Goal: Information Seeking & Learning: Learn about a topic

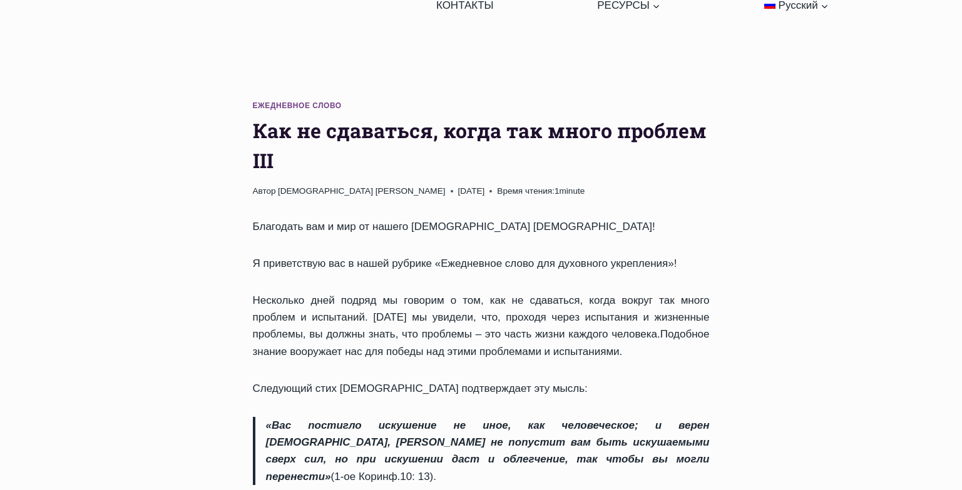
scroll to position [56, 0]
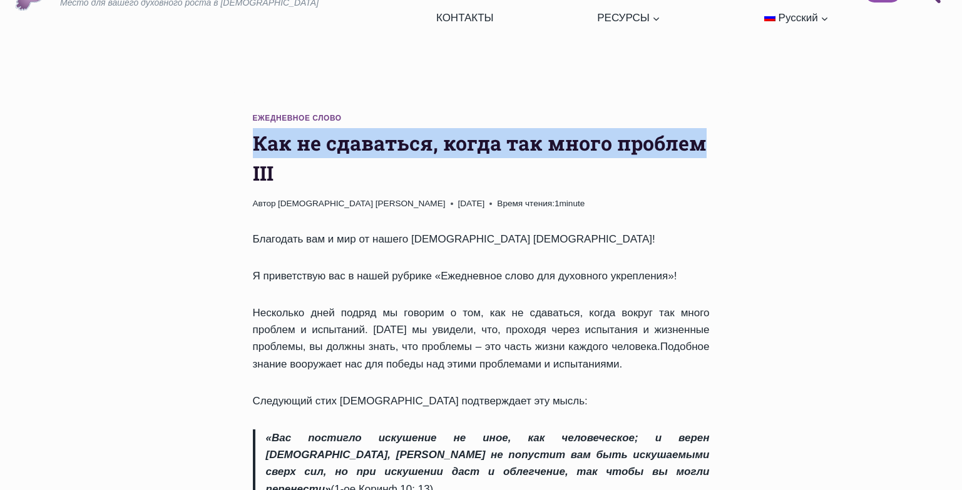
drag, startPoint x: 255, startPoint y: 96, endPoint x: 723, endPoint y: 90, distance: 468.0
copy h1 "Как не сдаваться, когда так много проблем"
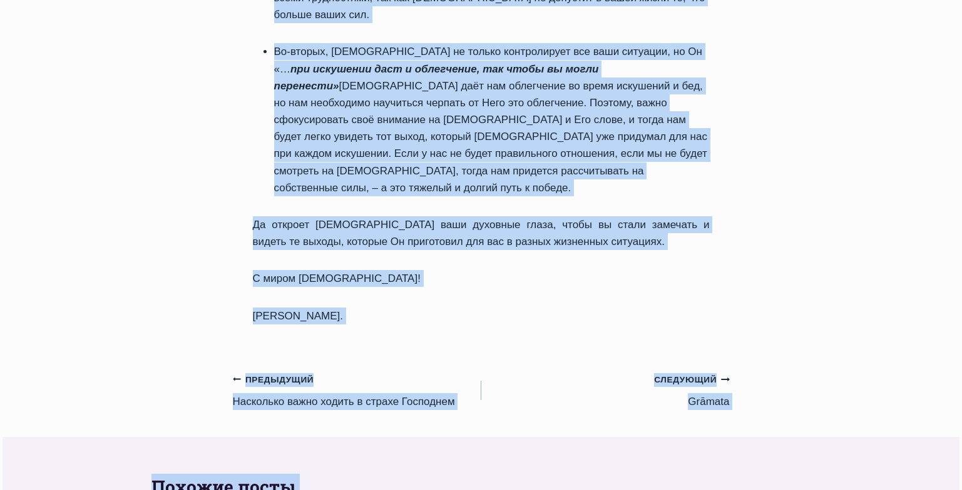
scroll to position [1004, 0]
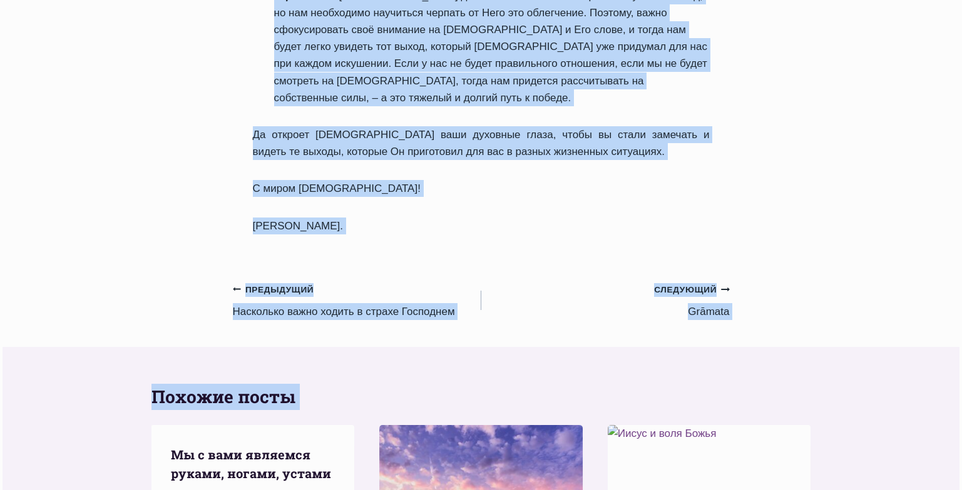
drag, startPoint x: 255, startPoint y: 148, endPoint x: 421, endPoint y: 62, distance: 186.6
copy div "Как не сдаваться, когда так много проблем III Автор Mācītājs Rufus Adžiboije 19…"
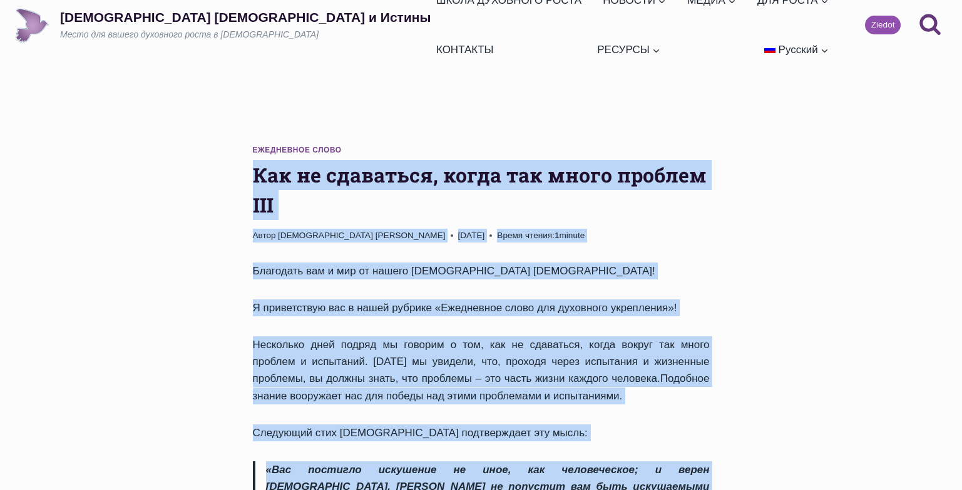
scroll to position [21, 0]
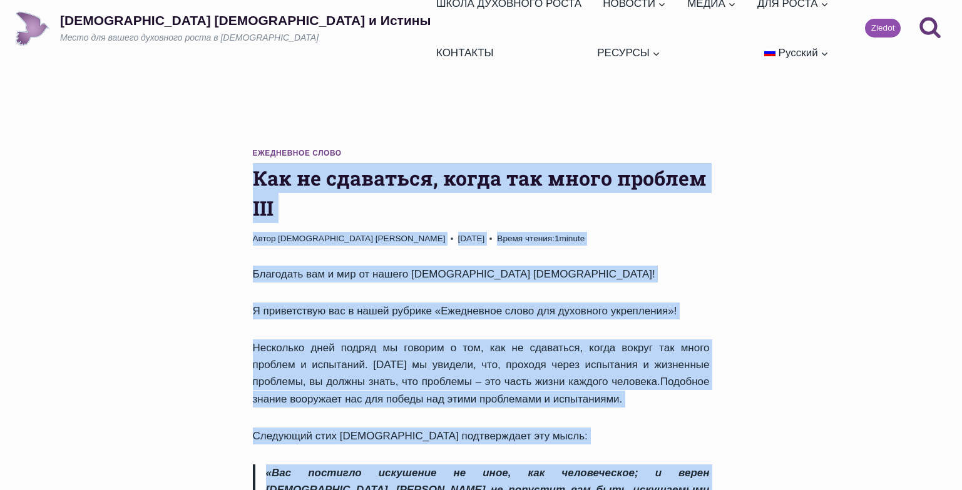
click at [357, 163] on h1 "Как не сдаваться, когда так много проблем III" at bounding box center [481, 193] width 457 height 60
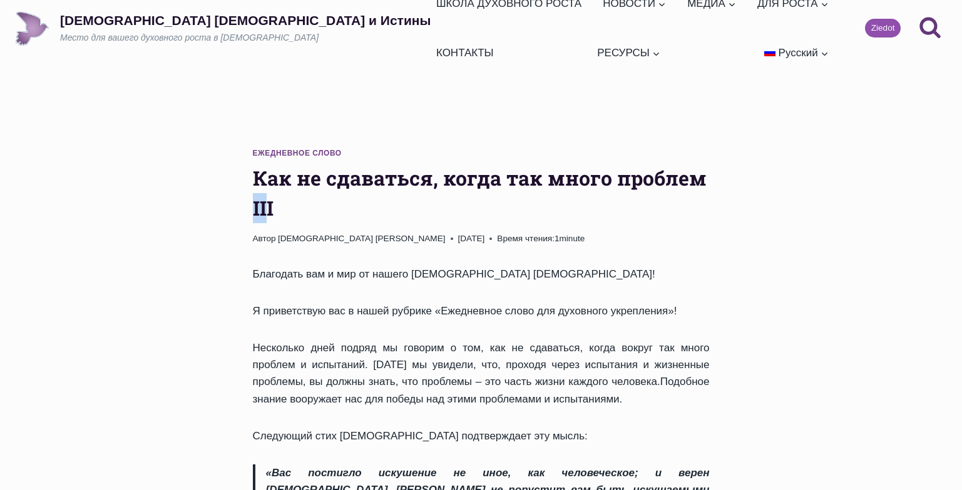
drag, startPoint x: 248, startPoint y: 153, endPoint x: 264, endPoint y: 160, distance: 17.7
copy h1 "II"
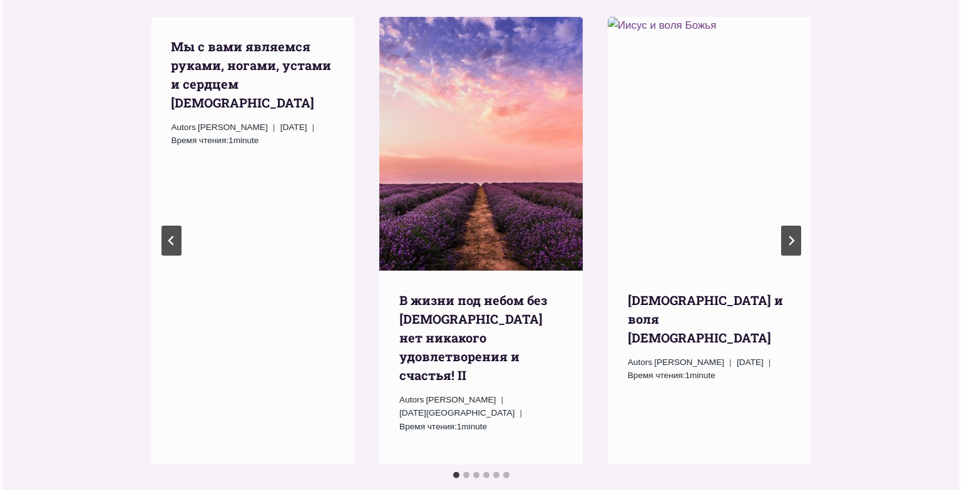
scroll to position [1397, 0]
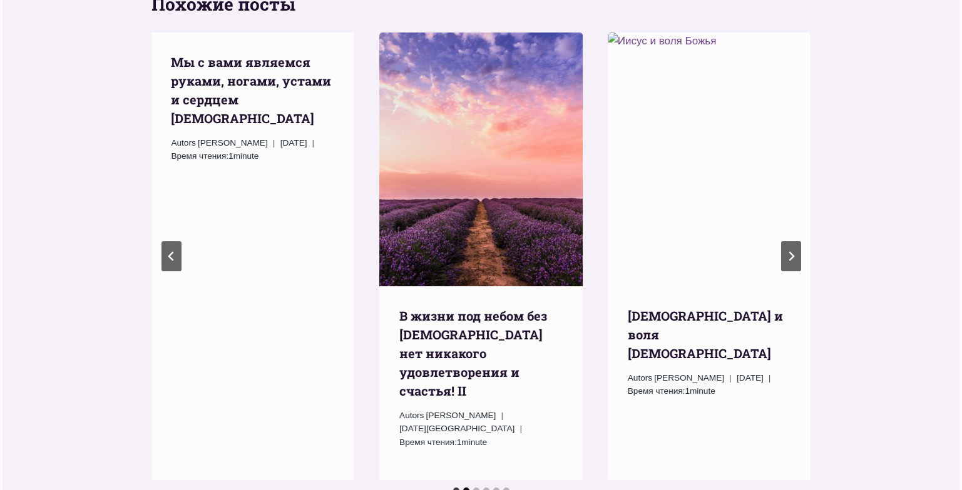
click at [463, 488] on button "Go to slide 2" at bounding box center [466, 491] width 6 height 6
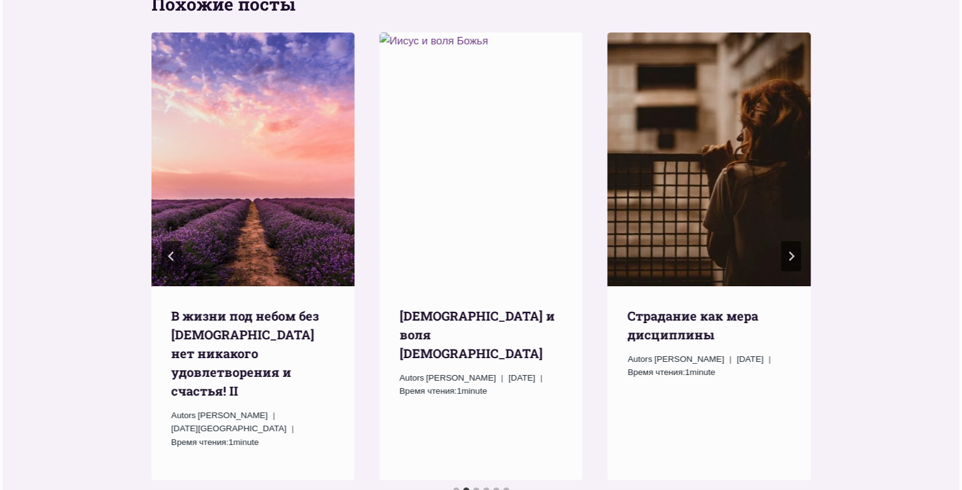
click at [472, 485] on li "Select a slide to show" at bounding box center [476, 490] width 10 height 11
click at [475, 488] on button "Go to slide 3" at bounding box center [476, 491] width 6 height 6
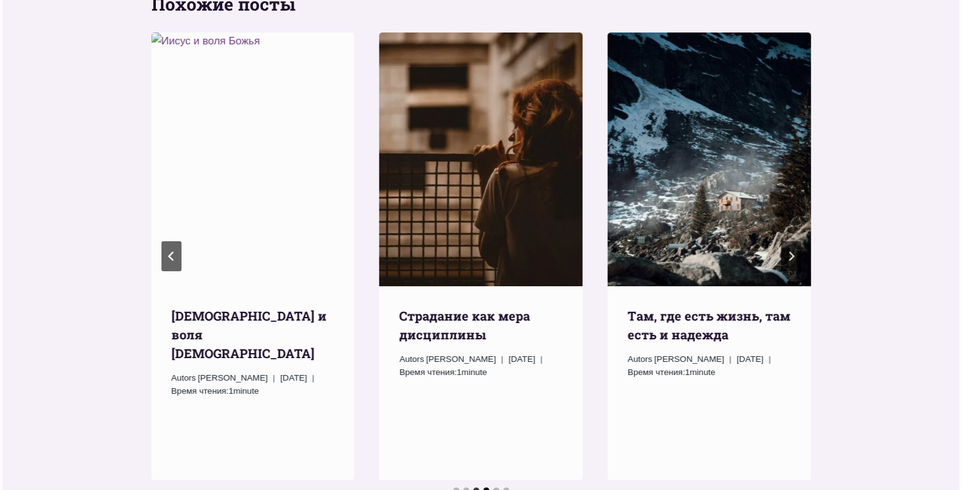
click at [485, 488] on button "Go to slide 4" at bounding box center [486, 491] width 6 height 6
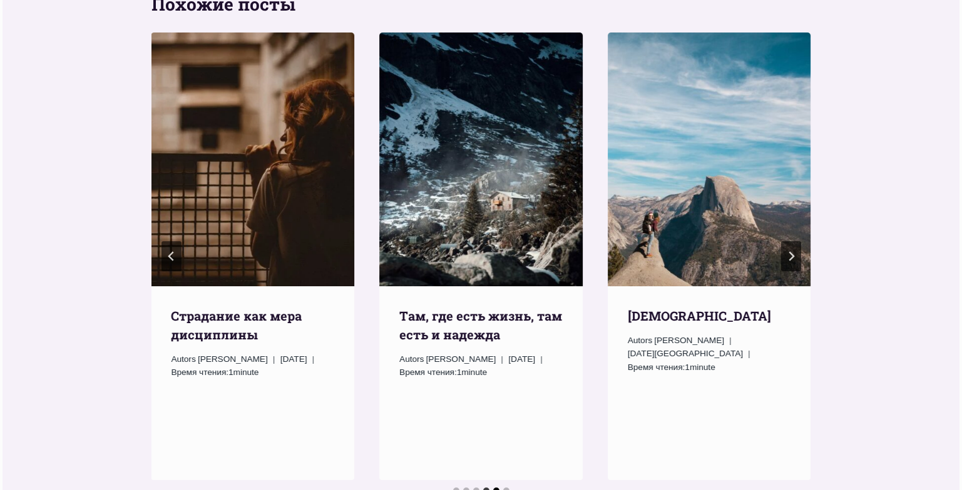
click at [498, 488] on button "Go to slide 5" at bounding box center [496, 491] width 6 height 6
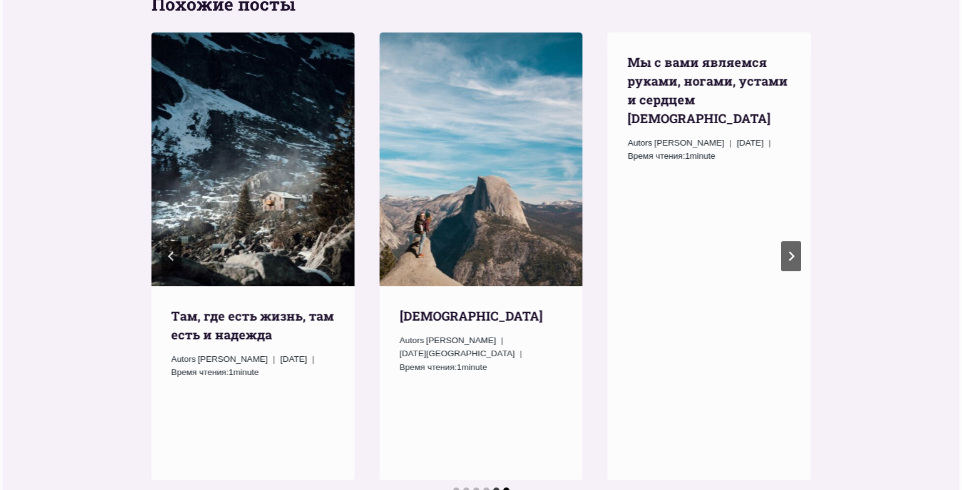
click at [504, 488] on button "Go to slide 6" at bounding box center [506, 491] width 6 height 6
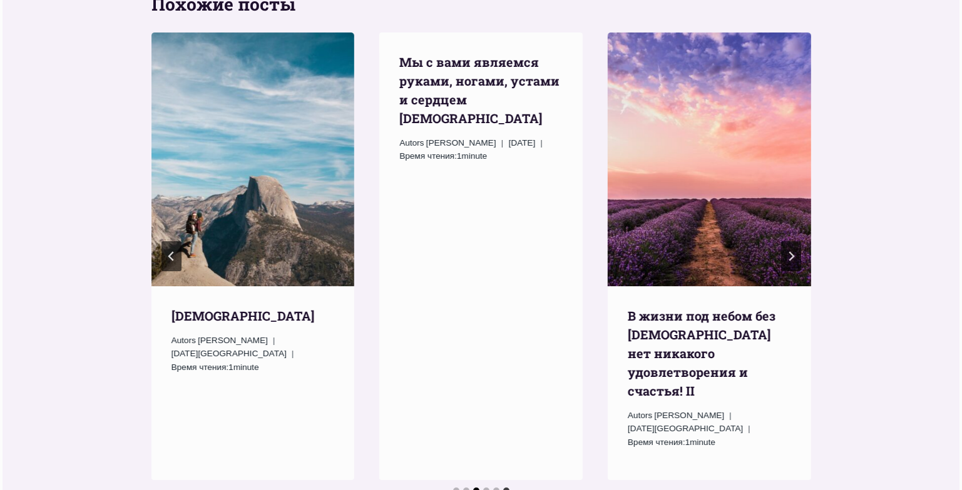
click at [475, 488] on button "Go to slide 3" at bounding box center [476, 491] width 6 height 6
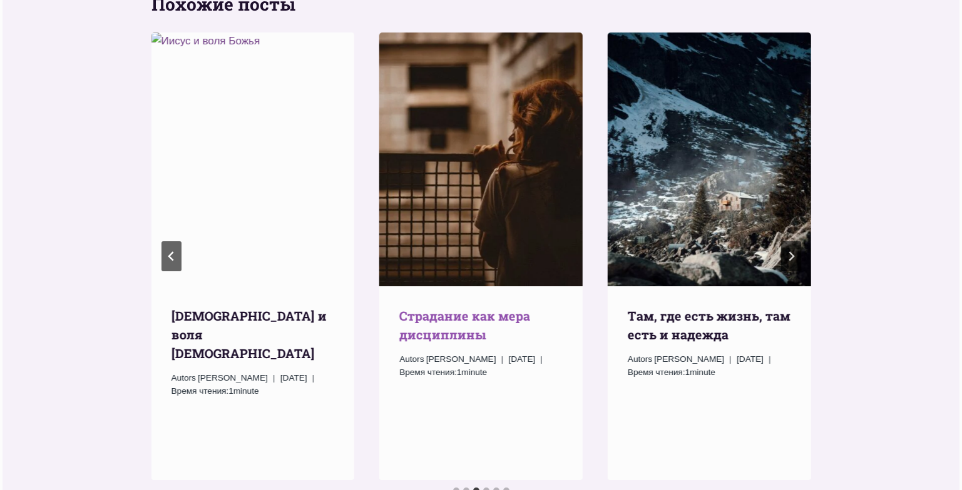
click at [435, 308] on link "Страдание как мера дисциплины" at bounding box center [464, 325] width 131 height 35
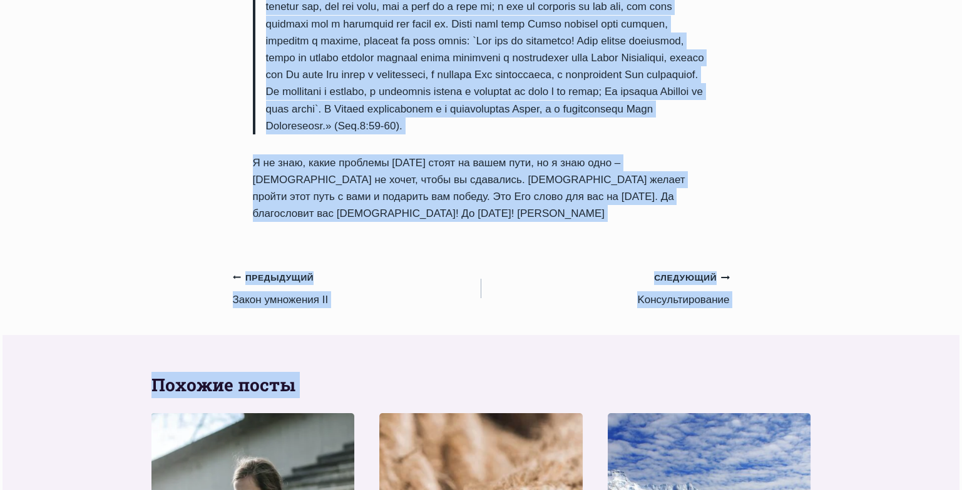
scroll to position [1667, 0]
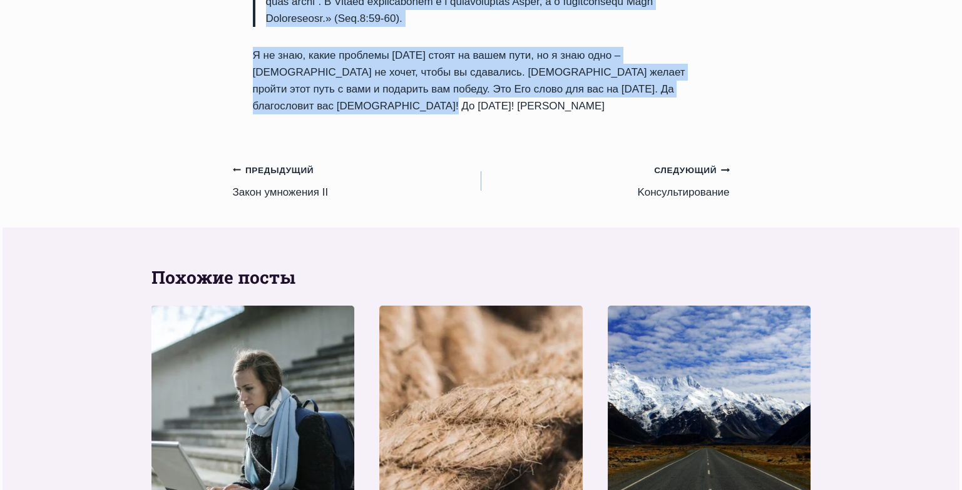
drag, startPoint x: 249, startPoint y: 184, endPoint x: 706, endPoint y: 108, distance: 463.0
copy div "Как не сдаваться, когда так много проблем I Автор Пастор Руфус Аджибойе 2024-Ап…"
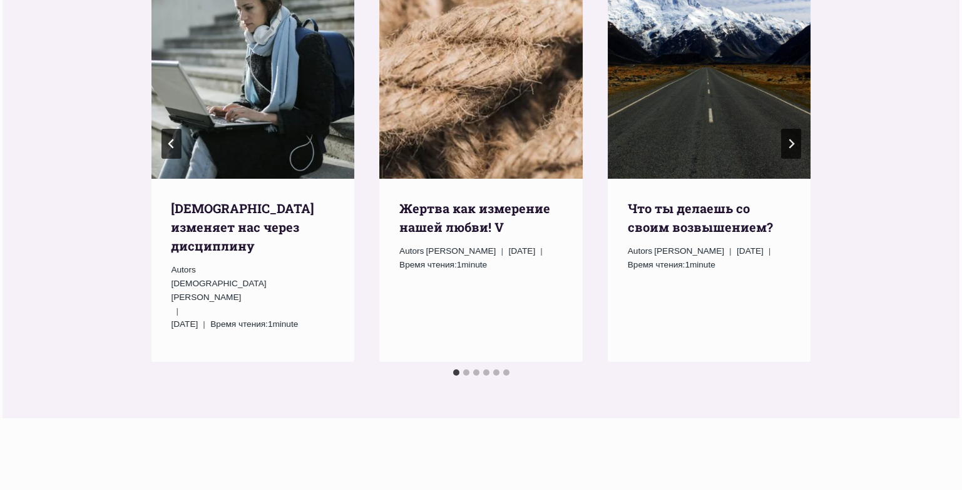
scroll to position [2052, 0]
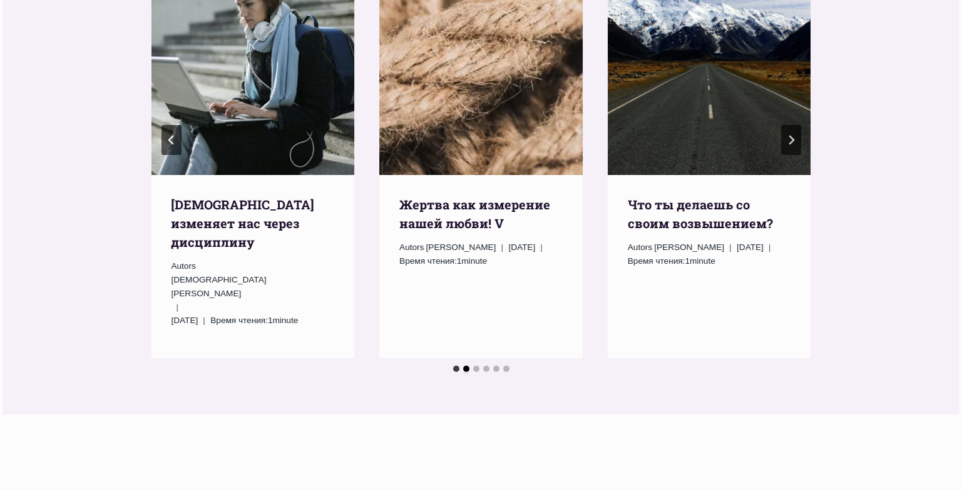
click at [467, 366] on button "Go to slide 2" at bounding box center [466, 369] width 6 height 6
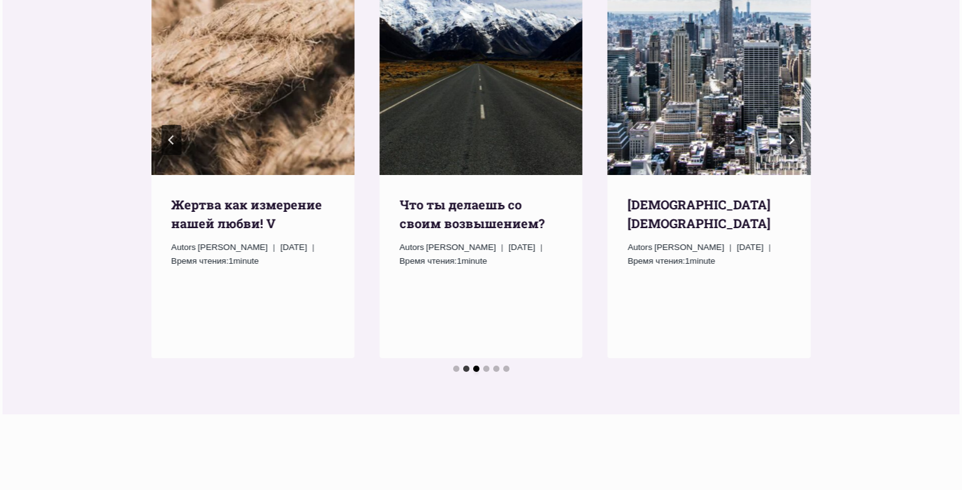
click at [475, 366] on button "Go to slide 3" at bounding box center [476, 369] width 6 height 6
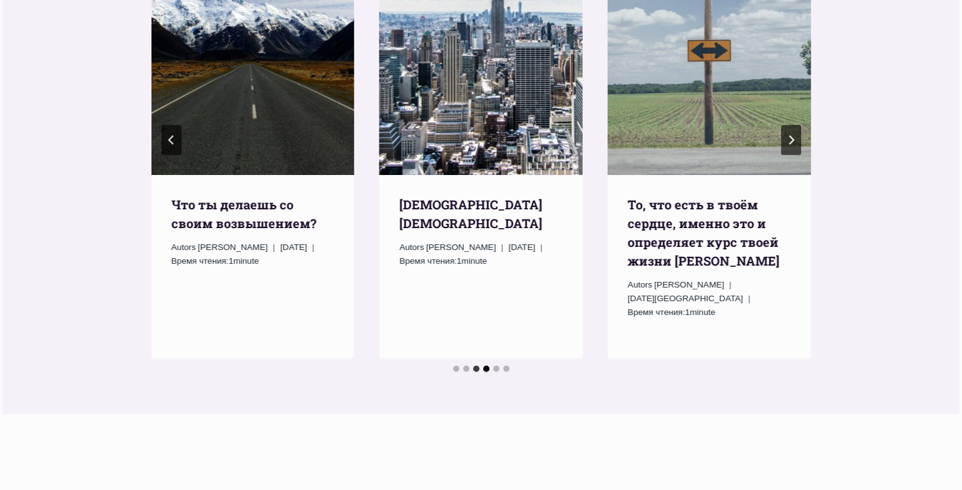
click at [488, 366] on button "Go to slide 4" at bounding box center [486, 369] width 6 height 6
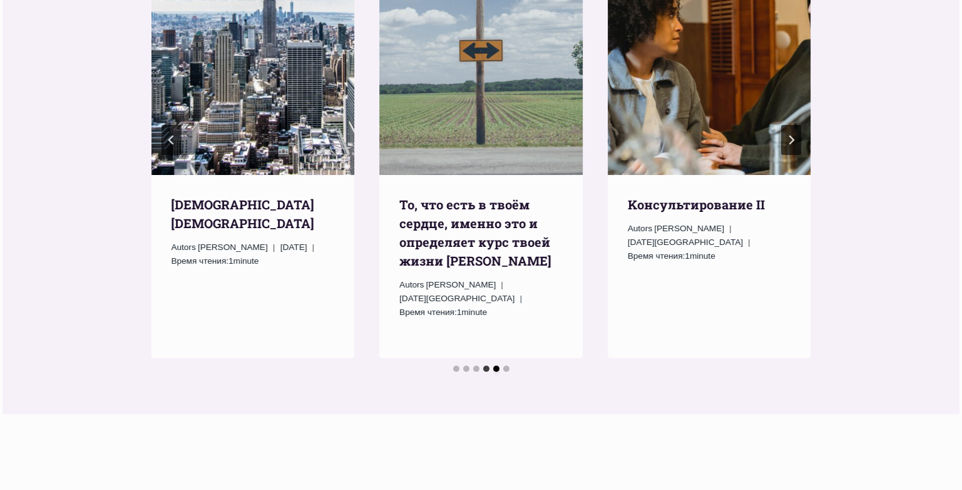
click at [494, 366] on button "Go to slide 5" at bounding box center [496, 369] width 6 height 6
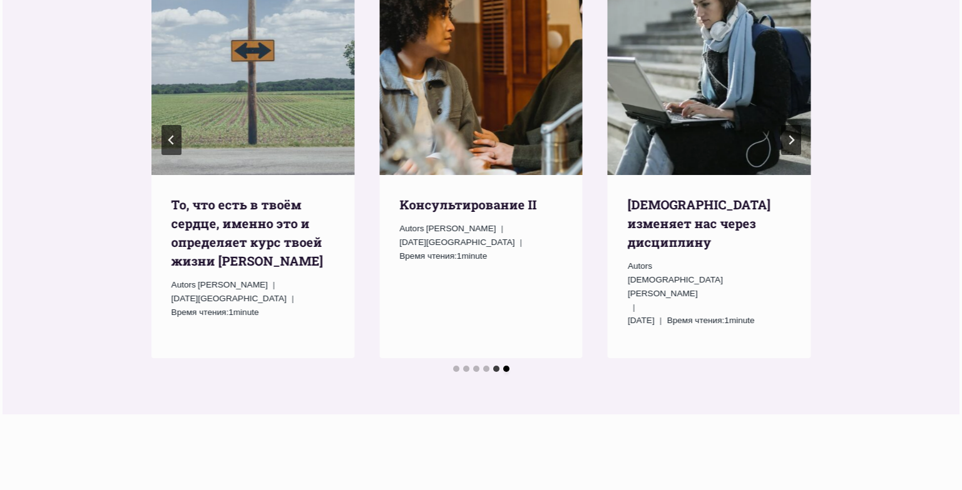
click at [504, 366] on button "Go to slide 6" at bounding box center [506, 369] width 6 height 6
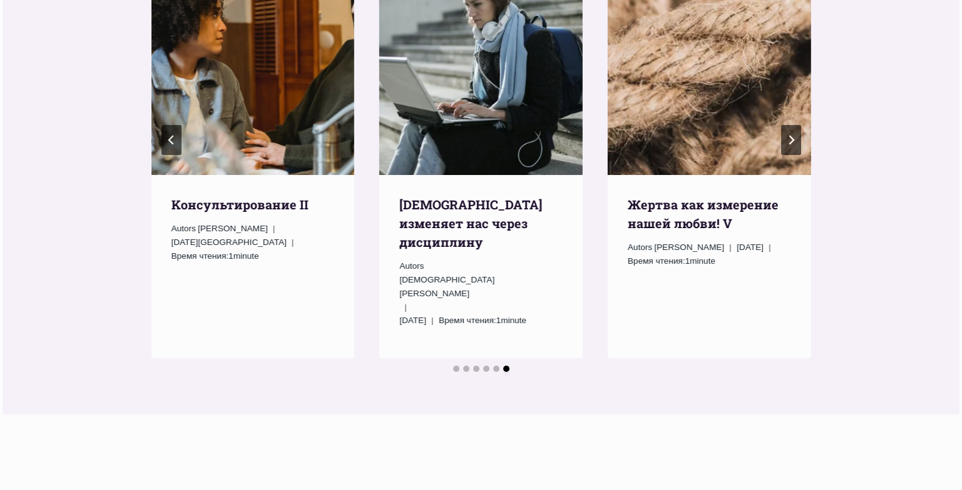
click at [504, 366] on button "Go to slide 6" at bounding box center [506, 369] width 6 height 6
click at [186, 12] on img "Kонсультирование II" at bounding box center [252, 48] width 203 height 254
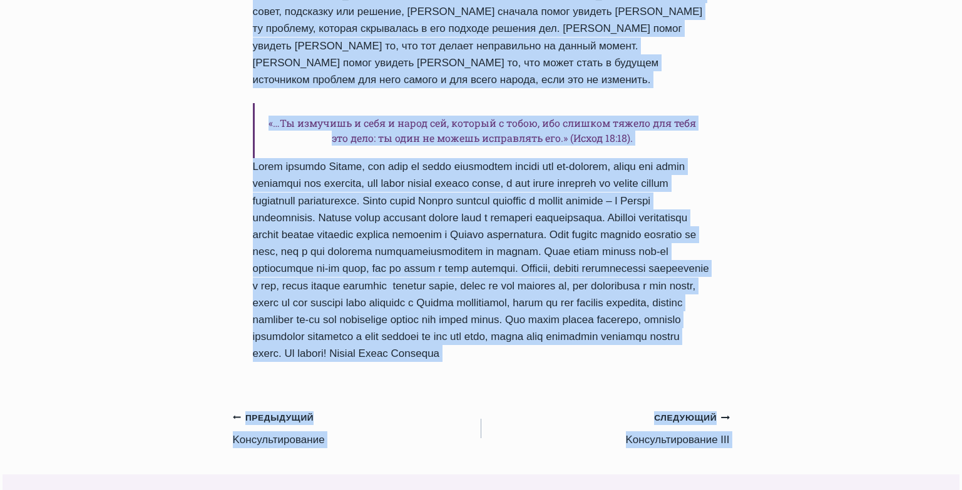
scroll to position [902, 0]
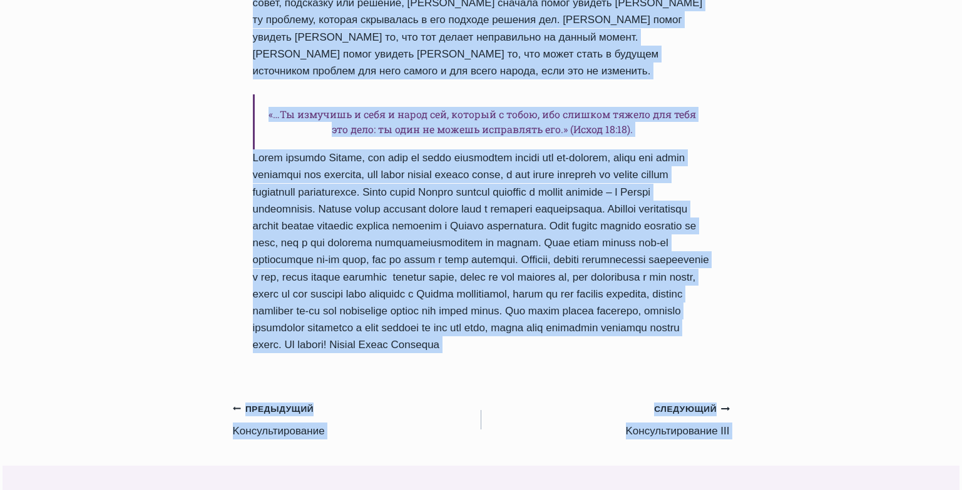
drag, startPoint x: 255, startPoint y: 92, endPoint x: 624, endPoint y: 333, distance: 440.8
copy div "Kонсультирование II Автор Пастор Руфус Аджибойе 2024-Апрель-18 2016-Март-21 Вре…"
click at [278, 400] on link "Предыдущий Предыдущий Kонсультированиe" at bounding box center [357, 419] width 248 height 39
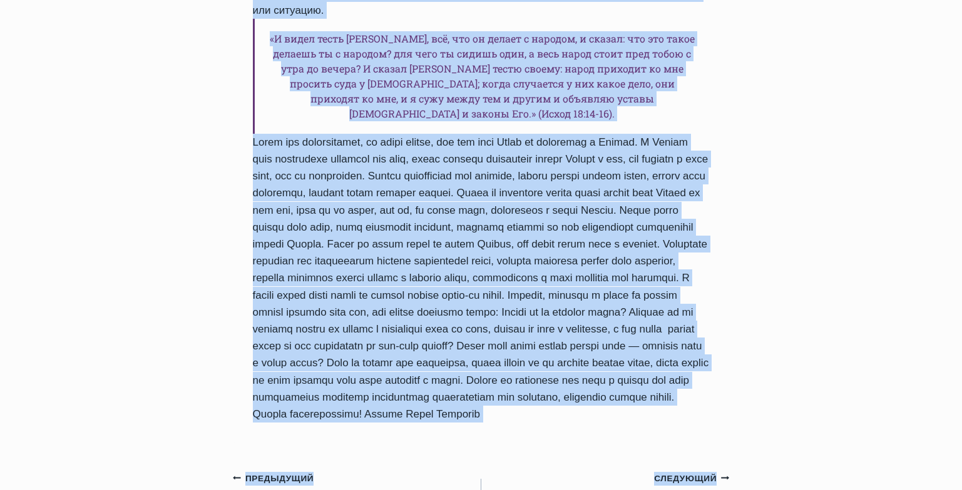
scroll to position [908, 0]
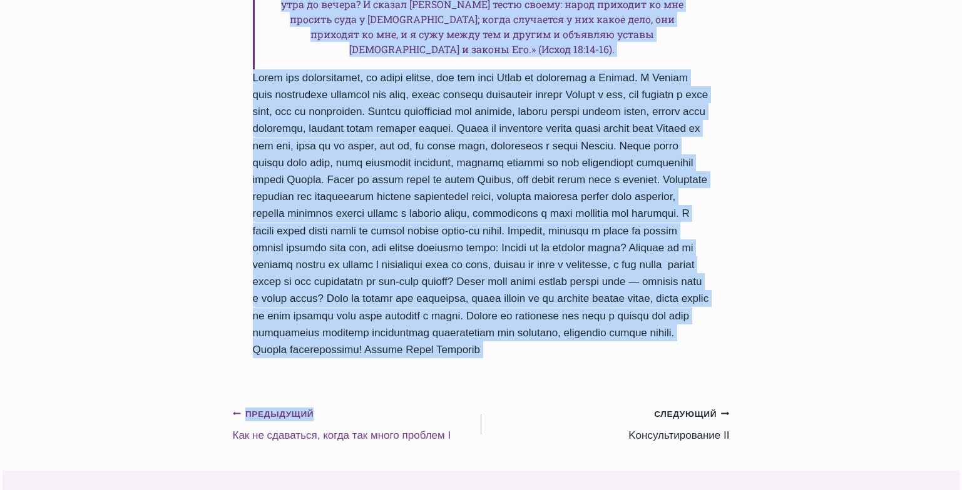
drag, startPoint x: 253, startPoint y: 210, endPoint x: 472, endPoint y: 365, distance: 267.9
click at [472, 365] on div "Ежедневное слово Kонсультированиe Автор Пастор Руфус Аджибойе 2024-Апрель-17 20…" at bounding box center [481, 155] width 497 height 1831
click at [402, 234] on div "Дорогие друзья, я благословляю вас в этот день и молюсь о том, чтобы Господь по…" at bounding box center [481, 16] width 457 height 683
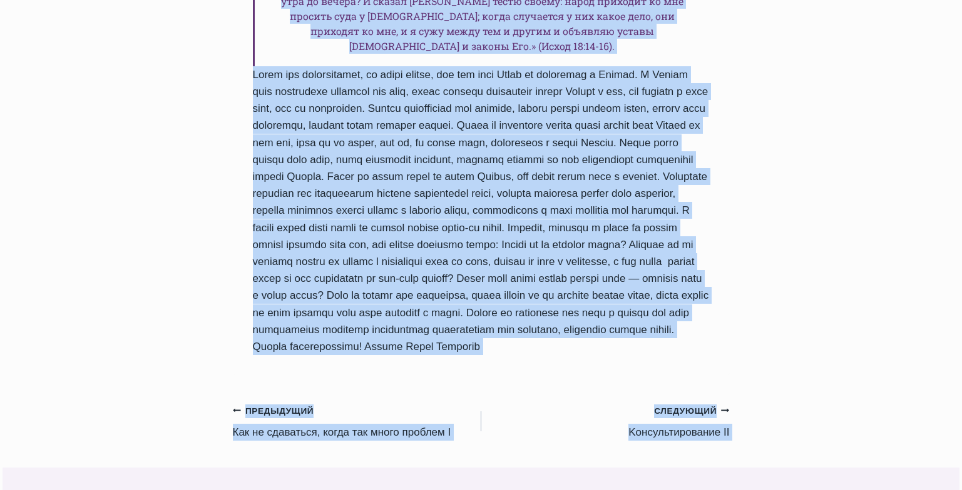
scroll to position [937, 0]
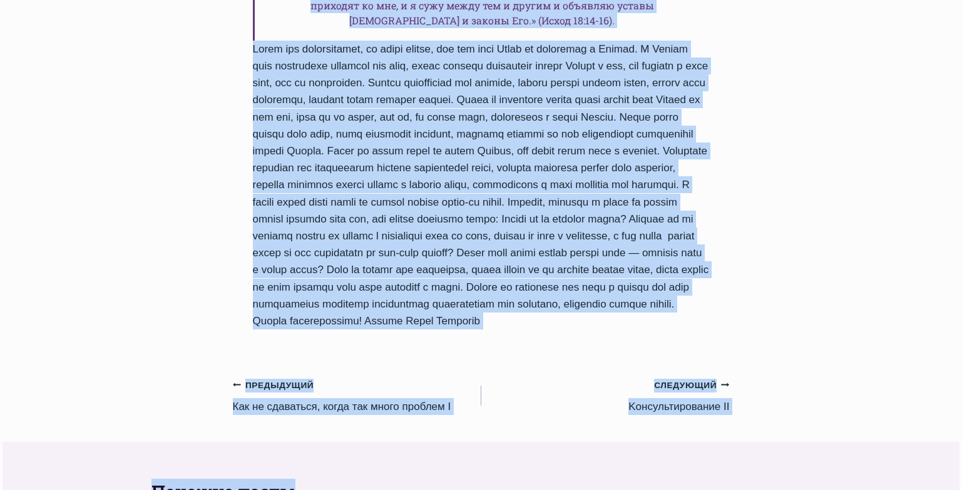
drag, startPoint x: 254, startPoint y: 56, endPoint x: 494, endPoint y: 290, distance: 334.5
copy div "Kонсультированиe Автор Пастор Руфус Аджибойе 2024-Апрель-17 2016-Март-20 Время …"
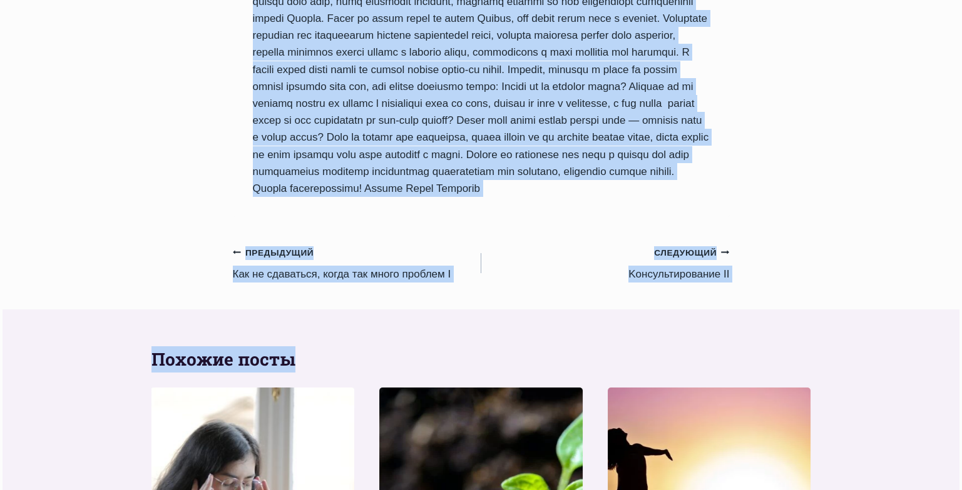
scroll to position [1075, 0]
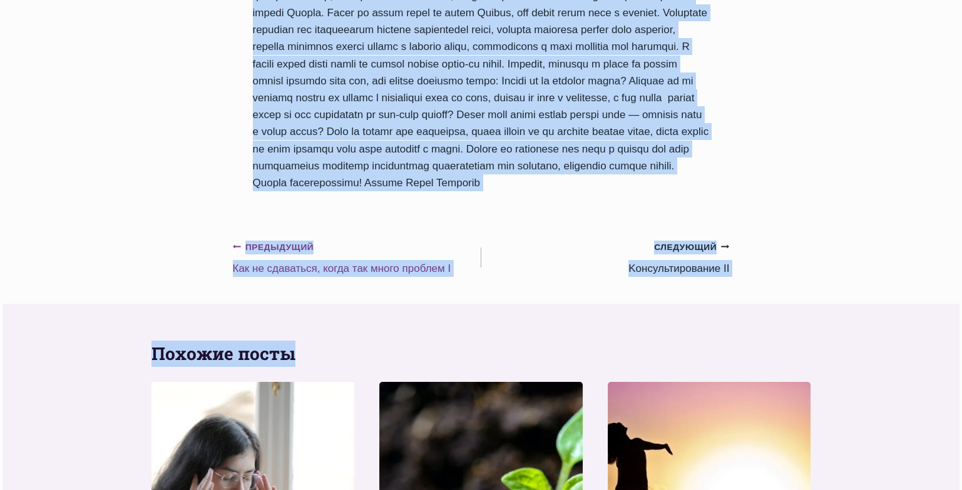
click at [315, 238] on link "Предыдущий Предыдущий Как не сдаваться, когда так много проблем I" at bounding box center [357, 257] width 248 height 39
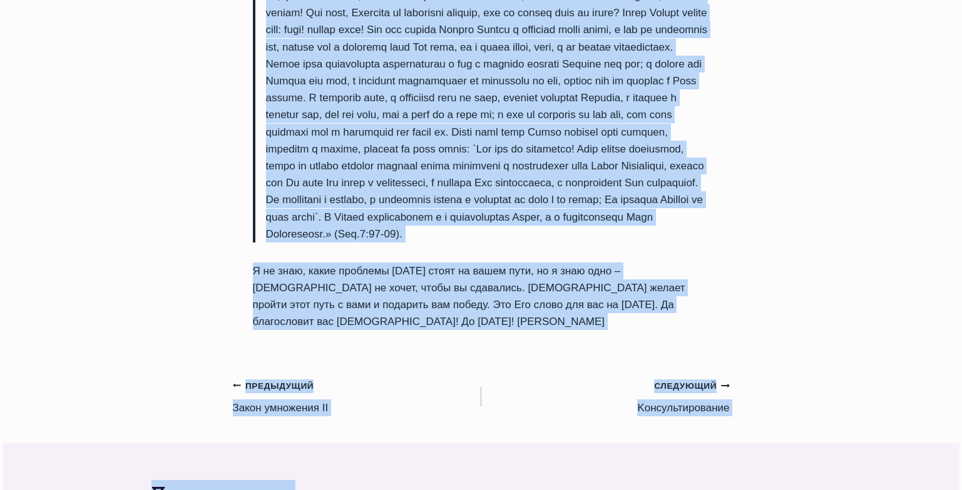
scroll to position [1479, 0]
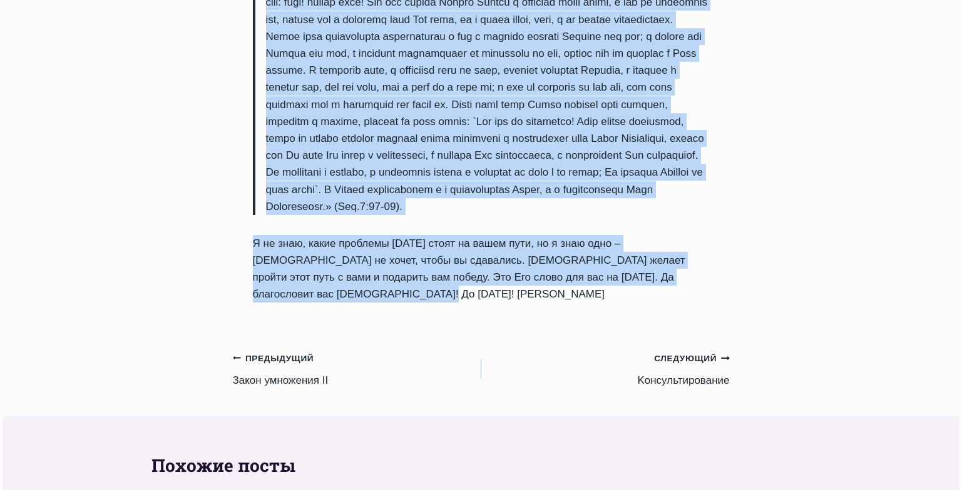
drag, startPoint x: 251, startPoint y: 126, endPoint x: 711, endPoint y: 307, distance: 494.1
copy div "Как не сдаваться, когда так много проблем I Автор Пастор Руфус Аджибойе 2024-Ап…"
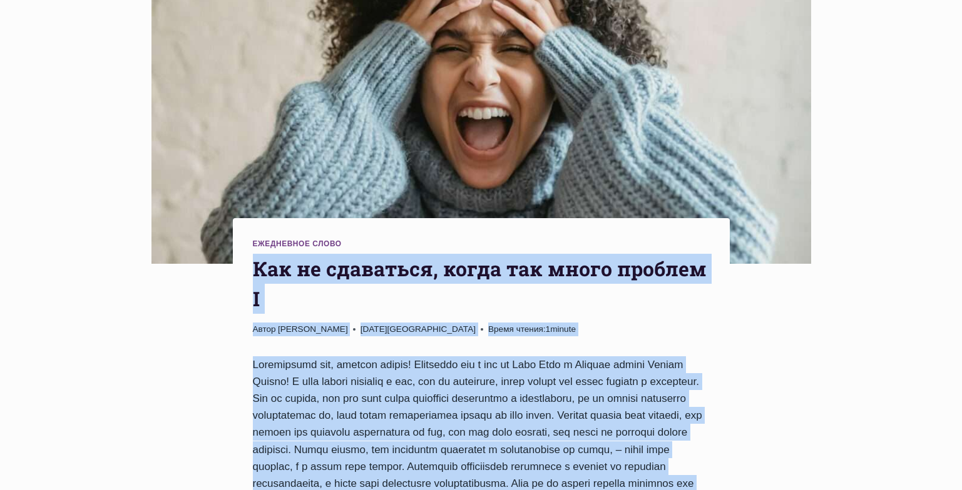
scroll to position [261, 0]
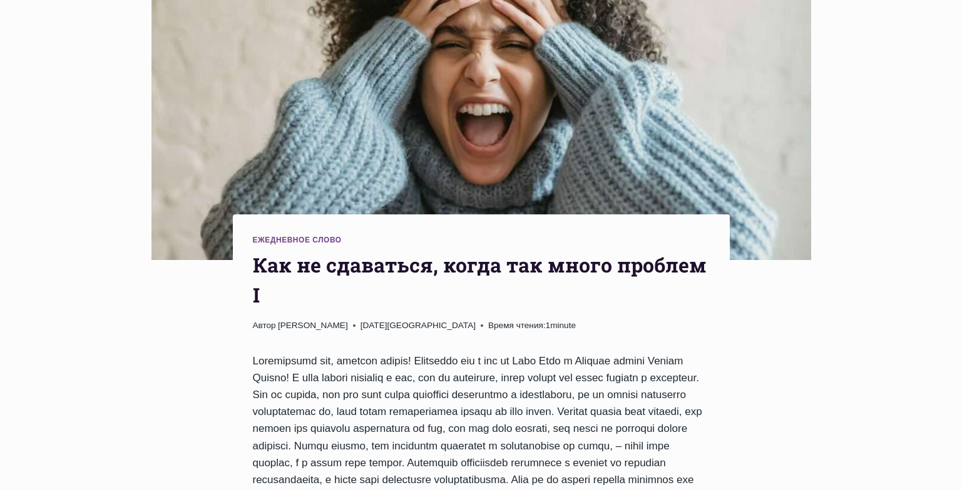
click at [253, 250] on h1 "Как не сдаваться, когда так много проблем I" at bounding box center [481, 280] width 457 height 60
click at [258, 250] on h1 "Как не сдаваться, когда так много проблем I" at bounding box center [481, 280] width 457 height 60
drag, startPoint x: 248, startPoint y: 244, endPoint x: 267, endPoint y: 248, distance: 18.5
copy h1 "I"
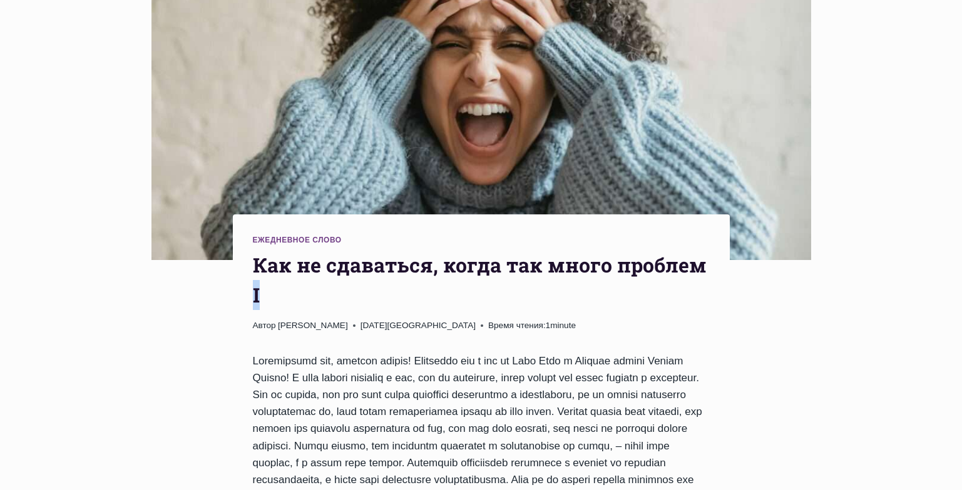
click at [291, 250] on h1 "Как не сдаваться, когда так много проблем I" at bounding box center [481, 280] width 457 height 60
click at [703, 250] on h1 "Как не сдаваться, когда так много проблем I" at bounding box center [481, 280] width 457 height 60
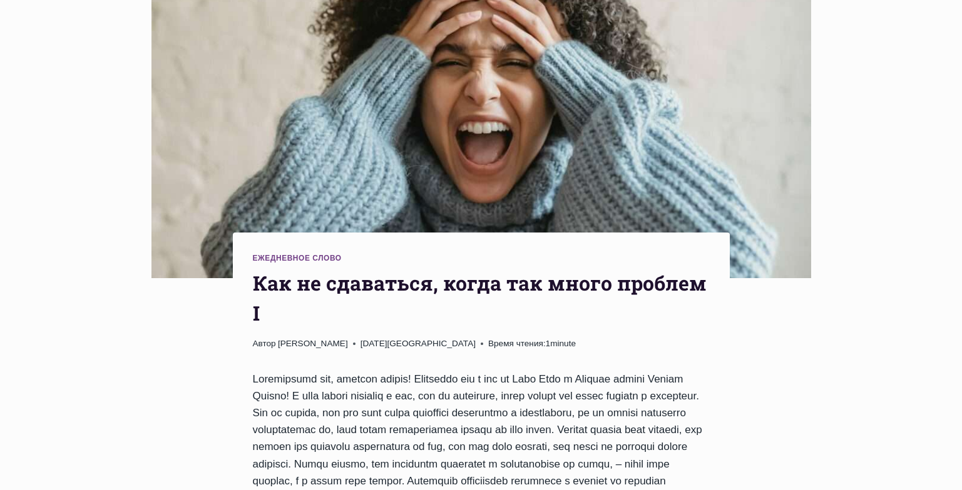
scroll to position [0, 0]
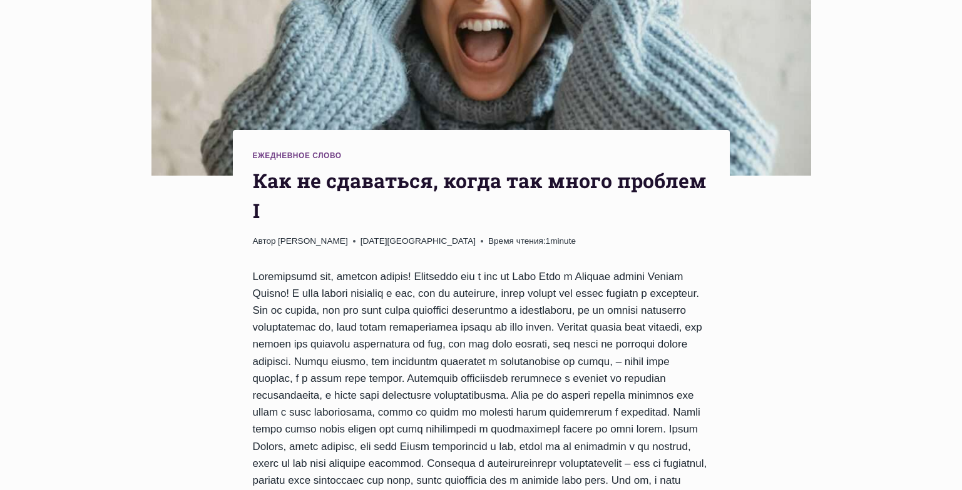
scroll to position [363, 0]
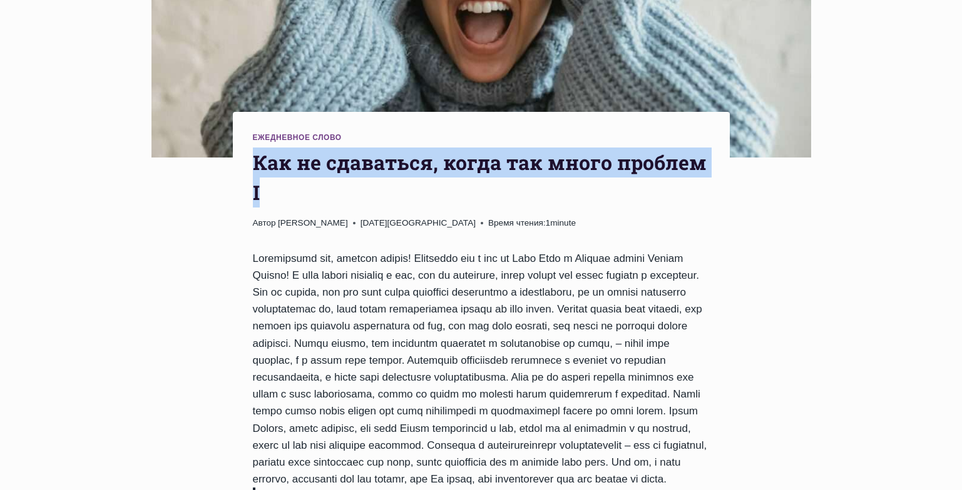
drag, startPoint x: 254, startPoint y: 114, endPoint x: 706, endPoint y: 140, distance: 452.5
click at [706, 148] on h1 "Как не сдаваться, когда так много проблем I" at bounding box center [481, 178] width 457 height 60
copy h1 "Как не сдаваться, когда так много проблем I"
click at [298, 151] on h1 "Как не сдаваться, когда так много проблем I" at bounding box center [481, 178] width 457 height 60
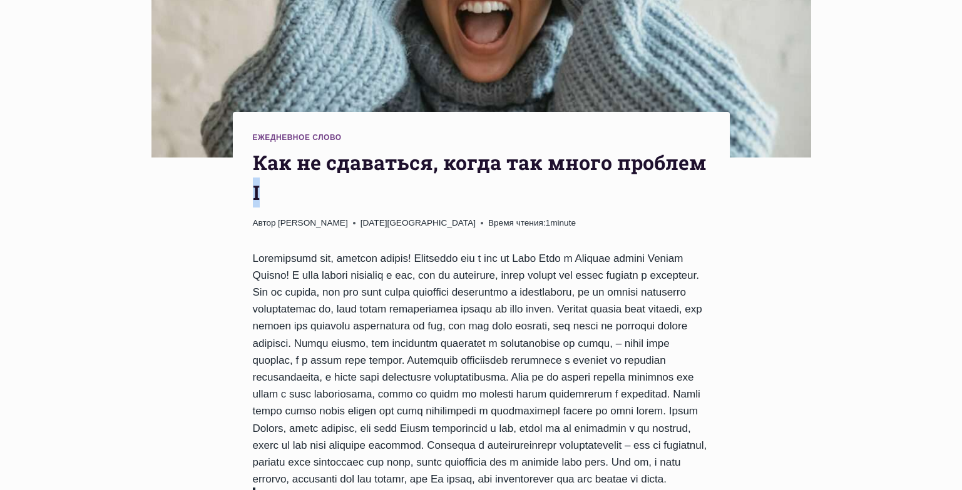
drag, startPoint x: 253, startPoint y: 140, endPoint x: 265, endPoint y: 145, distance: 13.5
click at [265, 148] on h1 "Как не сдаваться, когда так много проблем I" at bounding box center [481, 178] width 457 height 60
copy h1 "I"
click at [279, 148] on h1 "Как не сдаваться, когда так много проблем I" at bounding box center [481, 178] width 457 height 60
click at [703, 148] on h1 "Как не сдаваться, когда так много проблем I" at bounding box center [481, 178] width 457 height 60
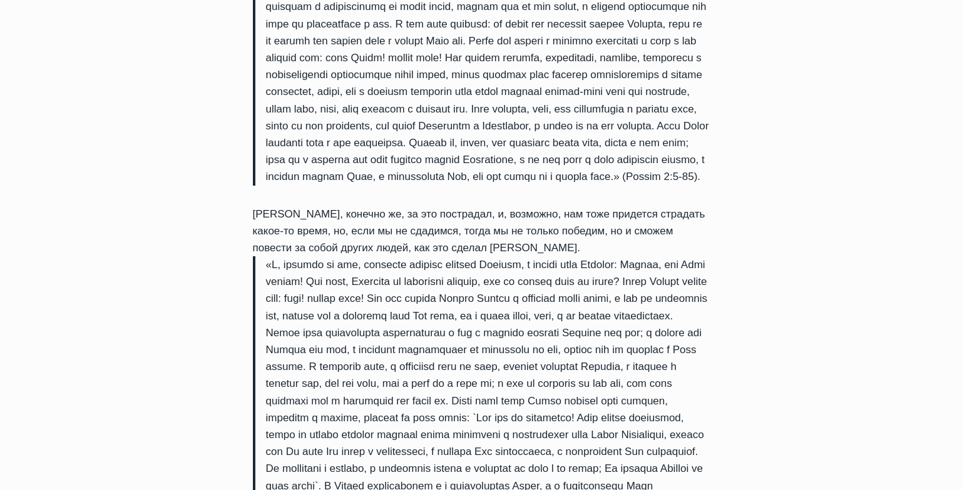
scroll to position [1509, 0]
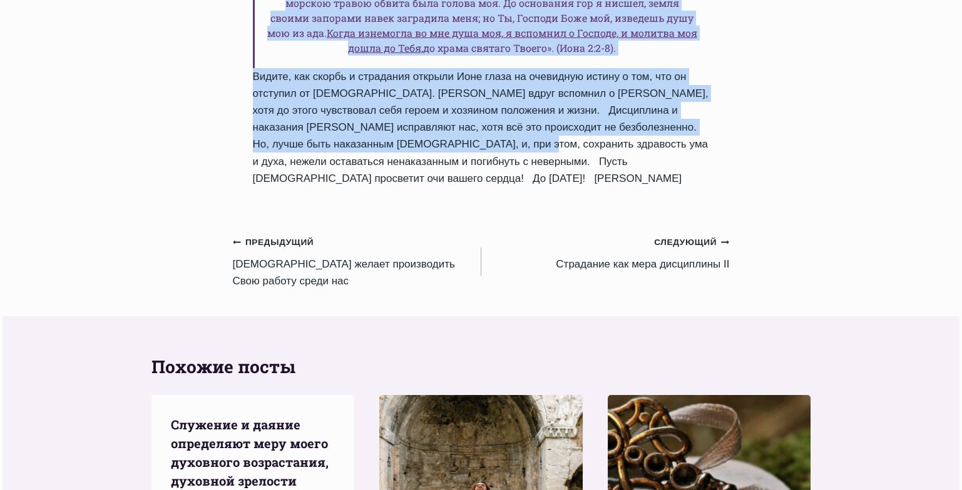
scroll to position [1580, 0]
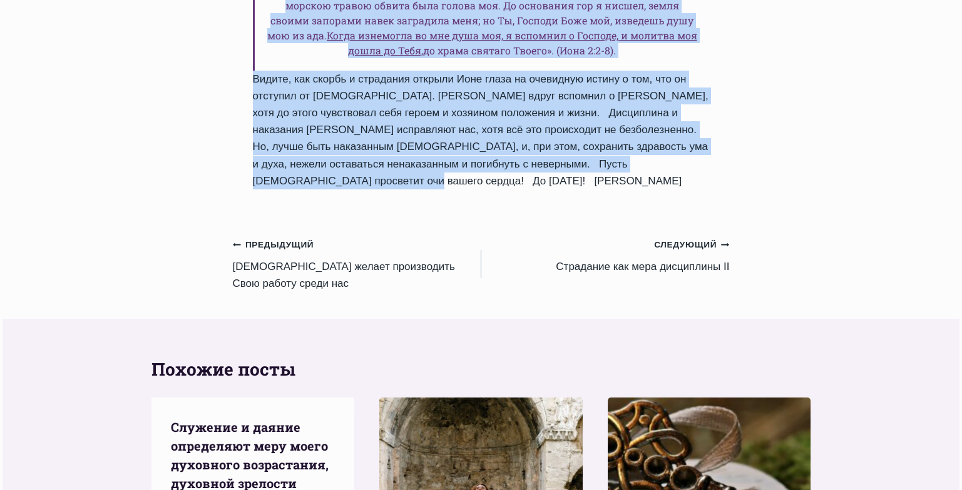
drag, startPoint x: 252, startPoint y: 121, endPoint x: 727, endPoint y: 40, distance: 482.3
copy div "Loremipsu dol sita consectetu Adipi Elitse Doeiu Temporin 7551-Utlabor-06 4594-…"
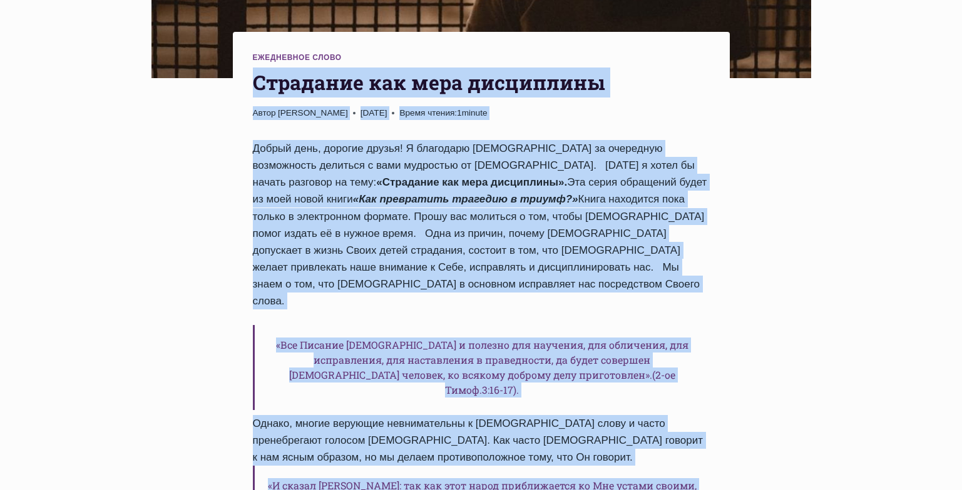
scroll to position [449, 0]
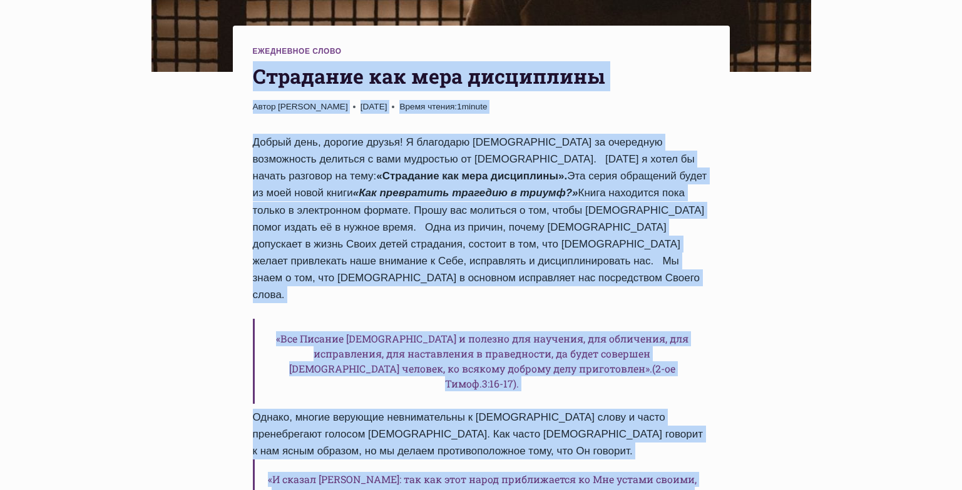
copy div "Loremipsu dol sita consectetu Adipi Elitse Doeiu Temporin 7551-Utlabor-06 4594-…"
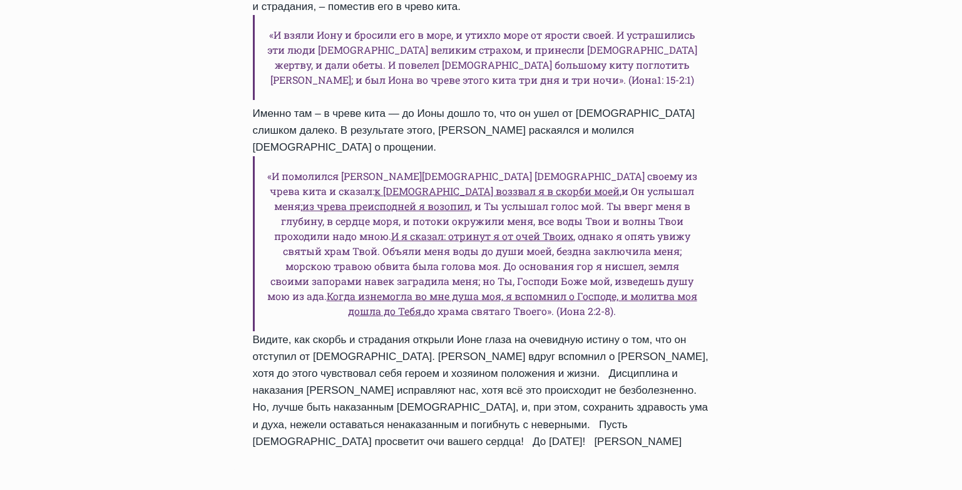
scroll to position [1329, 0]
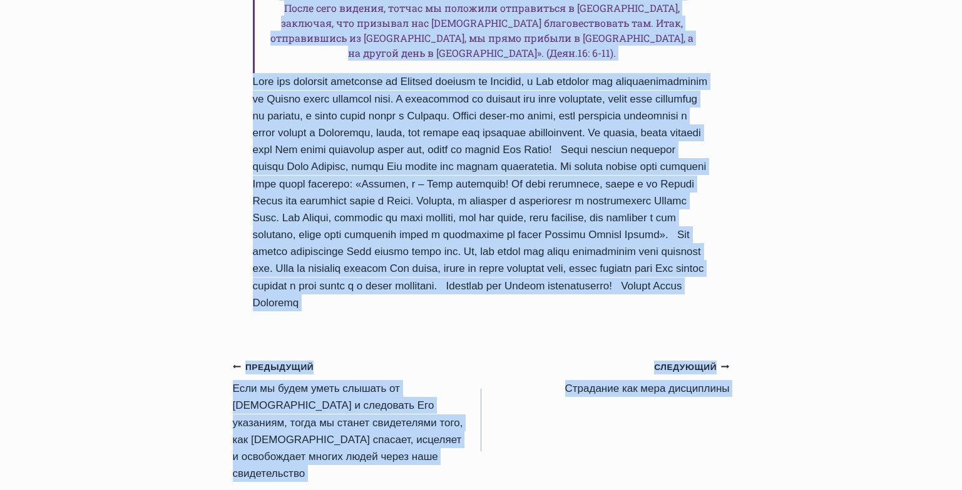
scroll to position [1536, 0]
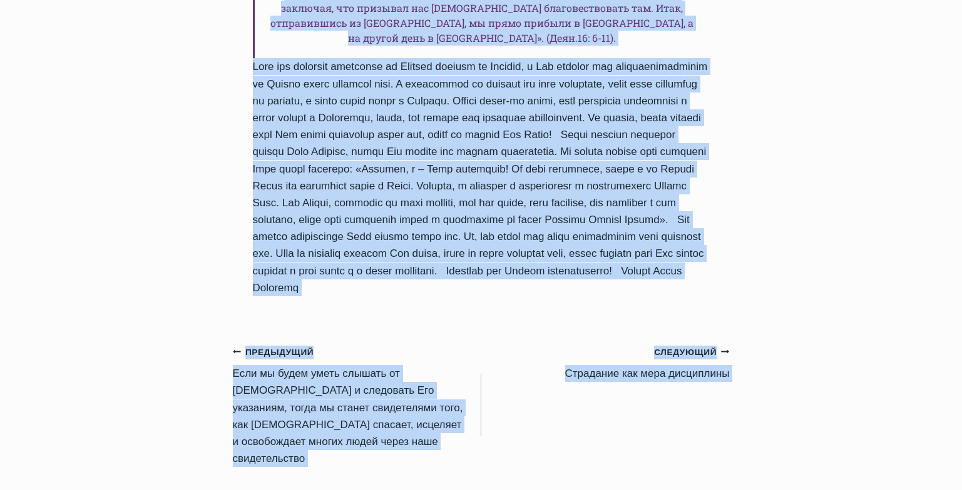
drag, startPoint x: 255, startPoint y: 136, endPoint x: 560, endPoint y: 215, distance: 314.9
copy div "Бог желает производить Свою работу среди нас Автор Пастор Руфус Аджибойе 2023-О…"
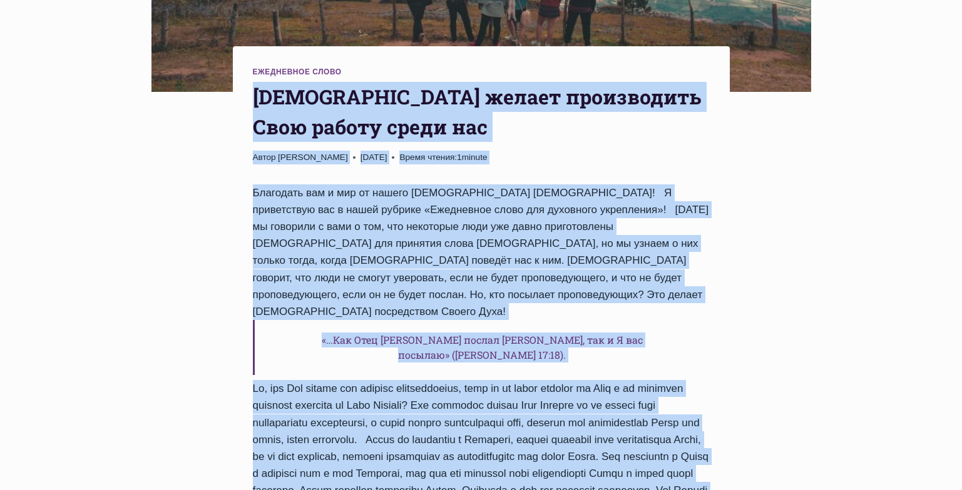
scroll to position [460, 0]
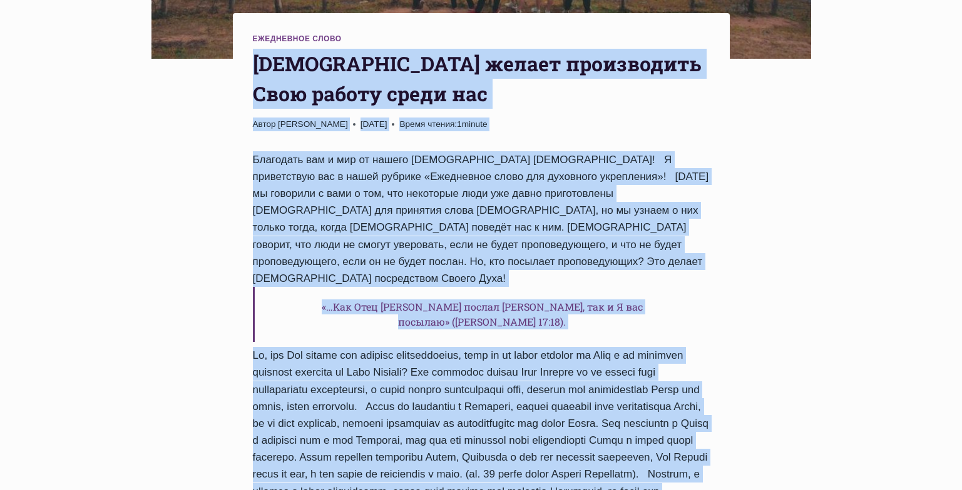
copy div "Бог желает производить Свою работу среди нас Автор Пастор Руфус Аджибойе 2023-О…"
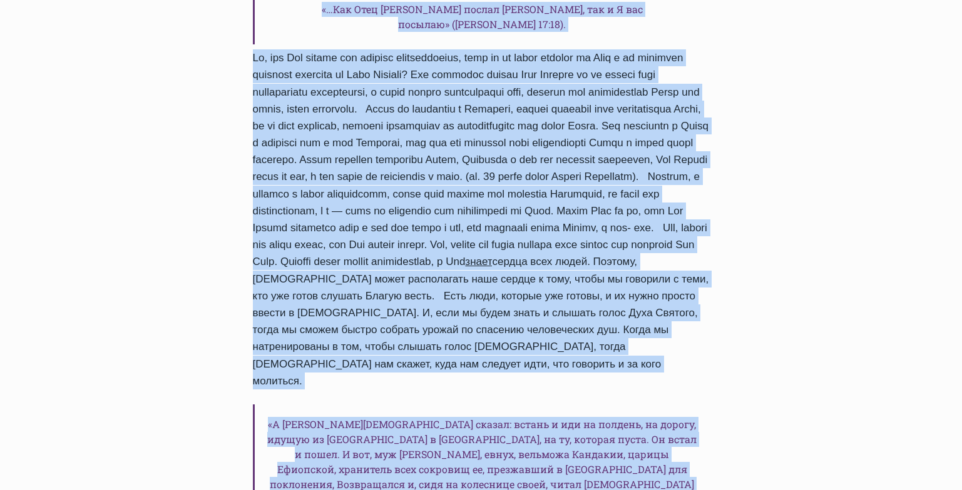
scroll to position [829, 0]
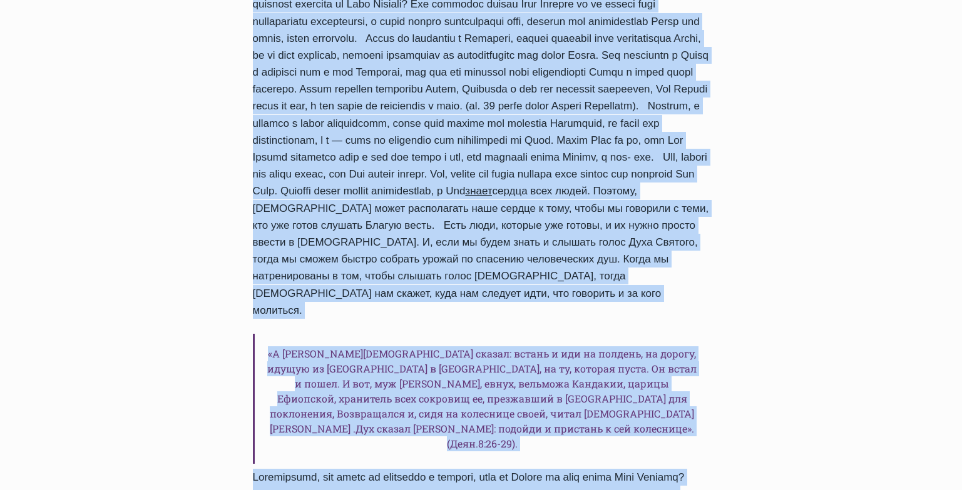
copy div "Бог желает производить Свою работу среди нас Автор Пастор Руфус Аджибойе 2023-О…"
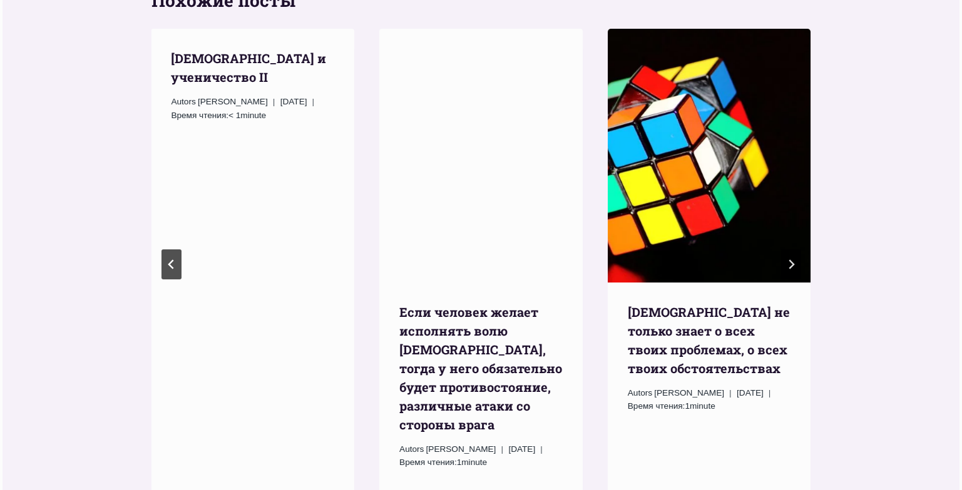
scroll to position [2076, 0]
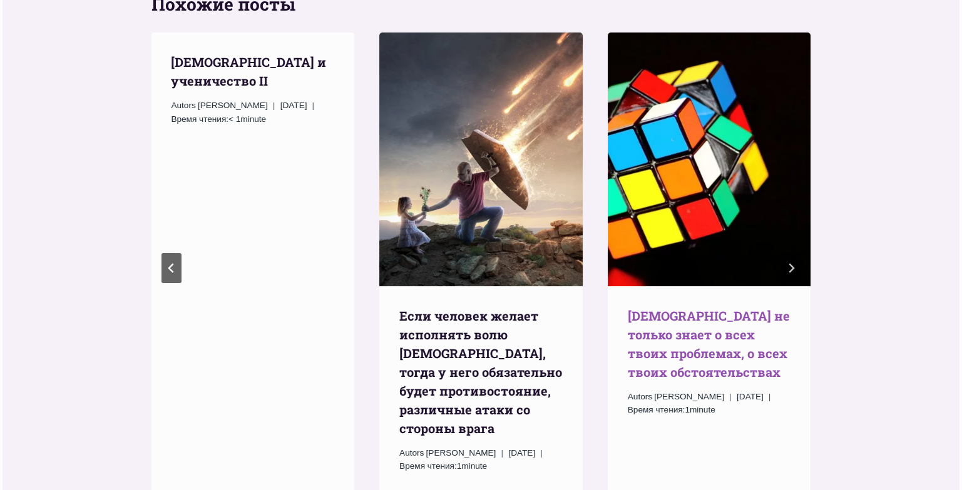
click at [673, 308] on link "Бог не только знает о всех твоих проблемах, о всех твоих обстоятельствах" at bounding box center [709, 344] width 162 height 73
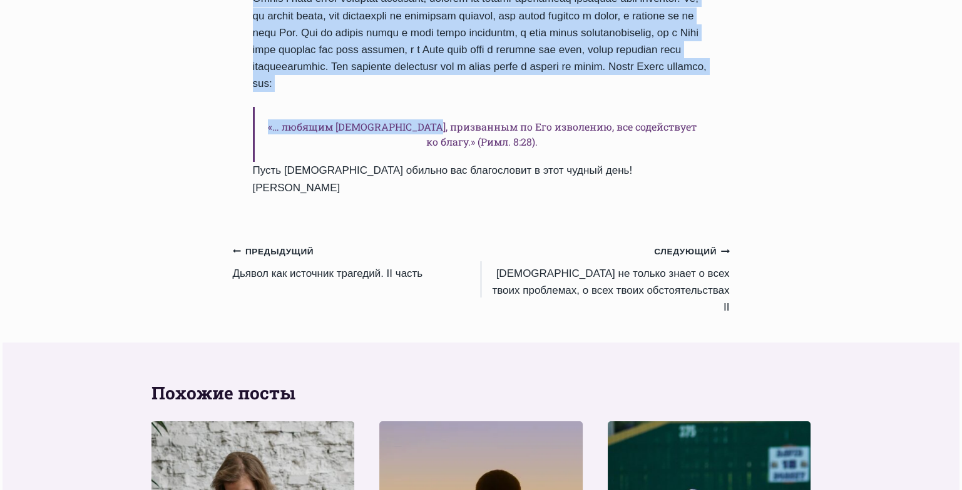
scroll to position [1571, 0]
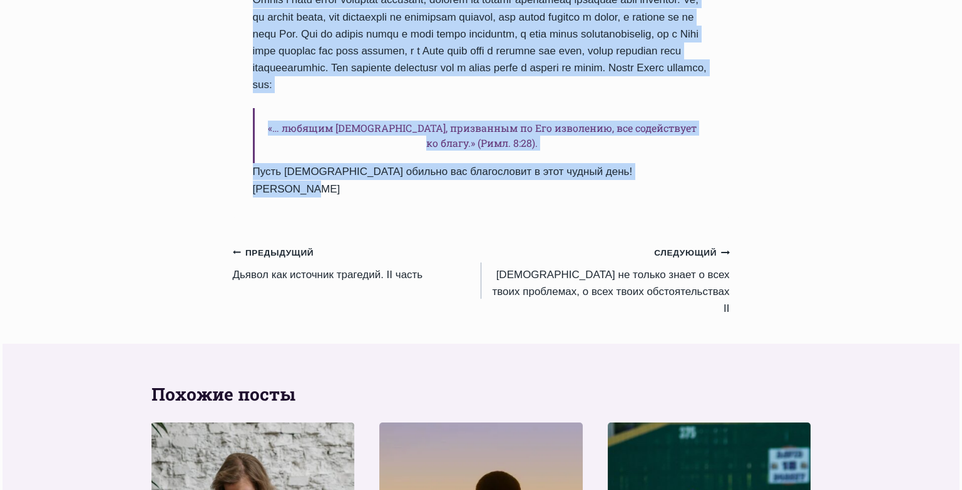
drag, startPoint x: 253, startPoint y: 217, endPoint x: 676, endPoint y: 88, distance: 442.3
copy div "Бог не только знает о всех твоих проблемах, о всех твоих обстоятельствах Автор …"
click at [623, 244] on link "Следующий Продолжить Бог не только знает о всех твоих проблемах, о всех твоих о…" at bounding box center [605, 280] width 248 height 73
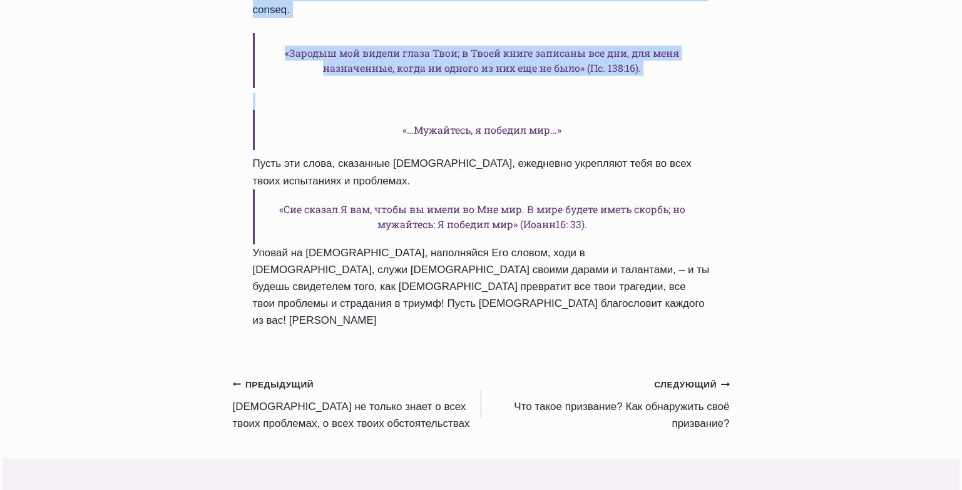
scroll to position [1268, 0]
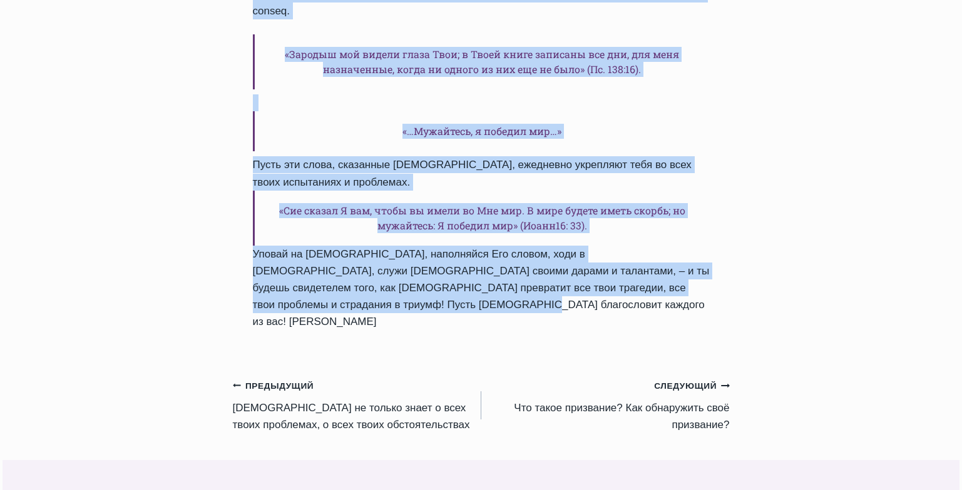
drag, startPoint x: 255, startPoint y: 88, endPoint x: 522, endPoint y: 201, distance: 290.4
copy div "Бог не только знает о всех твоих проблемах, о всех твоих обстоятельствах II Авт…"
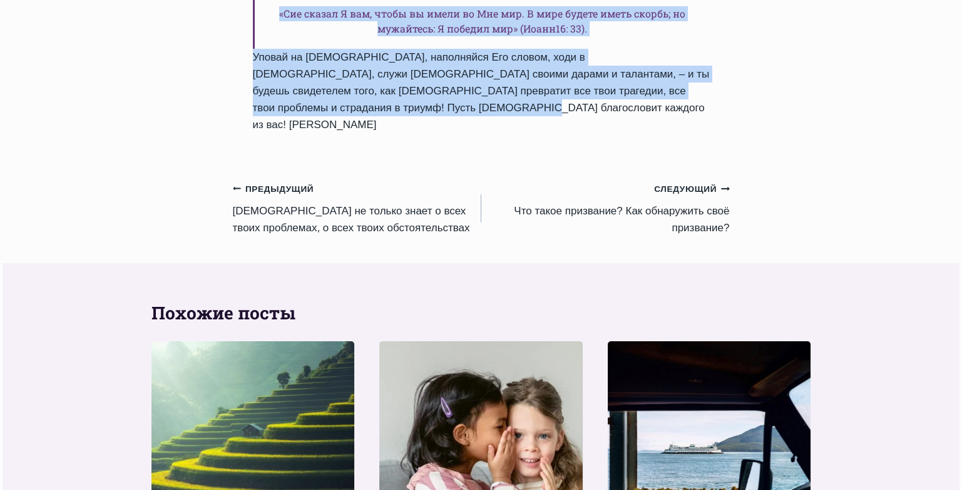
scroll to position [1660, 0]
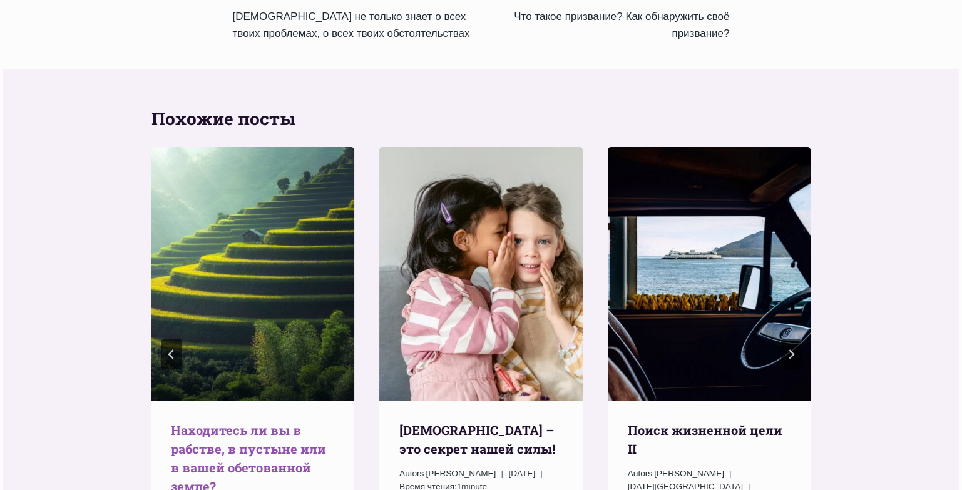
click at [197, 422] on link "Находитесь ли вы в рабстве, в пустыне или в вашей обетованной земле?" at bounding box center [248, 458] width 155 height 73
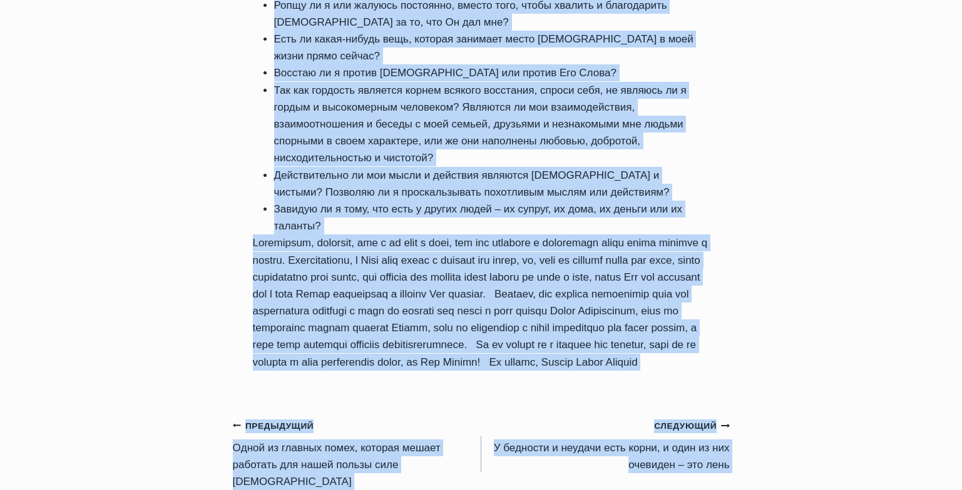
scroll to position [1286, 0]
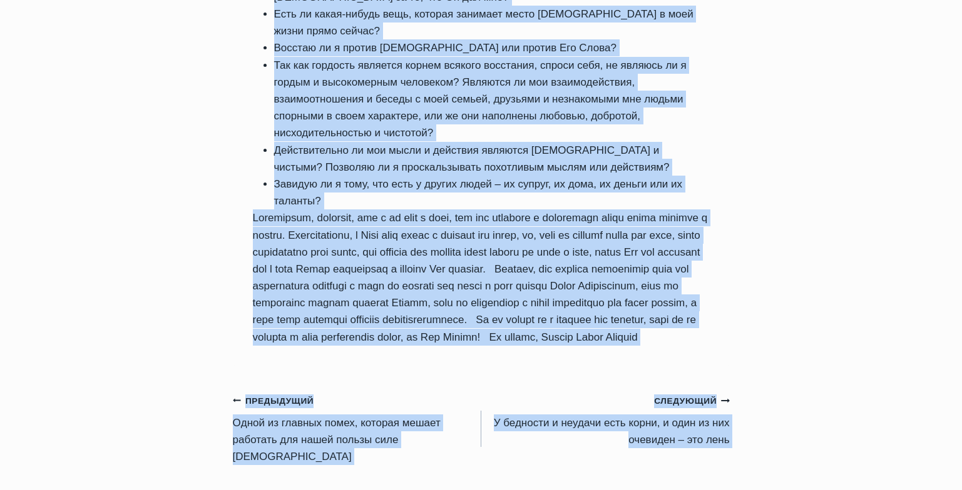
drag, startPoint x: 253, startPoint y: 201, endPoint x: 704, endPoint y: 297, distance: 461.3
copy div "Находитесь ли вы в рабстве, в пустыне или в вашей обетованной земле? Автор Паст…"
click at [579, 392] on link "Следующий Продолжить У бедности и неудачи есть корни, и один из них очевиден – …" at bounding box center [605, 420] width 248 height 56
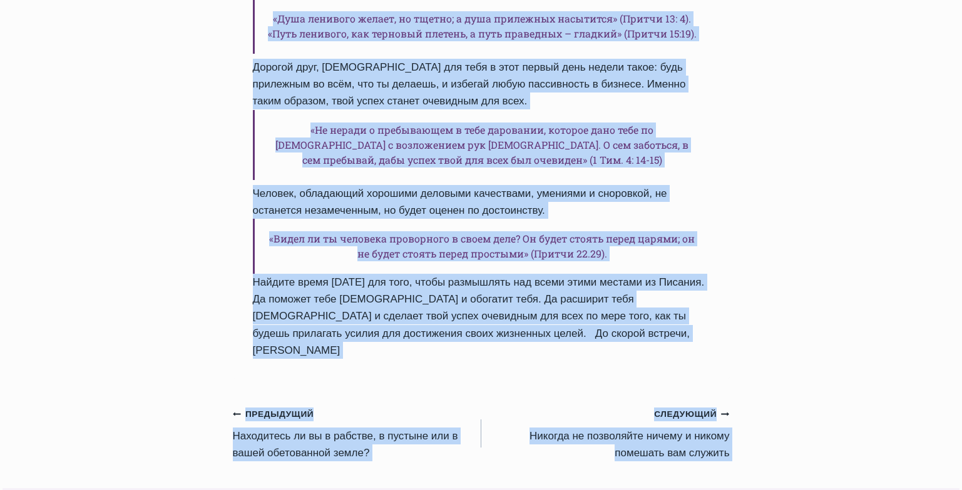
scroll to position [1009, 0]
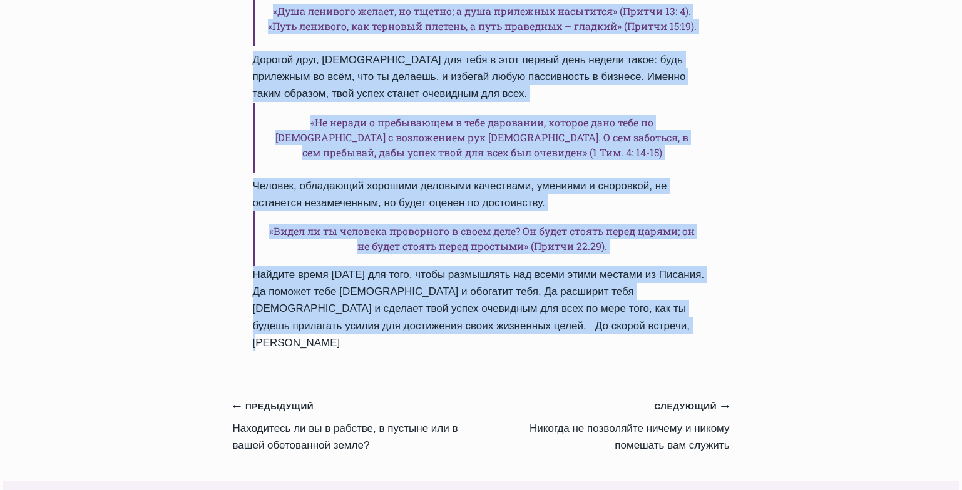
drag, startPoint x: 255, startPoint y: 160, endPoint x: 628, endPoint y: 315, distance: 403.9
copy div "У бедности и неудачи есть корни, и один из них очевиден – это лень Автор Пастор…"
click at [643, 398] on link "Следующий Продолжить Hикогда не позволяйте ничему и никому помешать вам служить" at bounding box center [605, 426] width 248 height 56
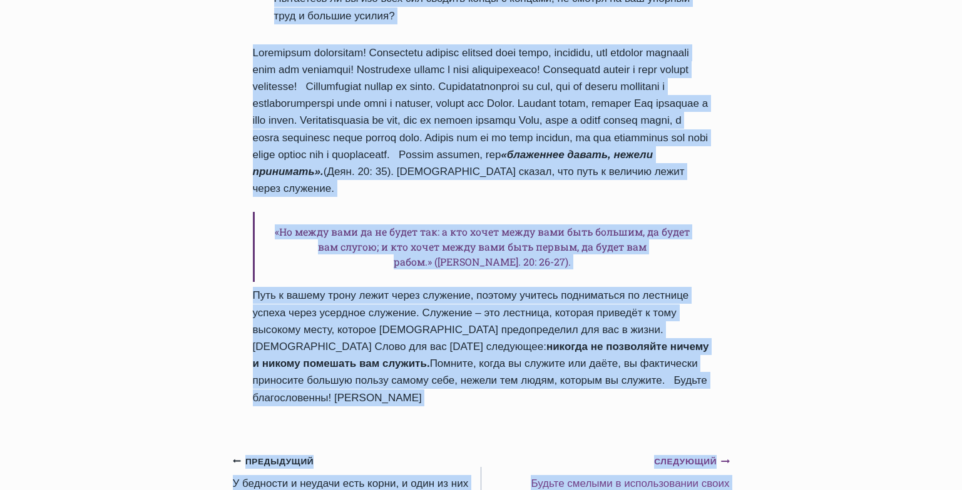
scroll to position [1478, 0]
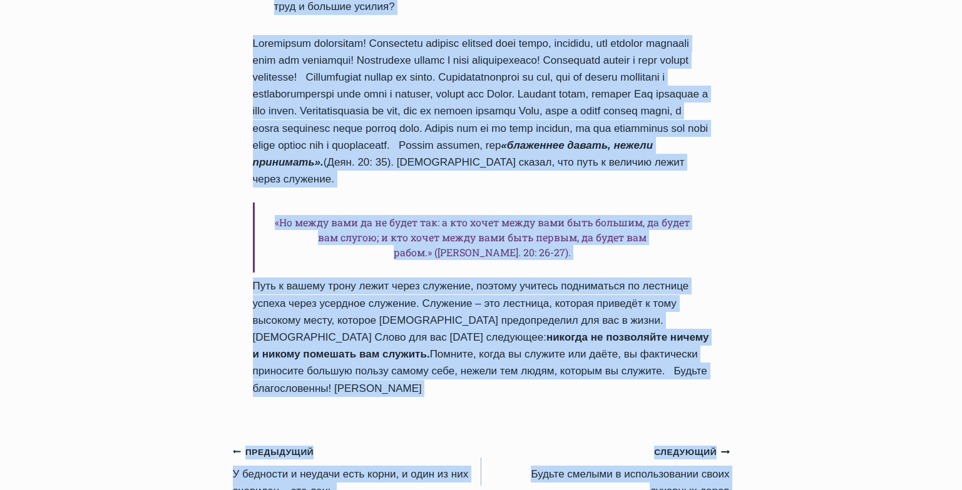
drag, startPoint x: 253, startPoint y: 138, endPoint x: 521, endPoint y: 362, distance: 349.1
copy div "Hикогда не позволяйте ничему и никому помешать вам служить Автор Пастор Руфус А…"
click at [330, 444] on link "Предыдущий Предыдущий У бедности и неудачи есть корни, и один из них очевиден –…" at bounding box center [357, 472] width 248 height 56
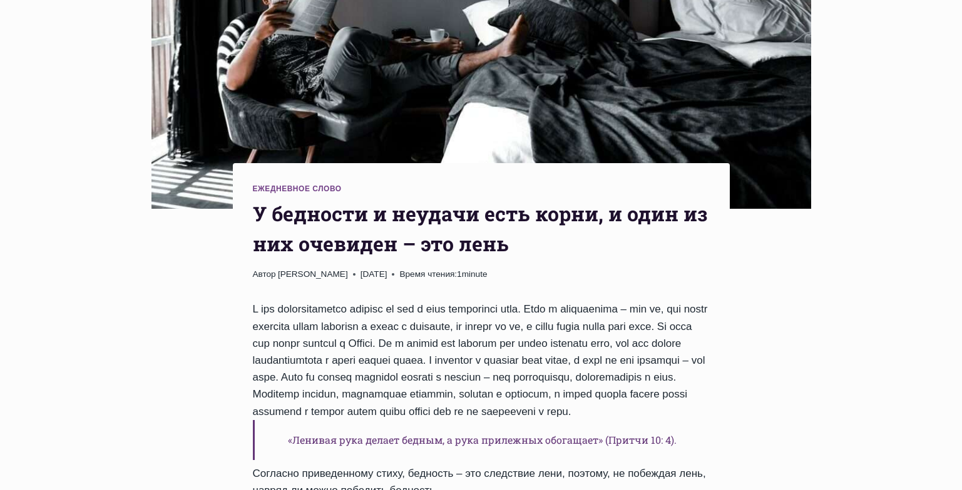
scroll to position [313, 0]
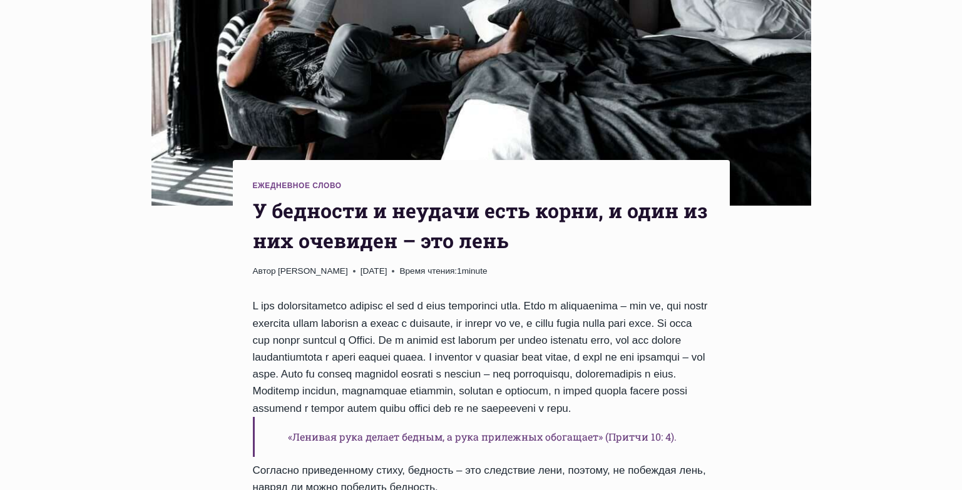
drag, startPoint x: 968, startPoint y: 86, endPoint x: 970, endPoint y: 150, distance: 63.8
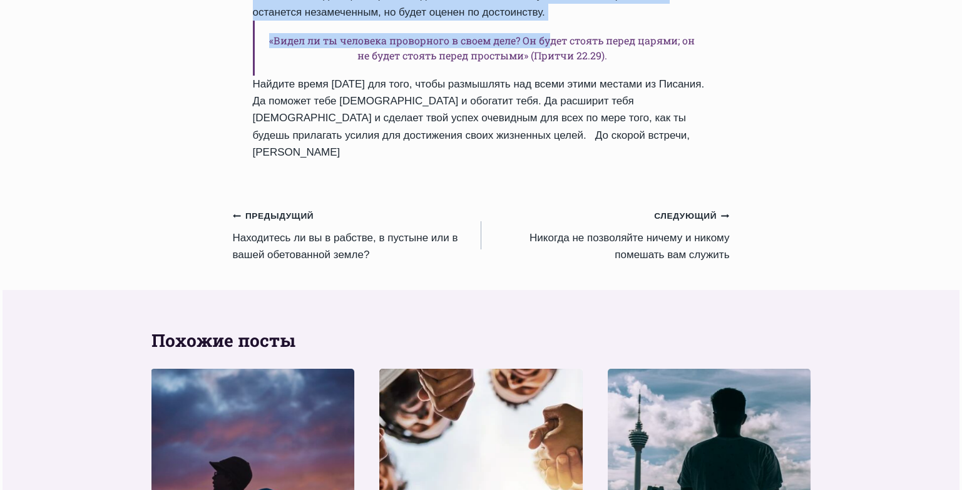
scroll to position [1193, 0]
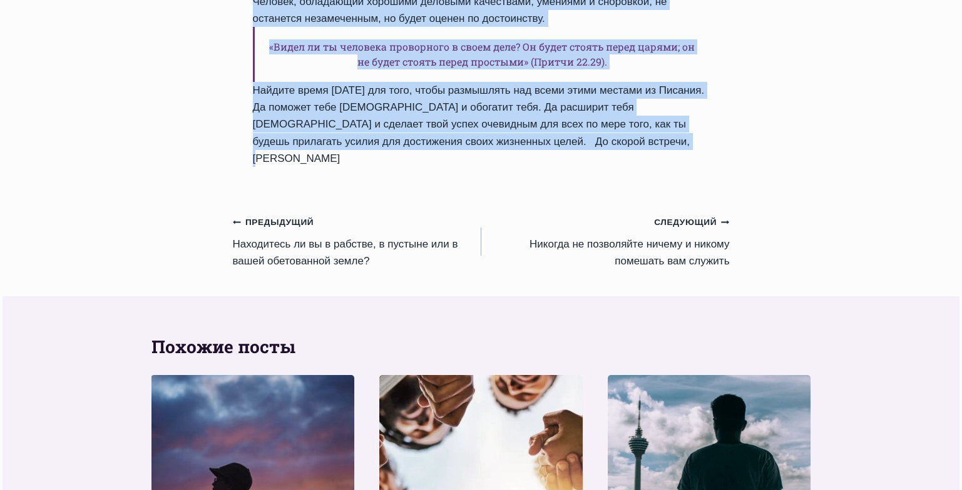
drag, startPoint x: 255, startPoint y: 162, endPoint x: 600, endPoint y: 130, distance: 346.3
copy div "У бедности и неудачи есть корни, и один из них очевиден – это лень Автор Пастор…"
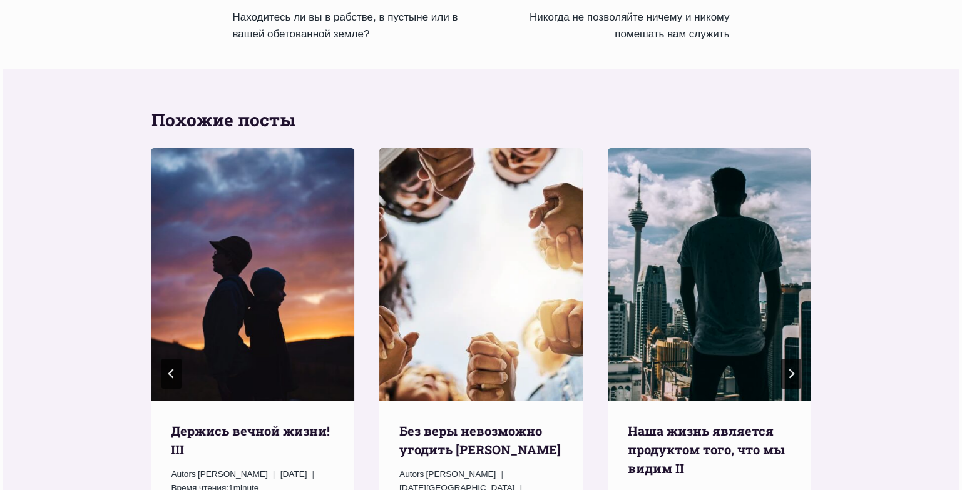
scroll to position [1460, 0]
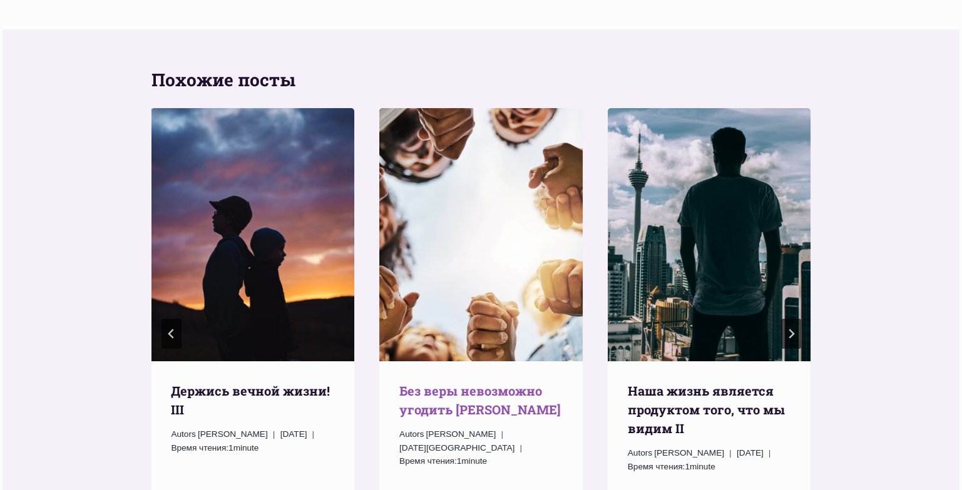
click at [438, 383] on link "Без веры невозможно угодить Ему" at bounding box center [479, 400] width 161 height 35
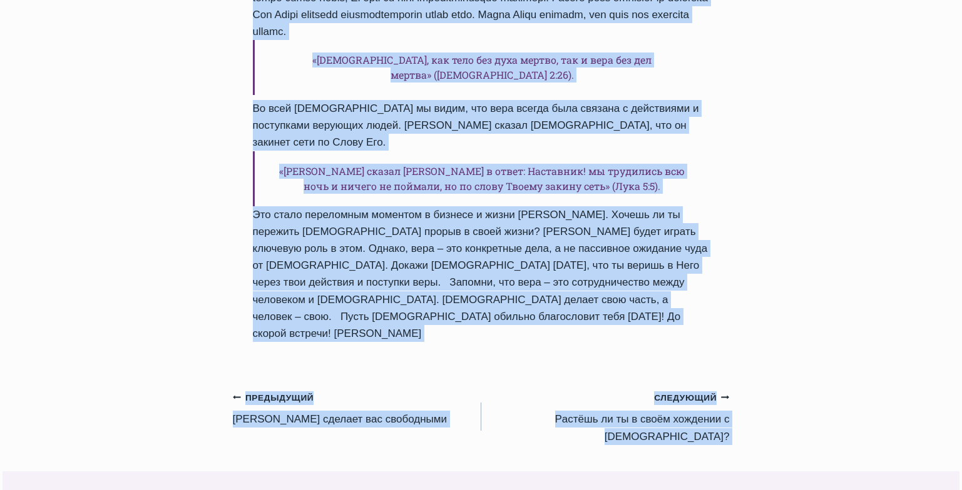
scroll to position [783, 0]
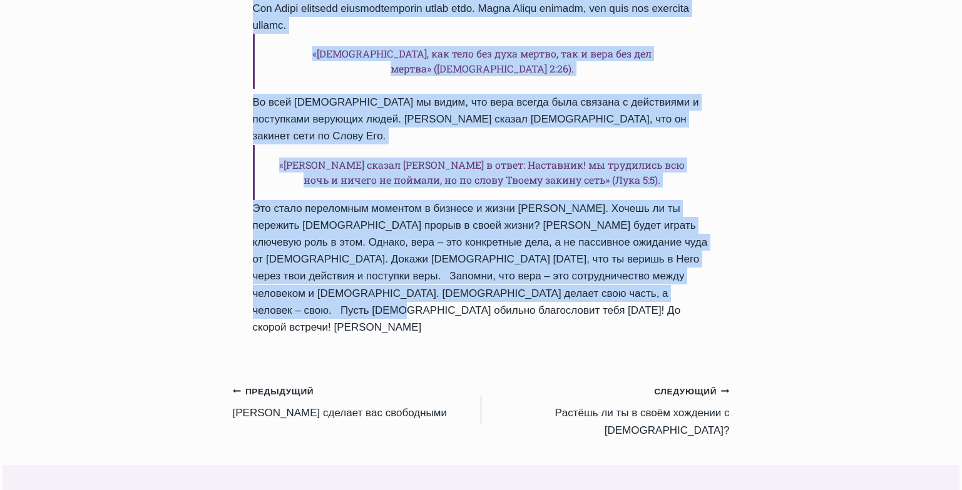
drag, startPoint x: 253, startPoint y: 119, endPoint x: 723, endPoint y: 216, distance: 479.9
click at [723, 216] on div "Ежедневное слово Без веры невозможно угодить Ему Автор Пастор Руфус Аджибойе 20…" at bounding box center [481, 24] width 497 height 664
copy div "Без веры невозможно угодить Ему Автор Пастор Руфус Аджибойе 2024-Январь-27 2015…"
click at [619, 383] on link "Следующий Продолжить Pастёшь ли ты в своём хождении с Богом?" at bounding box center [605, 411] width 248 height 56
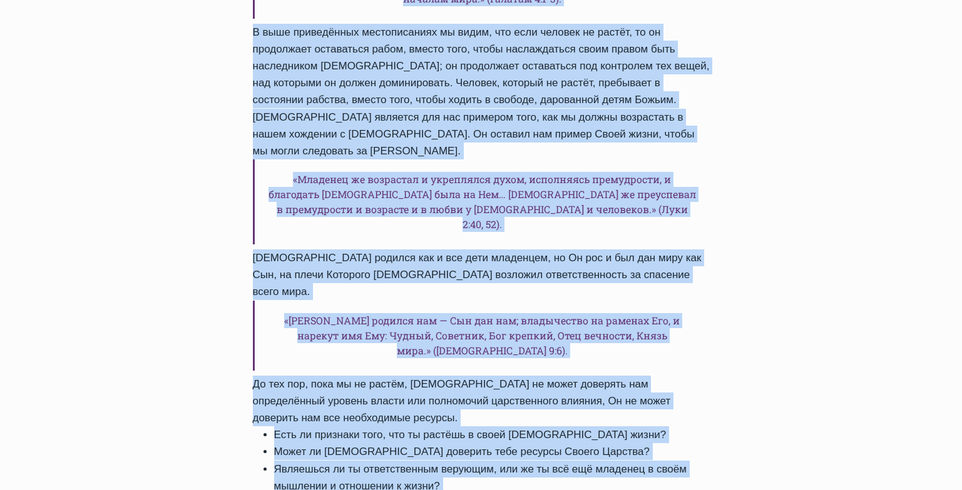
scroll to position [1089, 0]
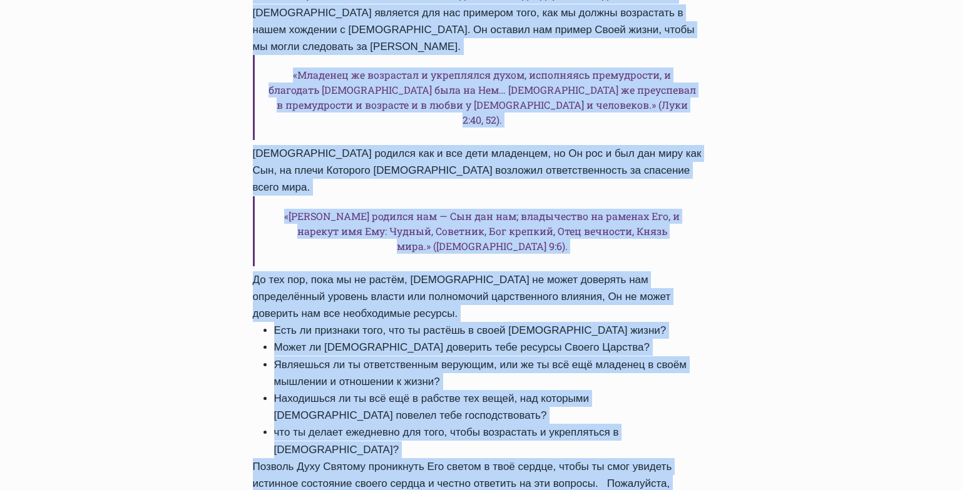
drag, startPoint x: 254, startPoint y: 177, endPoint x: 489, endPoint y: 412, distance: 332.2
click at [489, 412] on div "Ежедневное слово Pастёшь ли ты в своём хождении с [DEMOGRAPHIC_DATA]? Автор [PE…" at bounding box center [481, 12] width 497 height 1171
copy div "Pастёшь ли ты в своём хождении с Богом? Автор Пастор Руфус Аджибойе 2024-Январь…"
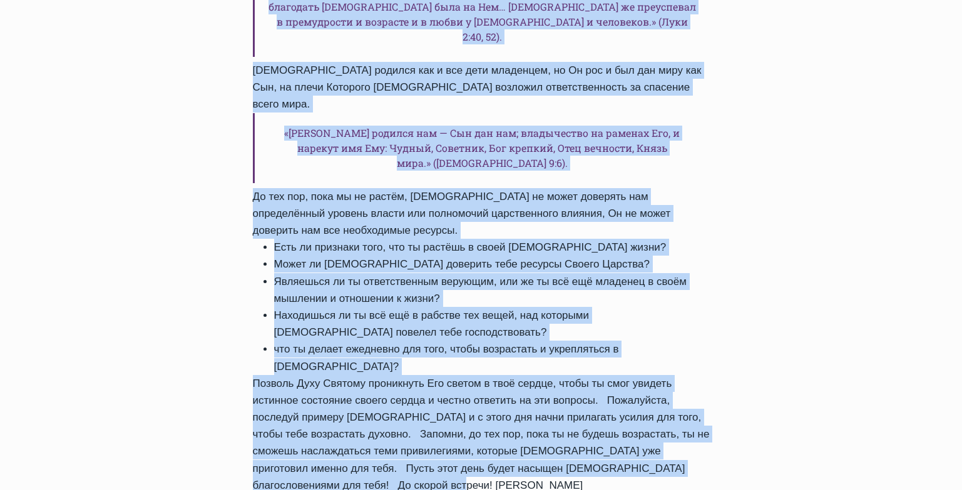
scroll to position [1222, 0]
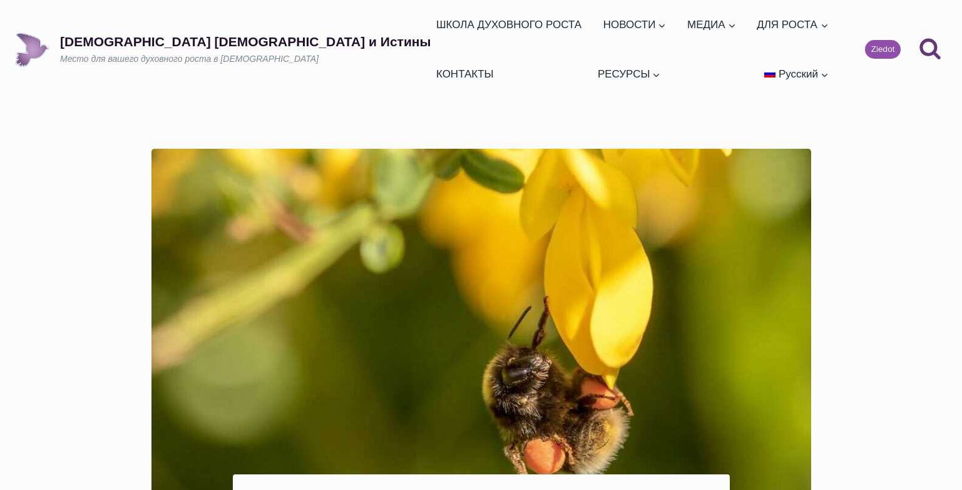
drag, startPoint x: 0, startPoint y: 0, endPoint x: 892, endPoint y: 234, distance: 921.7
click at [791, 68] on span "Русский" at bounding box center [797, 74] width 39 height 12
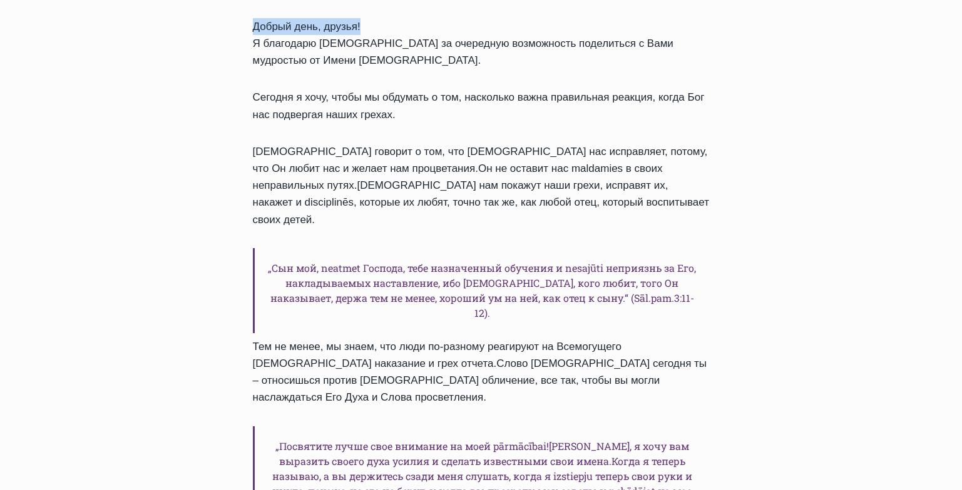
scroll to position [620, 0]
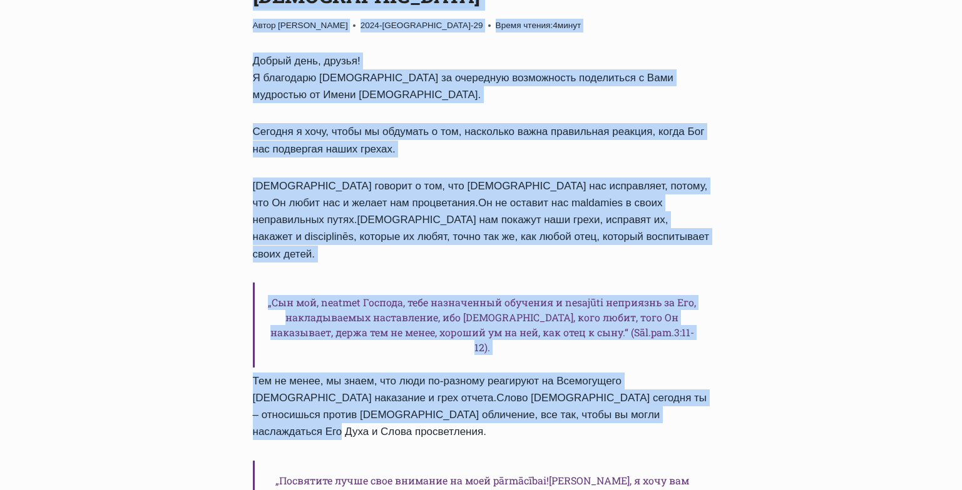
drag, startPoint x: 253, startPoint y: 277, endPoint x: 746, endPoint y: 328, distance: 495.7
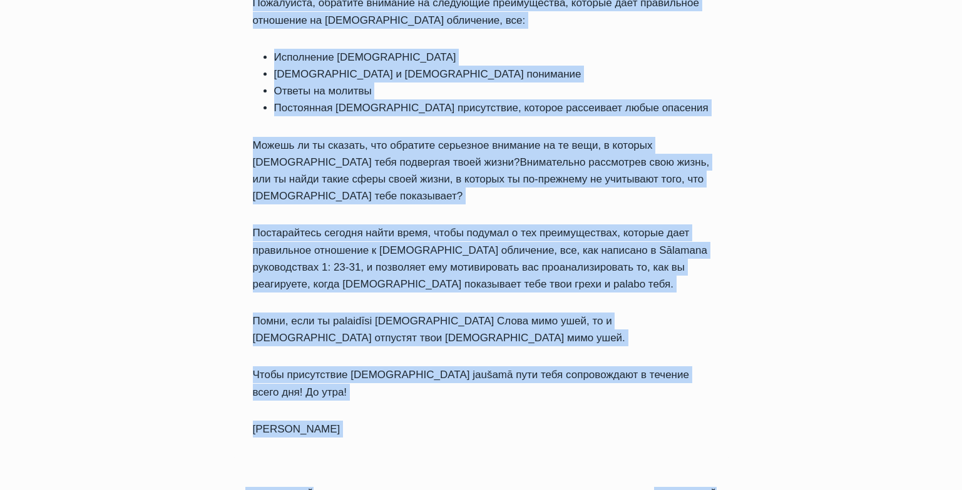
scroll to position [1425, 0]
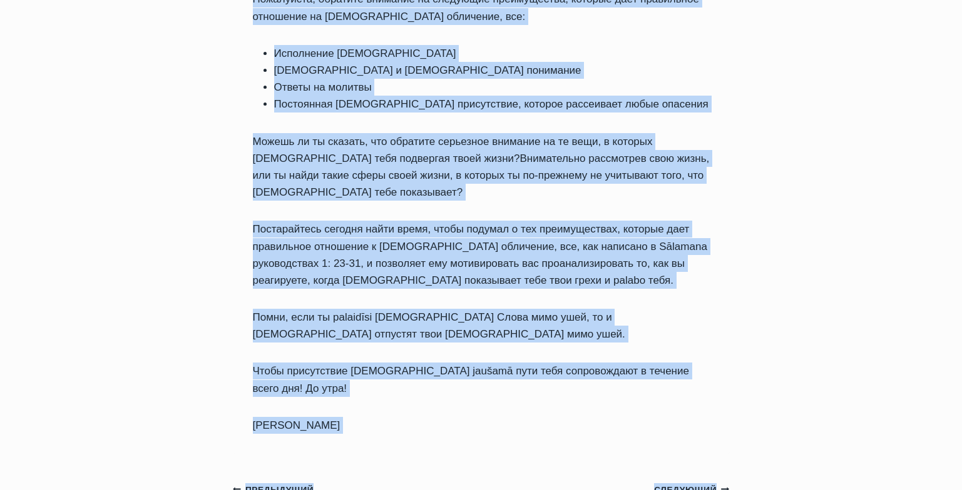
drag, startPoint x: 257, startPoint y: 173, endPoint x: 449, endPoint y: 258, distance: 210.6
copy div "Обращения к Божьему обличению является верным признаком того, что мы любим и по…"
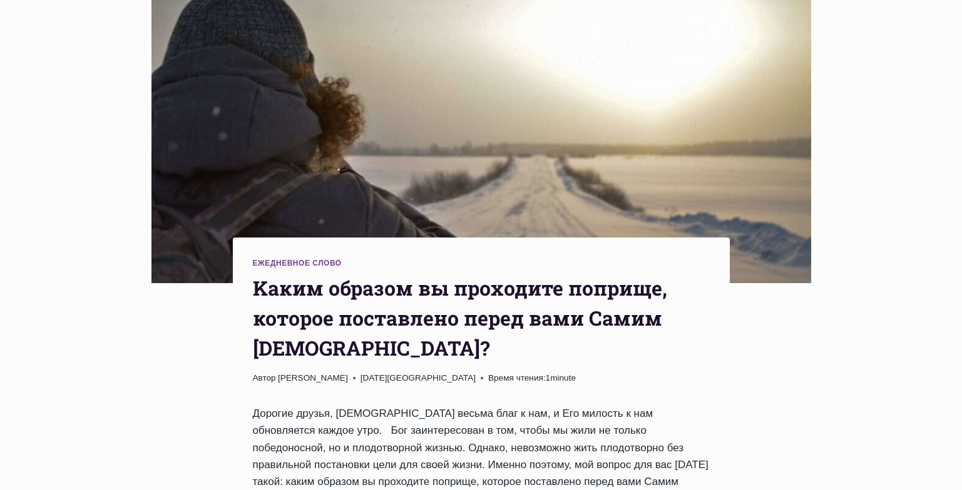
scroll to position [250, 0]
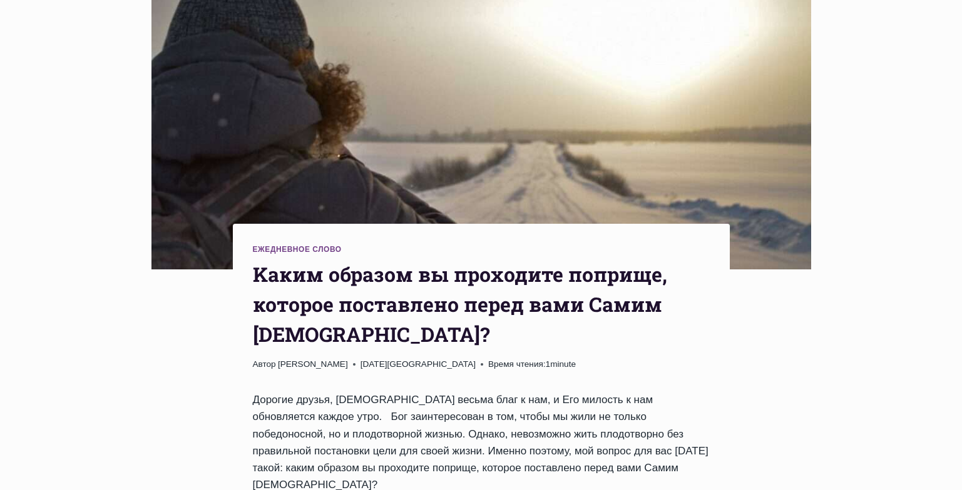
drag, startPoint x: 963, startPoint y: 91, endPoint x: 970, endPoint y: 137, distance: 46.2
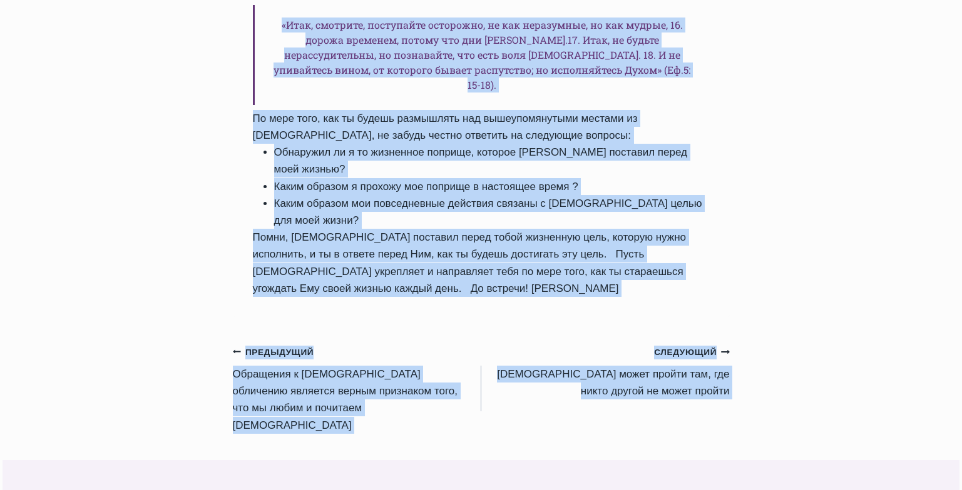
scroll to position [1373, 0]
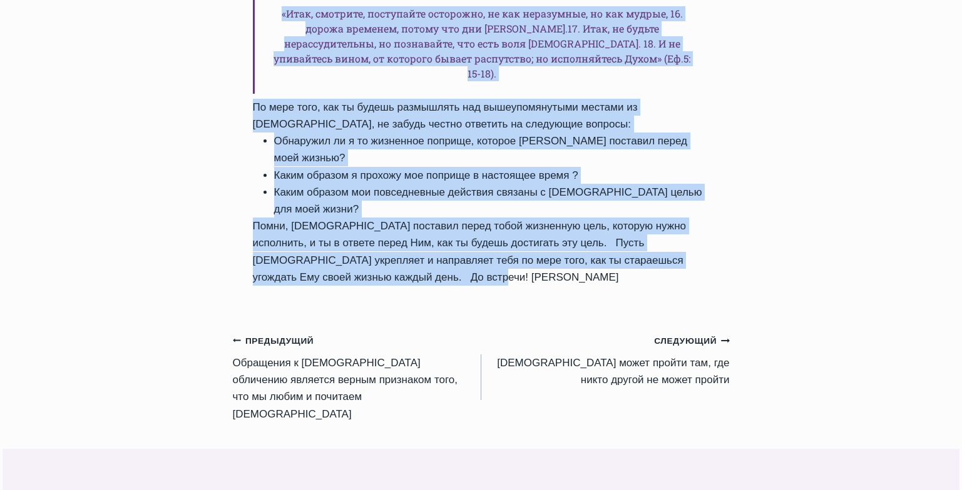
drag, startPoint x: 253, startPoint y: 226, endPoint x: 527, endPoint y: 166, distance: 280.4
copy div "Kаким образом вы проходите поприще, которое поставлено перед вами Самим Богом? …"
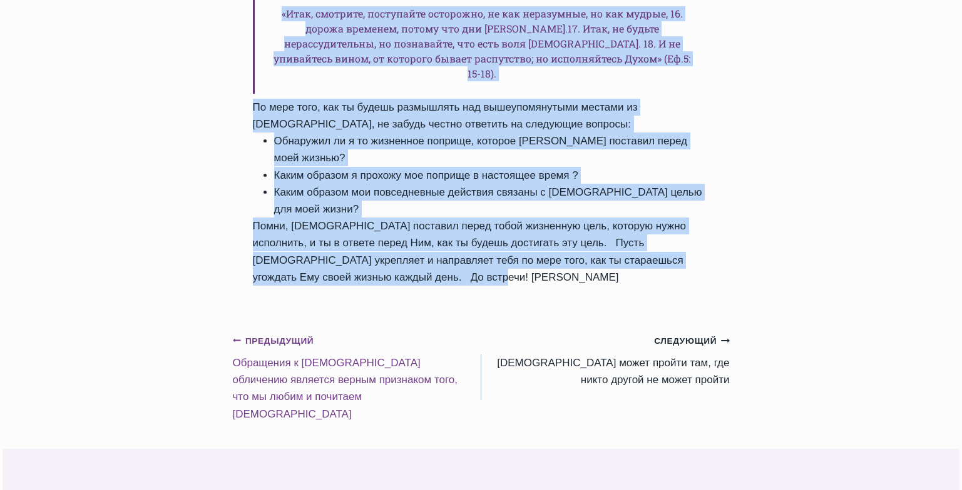
click at [317, 332] on link "Предыдущий Предыдущий Обращения к Божьему обличению является верным признаком т…" at bounding box center [357, 377] width 248 height 90
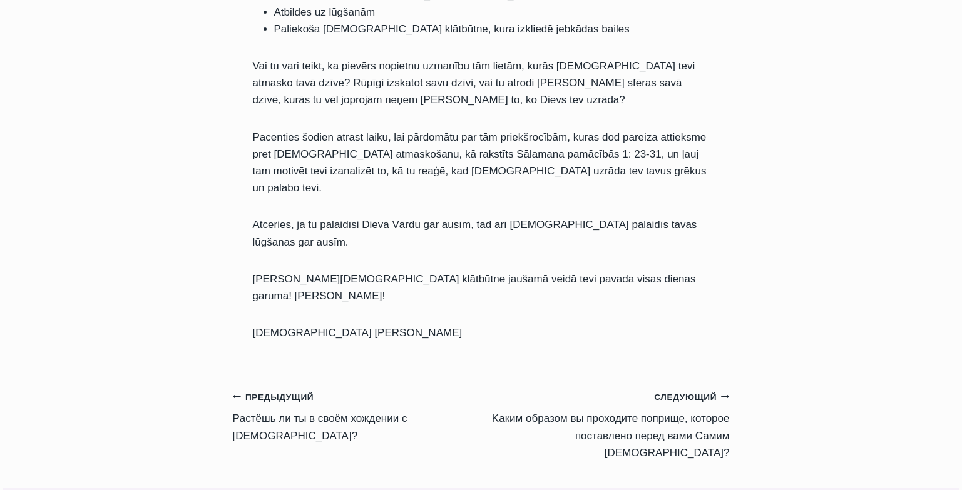
scroll to position [1423, 0]
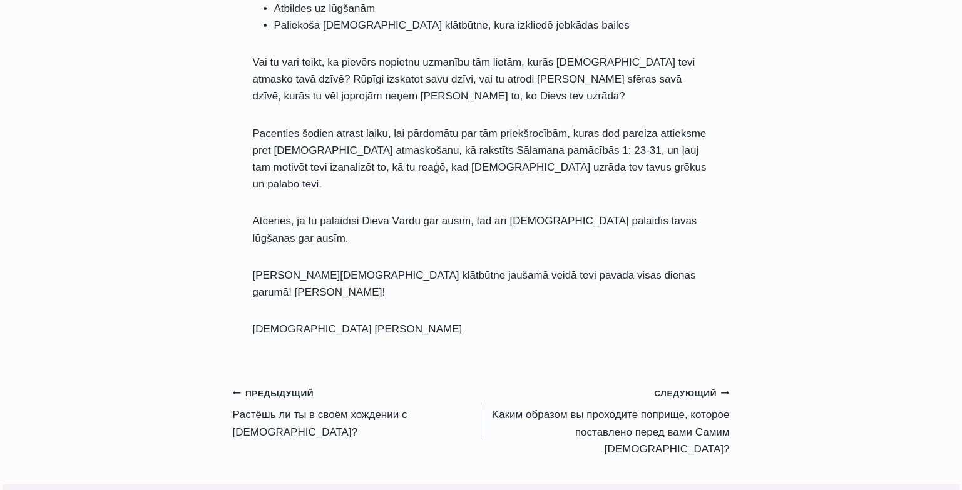
drag, startPoint x: 967, startPoint y: 83, endPoint x: 970, endPoint y: 341, distance: 258.4
click at [327, 385] on link "Предыдущий Предыдущий Pастёшь ли ты в своём хождении с Богом?" at bounding box center [357, 413] width 248 height 56
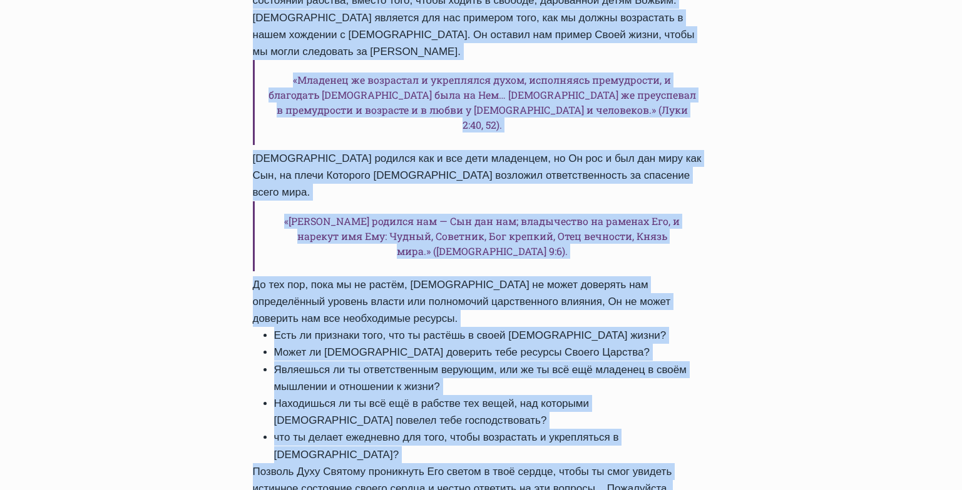
scroll to position [1088, 0]
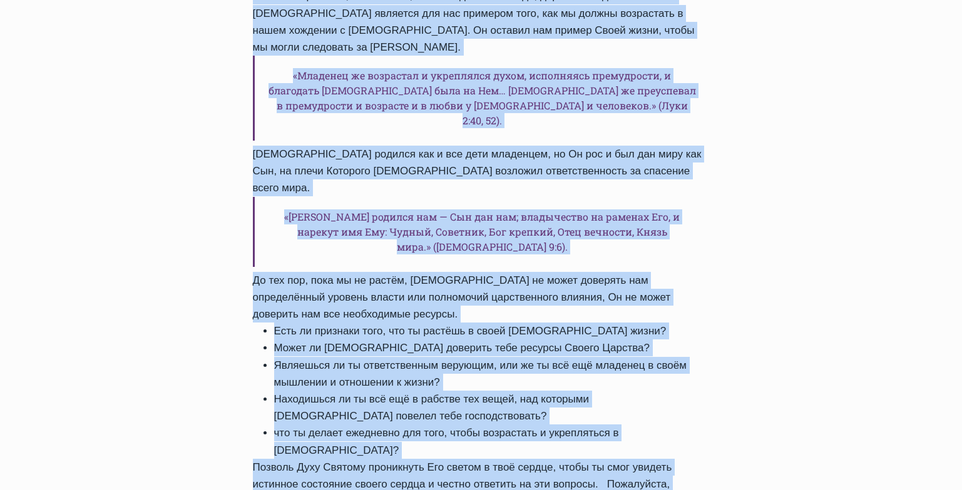
drag, startPoint x: 259, startPoint y: 117, endPoint x: 522, endPoint y: 411, distance: 394.8
click at [522, 411] on div "Ежедневное слово Pастёшь ли ты в своём хождении с Богом? Автор Пастор Руфус Адж…" at bounding box center [481, 13] width 497 height 1171
copy div "астёшь ли ты в своём хождении с Богом? Автор Пастор Руфус Аджибойе 2024-Январь-…"
click at [879, 345] on div "Ежедневное слово Pастёшь ли ты в своём хождении с Богом? Автор Пастор Руфус Адж…" at bounding box center [481, 211] width 962 height 2300
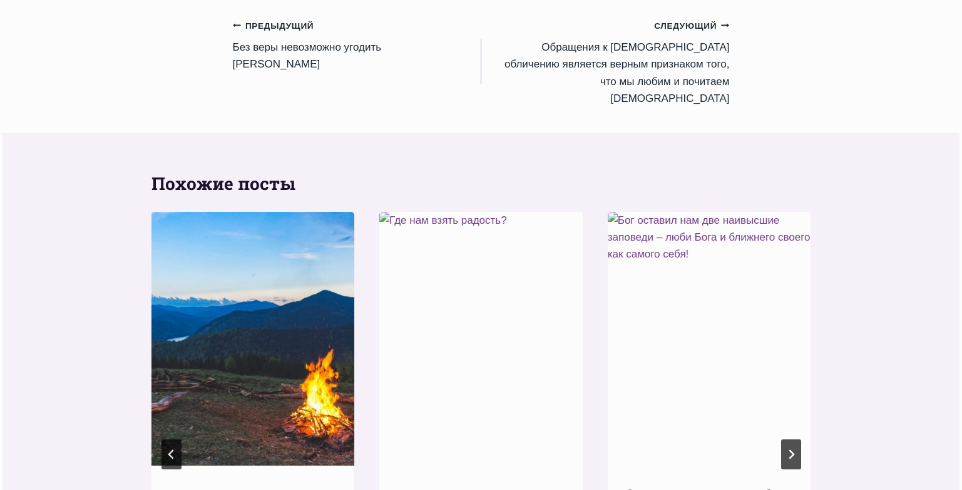
scroll to position [1700, 0]
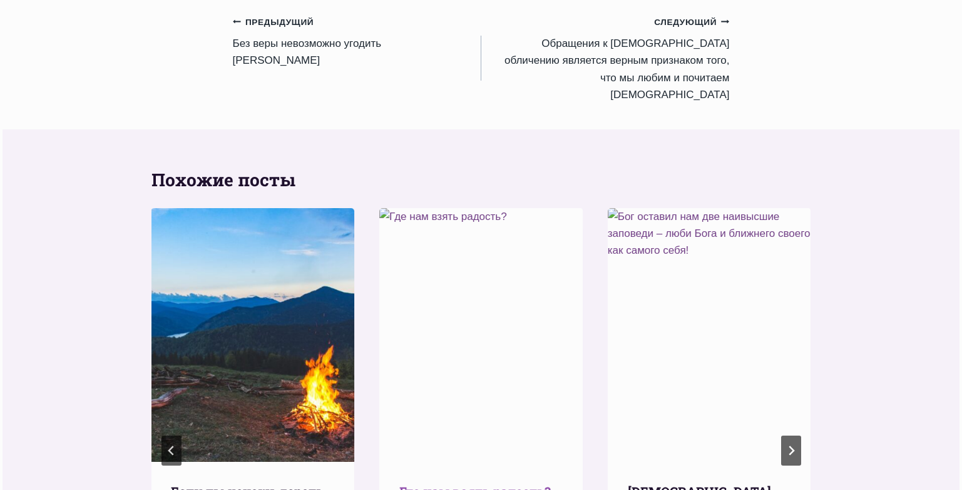
click at [467, 484] on link "Где нам взять радость?" at bounding box center [474, 492] width 151 height 16
click at [462, 484] on link "Где нам взять радость?" at bounding box center [474, 492] width 151 height 16
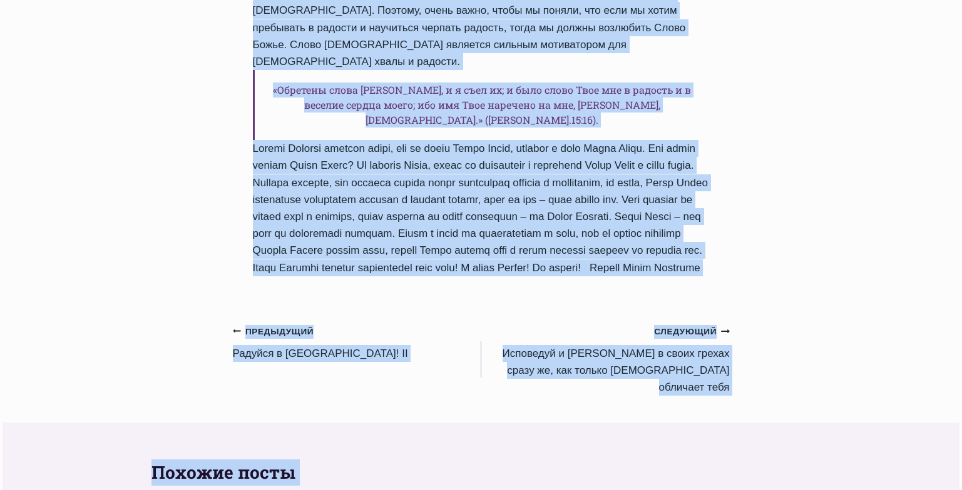
scroll to position [831, 0]
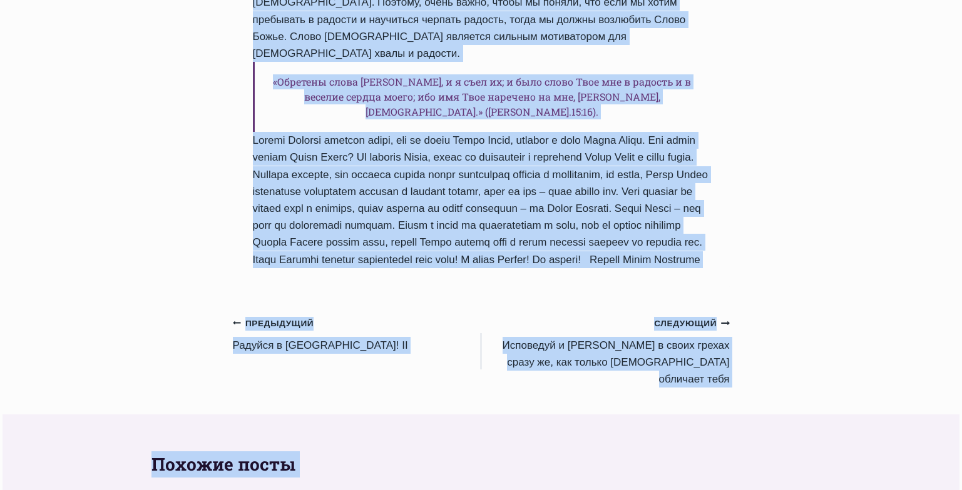
drag, startPoint x: 257, startPoint y: 128, endPoint x: 688, endPoint y: 190, distance: 436.1
copy div "Где нам взять радость? Автор Пастор Руфус Аджибойе 2024-Апрель-2 2016-Март-6 Вр…"
click at [293, 315] on link "Предыдущий Предыдущий Радуйся в Господе! II" at bounding box center [357, 334] width 248 height 39
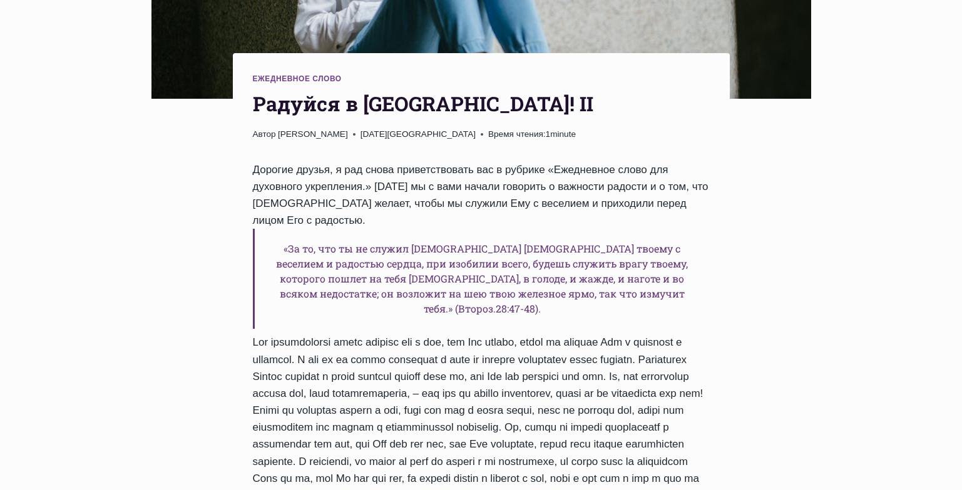
scroll to position [415, 0]
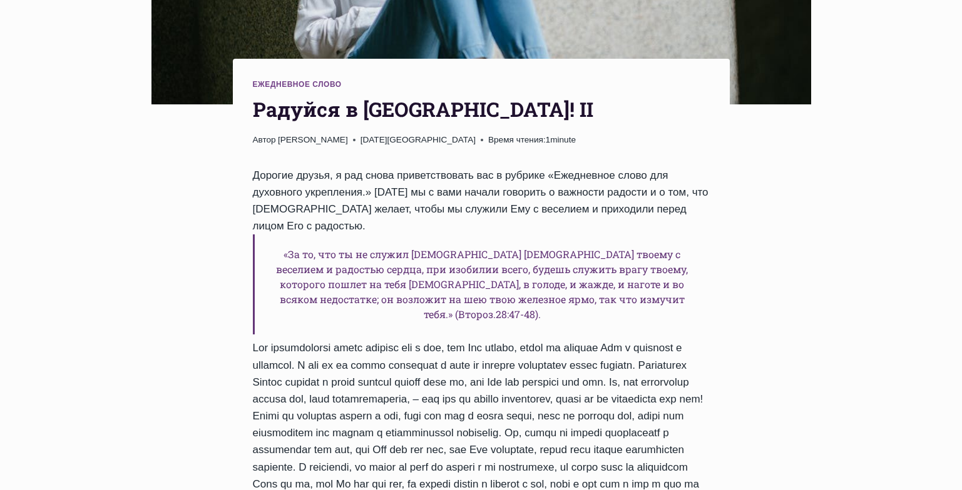
drag, startPoint x: 966, startPoint y: 89, endPoint x: 965, endPoint y: 185, distance: 95.7
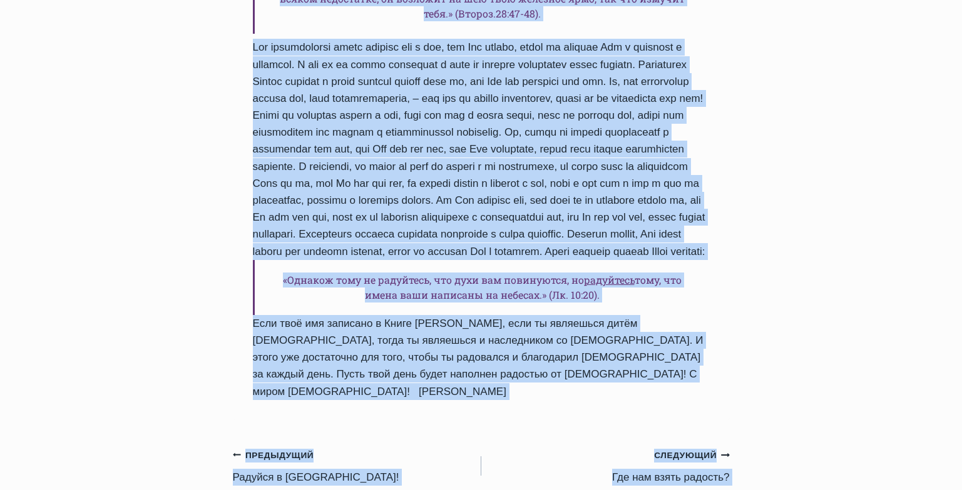
scroll to position [743, 0]
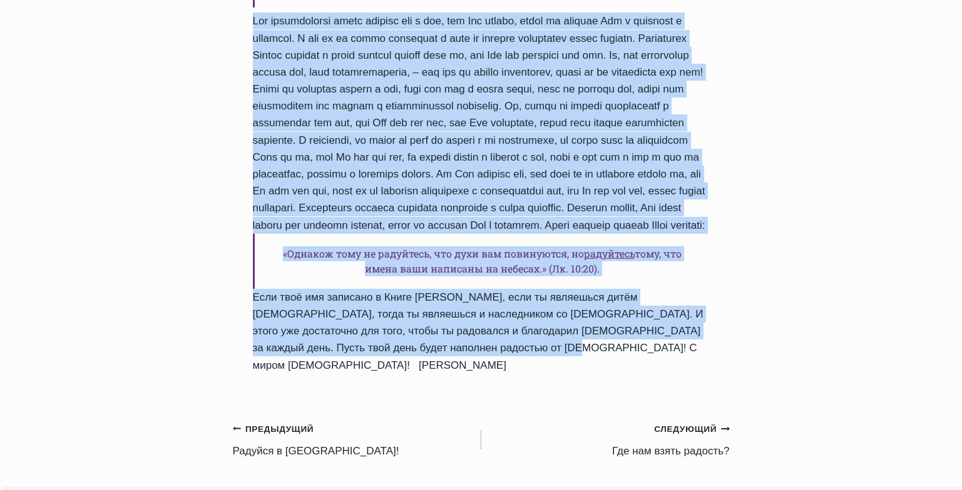
drag, startPoint x: 254, startPoint y: 56, endPoint x: 495, endPoint y: 307, distance: 348.2
click at [495, 307] on div "Ежедневное слово Радуйся в Господе! II Автор Пастор Руфус Аджибойе 2024-Апрель-…" at bounding box center [481, 63] width 497 height 662
copy div "Радуйся в Господе! II Автор Пастор Руфус Аджибойе 2024-Апрель-1 2016-Март-3 Вре…"
click at [285, 420] on link "Предыдущий Предыдущий Радуйся в Господе!" at bounding box center [357, 439] width 248 height 39
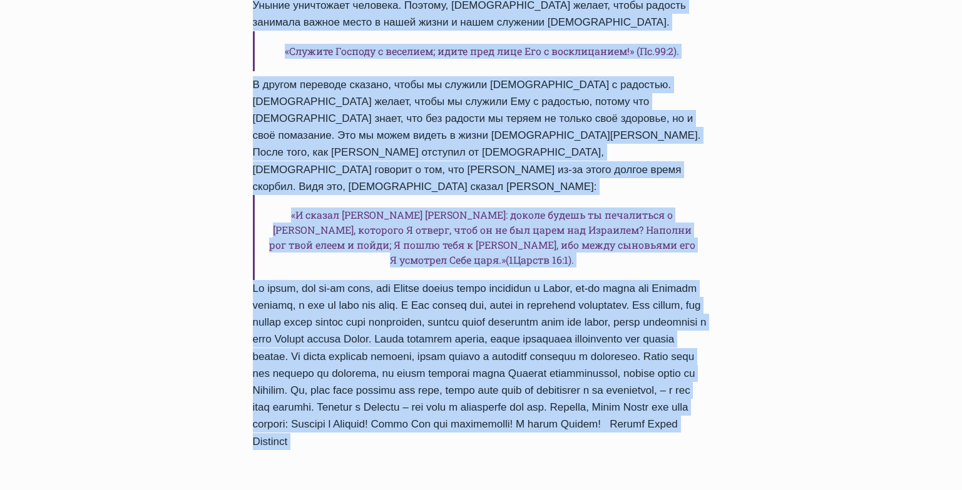
scroll to position [894, 0]
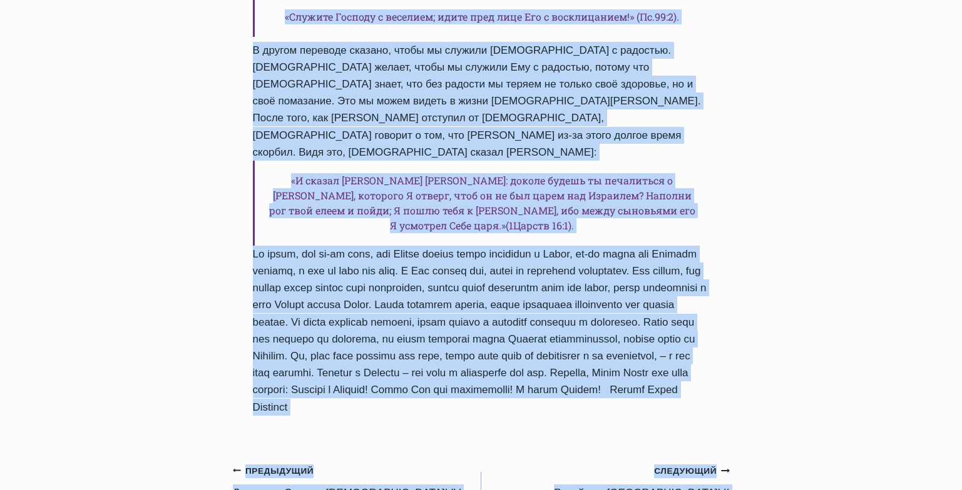
drag, startPoint x: 251, startPoint y: 165, endPoint x: 664, endPoint y: 300, distance: 435.1
click at [664, 300] on div "Ежедневное слово Радуйся в Господе! Автор Пастор Руфус Аджибойе 2024-Март-31 20…" at bounding box center [481, 8] width 497 height 855
copy div "Радуйся в Господе! Автор Пастор Руфус Аджибойе 2024-Март-31 2016-Март-3 Время ч…"
click at [678, 462] on link "Следующий Продолжить Радуйся в Господе! II" at bounding box center [605, 481] width 248 height 39
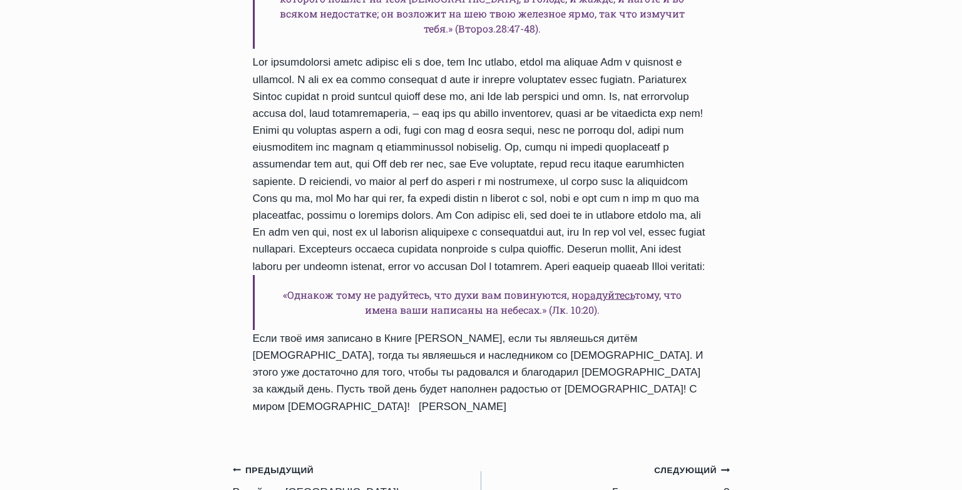
scroll to position [707, 0]
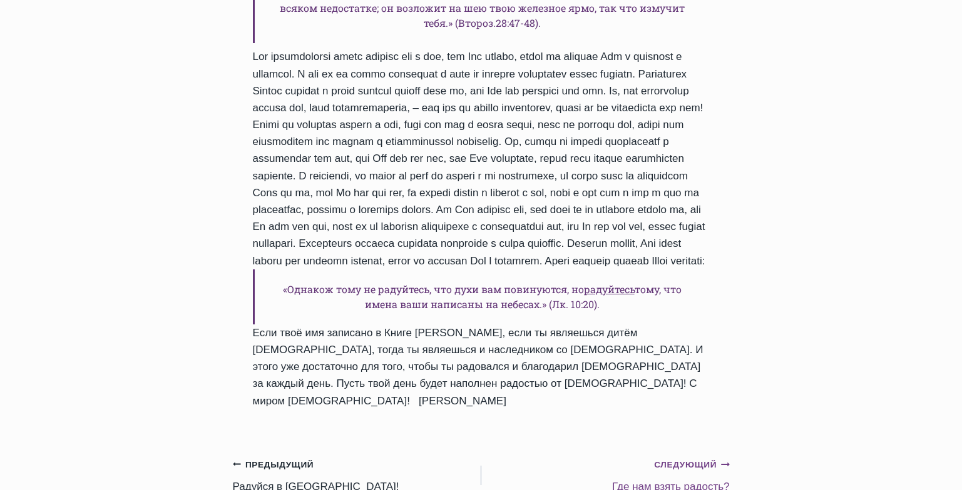
click at [660, 456] on link "Следующий Продолжить Где нам взять радость?" at bounding box center [605, 475] width 248 height 39
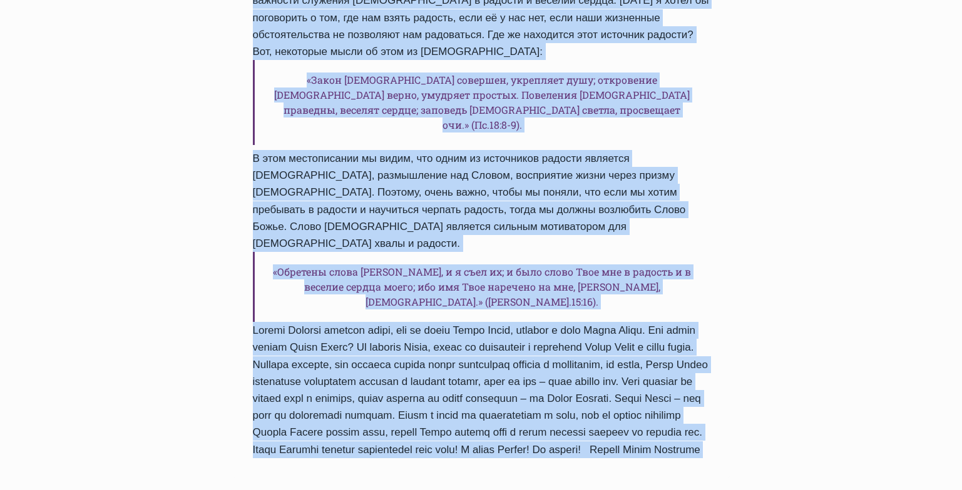
scroll to position [701, 0]
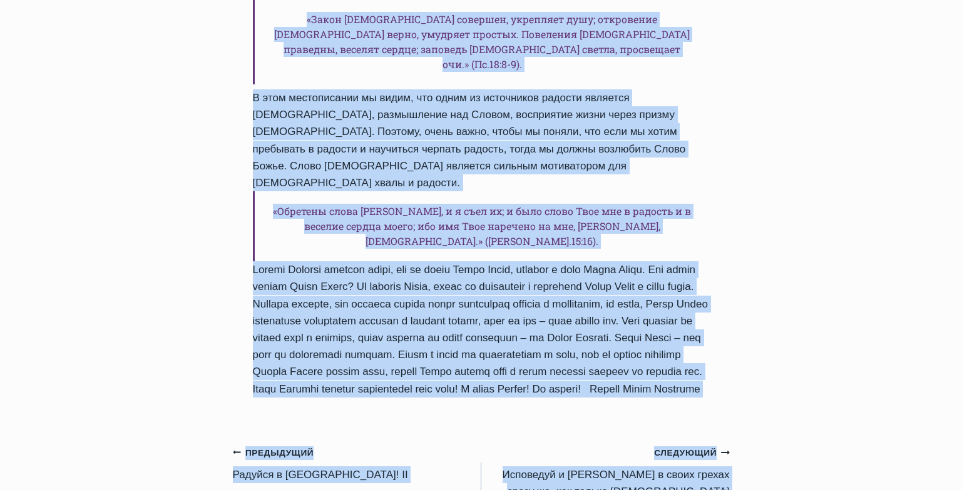
drag, startPoint x: 255, startPoint y: 159, endPoint x: 550, endPoint y: 326, distance: 338.7
click at [550, 326] on div "Ежедневное слово Где нам взять радость? Автор Пастор Руфус Аджибойе 2024-Апрель…" at bounding box center [481, 94] width 497 height 645
copy div "Где нам взять радость? Автор Пастор Руфус Аджибойе 2024-Апрель-2 2016-Март-6 Вр…"
click at [626, 444] on link "Следующий Продолжить Исповедуй и кайся в своих грехах сразу же, как только Дух …" at bounding box center [605, 480] width 248 height 73
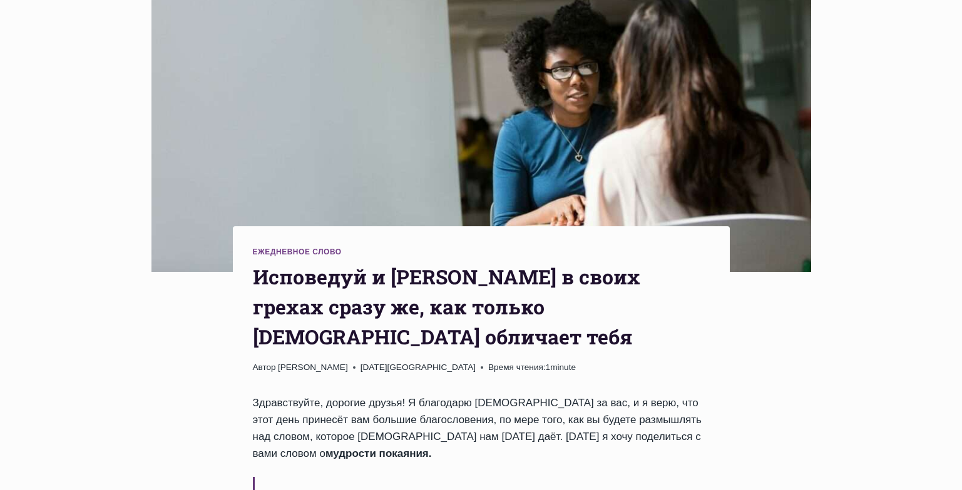
scroll to position [266, 0]
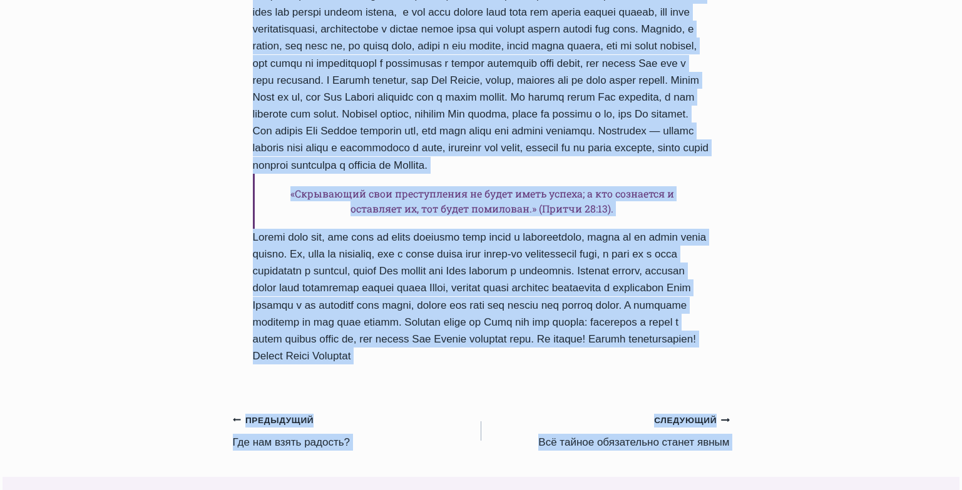
scroll to position [920, 0]
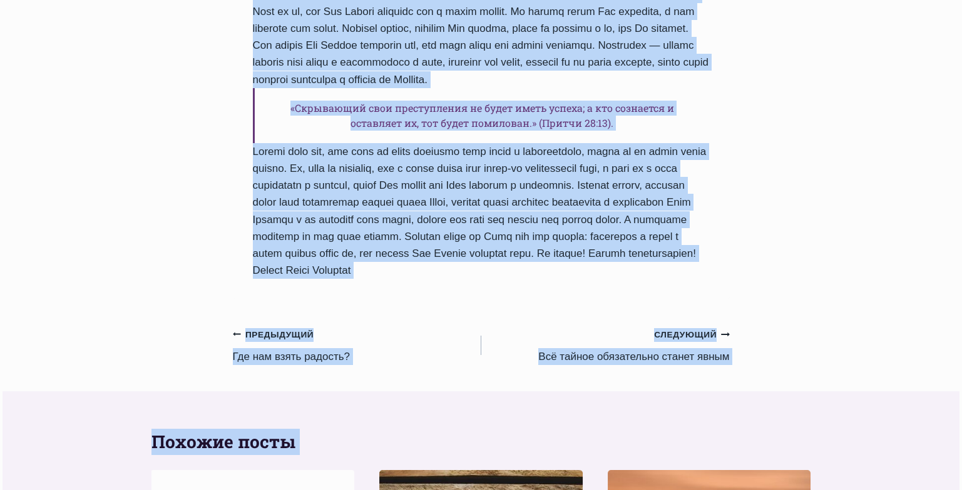
drag, startPoint x: 255, startPoint y: 211, endPoint x: 673, endPoint y: 203, distance: 418.0
copy div "Исповедуй и кайся в своих грехах сразу же, как только Дух Святой обличает тебя …"
click at [633, 326] on link "Следующий Продолжить Bсё тайное обязательно станет явным" at bounding box center [605, 345] width 248 height 39
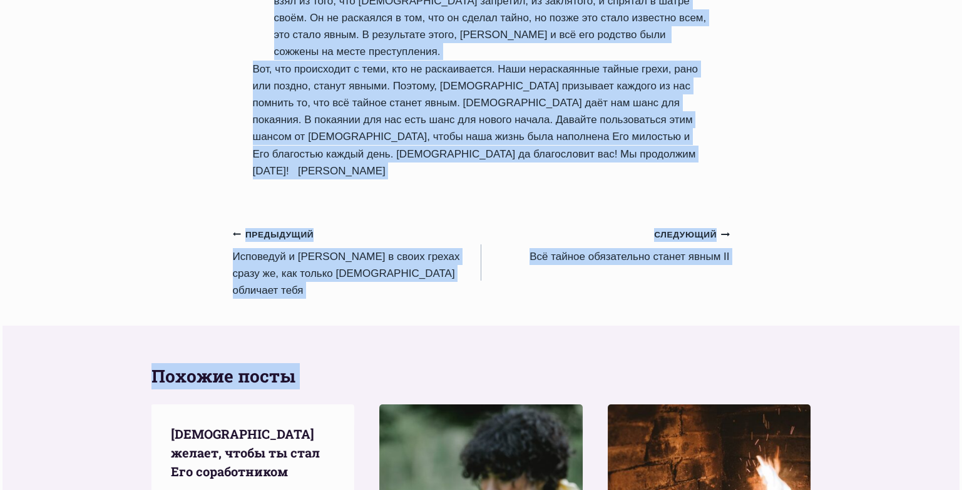
scroll to position [1318, 0]
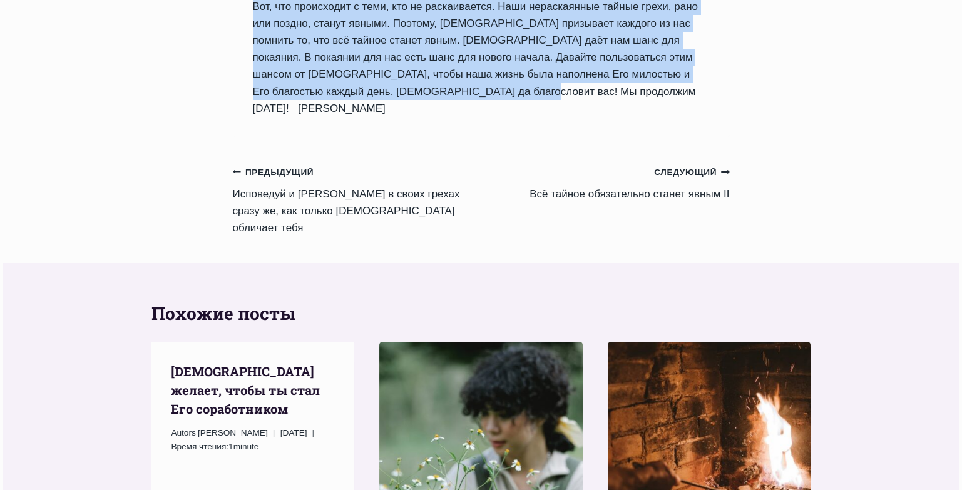
drag, startPoint x: 255, startPoint y: 175, endPoint x: 499, endPoint y: 16, distance: 290.7
copy div "Bсё тайное обязательно станет явным Автор Пастор Руфус Аджибойе 2024-Апрель-4 2…"
click at [680, 163] on link "Следующий Продолжить Bсё тайное обязательно станет явным II" at bounding box center [605, 182] width 248 height 39
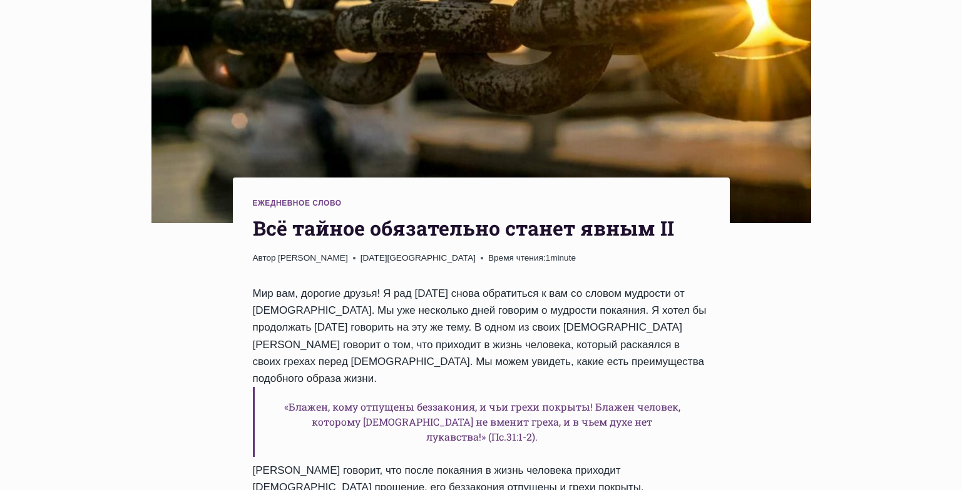
scroll to position [397, 0]
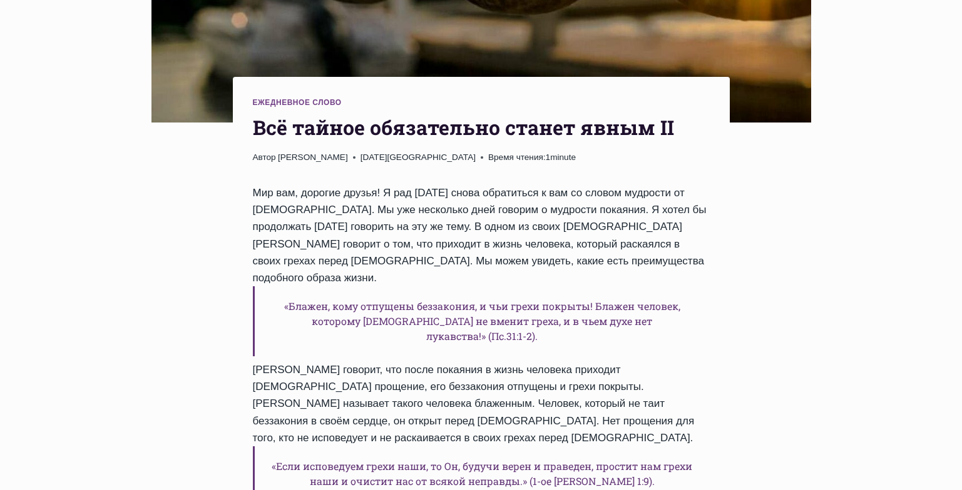
drag, startPoint x: 967, startPoint y: 76, endPoint x: 970, endPoint y: 162, distance: 86.4
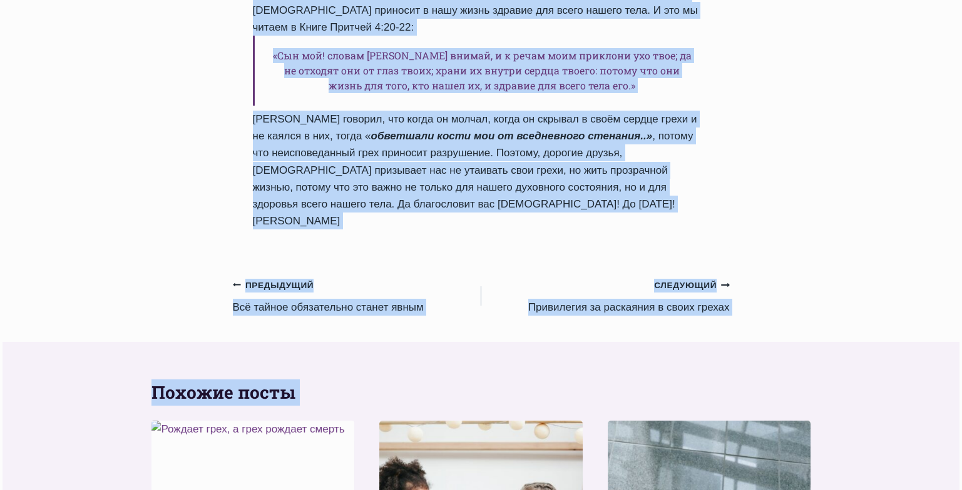
scroll to position [1159, 0]
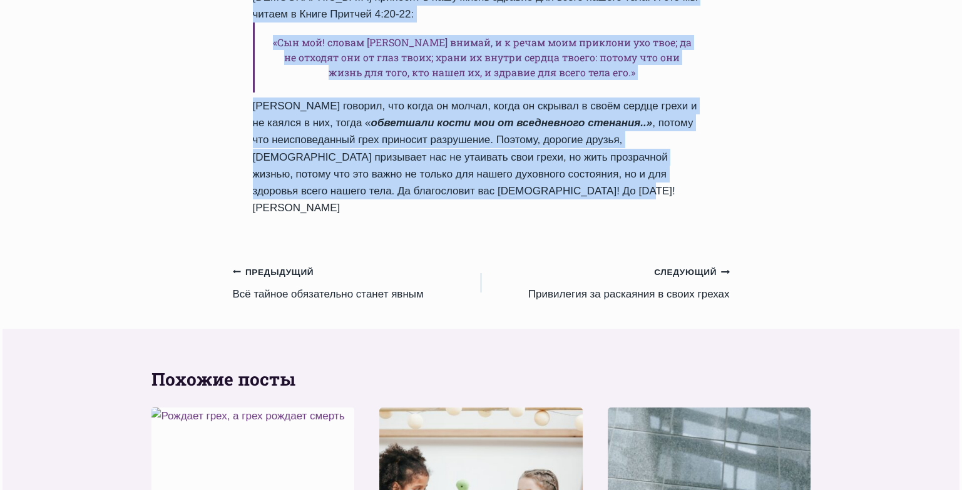
drag, startPoint x: 253, startPoint y: 78, endPoint x: 514, endPoint y: 91, distance: 261.8
copy div "Bсё тайное обязательно станет явным II Автор Пастор Руфус Аджибойе 2024-Апрель-…"
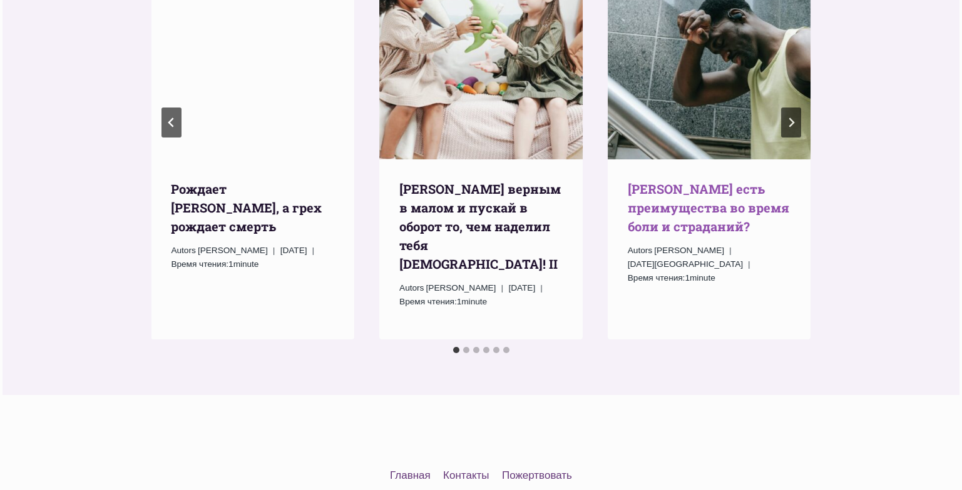
click at [648, 181] on link "[PERSON_NAME] есть преимущества во время боли и страданий?" at bounding box center [708, 208] width 161 height 54
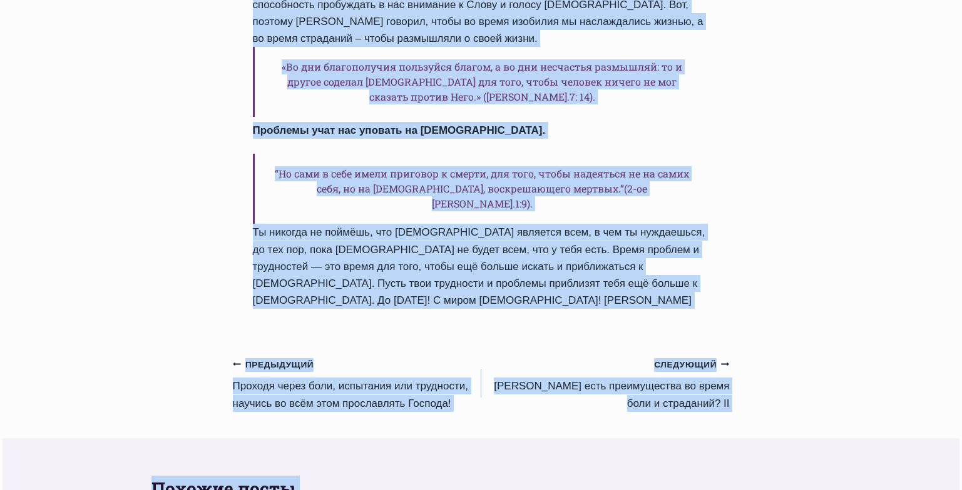
scroll to position [854, 0]
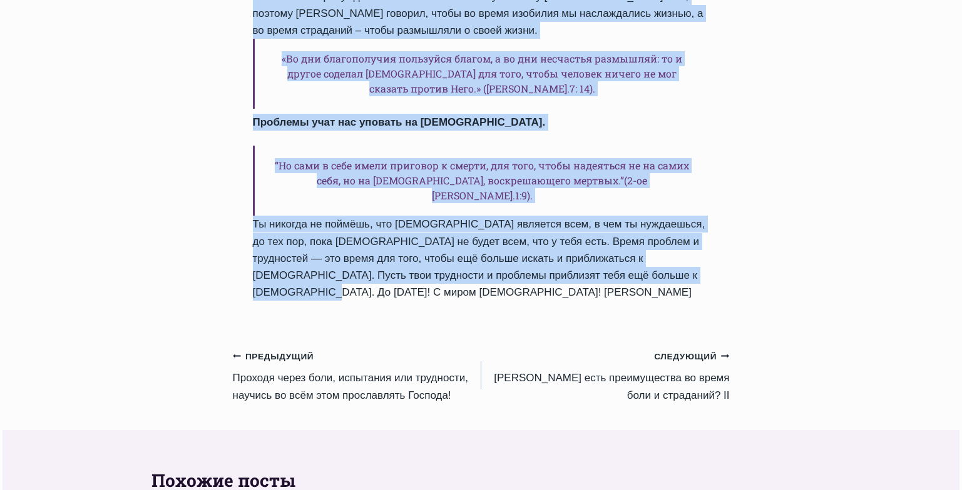
drag, startPoint x: 252, startPoint y: 175, endPoint x: 663, endPoint y: 214, distance: 412.3
copy div "Kакие есть преимущества во время боли и страданий? Автор Пастор Руфус Аджибойе …"
click at [654, 348] on link "Следующий Продолжить Kакие есть преимущества во время боли и страданий? II" at bounding box center [605, 376] width 248 height 56
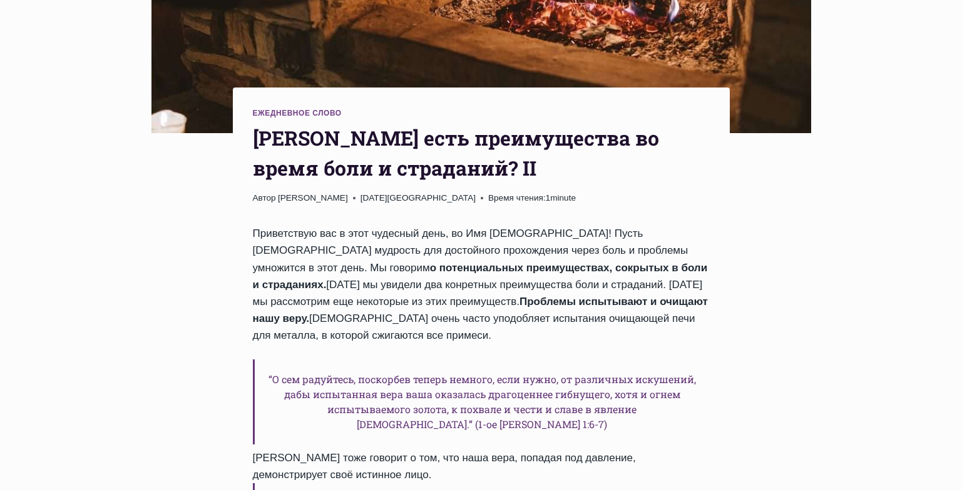
scroll to position [389, 0]
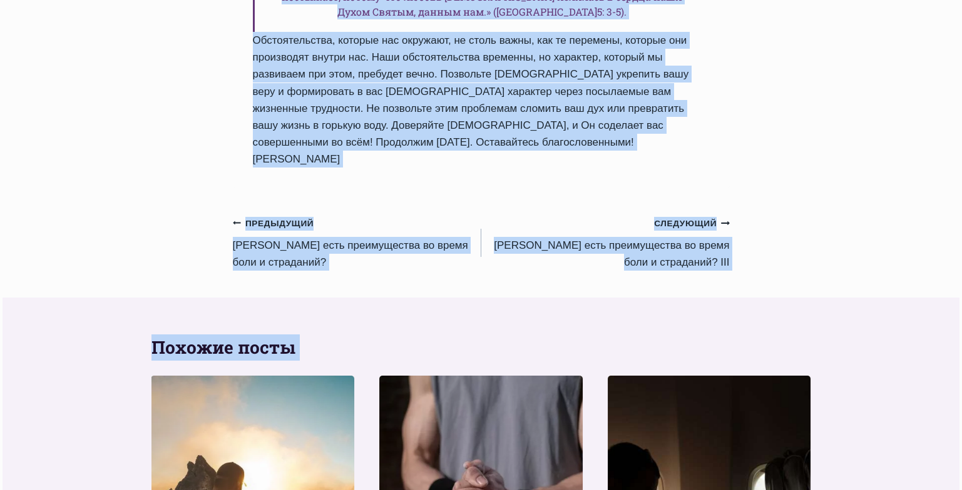
scroll to position [1204, 0]
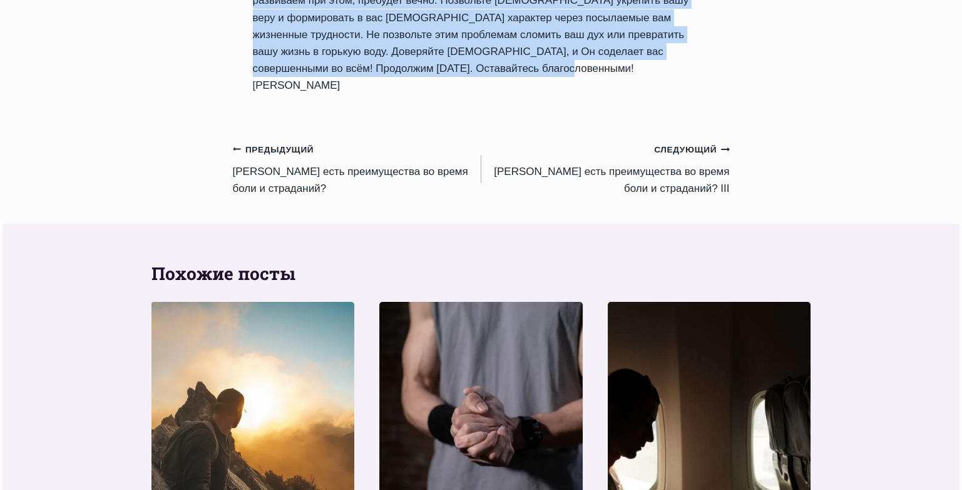
drag, startPoint x: 255, startPoint y: 86, endPoint x: 491, endPoint y: 27, distance: 243.7
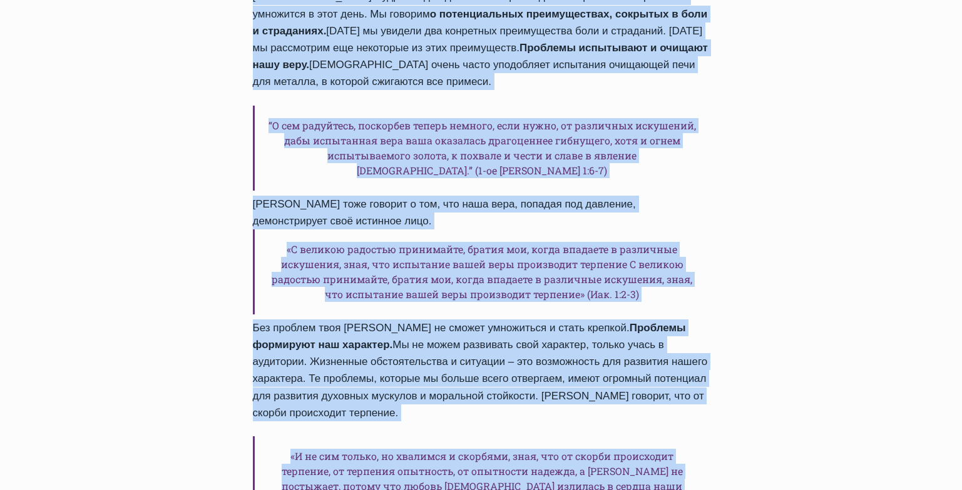
scroll to position [644, 0]
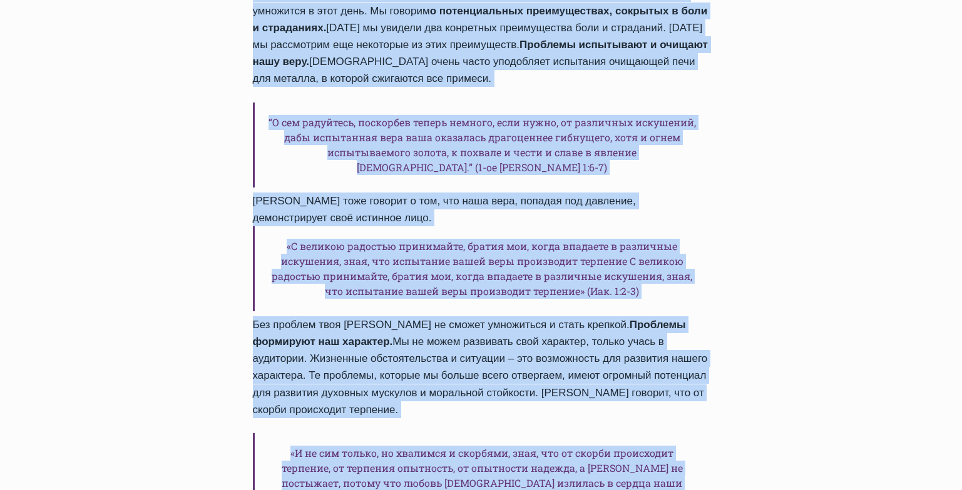
copy div "Kакие есть преимущества во время боли и страданий? II Автор Пастор Руфус Аджибо…"
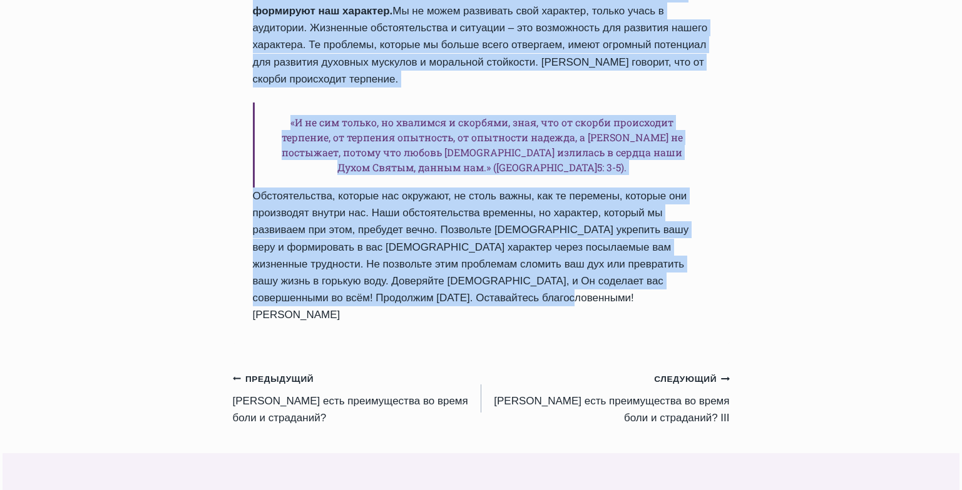
scroll to position [978, 0]
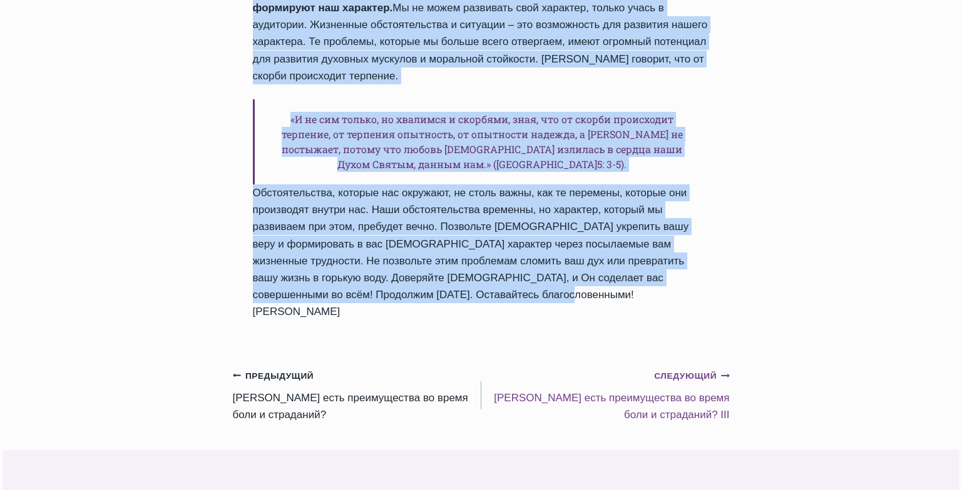
click at [668, 367] on link "Следующий Продолжить Kакие есть преимущества во время боли и страданий? III" at bounding box center [605, 395] width 248 height 56
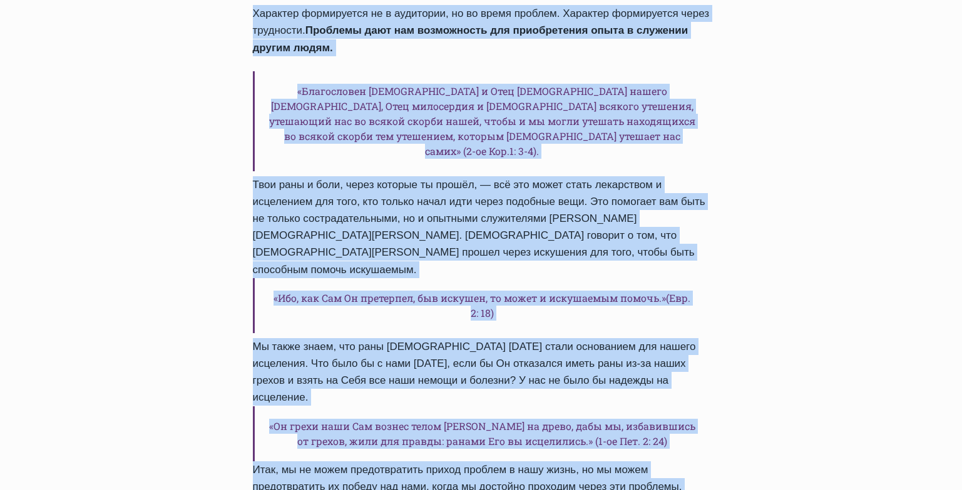
scroll to position [1378, 0]
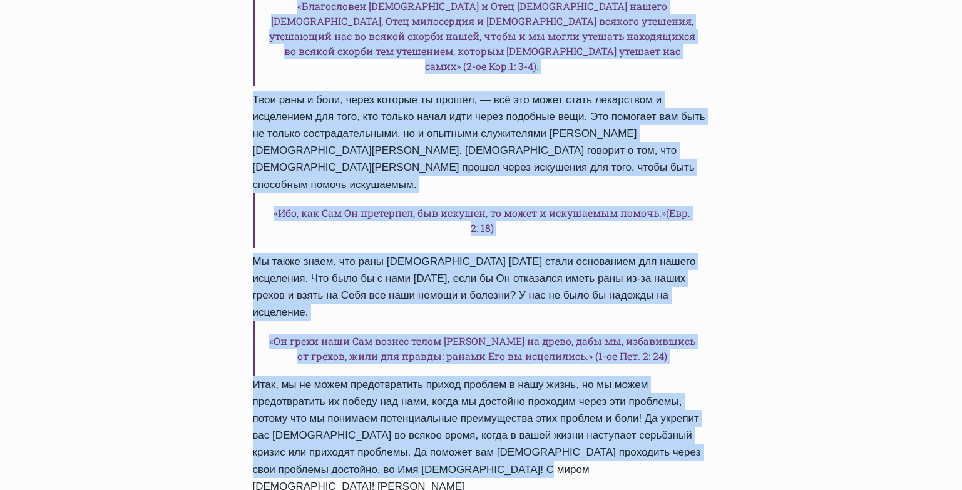
drag, startPoint x: 253, startPoint y: 252, endPoint x: 547, endPoint y: 264, distance: 294.3
copy div "Kакие есть преимущества во время боли и страданий? III Автор Пастор Руфус Аджиб…"
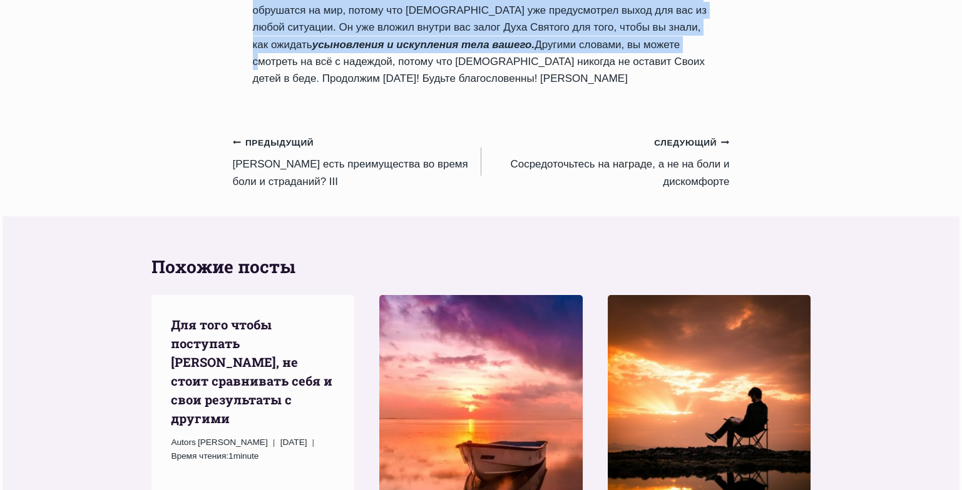
scroll to position [1176, 0]
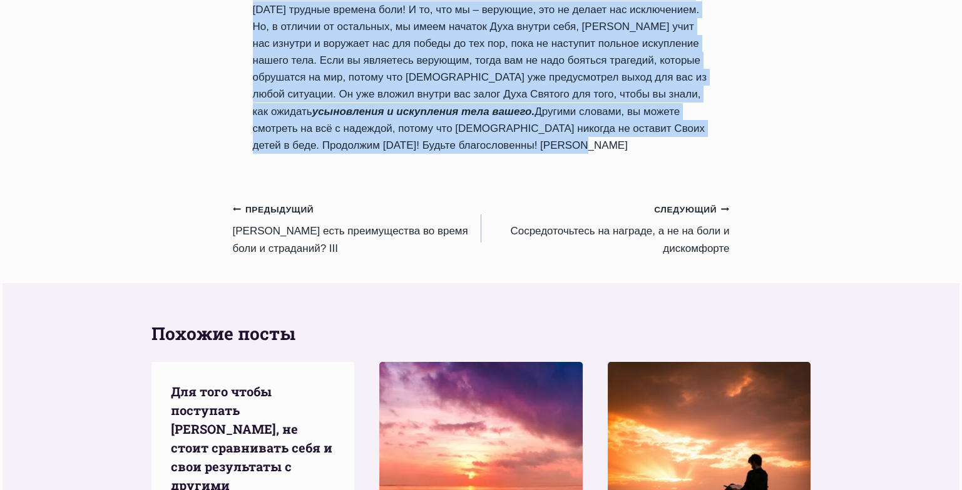
drag, startPoint x: 255, startPoint y: 217, endPoint x: 508, endPoint y: 124, distance: 269.8
copy div "Kакие есть преимущества во время боли и страданий? IV Автор Пастор Руфус Аджибо…"
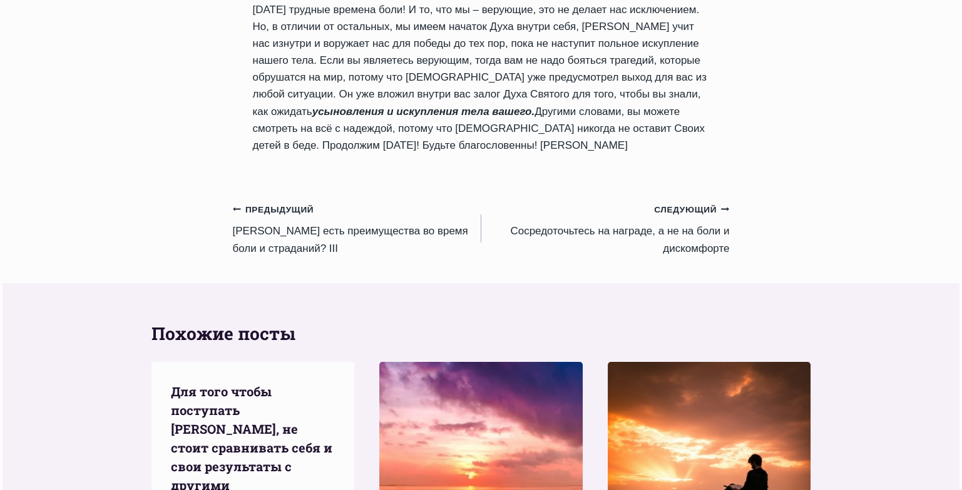
click at [576, 201] on link "Следующий Продолжить Сосредоточьтесь на награде, а не на боли и дискомфорте" at bounding box center [605, 229] width 248 height 56
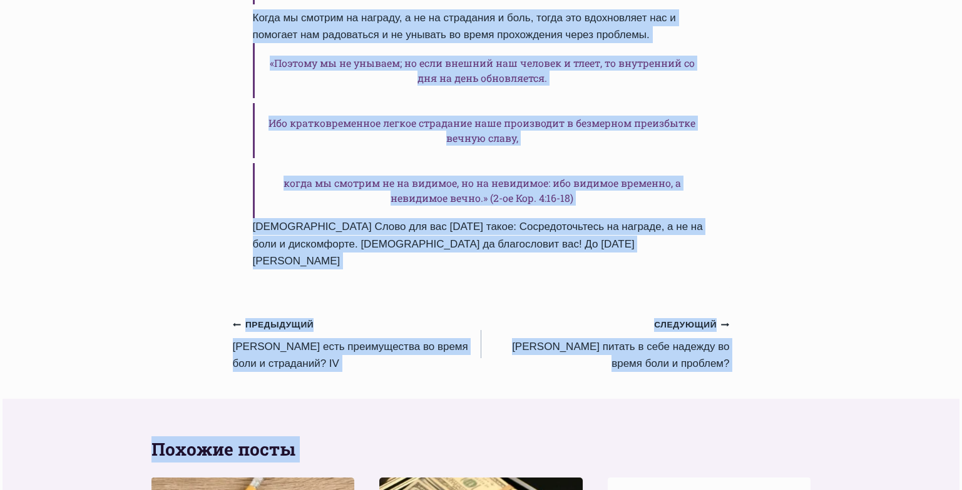
scroll to position [1261, 0]
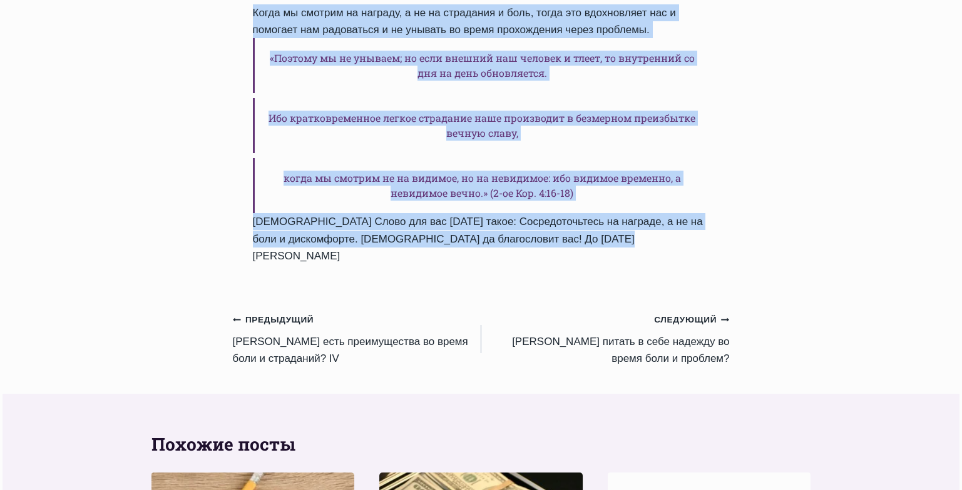
drag, startPoint x: 255, startPoint y: 183, endPoint x: 646, endPoint y: 231, distance: 393.3
copy div "Сосредоточьтесь на награде, а не на боли и дискомфорте Автор Пастор Руфус Аджиб…"
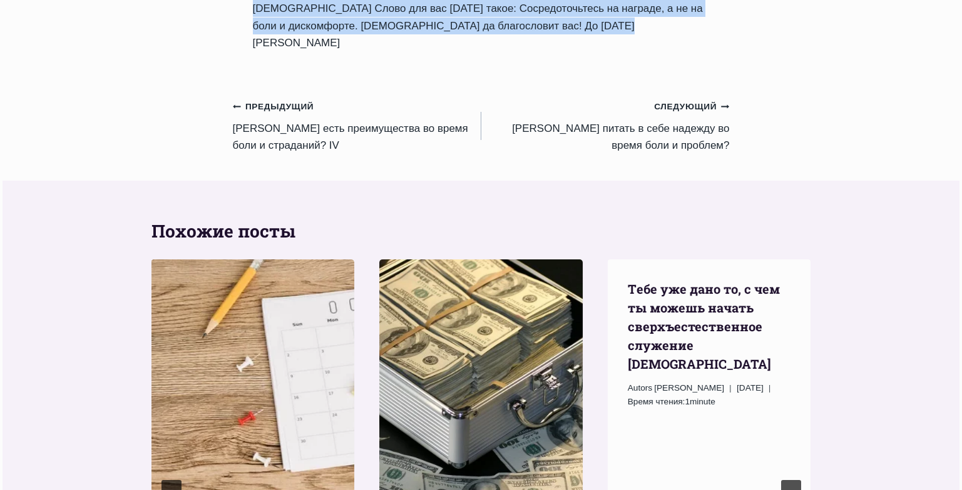
scroll to position [1485, 0]
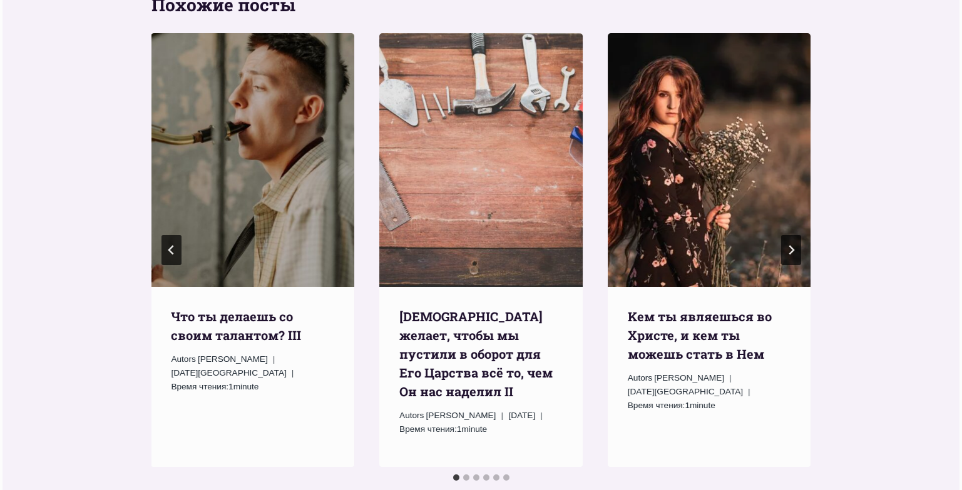
scroll to position [1507, 0]
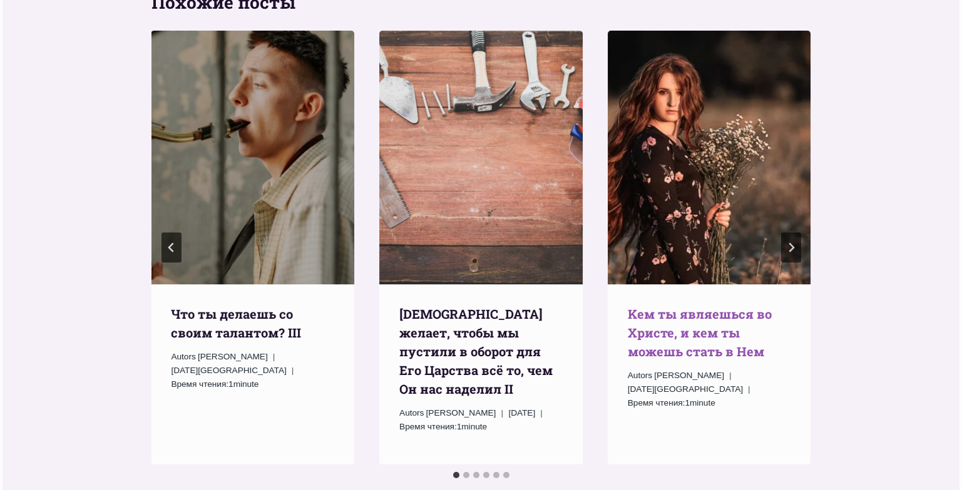
click at [687, 306] on link "Kем ты являешься во Христе, и кем ты можешь стать в Нем" at bounding box center [700, 333] width 144 height 54
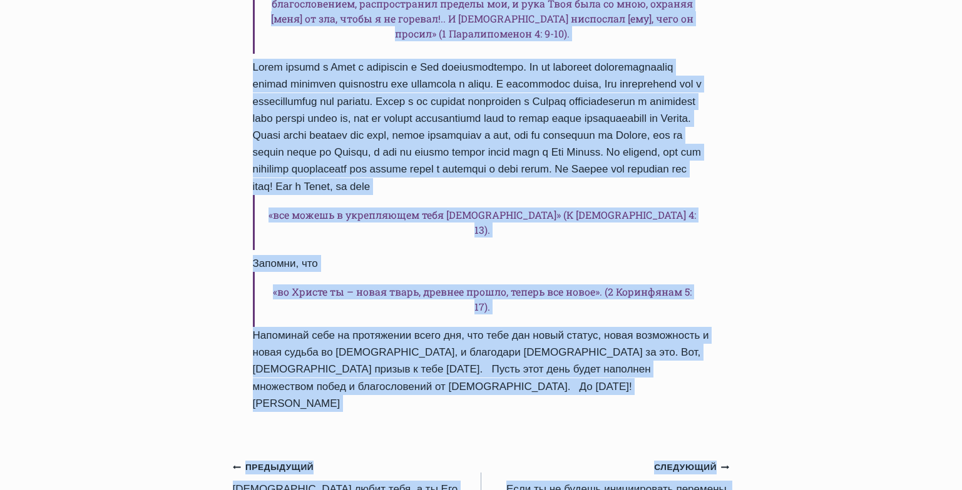
scroll to position [1061, 0]
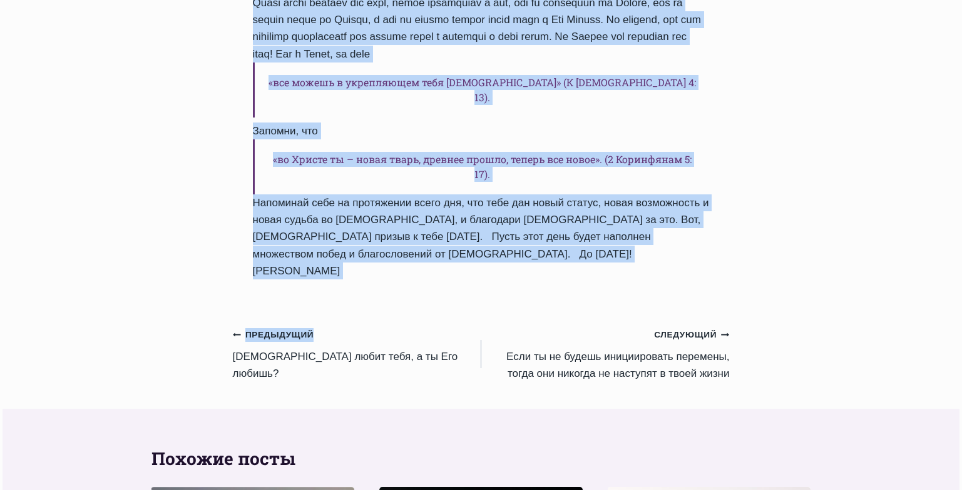
click at [435, 238] on div "Ежедневное слово Kем ты являешься во Христе, и кем ты можешь стать в Нем Автор …" at bounding box center [481, 61] width 497 height 1946
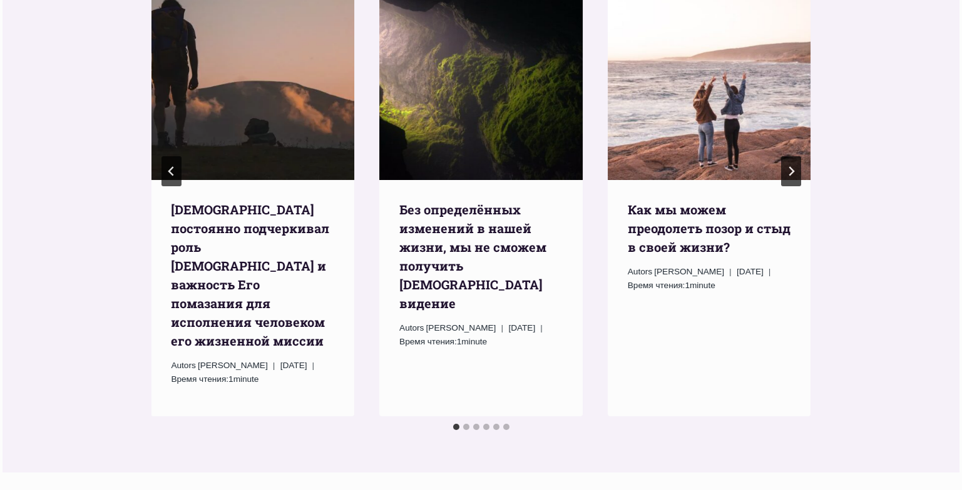
scroll to position [1629, 0]
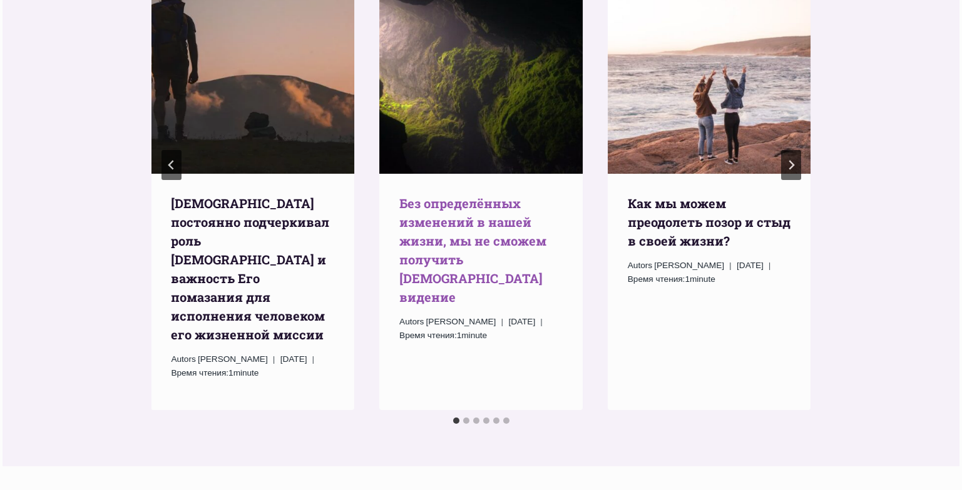
click at [454, 195] on link "Без определённых изменений в нашей жизни, мы не сможем получить [DEMOGRAPHIC_DA…" at bounding box center [472, 250] width 147 height 110
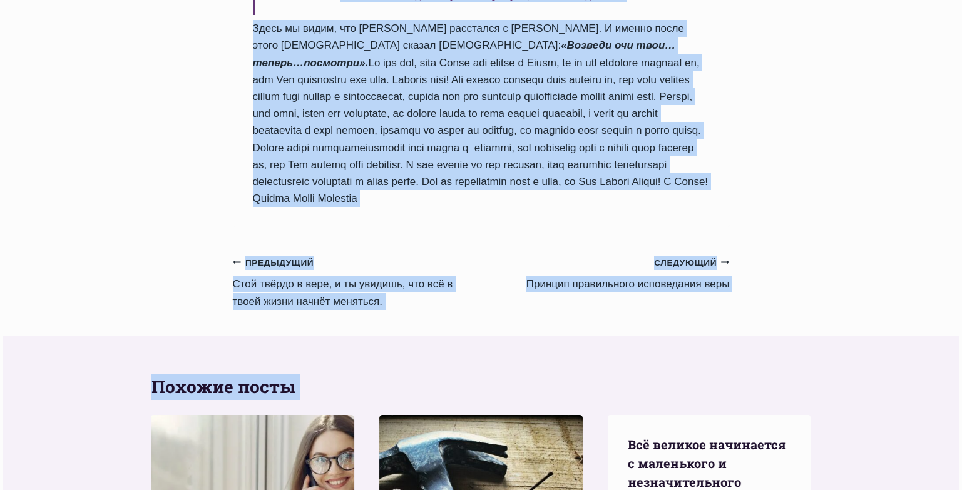
scroll to position [1386, 0]
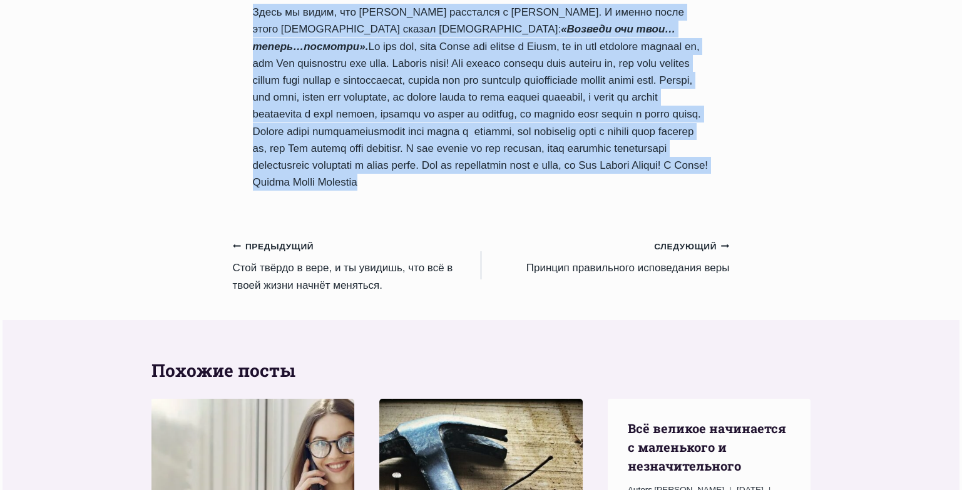
drag, startPoint x: 255, startPoint y: 165, endPoint x: 611, endPoint y: 171, distance: 355.4
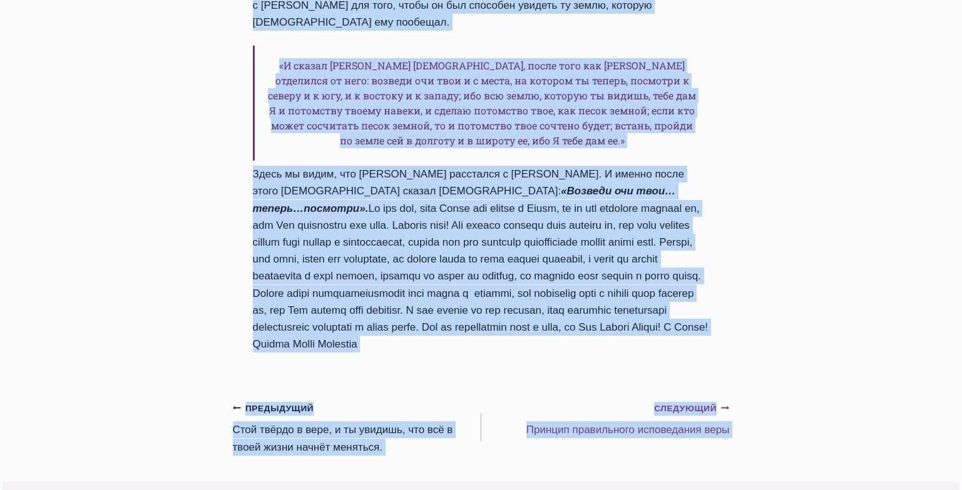
scroll to position [1251, 0]
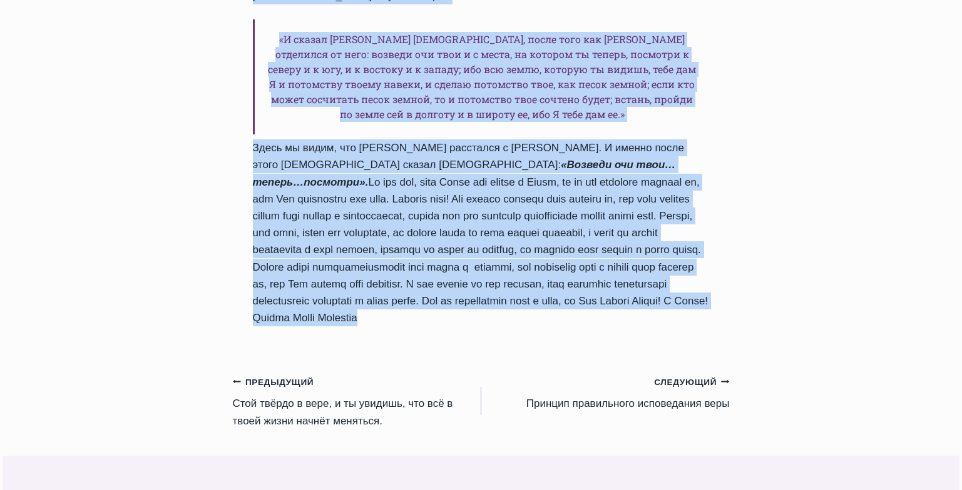
drag, startPoint x: 257, startPoint y: 36, endPoint x: 539, endPoint y: 310, distance: 393.8
copy div "Без определённых изменений в нашей жизни, мы не сможем получить Божественное ви…"
click at [605, 390] on link "Следующий Продолжить Принцип правильного исповедания веры" at bounding box center [605, 392] width 248 height 39
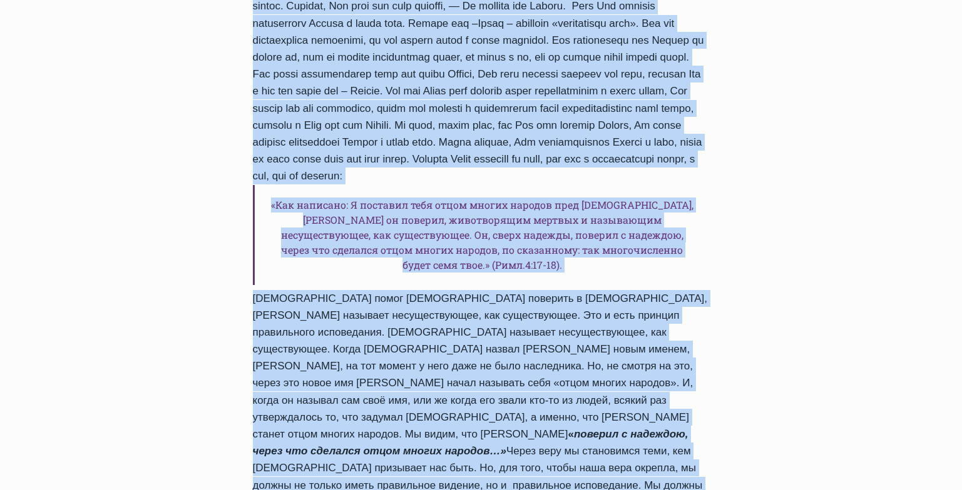
scroll to position [973, 0]
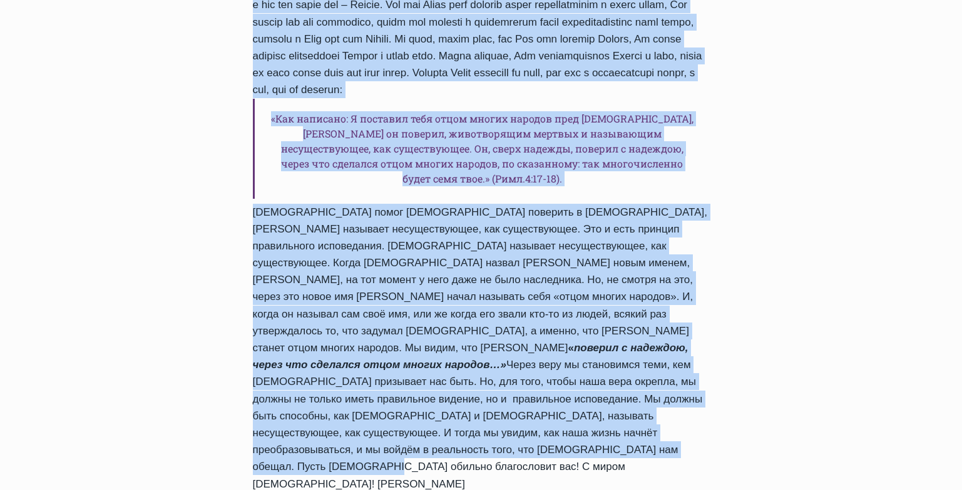
drag, startPoint x: 254, startPoint y: 145, endPoint x: 711, endPoint y: 356, distance: 503.3
click at [711, 356] on div "Ежедневное слово Принцип правильного исповедания веры Автор Пастор Руфус Аджибо…" at bounding box center [481, 6] width 497 height 1012
copy div "Принцип правильного исповедания веры Автор Пастор Руфус Аджибойе 2024-Март-21 2…"
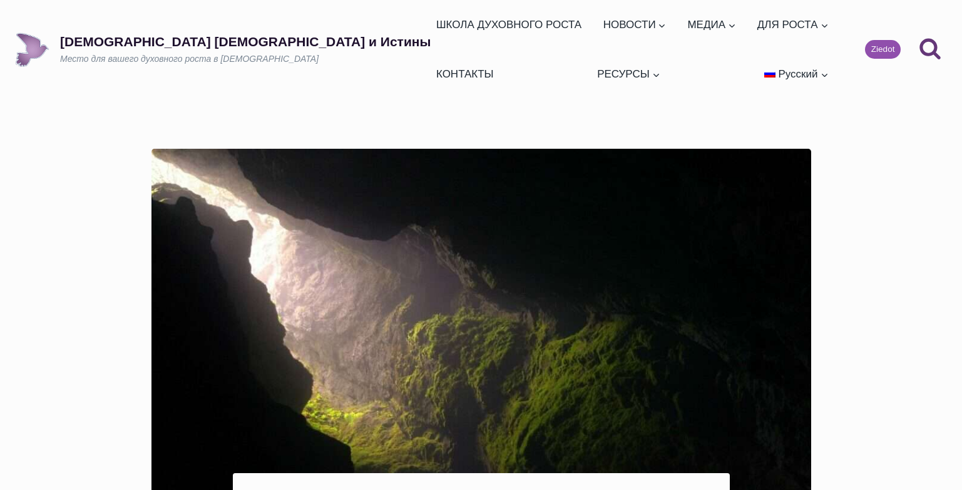
scroll to position [1251, 0]
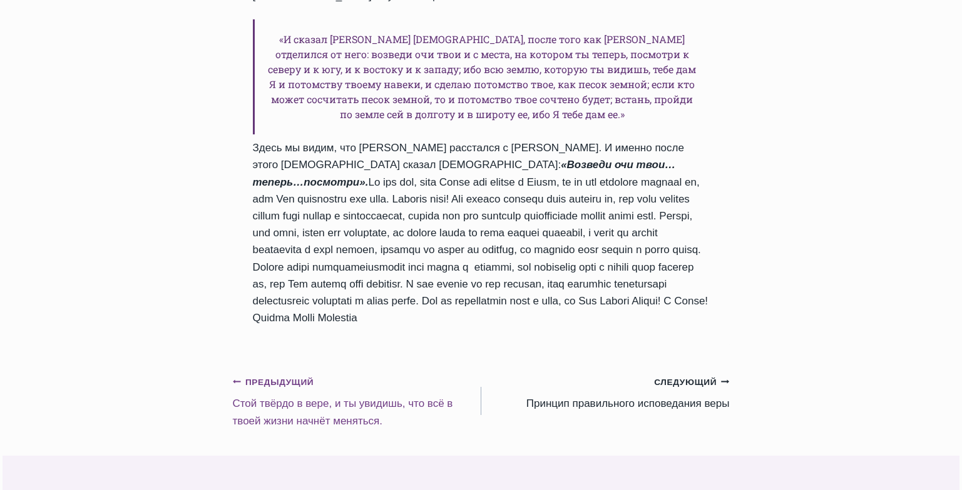
click at [272, 389] on link "Предыдущий Предыдущий Стой твёрдо в вере, и ты увидишь, что всё в твоей жизни н…" at bounding box center [357, 401] width 248 height 56
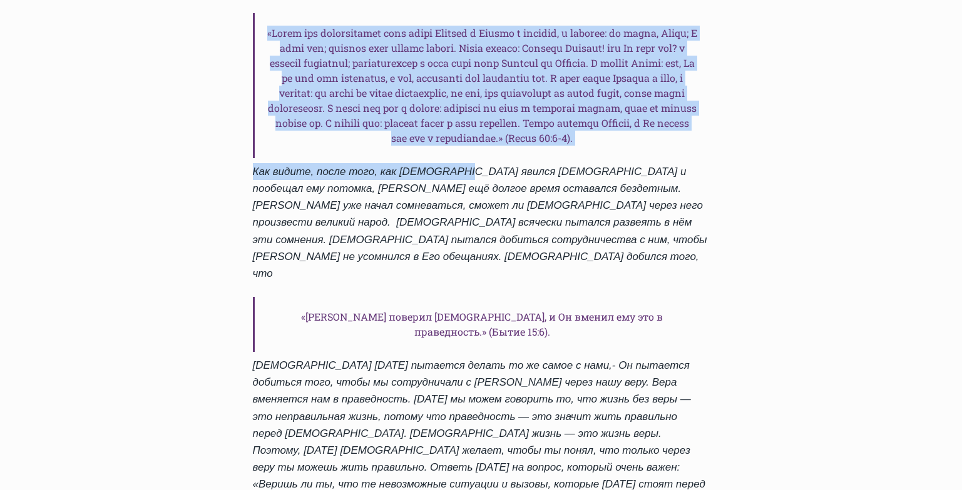
scroll to position [1007, 0]
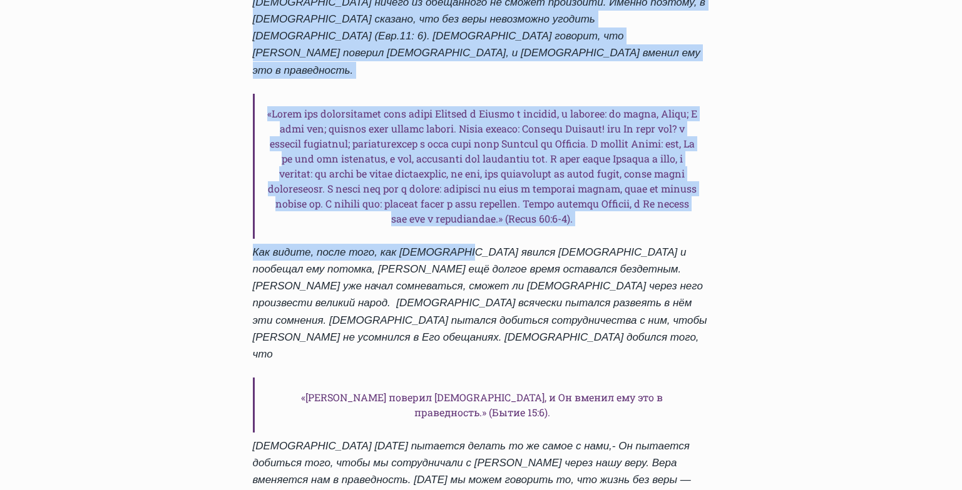
drag, startPoint x: 250, startPoint y: 177, endPoint x: 507, endPoint y: 432, distance: 361.4
click at [507, 432] on div "Ежедневное слово Стой твёрдо в вере, и ты увидишь, что всё в твоей жизни начнёт…" at bounding box center [481, 65] width 497 height 1194
copy div "Стой твёрдо в вере, и ты увидишь, что всё в твоей жизни начнёт меняться. Автор …"
click at [816, 363] on div "Ежедневное слово Стой твёрдо в вере, и ты увидишь, что всё в твоей жизни начнёт…" at bounding box center [481, 249] width 962 height 2215
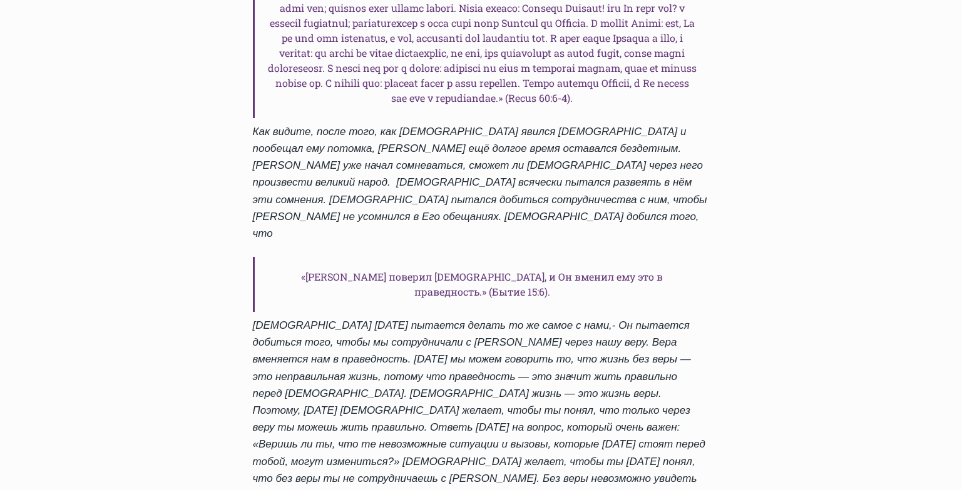
scroll to position [1131, 0]
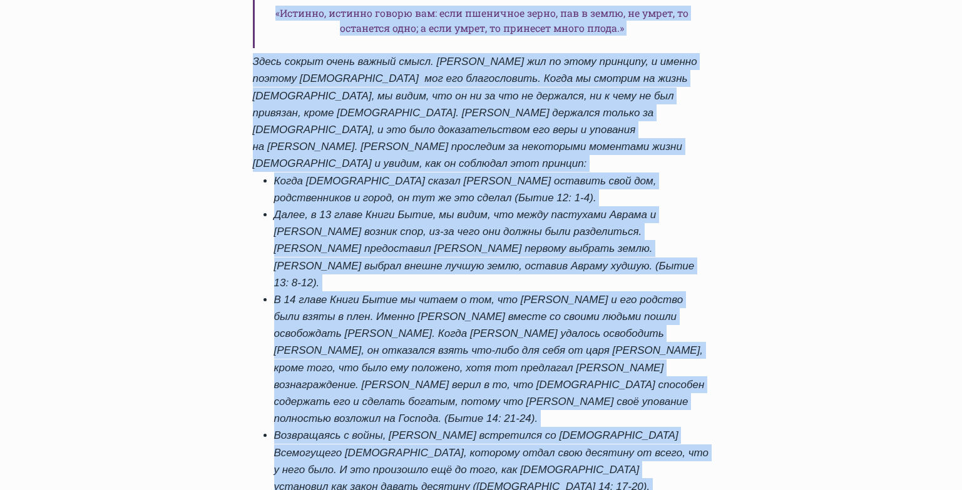
scroll to position [1165, 0]
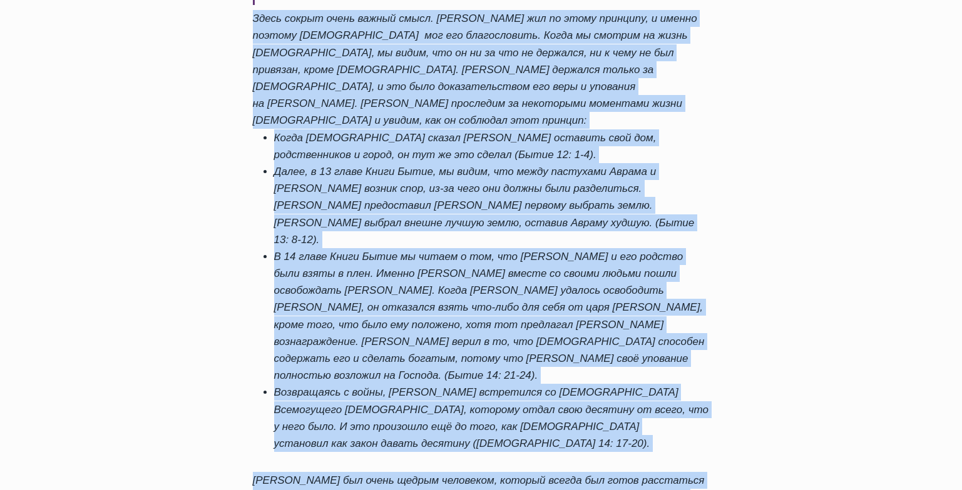
drag, startPoint x: 258, startPoint y: 265, endPoint x: 544, endPoint y: 398, distance: 315.2
click at [544, 398] on div "Ежедневное слово То, с чем ты готов расстаться, определит то, что придёт в твою…" at bounding box center [481, 3] width 497 height 1388
copy div "То, с чем ты готов расстаться, определит то, что придёт в твою жизнь Автор Паст…"
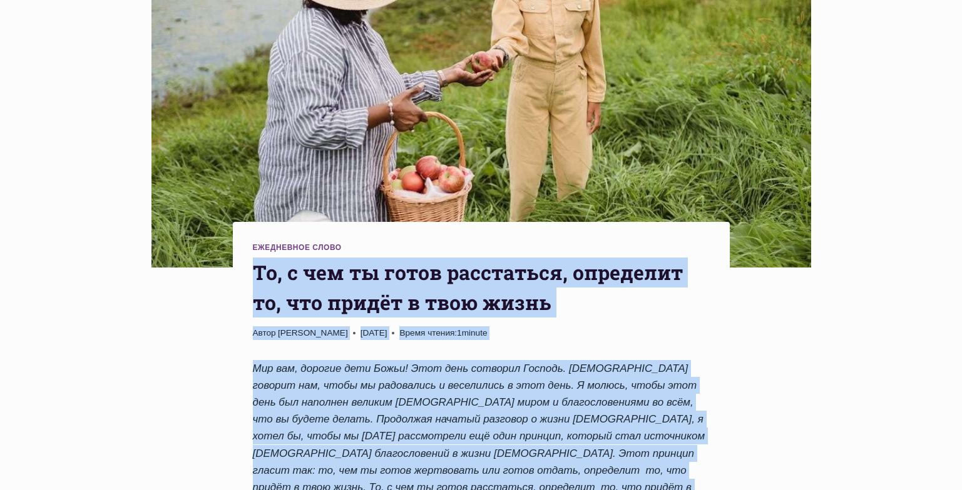
scroll to position [248, 0]
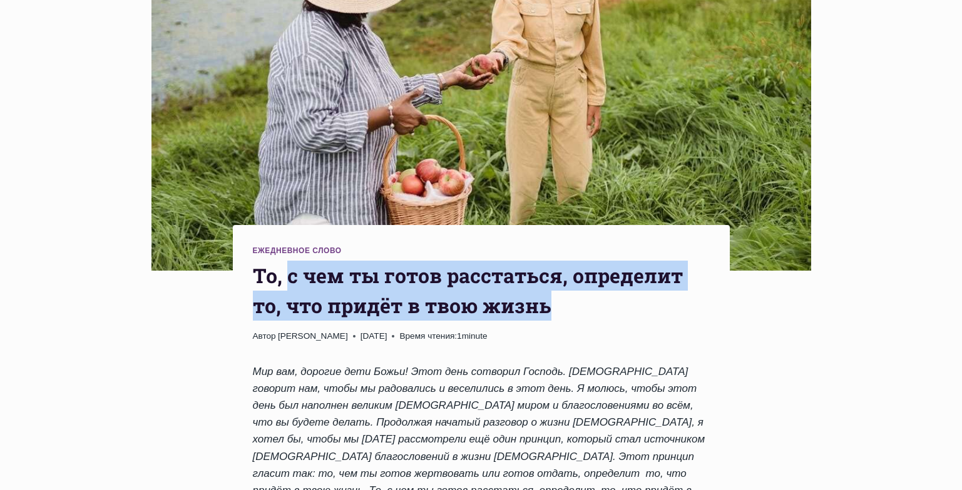
drag, startPoint x: 285, startPoint y: 230, endPoint x: 554, endPoint y: 257, distance: 270.3
click at [554, 261] on h1 "То, с чем ты готов расстаться, определит то, что придёт в твою жизнь" at bounding box center [481, 291] width 457 height 60
copy h1 "с чем ты готов расстаться, определит то, что придёт в твою жизнь"
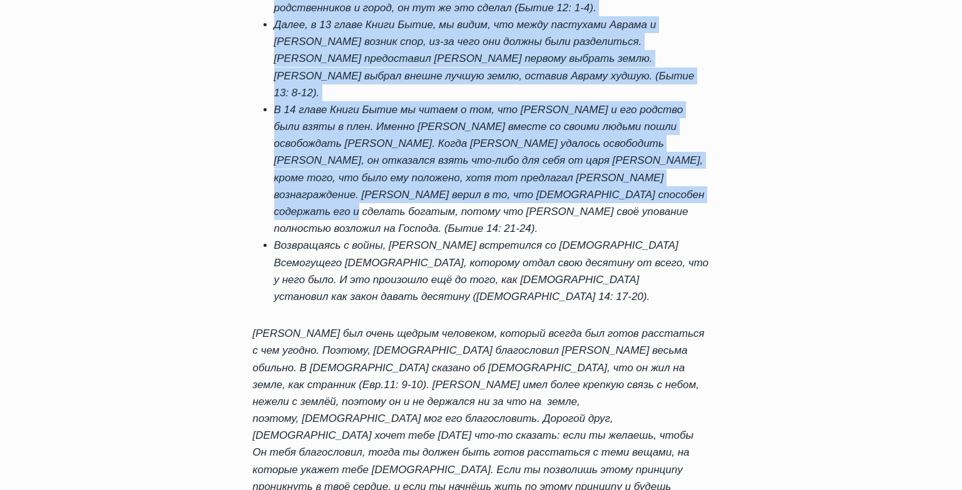
scroll to position [1212, 0]
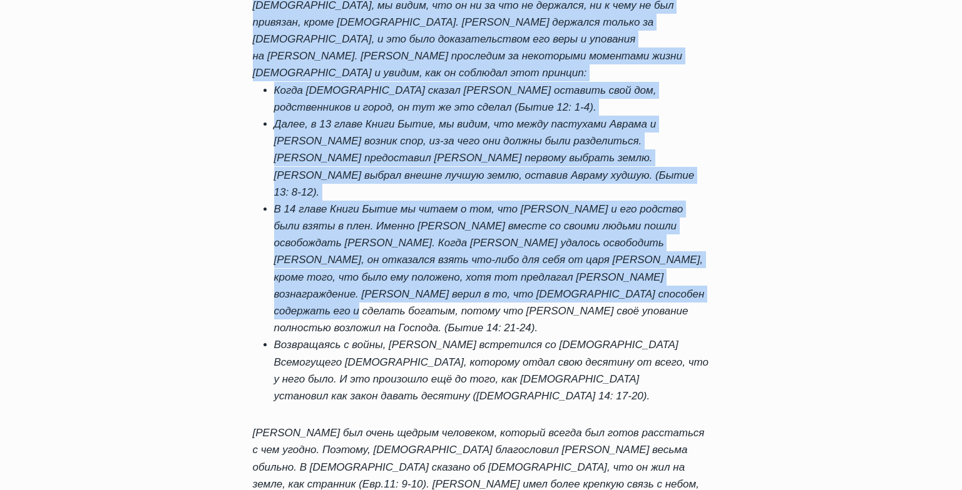
drag, startPoint x: 254, startPoint y: 221, endPoint x: 579, endPoint y: 342, distance: 346.4
copy div "То, с чем ты готов расстаться, определит то, что придёт в твою жизнь Автор Паст…"
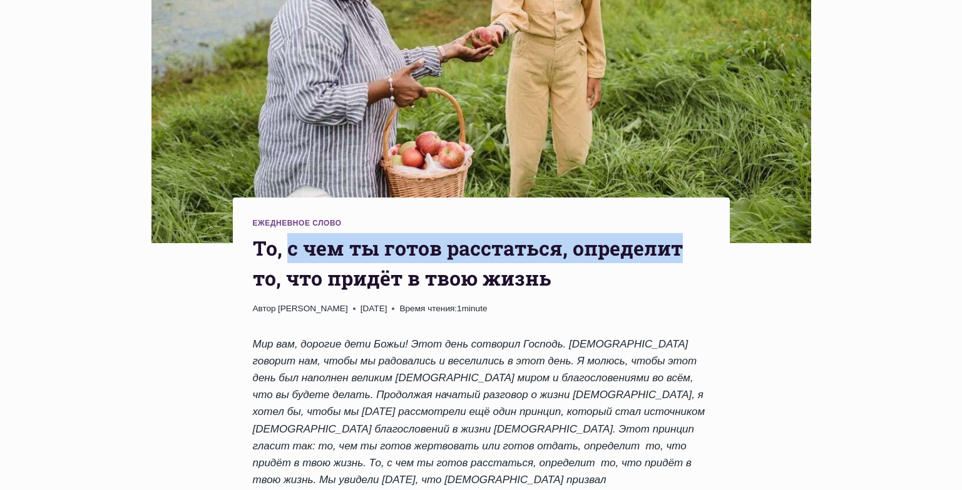
drag, startPoint x: 287, startPoint y: 204, endPoint x: 685, endPoint y: 203, distance: 398.5
click at [685, 233] on h1 "То, с чем ты готов расстаться, определит то, что придёт в твою жизнь" at bounding box center [481, 263] width 457 height 60
copy h1 "с чем ты готов расстаться, определит"
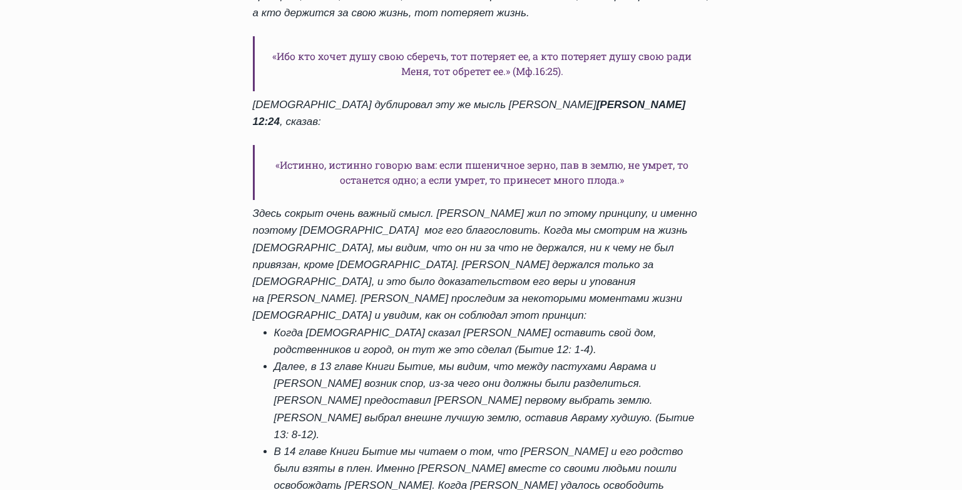
scroll to position [1222, 0]
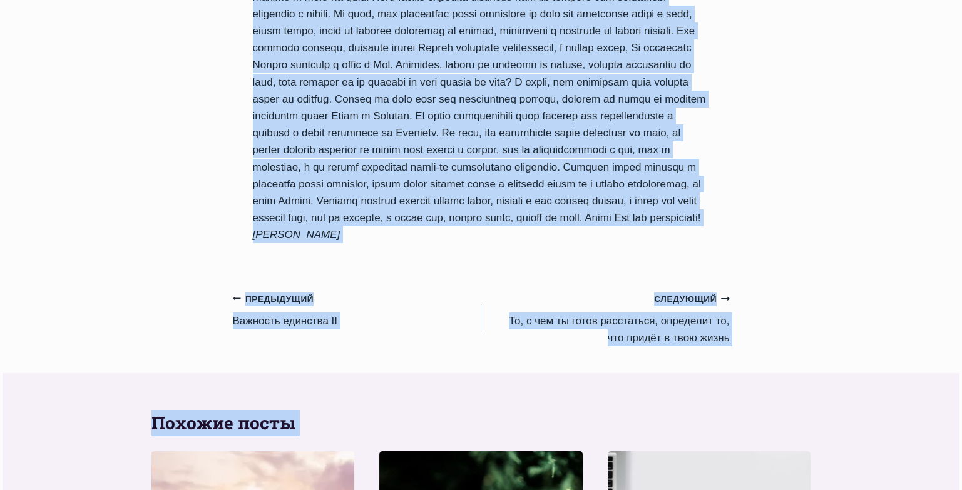
scroll to position [930, 0]
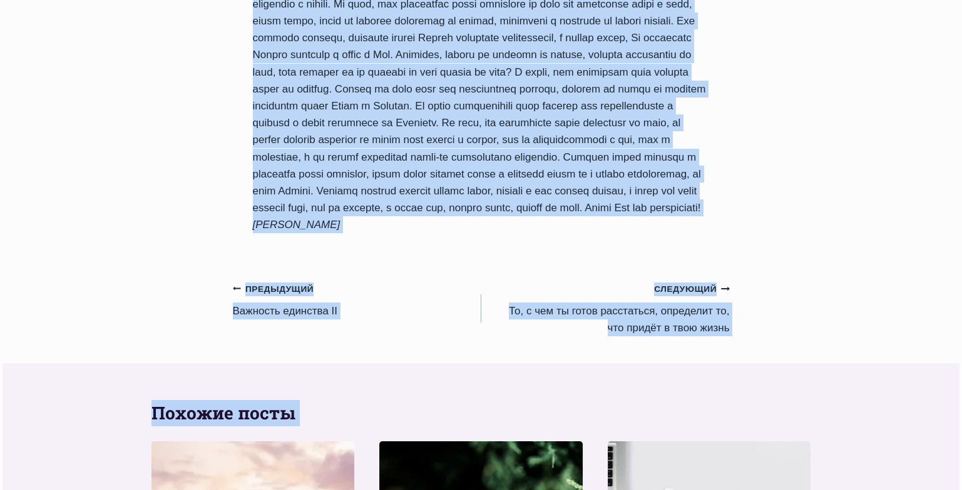
drag, startPoint x: 255, startPoint y: 61, endPoint x: 476, endPoint y: 228, distance: 277.3
copy div "Давайте сначала покорим сердца людей.. Автор Пастор Руфус Аджибойе 2024-Март-17…"
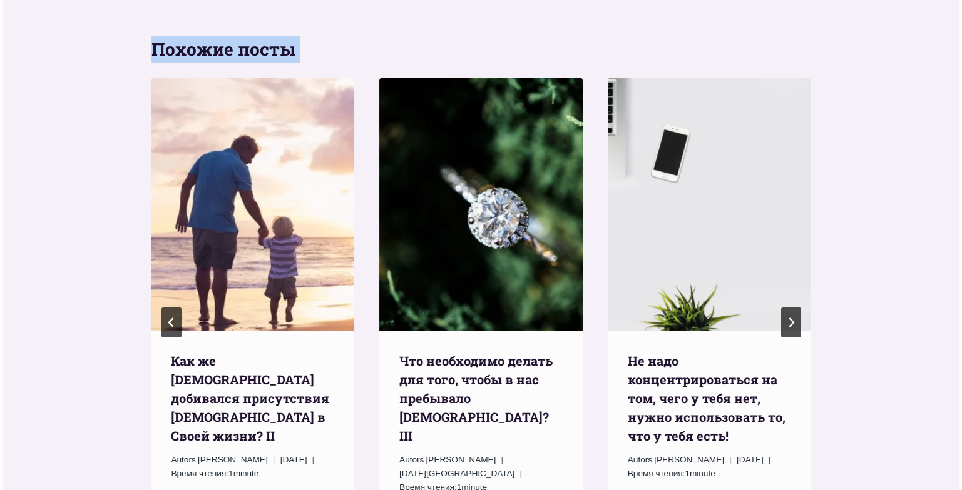
scroll to position [1302, 0]
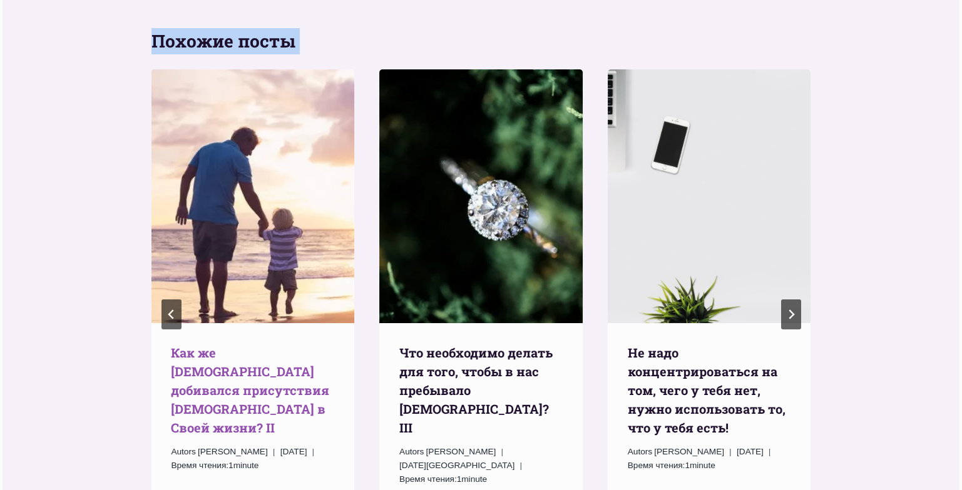
click at [220, 345] on link "Как же Иисус добивался присутствия Божьего в Своей жизни? II" at bounding box center [250, 390] width 158 height 91
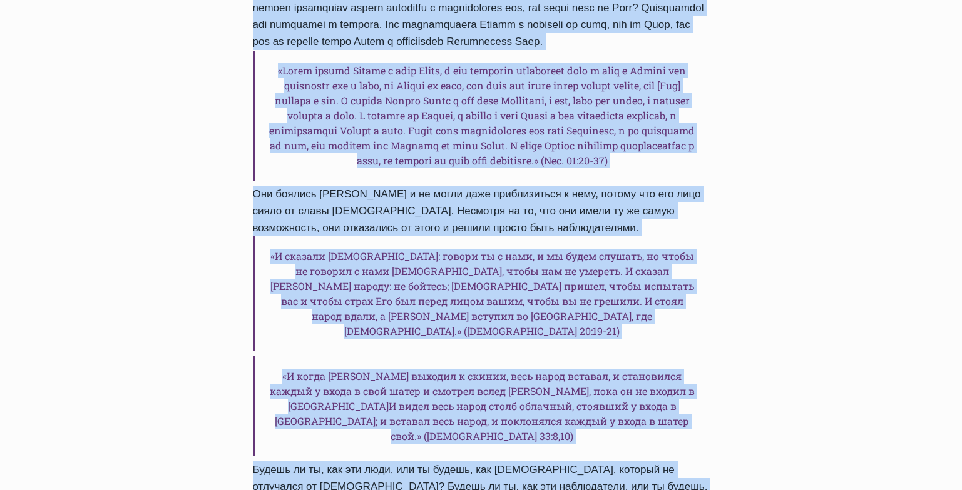
scroll to position [935, 0]
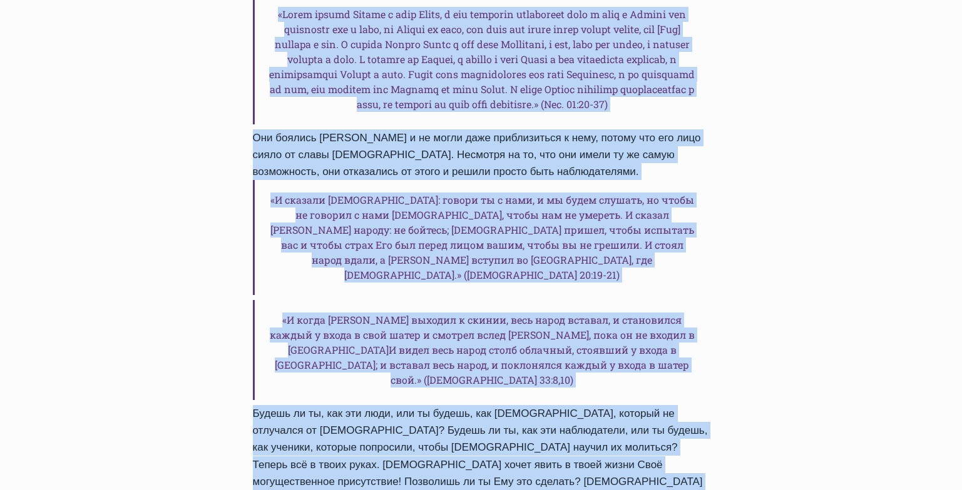
drag, startPoint x: 255, startPoint y: 313, endPoint x: 494, endPoint y: 418, distance: 261.4
click at [494, 418] on div "Ежедневное слово Как же [DEMOGRAPHIC_DATA] добивался присутствия [DEMOGRAPHIC_D…" at bounding box center [481, 6] width 497 height 1255
copy div "Lor ip Dolor sitametco adipiscinge Seddoei t Incid utlab? ET Dolor Magnaa Enima…"
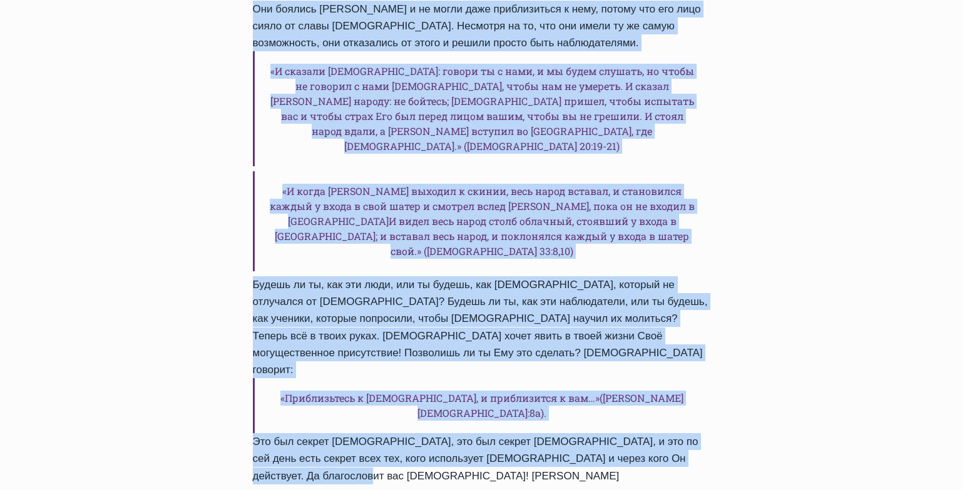
scroll to position [1099, 0]
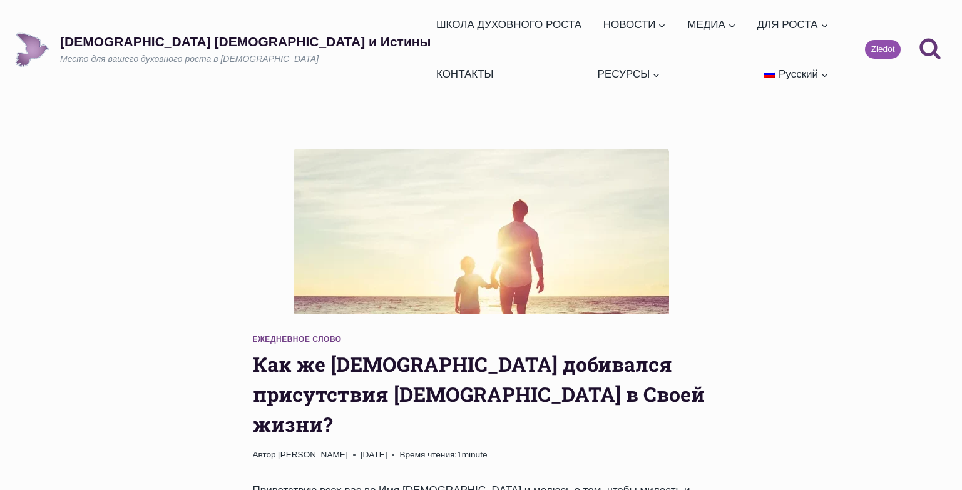
scroll to position [997, 0]
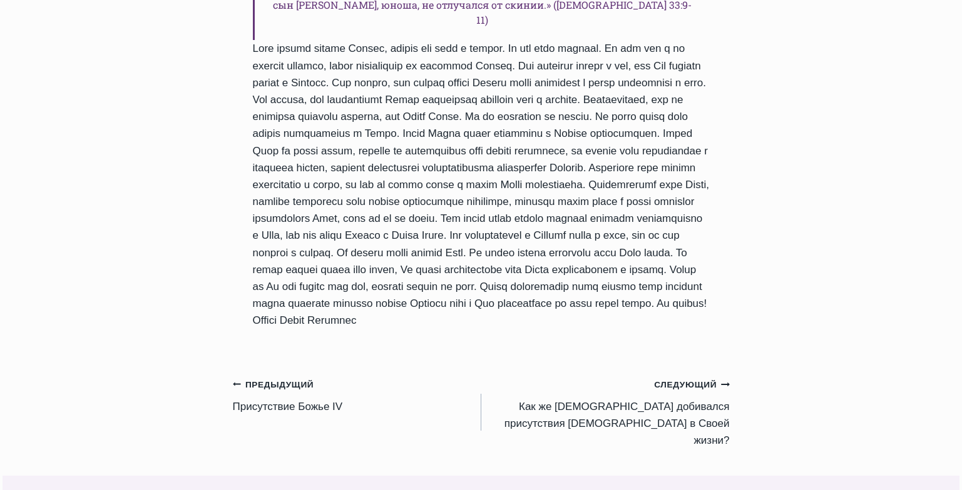
scroll to position [1019, 0]
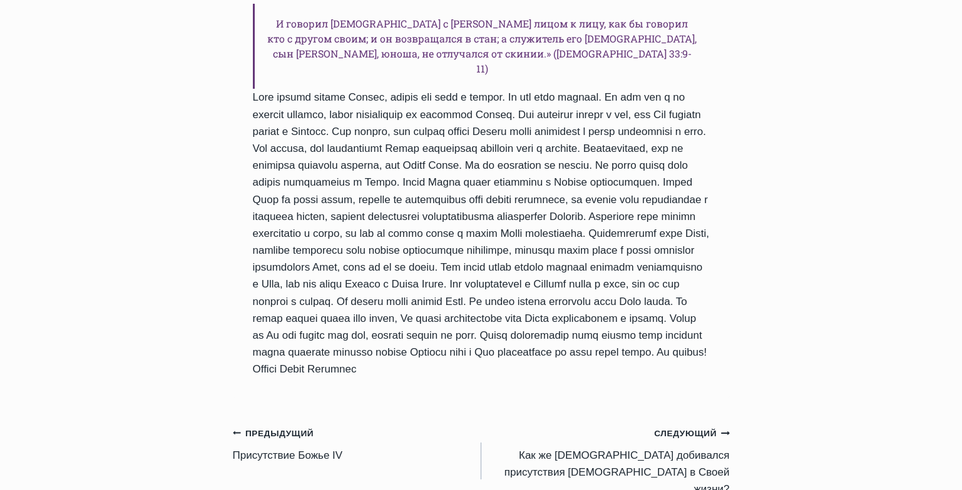
drag, startPoint x: 963, startPoint y: 82, endPoint x: 970, endPoint y: 290, distance: 207.8
click at [961, 290] on html "Перейти к содержимому [DEMOGRAPHIC_DATA] и Истины Место для вашего духовного ро…" at bounding box center [481, 166] width 962 height 2371
click at [284, 425] on link "Предыдущий Предыдущий Присутствие [DEMOGRAPHIC_DATA]" at bounding box center [357, 444] width 248 height 39
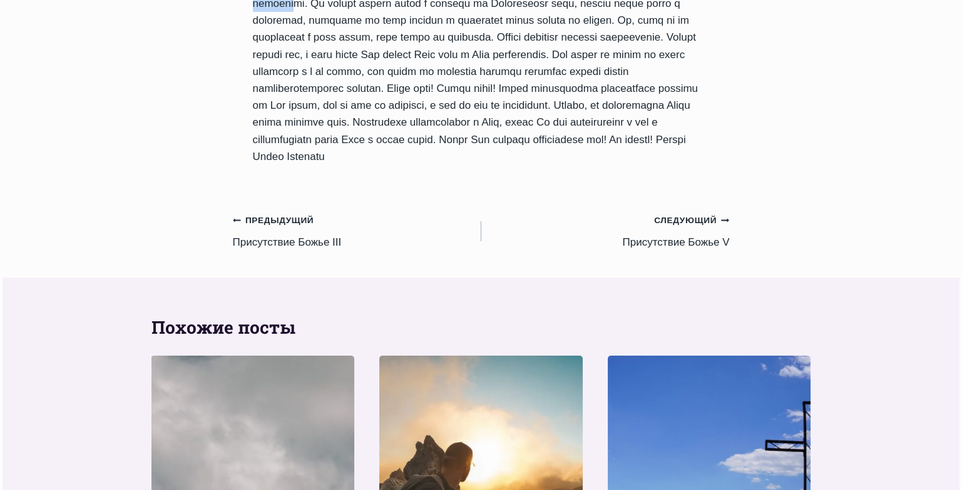
scroll to position [1137, 0]
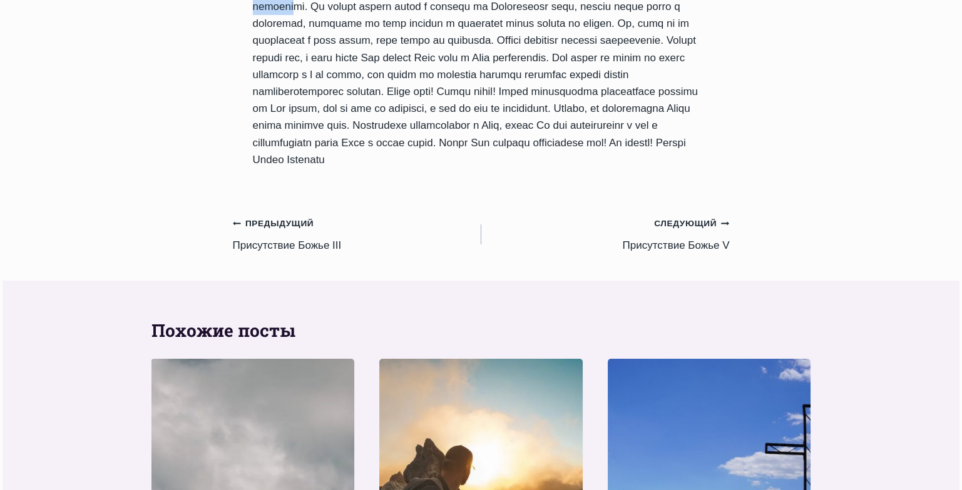
drag, startPoint x: 253, startPoint y: 43, endPoint x: 514, endPoint y: 206, distance: 307.8
copy div "Присутствие Божье IV Автор Пастор Руфус Аджибойе 2024-Сентябрь-4 2016-Август-6 …"
click at [661, 254] on link "Следующий Продолжить Присутствие Божье V" at bounding box center [605, 234] width 248 height 39
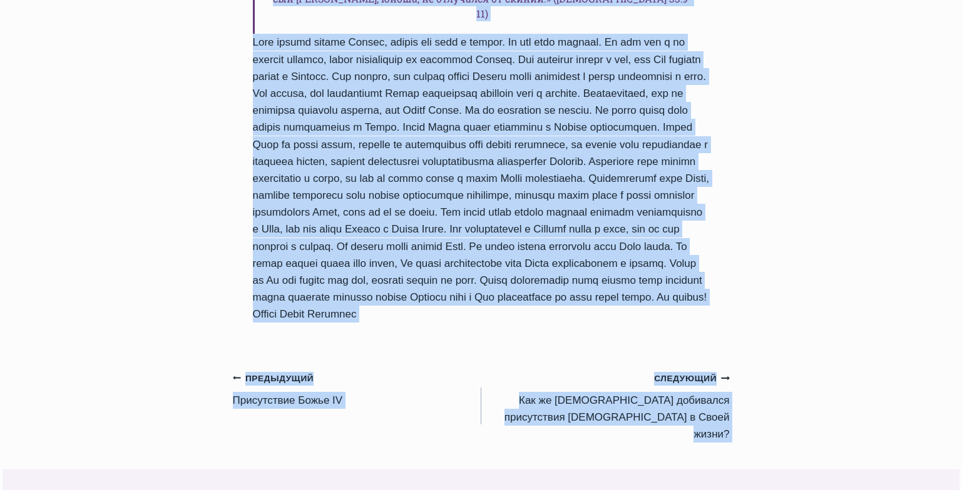
scroll to position [1080, 0]
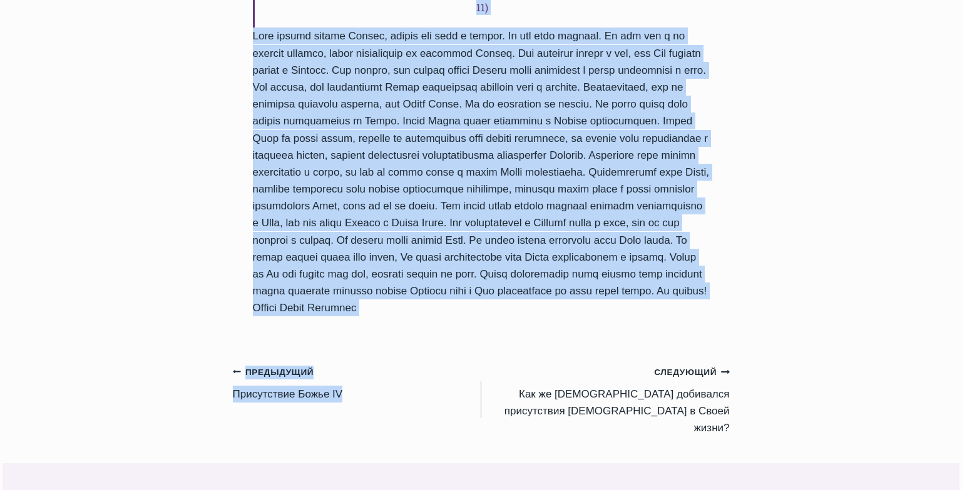
drag, startPoint x: 257, startPoint y: 315, endPoint x: 546, endPoint y: 295, distance: 289.2
click at [546, 295] on div "Ежедневное слово Присутствие Божье V Автор Пастор Руфус Аджибойе 2024-Сентябрь-…" at bounding box center [481, 50] width 497 height 1963
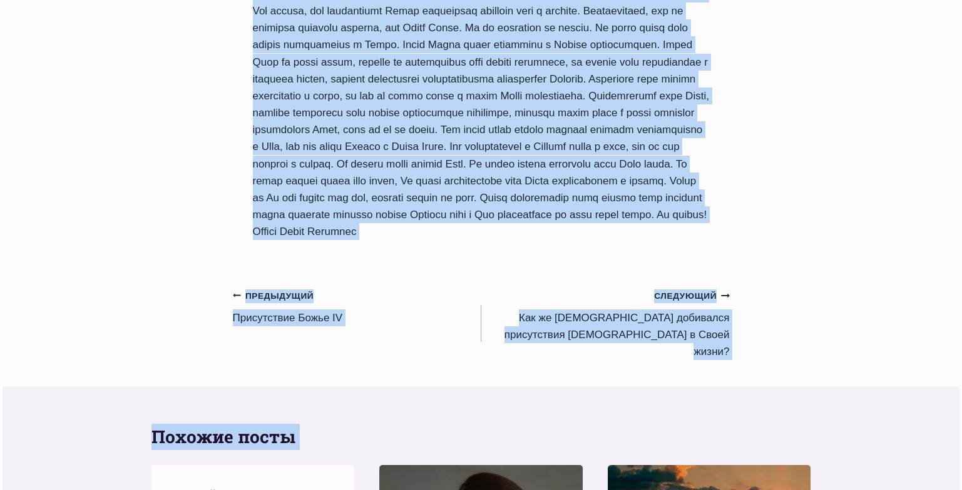
scroll to position [1169, 0]
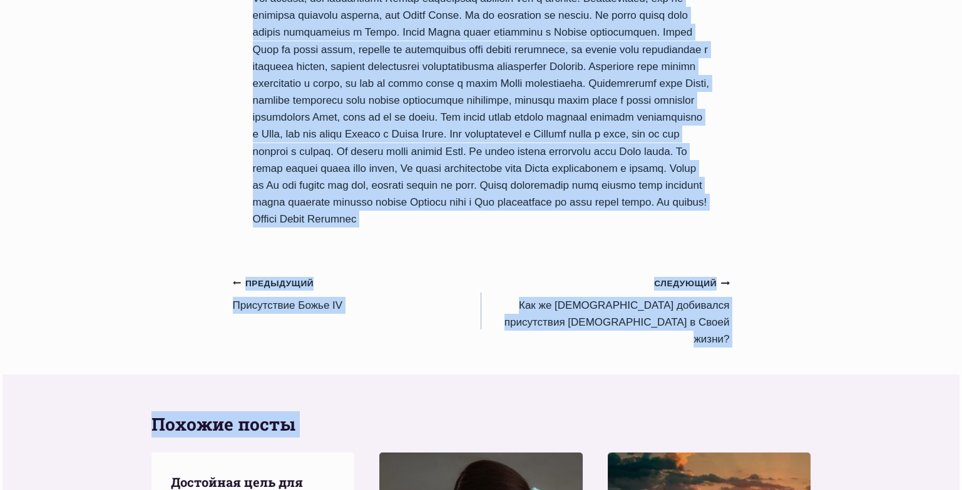
drag, startPoint x: 255, startPoint y: 292, endPoint x: 528, endPoint y: 193, distance: 290.7
copy div "Присутствие Божье V Автор Пастор Руфус Аджибойе 2024-Сентябрь-5 2016-Август-9 В…"
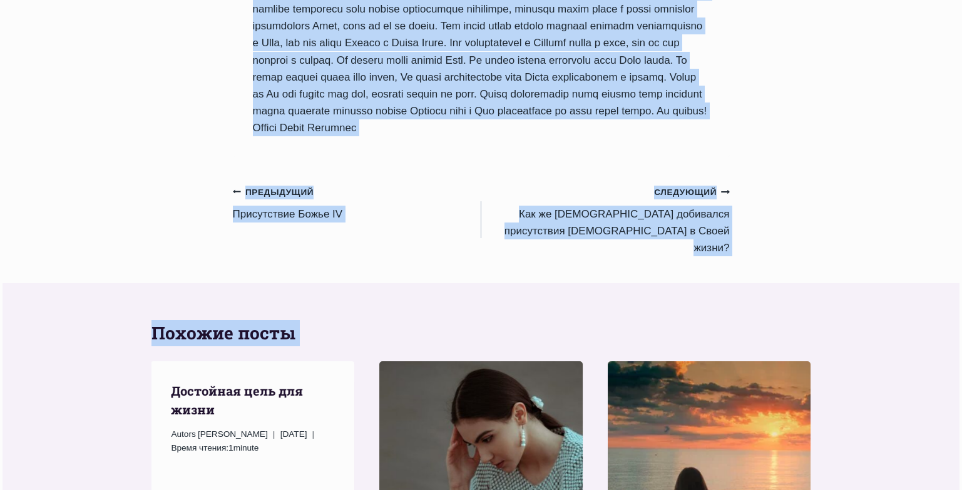
scroll to position [1263, 0]
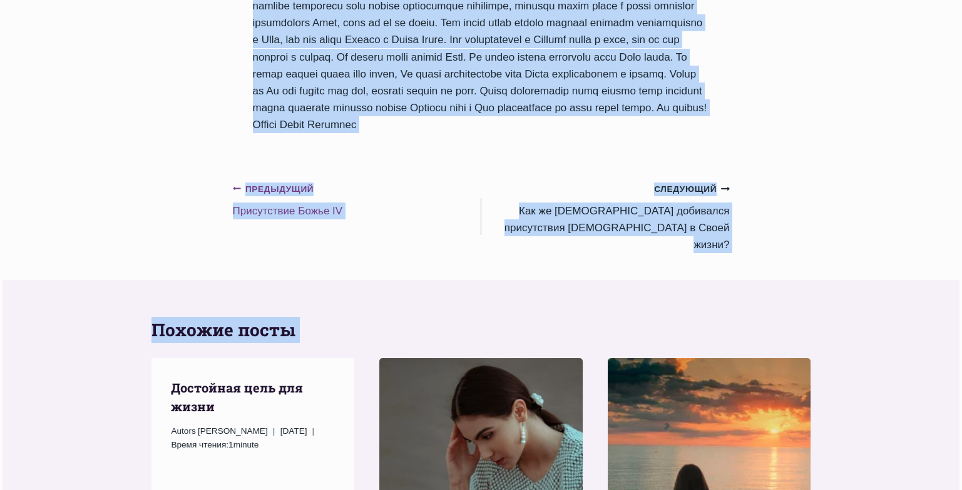
click at [265, 180] on link "Предыдущий Предыдущий Присутствие Божье IV" at bounding box center [357, 199] width 248 height 39
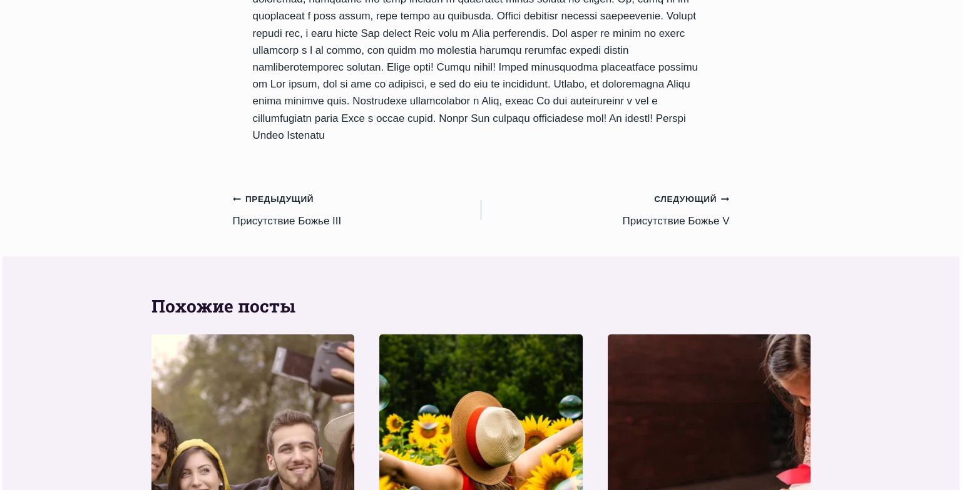
scroll to position [1150, 0]
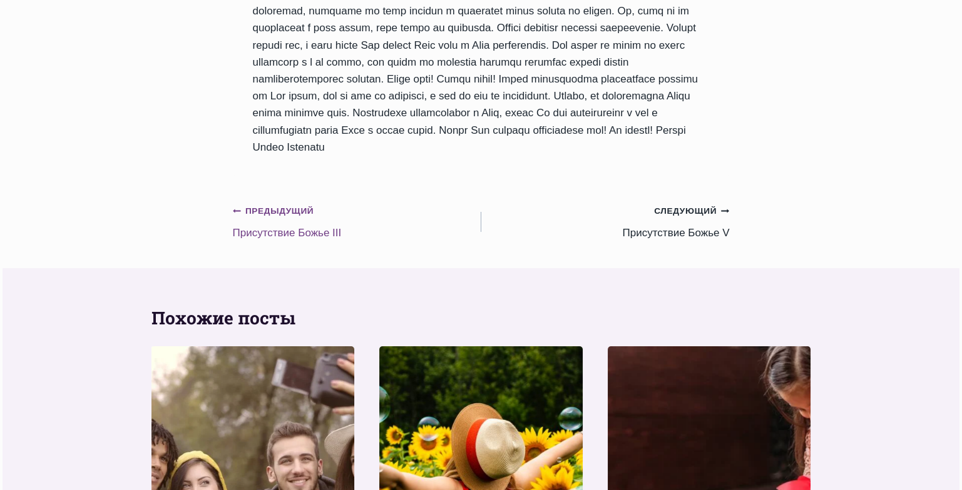
click at [275, 241] on link "Предыдущий Предыдущий Присутствие [DEMOGRAPHIC_DATA] III" at bounding box center [357, 221] width 248 height 39
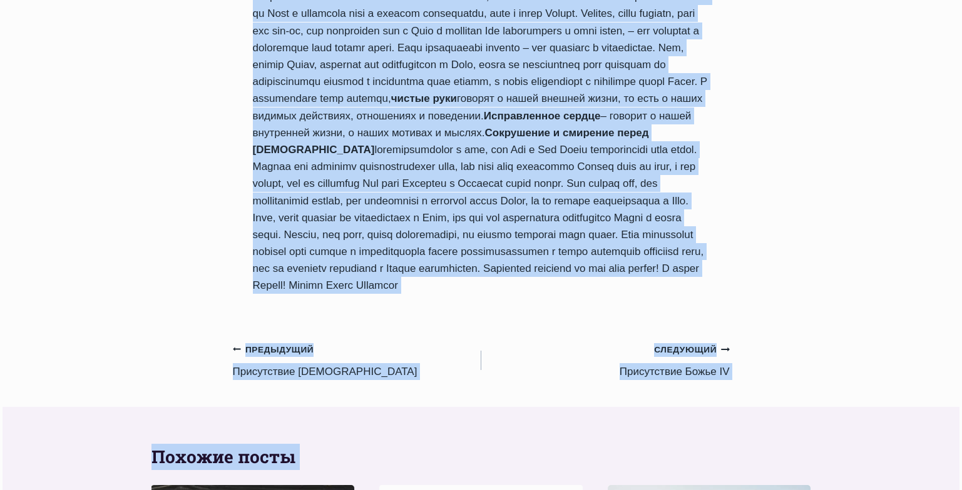
scroll to position [723, 0]
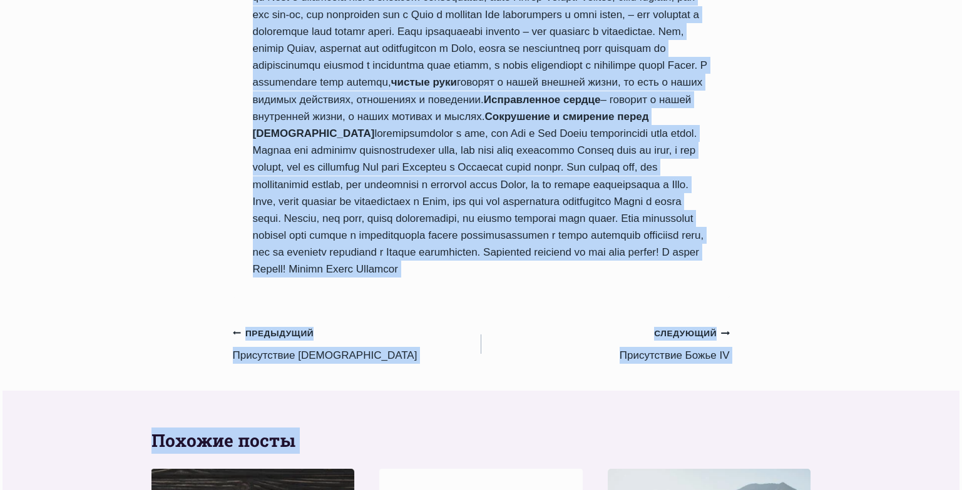
drag, startPoint x: 256, startPoint y: 310, endPoint x: 428, endPoint y: 240, distance: 186.0
copy div "Присутствие Божье III Автор Пастор Руфус Аджибойе 2024-Сентябрь-3 2016-Август-6…"
click at [297, 325] on link "Предыдущий Предыдущий Присутствие Божье II" at bounding box center [357, 344] width 248 height 39
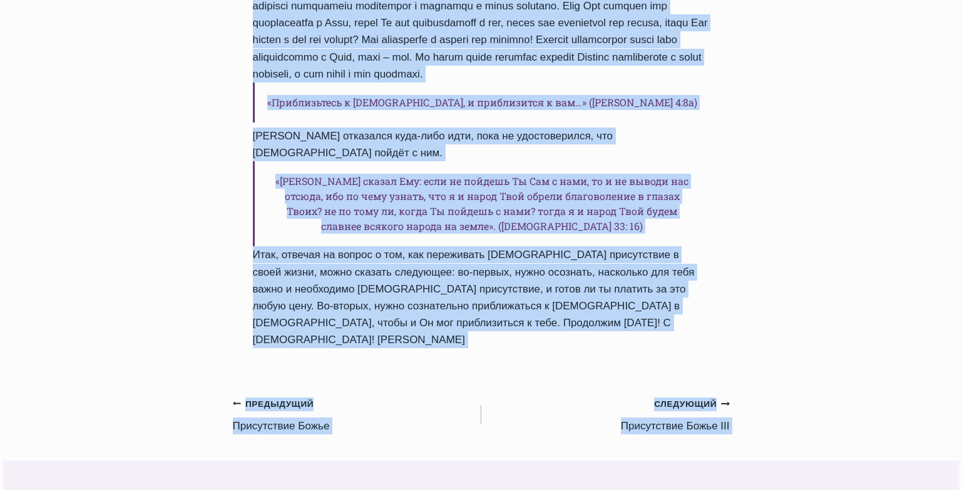
scroll to position [736, 0]
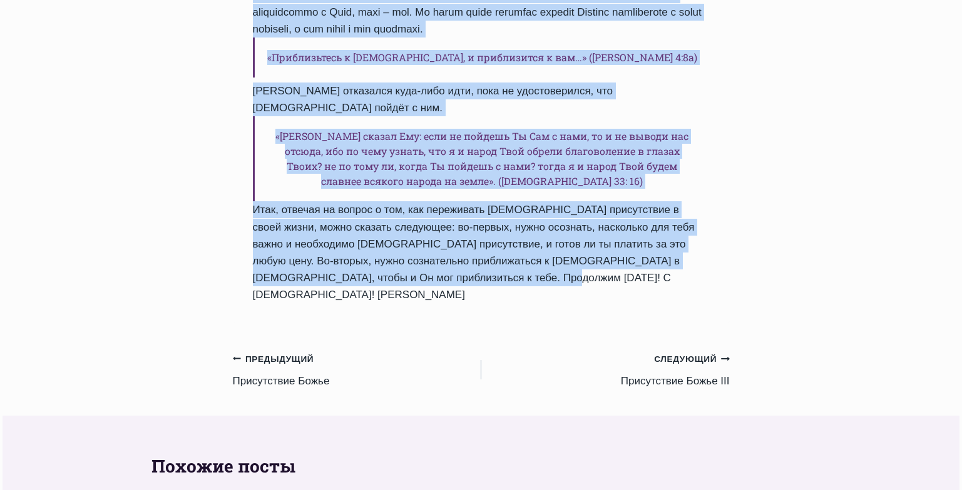
drag, startPoint x: 256, startPoint y: 313, endPoint x: 466, endPoint y: 240, distance: 222.6
copy div "Присутствие Божье II Автор Пастор Руфус Аджибойе 2024-Сентябрь-2 2016-Август-4 …"
click at [300, 350] on link "Предыдущий Предыдущий Присутствие Божье" at bounding box center [357, 369] width 248 height 39
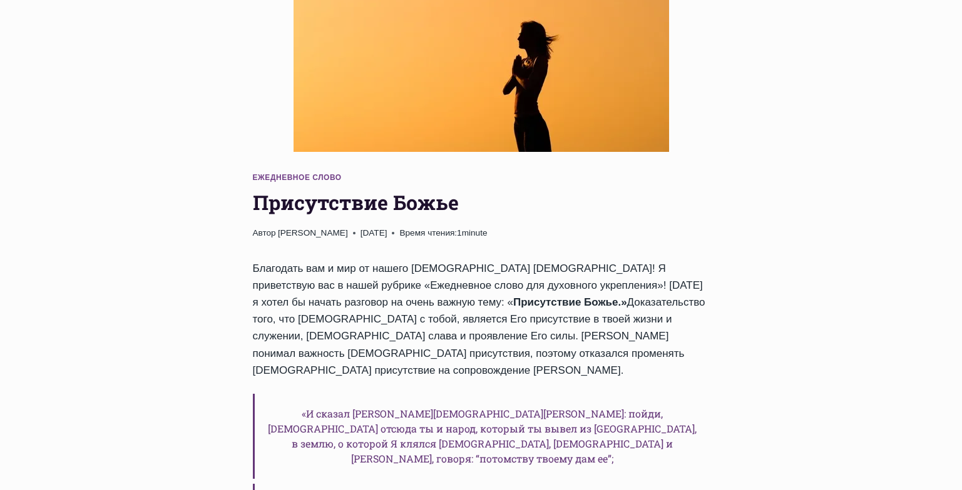
scroll to position [168, 0]
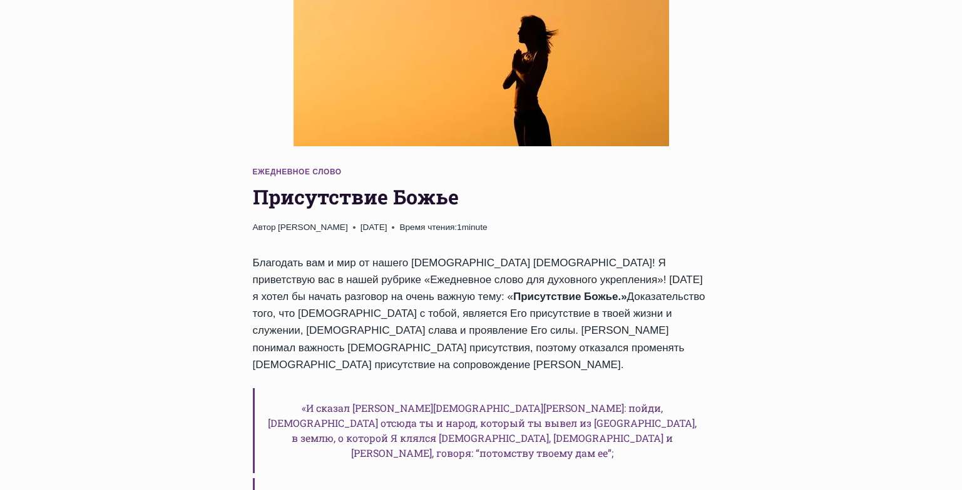
drag, startPoint x: 967, startPoint y: 94, endPoint x: 970, endPoint y: 131, distance: 37.0
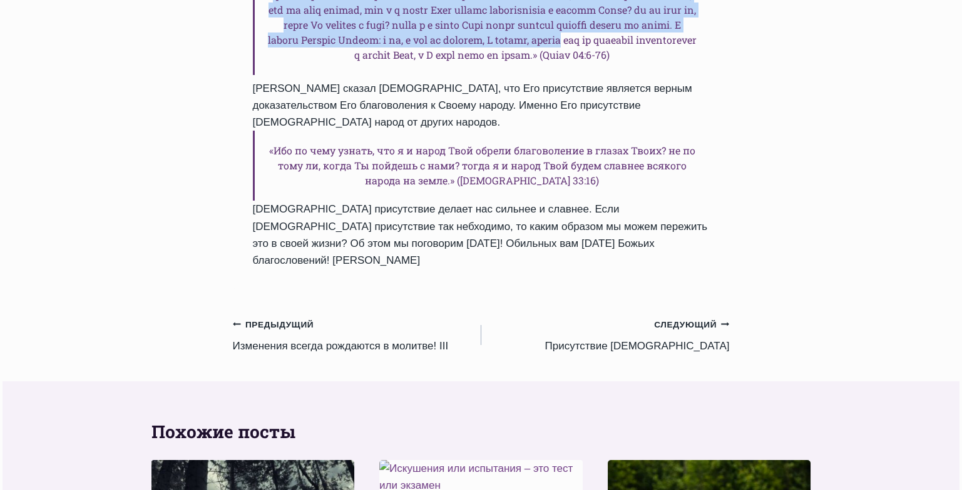
scroll to position [944, 0]
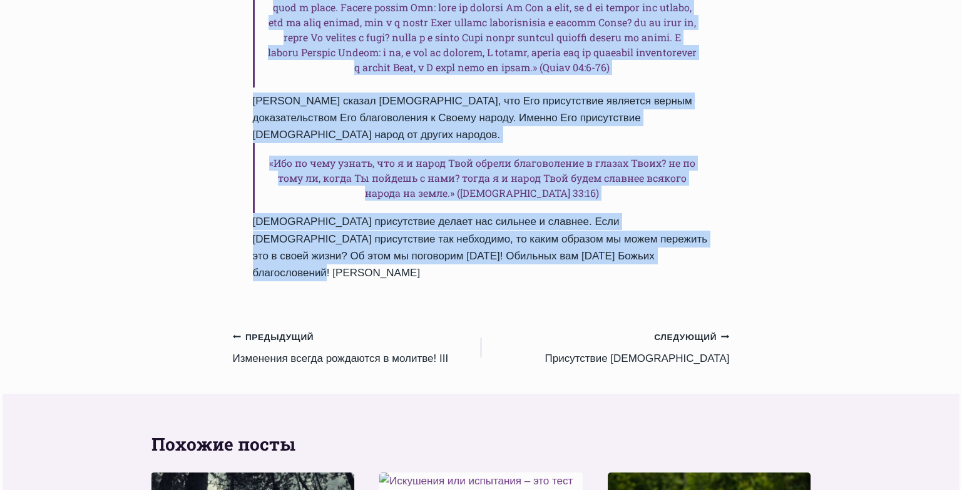
drag, startPoint x: 253, startPoint y: 146, endPoint x: 666, endPoint y: 240, distance: 423.9
copy div "Присутствие Божье Автор Пастор Руфус Аджибойе 2024-Сентябрь-1 2016-Август-4 Вре…"
click at [330, 328] on link "Предыдущий Предыдущий Изменения всегда рождаются в молитве! III" at bounding box center [357, 347] width 248 height 39
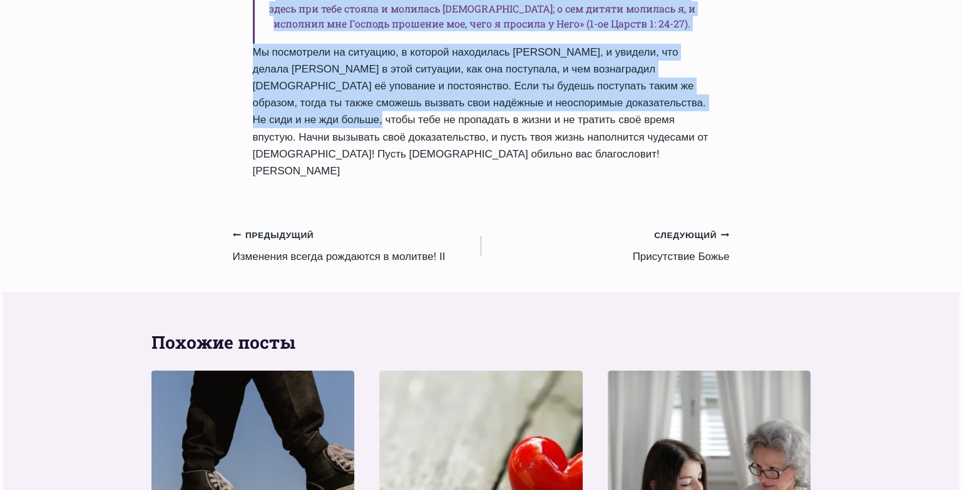
scroll to position [1027, 0]
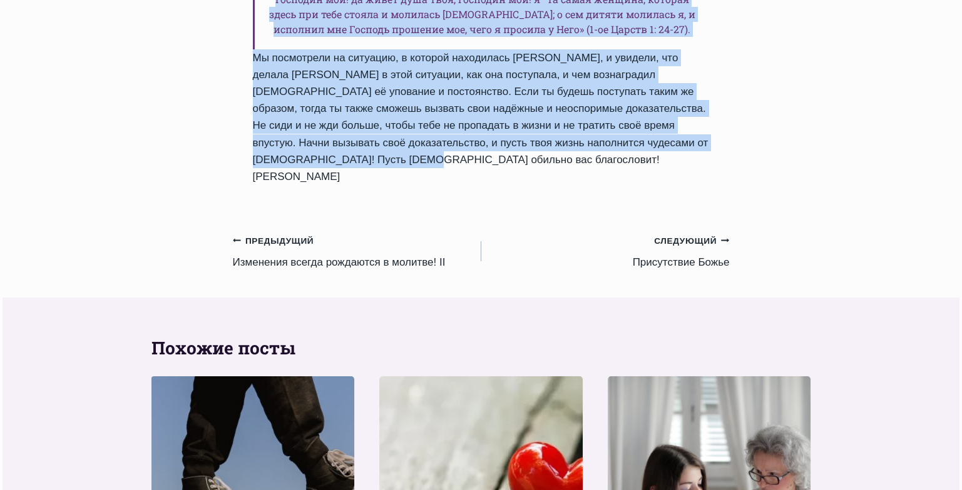
drag, startPoint x: 252, startPoint y: 313, endPoint x: 729, endPoint y: 49, distance: 545.3
copy div "Изменения всегда рождаются в молитве! III Автор Пастор Руфус Аджибойе 2024-Авгу…"
click at [407, 232] on link "Предыдущий Предыдущий Изменения всегда рождаются в молитве! II" at bounding box center [357, 251] width 248 height 39
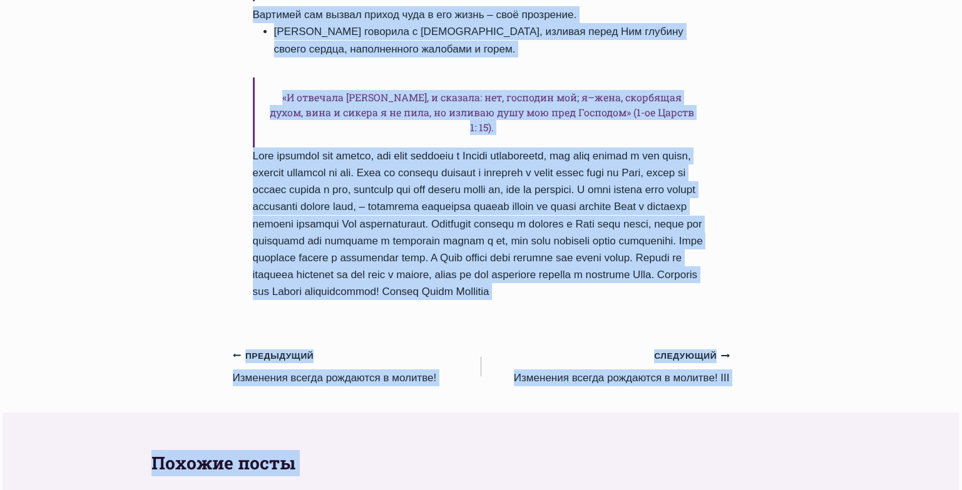
scroll to position [908, 0]
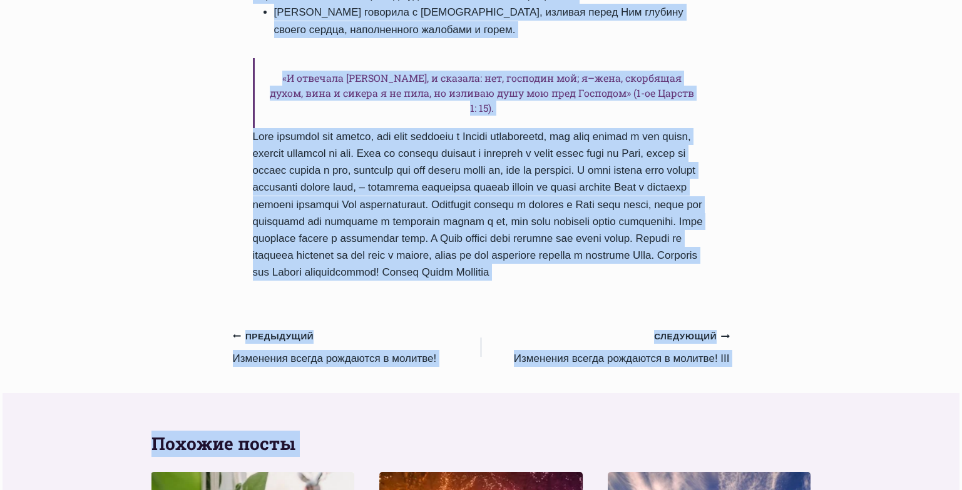
drag, startPoint x: 253, startPoint y: 314, endPoint x: 378, endPoint y: 281, distance: 128.8
copy div "Loremipsu dolors ametconse a elitsed! DO Eiusm Tempor Incid Utlabore 5650-Etdol…"
click at [327, 339] on link "Предыдущий Предыдущий Изменения всегда рождаются в молитве!" at bounding box center [357, 347] width 248 height 39
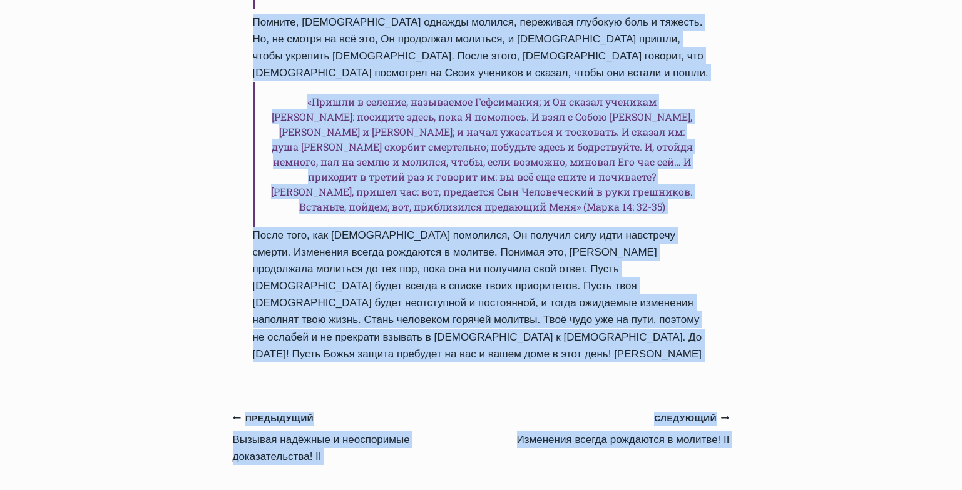
scroll to position [700, 0]
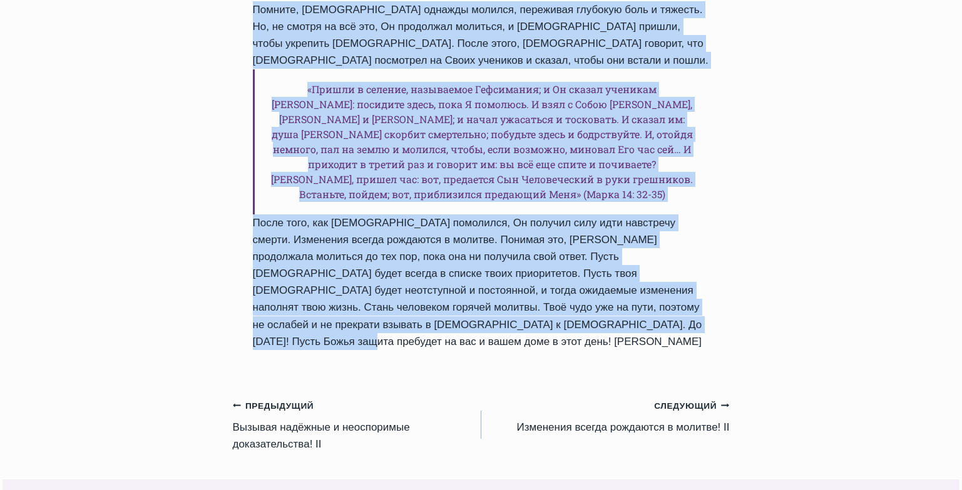
drag, startPoint x: 253, startPoint y: 312, endPoint x: 524, endPoint y: 298, distance: 271.9
copy div "Изменения всегда рождаются в молитве! Автор Пастор Руфус Аджибойе 2024-Август-2…"
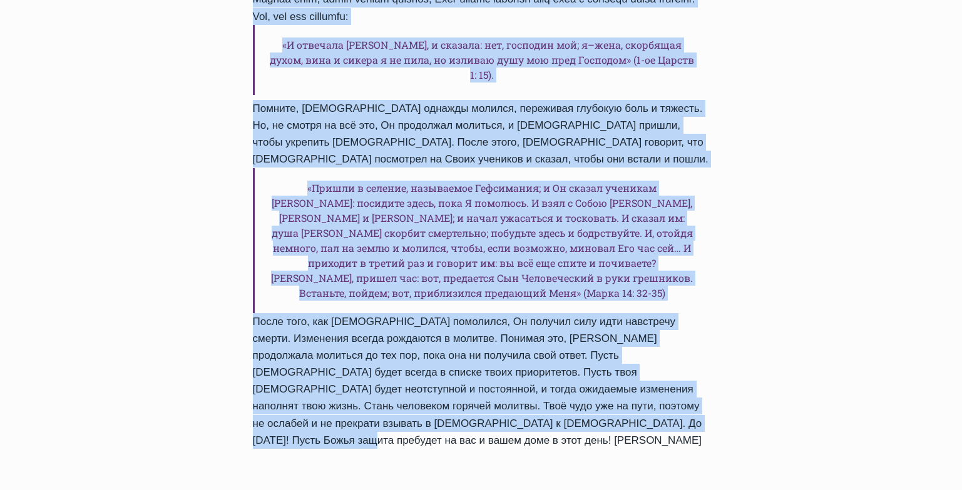
scroll to position [604, 0]
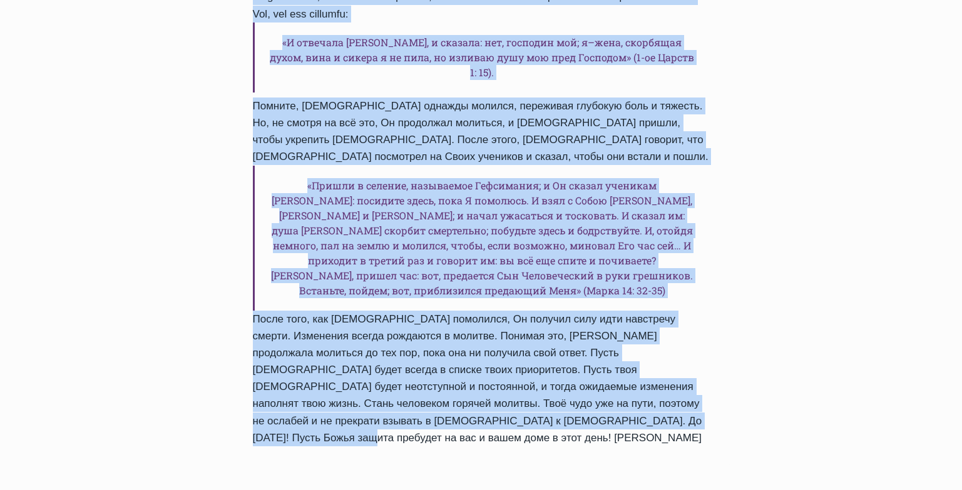
copy div "Изменения всегда рождаются в молитве! Автор Пастор Руфус Аджибойе 2024-Август-2…"
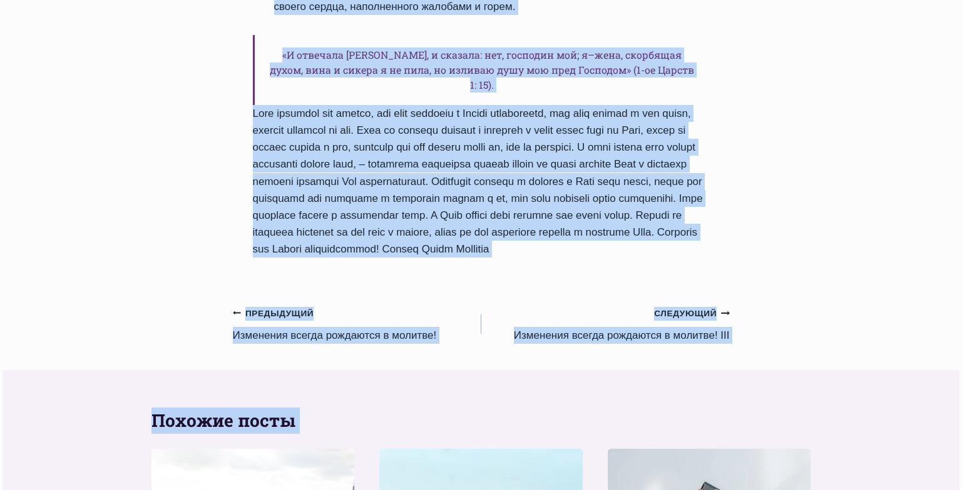
scroll to position [1000, 0]
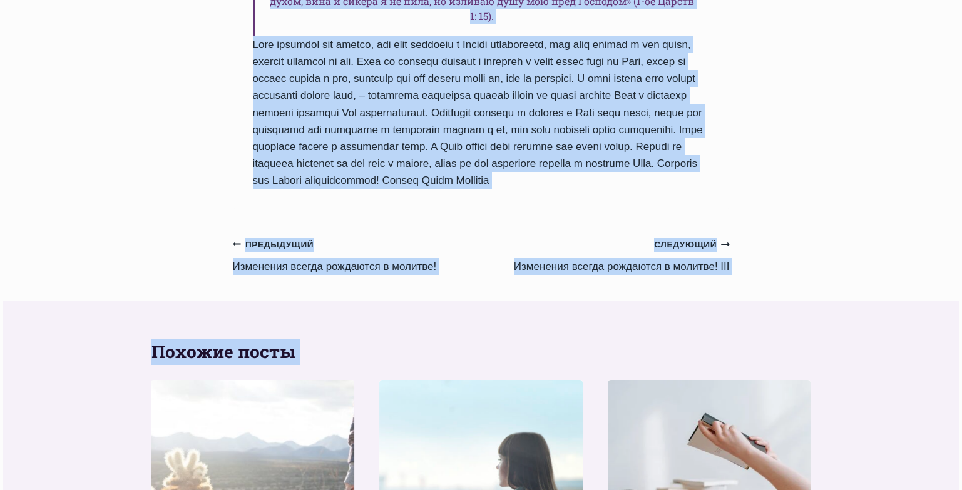
drag, startPoint x: 257, startPoint y: 312, endPoint x: 470, endPoint y: 176, distance: 253.2
copy div "Изменения всегда рождаются в молитве! II Автор Пастор Руфус Аджибойе 2024-Авгус…"
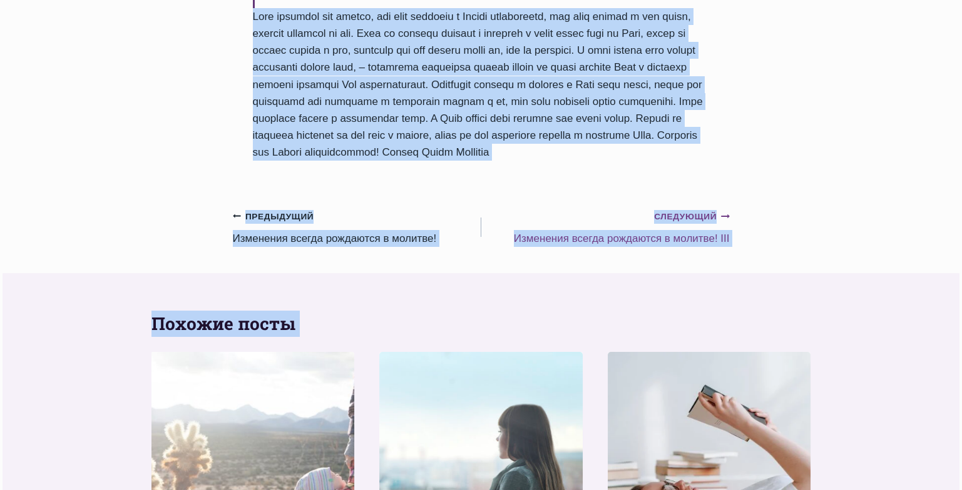
click at [624, 222] on link "Следующий Продолжить Изменения всегда рождаются в молитве! III" at bounding box center [605, 227] width 248 height 39
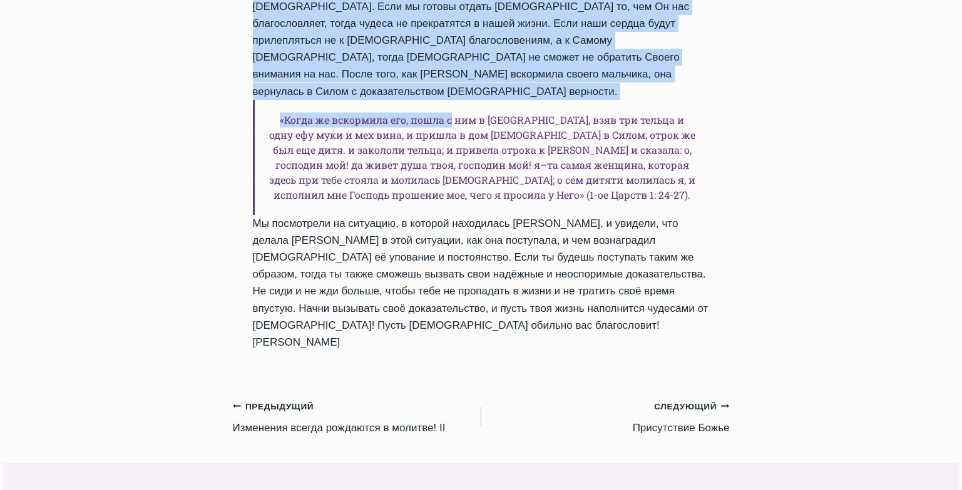
scroll to position [830, 0]
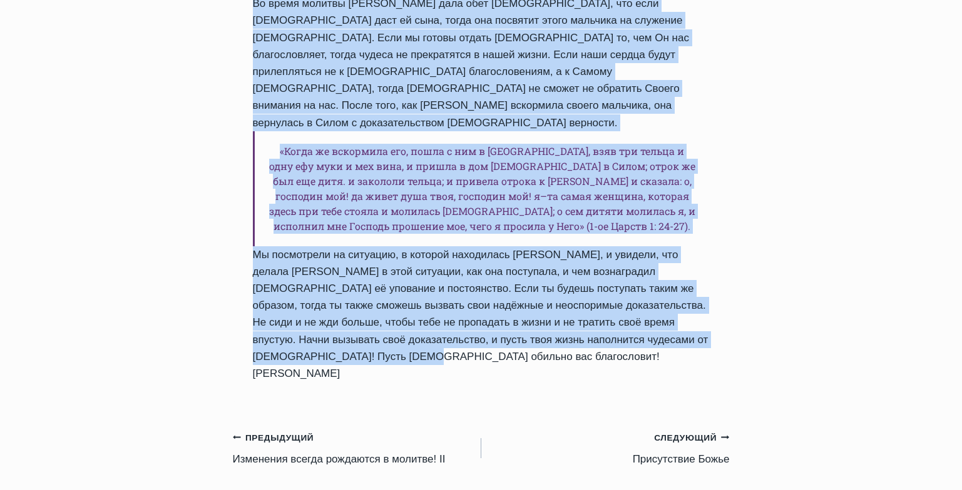
drag, startPoint x: 253, startPoint y: 315, endPoint x: 742, endPoint y: 245, distance: 493.6
click at [742, 245] on div "Ежедневное слово Изменения всегда рождаются в молитве! III Автор [PERSON_NAME] …" at bounding box center [481, 235] width 527 height 1833
copy div "Loremipsu dolors ametconse a elitsed! DOE Tempo Incidi Utlab Etdolore 1383-Magn…"
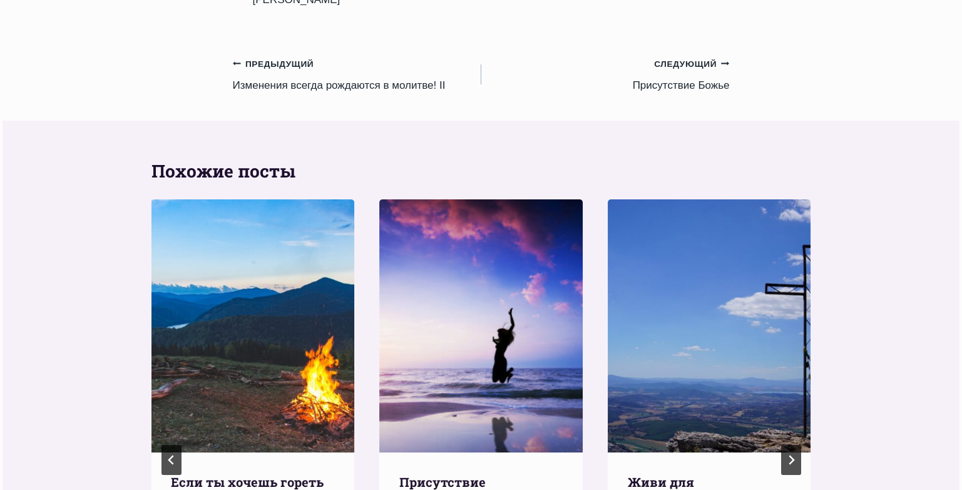
scroll to position [1226, 0]
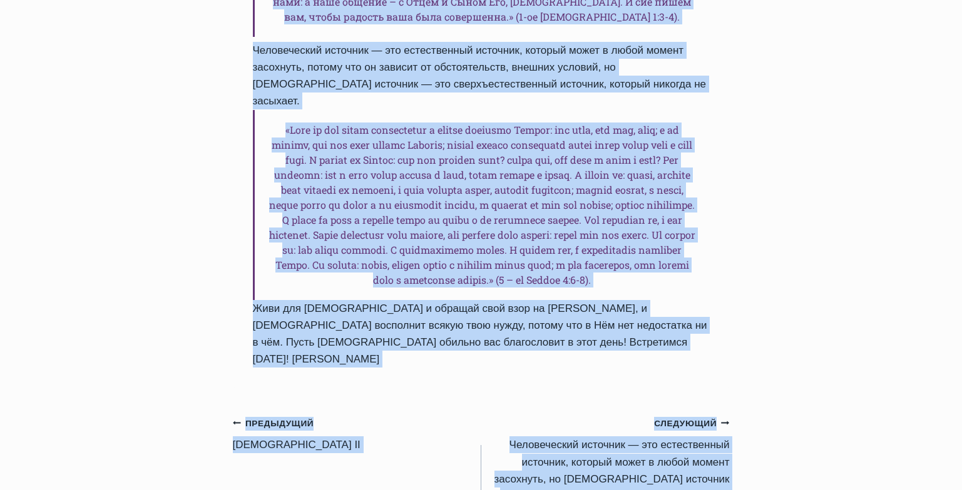
scroll to position [1371, 0]
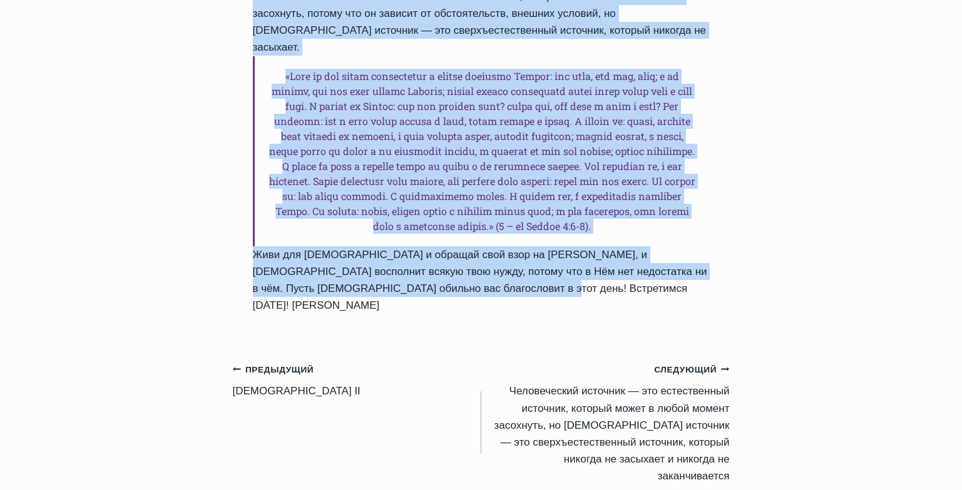
drag, startPoint x: 250, startPoint y: 135, endPoint x: 514, endPoint y: 172, distance: 266.7
copy div "Живи для Бога и обращай свой взор на Него, и Бог восполнит всякую твою нужду, п…"
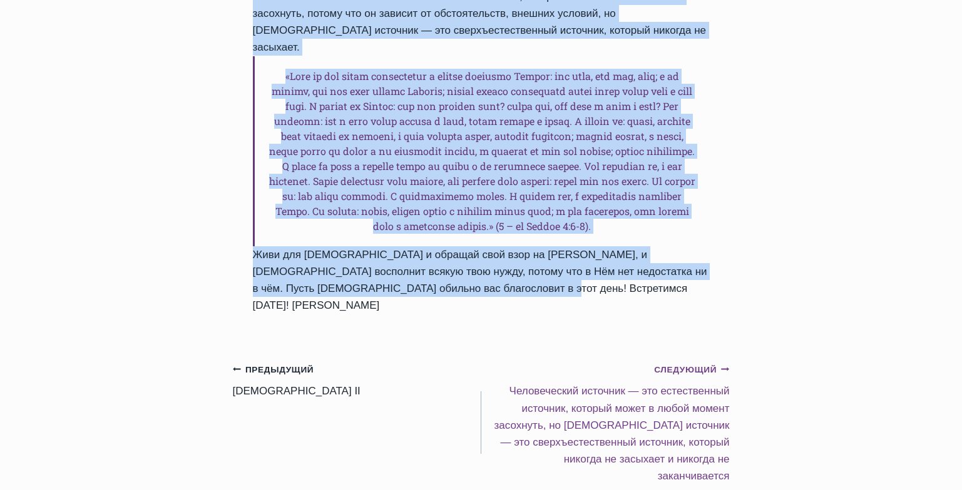
click at [572, 361] on link "Следующий Продолжить Человеческий источник — это естественный источник, который…" at bounding box center [605, 423] width 248 height 124
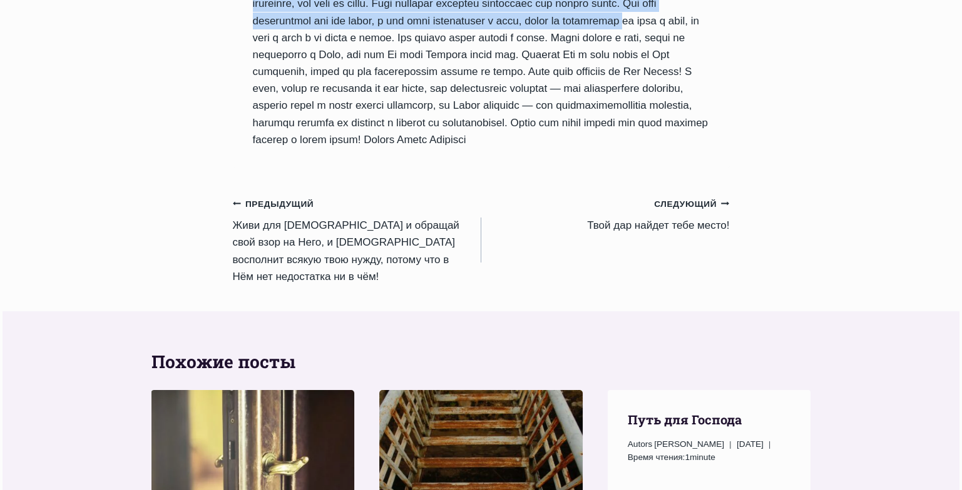
scroll to position [1533, 0]
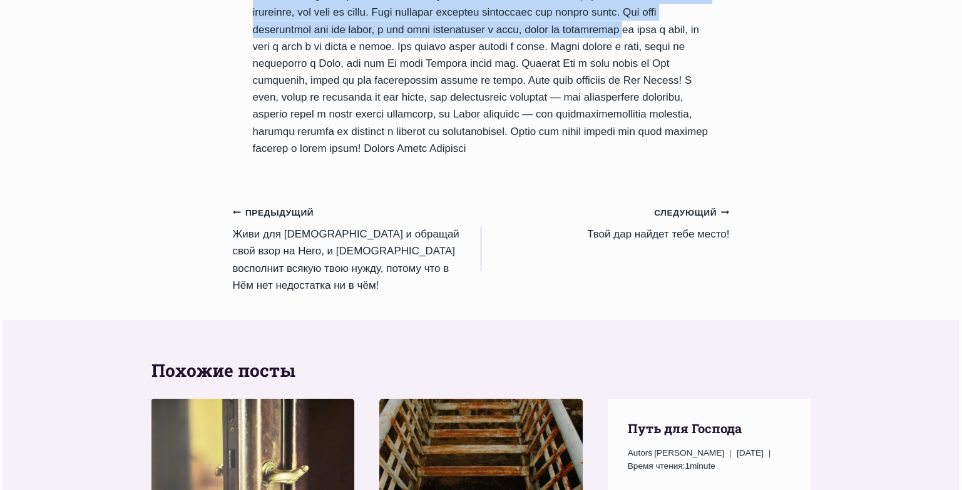
drag, startPoint x: 255, startPoint y: 48, endPoint x: 527, endPoint y: 156, distance: 292.9
copy div "Человеческий источник — это естественный источник, который может в любой момент…"
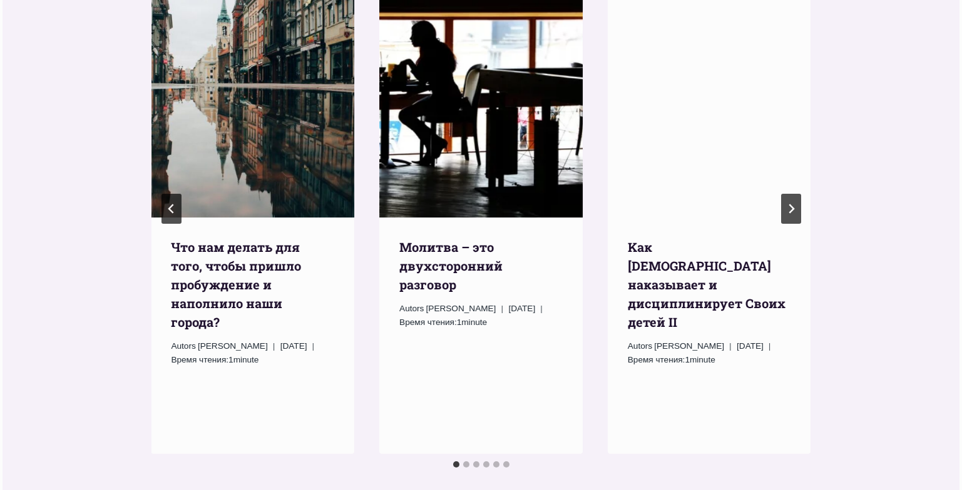
scroll to position [2016, 0]
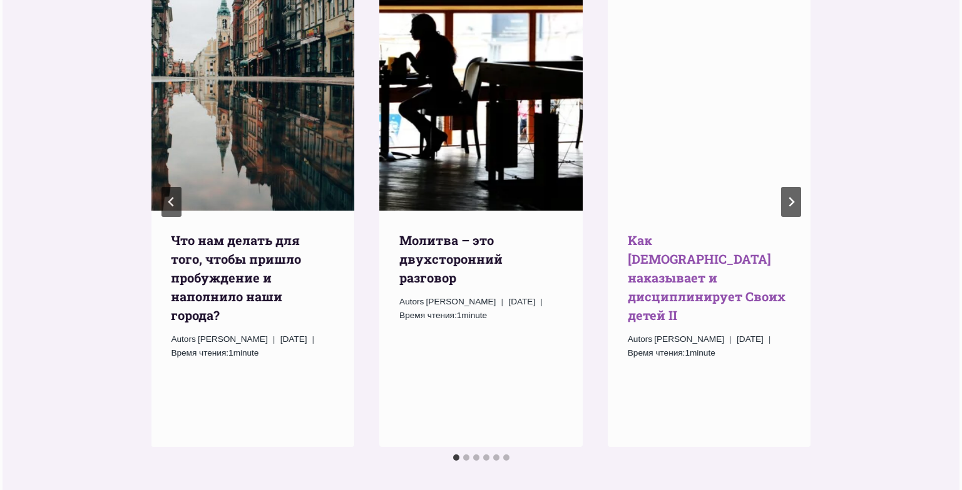
click at [691, 246] on link "Kак Бог наказывает и дисциплинирует Своих детей II" at bounding box center [707, 277] width 158 height 91
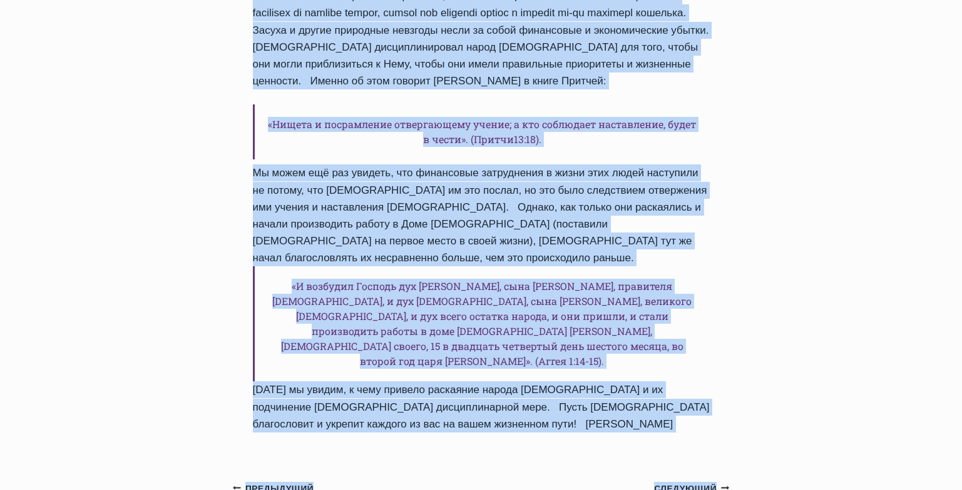
scroll to position [1342, 0]
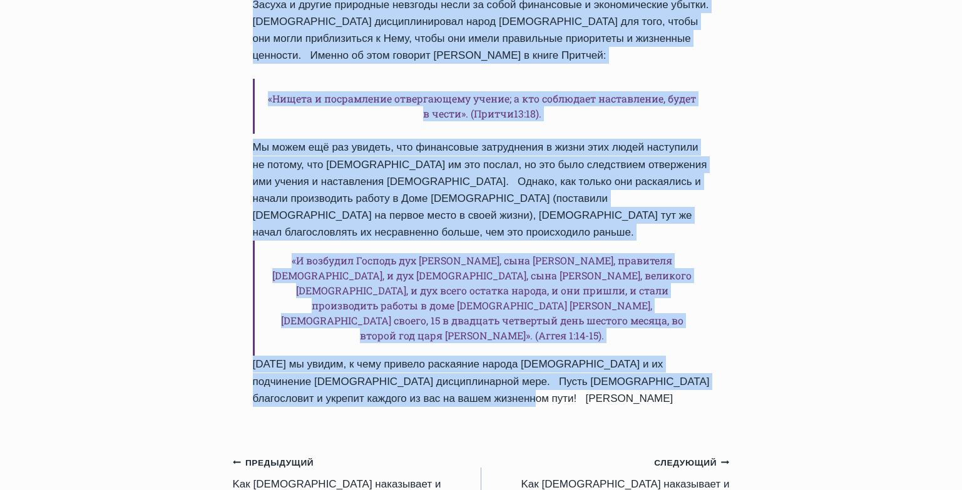
click at [372, 454] on link "Предыдущий Предыдущий Kак Бог наказывает и дисциплинирует Своих детей" at bounding box center [357, 482] width 248 height 56
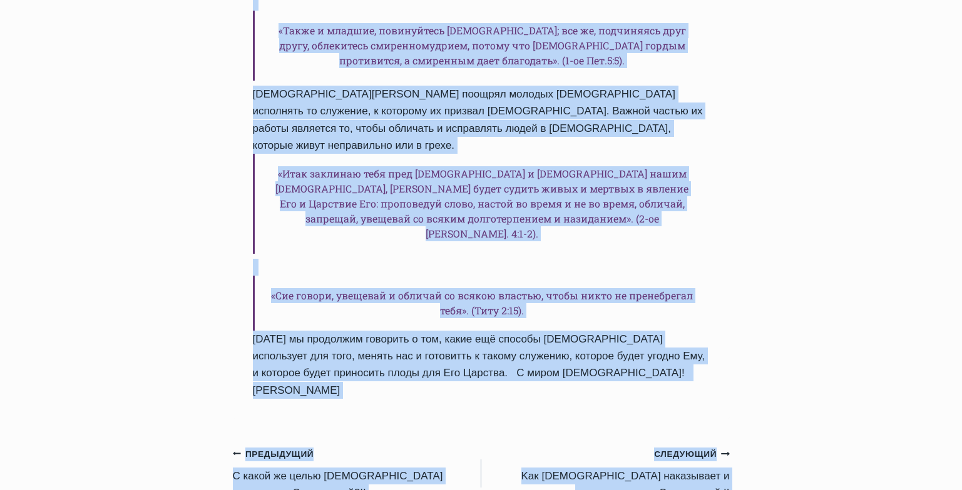
scroll to position [1451, 0]
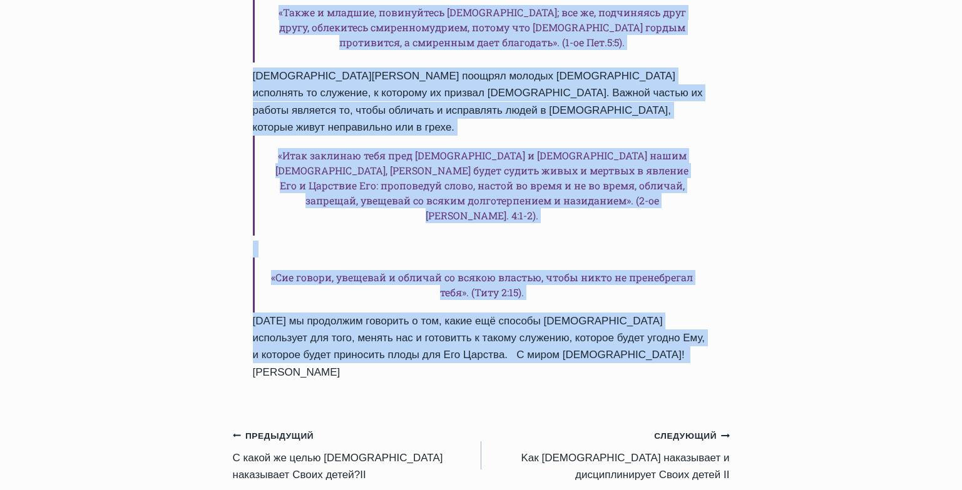
drag, startPoint x: 254, startPoint y: 66, endPoint x: 622, endPoint y: 245, distance: 409.9
copy div "Kак Бог наказывает и дисциплинирует Своих детей Автор Пастор Руфус Аджибойе 202…"
drag, startPoint x: 537, startPoint y: 206, endPoint x: 554, endPoint y: 216, distance: 20.2
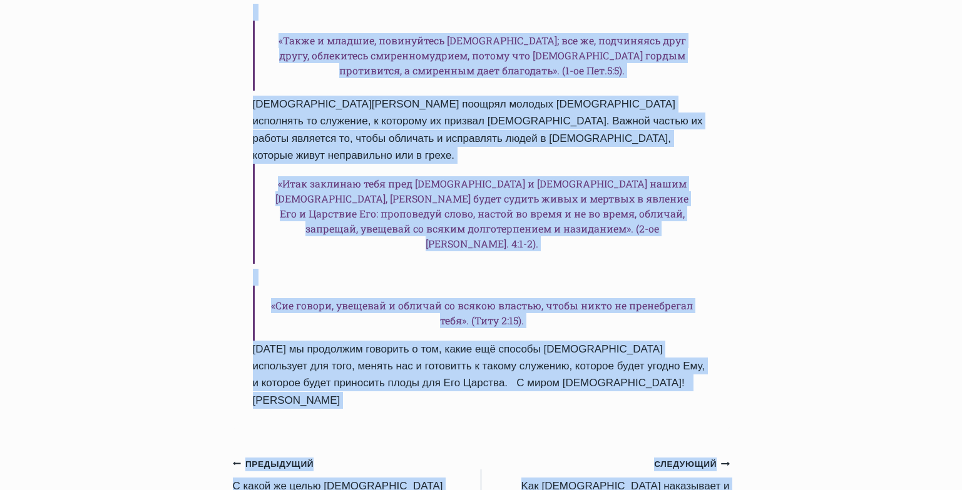
scroll to position [1446, 0]
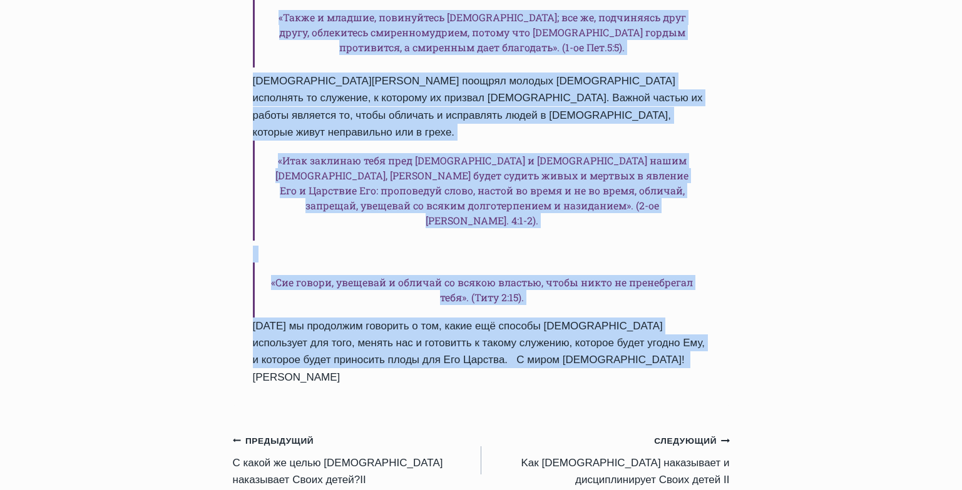
drag, startPoint x: 254, startPoint y: 247, endPoint x: 617, endPoint y: 240, distance: 363.6
copy div "Kак Бог наказывает и дисциплинирует Своих детей Автор Пастор Руфус Аджибойе 202…"
click at [350, 432] on link "Предыдущий Предыдущий С какой же целью Бог наказывает Своих детей?II" at bounding box center [357, 460] width 248 height 56
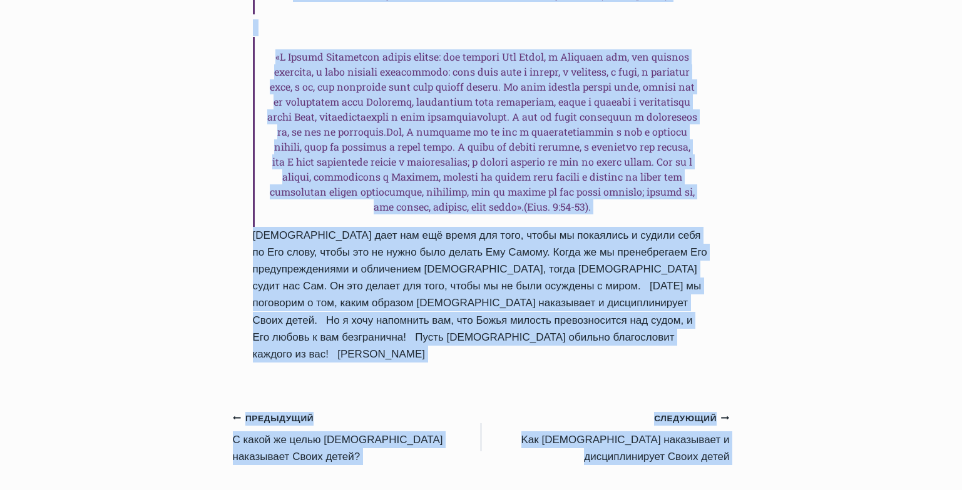
scroll to position [1844, 0]
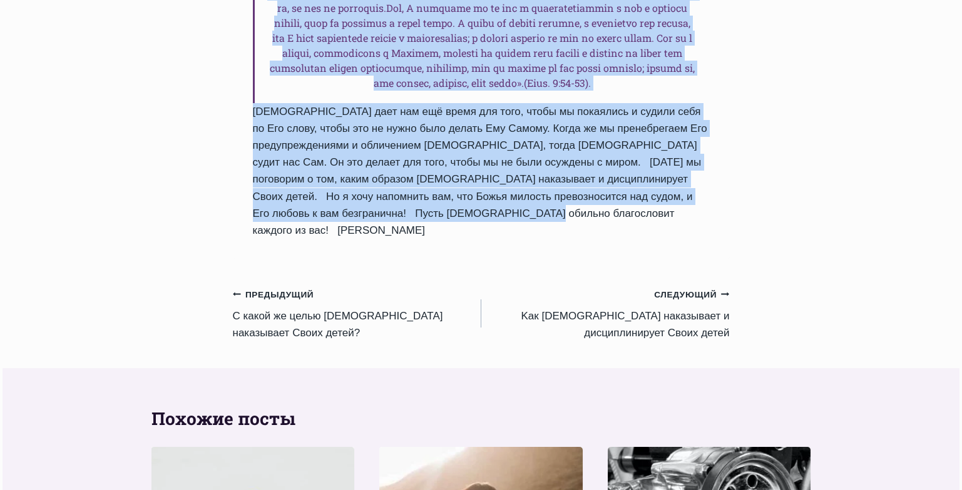
drag, startPoint x: 257, startPoint y: 63, endPoint x: 516, endPoint y: 101, distance: 261.7
copy div "С какой же целью Бог наказывает Своих детей?II Автор Пастор Руфус Аджибойе 2023…"
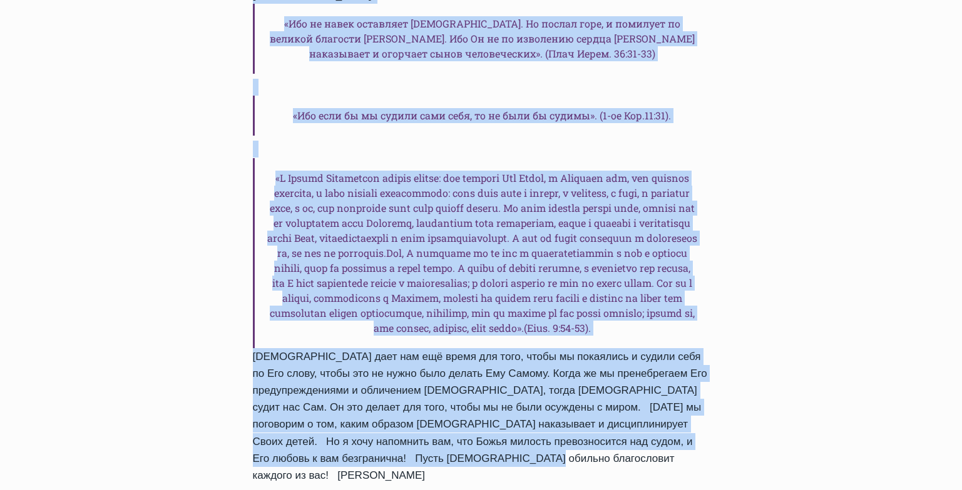
scroll to position [1610, 0]
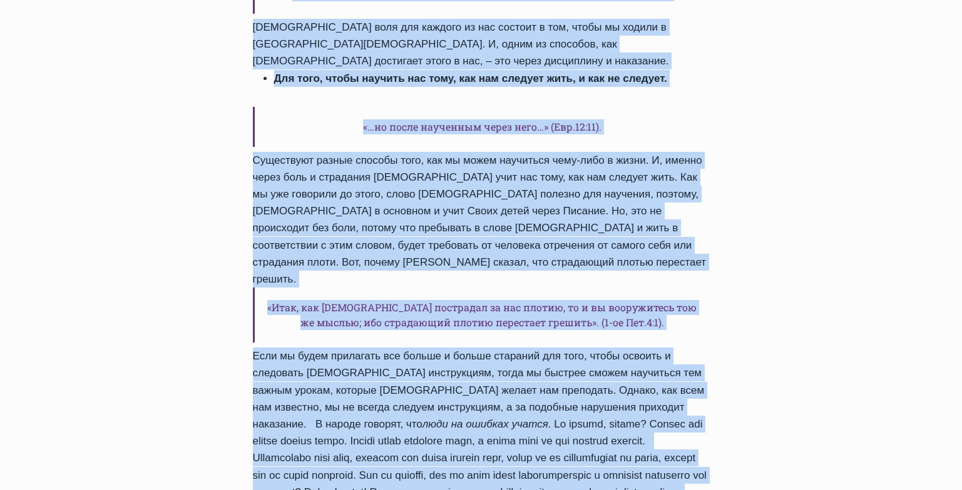
scroll to position [1490, 0]
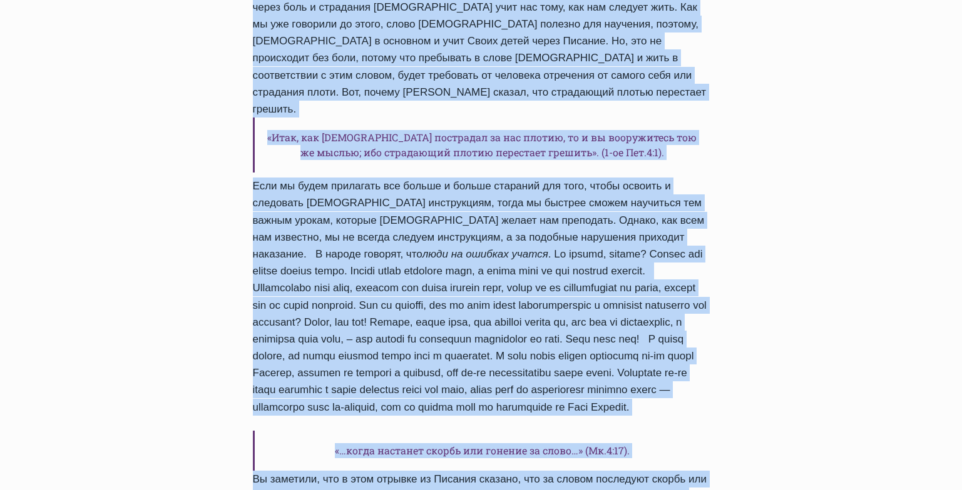
drag, startPoint x: 253, startPoint y: 200, endPoint x: 467, endPoint y: 430, distance: 315.2
copy div "С какой же целью Бог наказывает Своих детей? Автор Пастор Руфус Аджибойе 2023-О…"
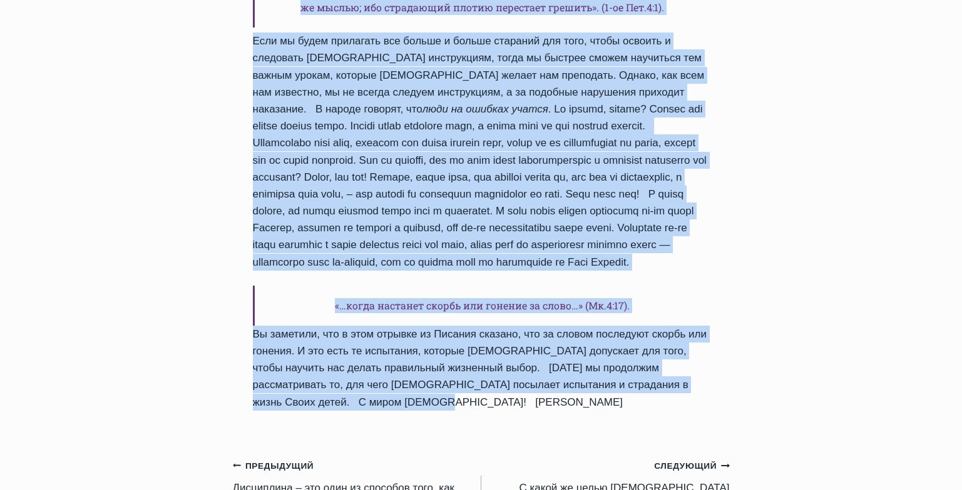
scroll to position [1644, 0]
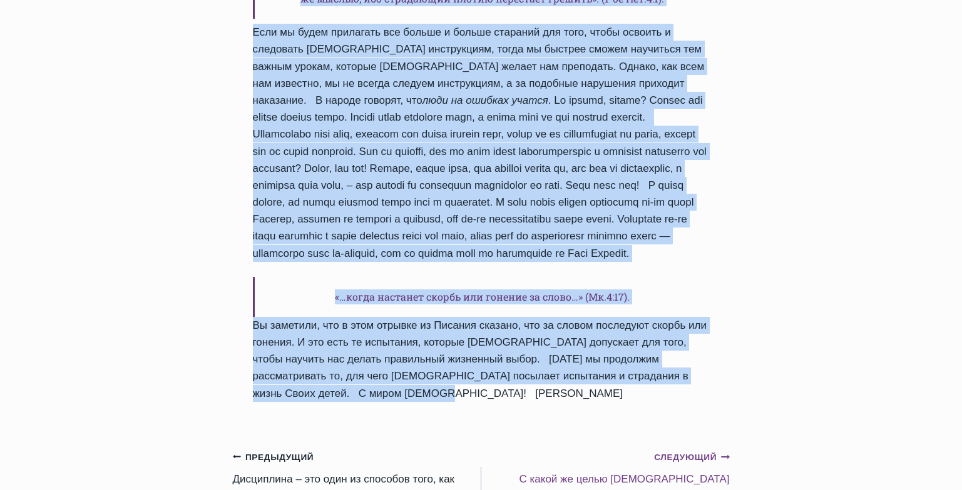
click at [680, 449] on link "Следующий Продолжить С какой же целью Бог наказывает Своих детей?II" at bounding box center [605, 477] width 248 height 56
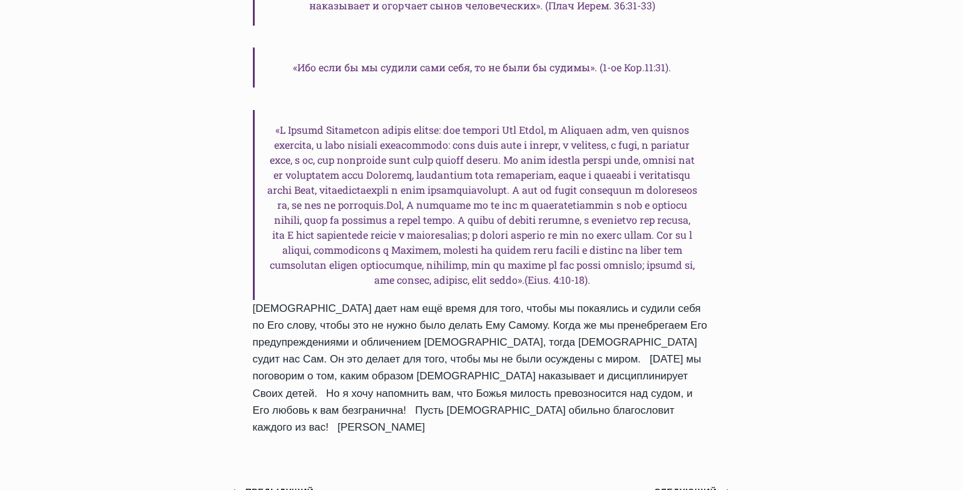
scroll to position [1650, 0]
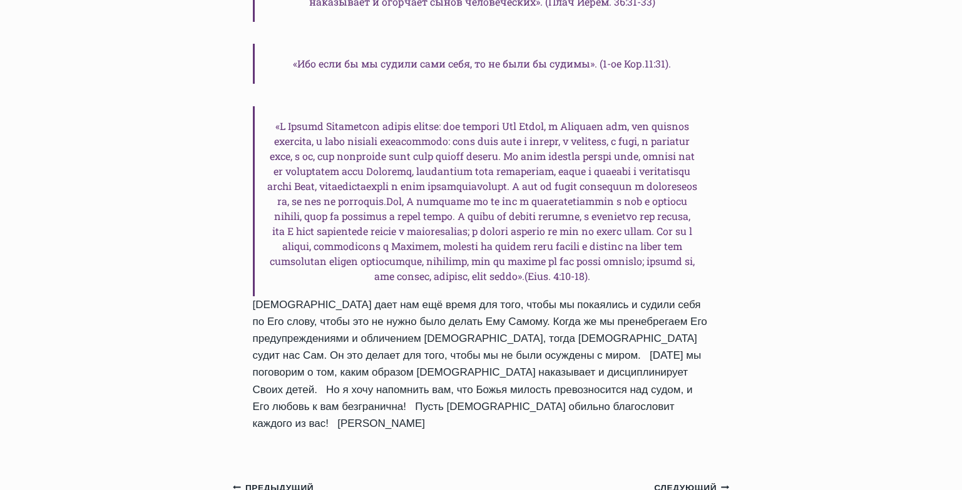
drag, startPoint x: 970, startPoint y: 61, endPoint x: 970, endPoint y: 329, distance: 268.4
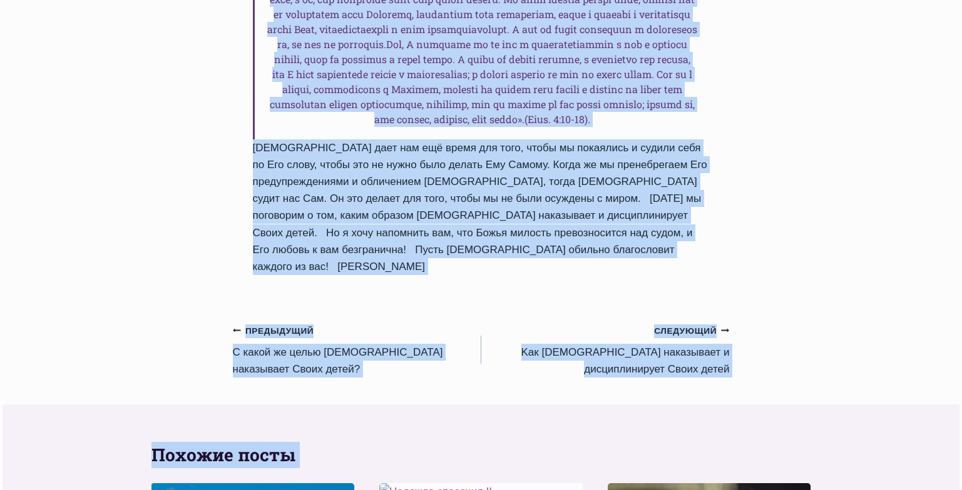
scroll to position [1816, 0]
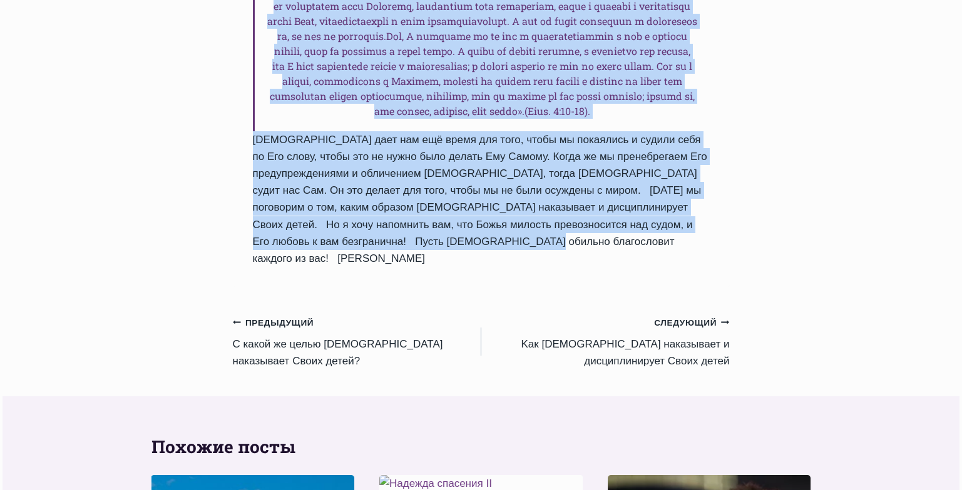
drag, startPoint x: 255, startPoint y: 46, endPoint x: 477, endPoint y: 131, distance: 237.6
copy div "С какой же целью Бог наказывает Своих детей?II Автор Пастор Руфус Аджибойе 2023…"
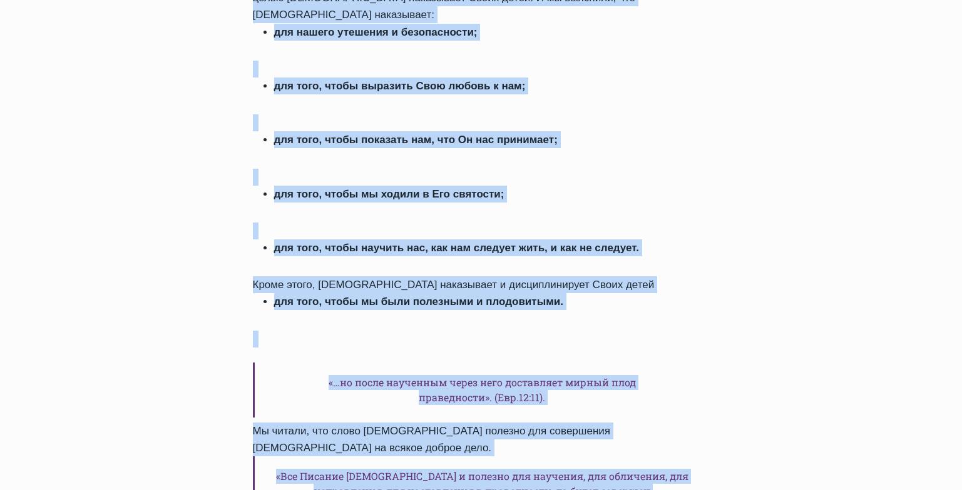
scroll to position [681, 0]
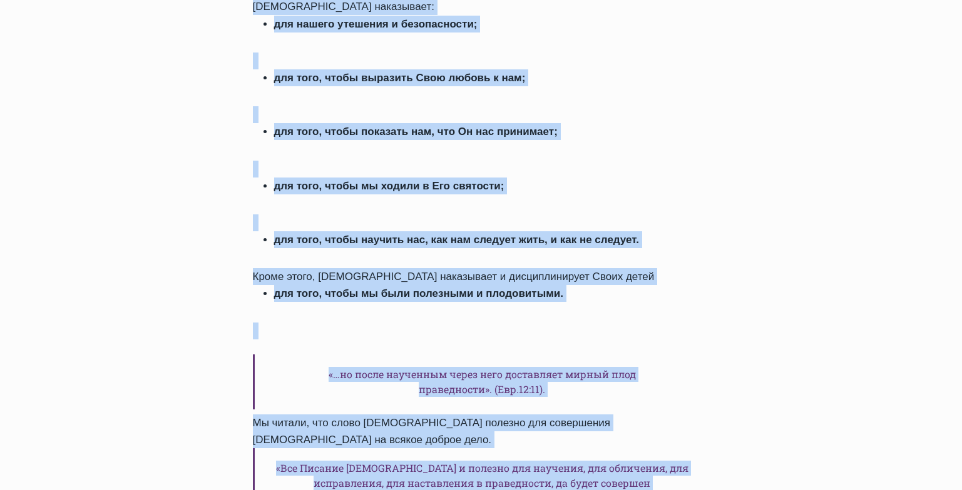
copy div "С какой же целью Бог наказывает Своих детей?II Автор Пастор Руфус Аджибойе 2023…"
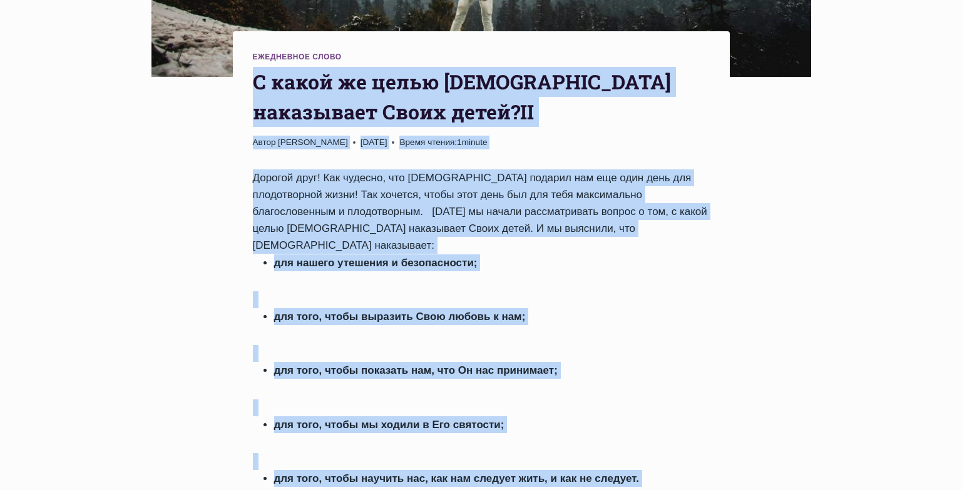
scroll to position [489, 0]
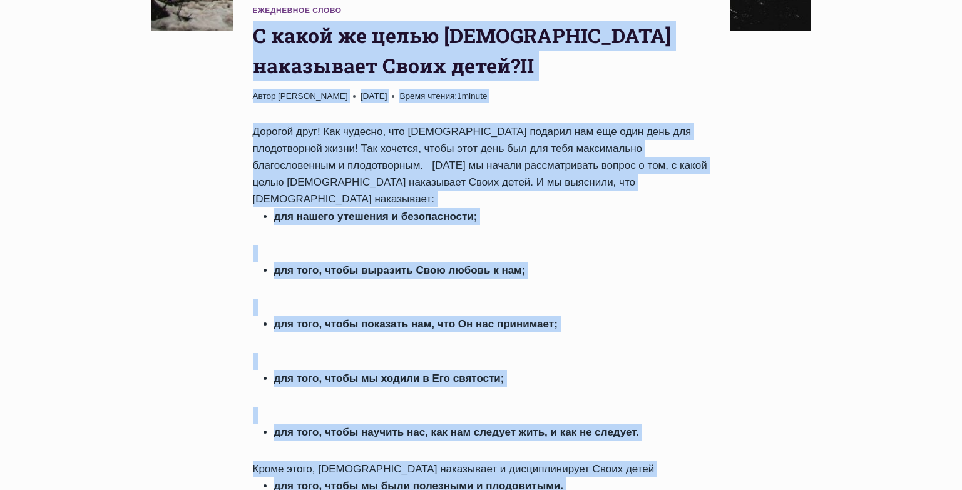
copy div "С какой же целью Бог наказывает Своих детей?II Автор Пастор Руфус Аджибойе 2023…"
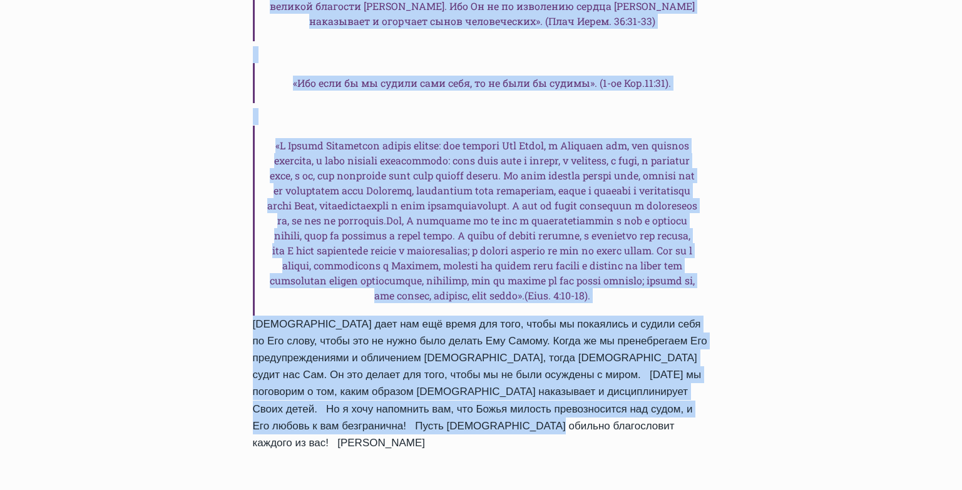
scroll to position [1635, 0]
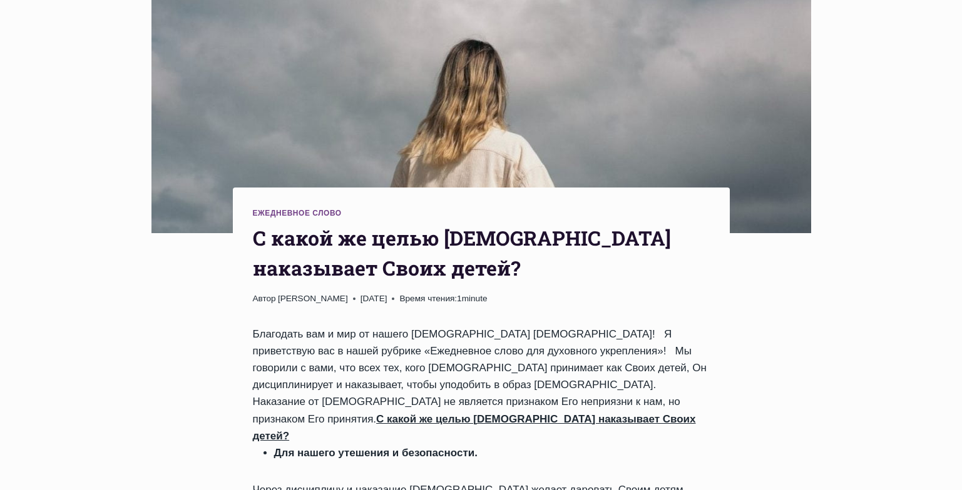
scroll to position [303, 0]
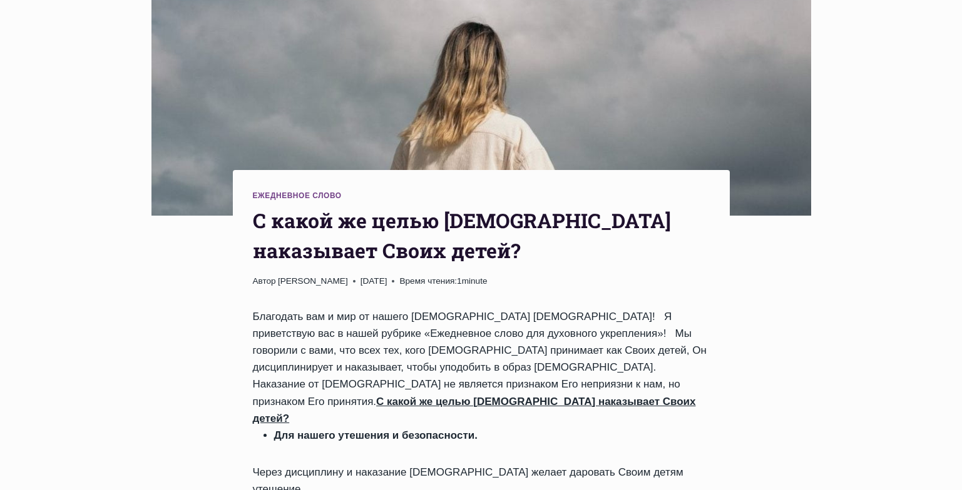
drag, startPoint x: 966, startPoint y: 63, endPoint x: 970, endPoint y: 106, distance: 44.0
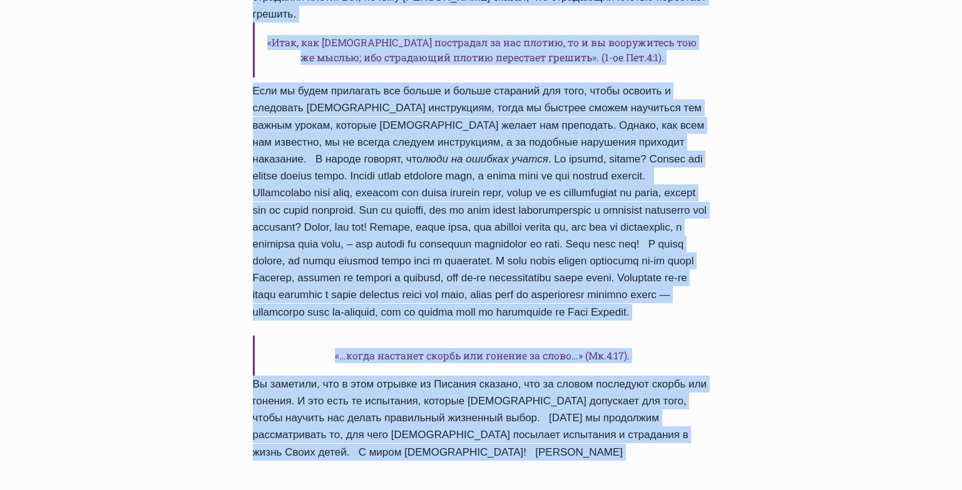
scroll to position [1591, 0]
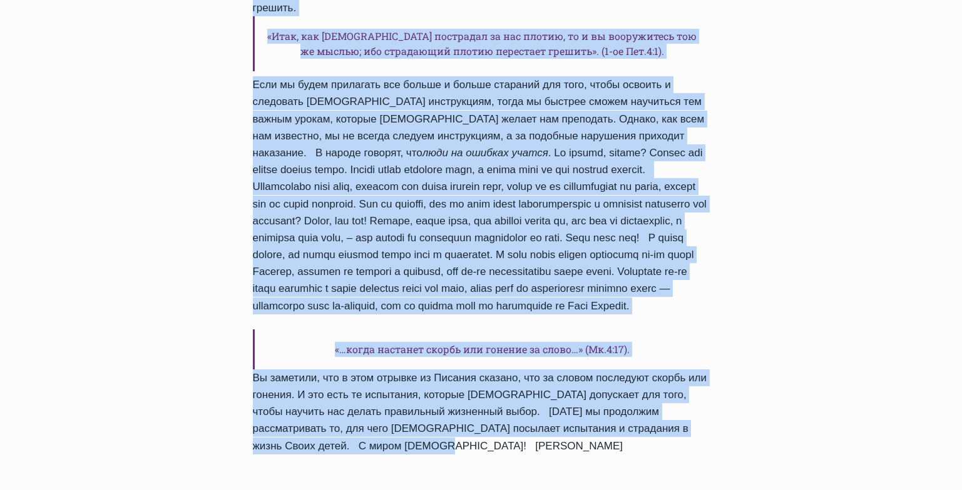
drag, startPoint x: 253, startPoint y: 177, endPoint x: 462, endPoint y: 330, distance: 258.8
copy div "С какой же целью Бог наказывает Своих детей? Автор Пастор Руфус Аджибойе 2023-О…"
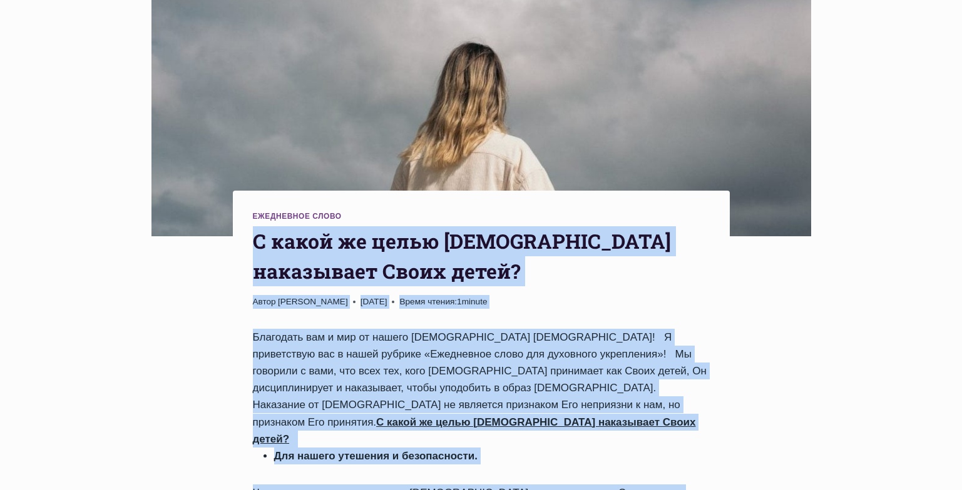
scroll to position [291, 0]
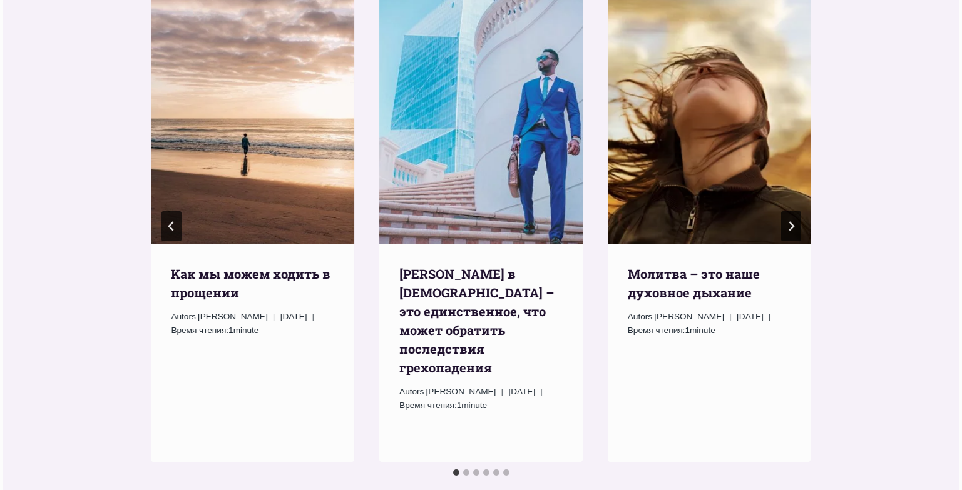
scroll to position [1993, 0]
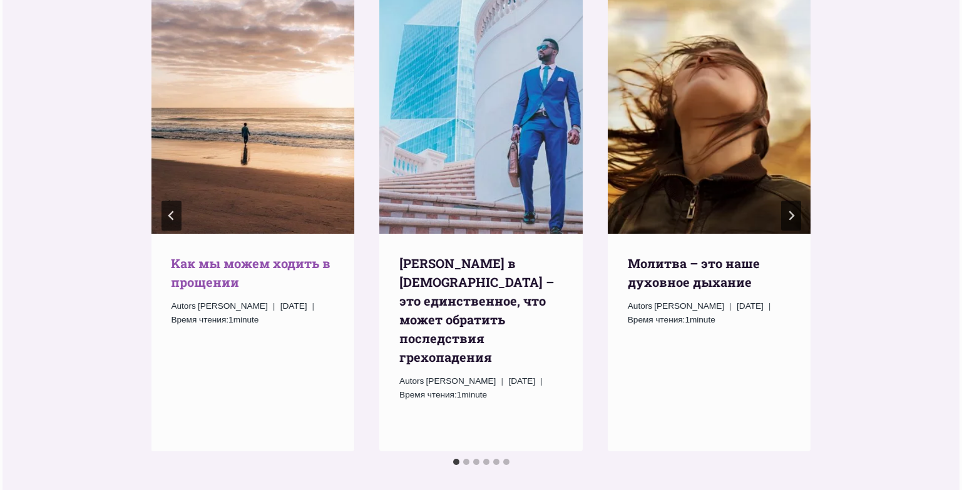
click at [257, 263] on link "Kак мы можем ходить в прощении" at bounding box center [251, 272] width 160 height 35
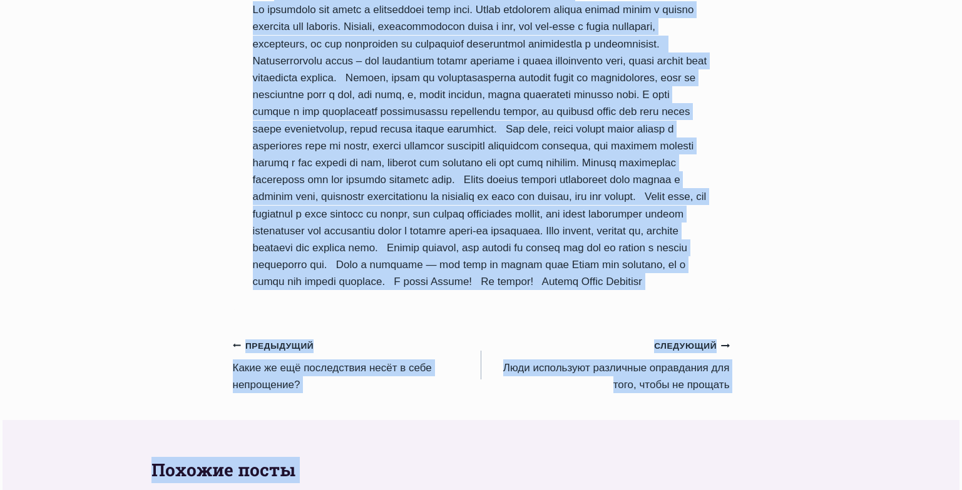
scroll to position [1503, 0]
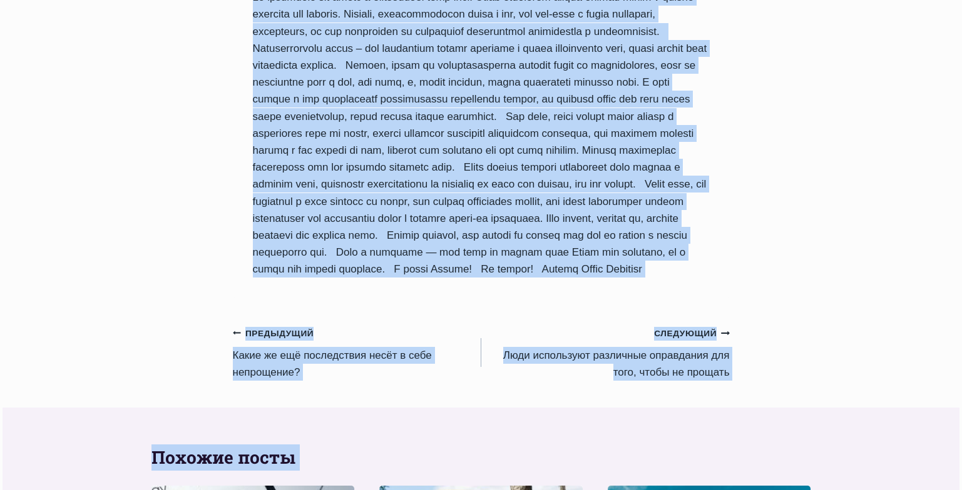
drag, startPoint x: 251, startPoint y: 73, endPoint x: 689, endPoint y: 189, distance: 453.1
copy div "Kак мы можем ходить в прощении Автор Пастор Руфус Аджибойе 2025-Август-3 2017-И…"
click at [313, 325] on link "Предыдущий Предыдущий Какие же ещё последствия несёт в себе непрощение?" at bounding box center [357, 353] width 248 height 56
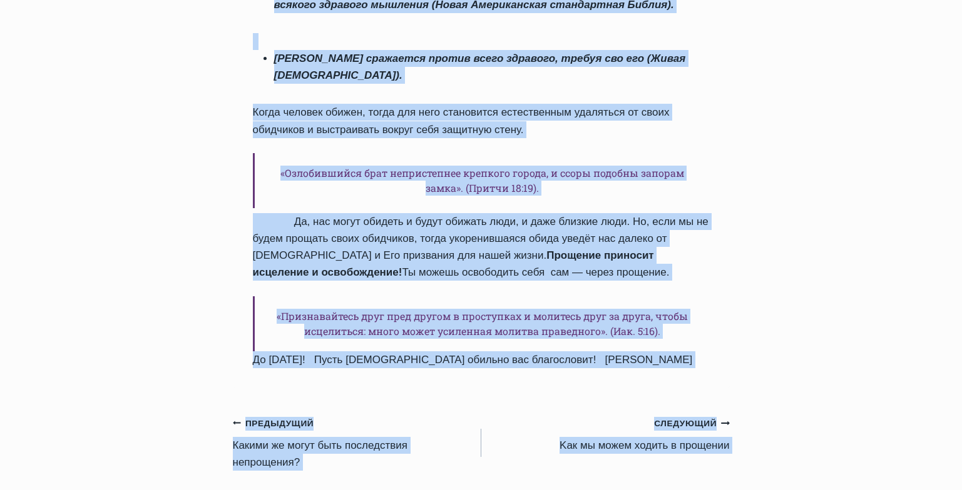
scroll to position [1520, 0]
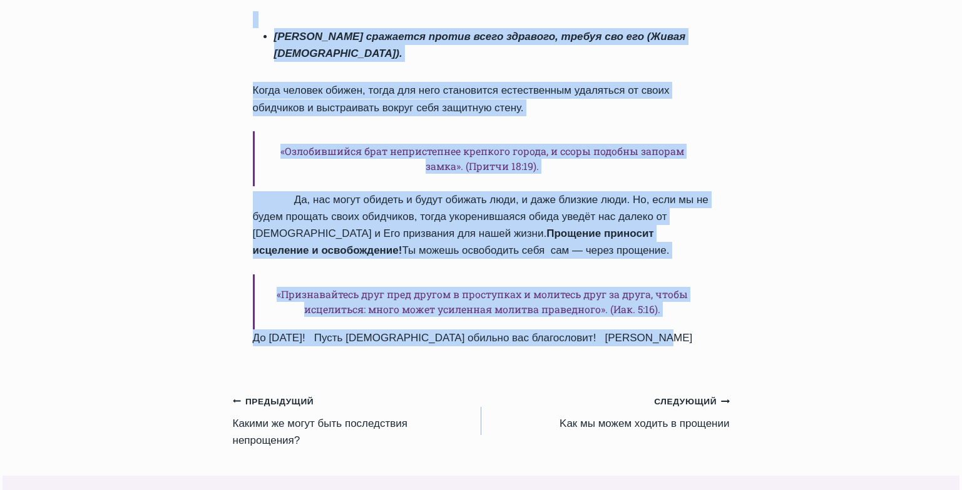
drag, startPoint x: 254, startPoint y: 143, endPoint x: 635, endPoint y: 256, distance: 397.5
copy div "Какие же ещё последствия несёт в себе непрощение? Автор Пастор Руфус Аджибойе 2…"
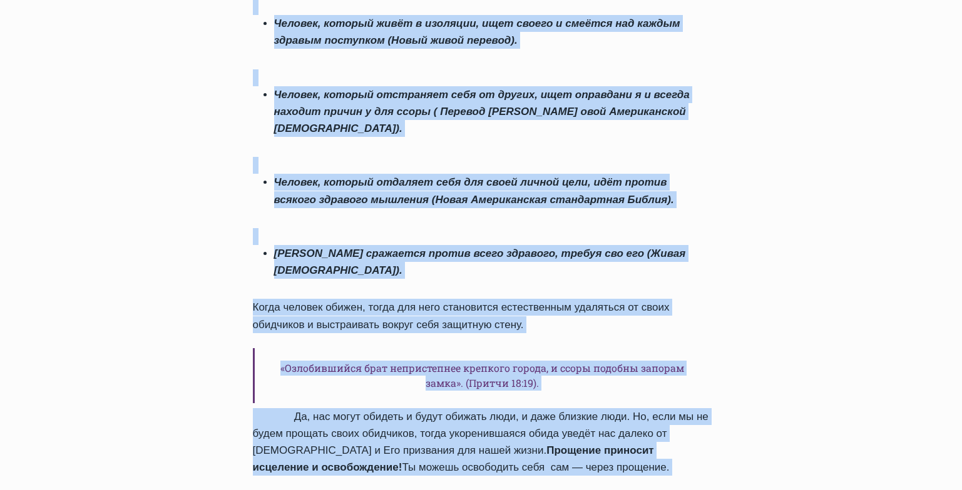
scroll to position [1612, 0]
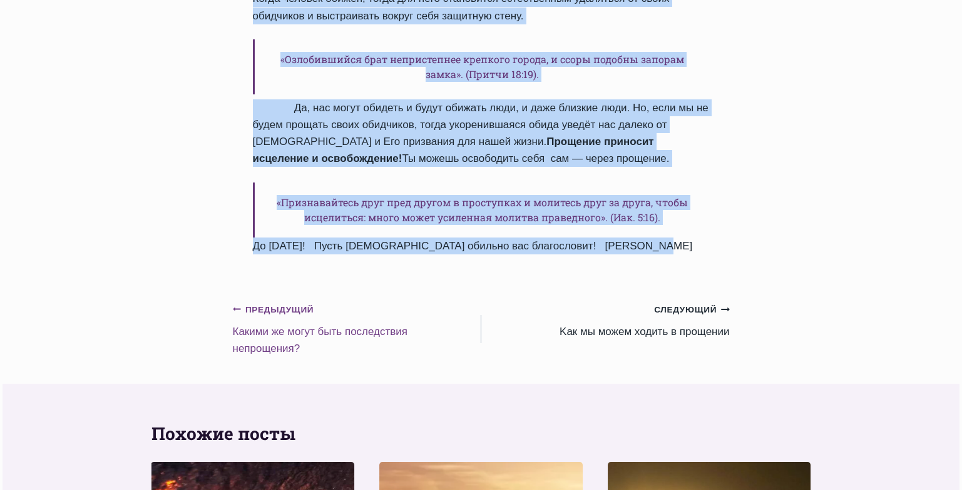
click at [327, 301] on link "Предыдущий Предыдущий Какими же могут быть последствия непрощения?" at bounding box center [357, 329] width 248 height 56
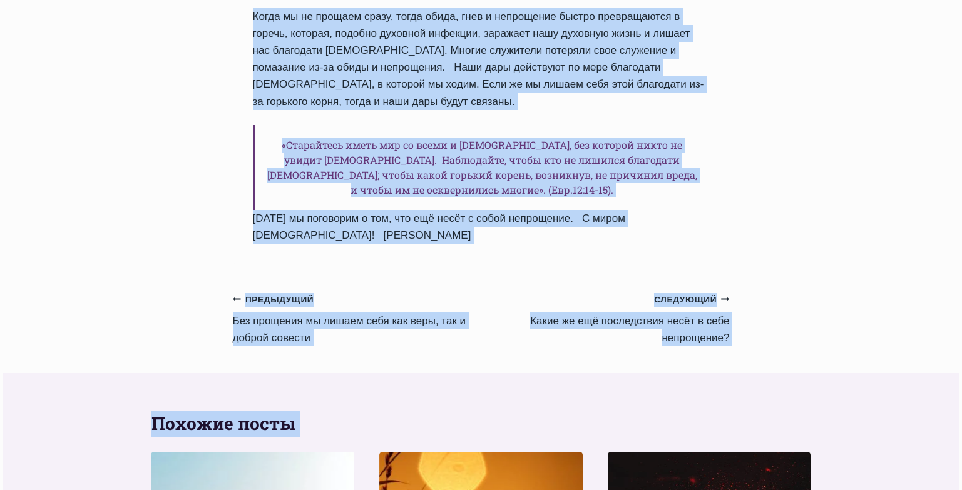
scroll to position [1826, 0]
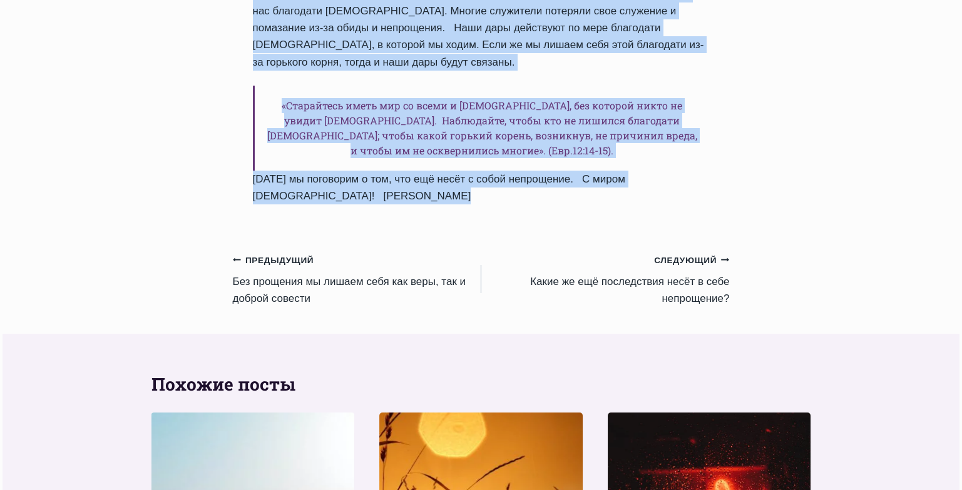
drag, startPoint x: 253, startPoint y: 155, endPoint x: 427, endPoint y: 190, distance: 177.4
copy div "Какими же могут быть последствия непрощения? Автор Пастор Руфус Аджибойе 2025-А…"
click at [320, 264] on link "Предыдущий Предыдущий Без прощения мы лишаем себя как веры, так и доброй совести" at bounding box center [357, 280] width 248 height 56
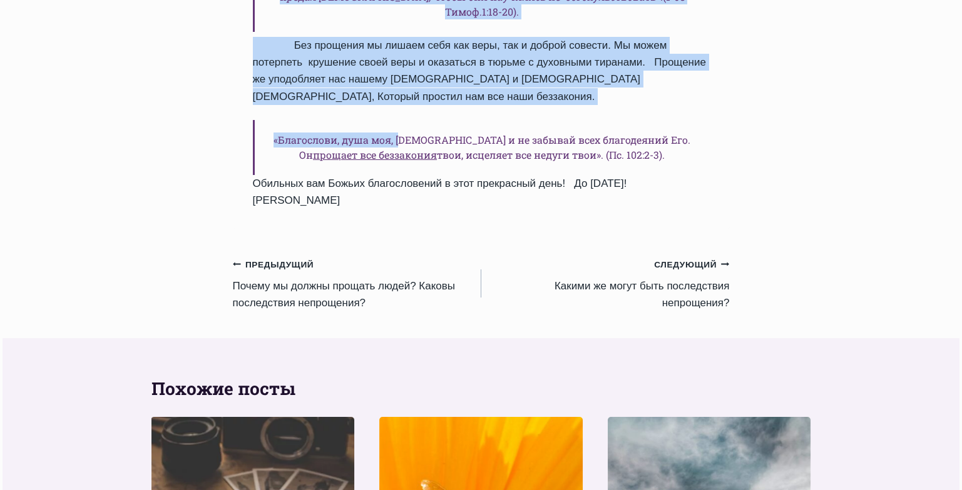
scroll to position [1640, 0]
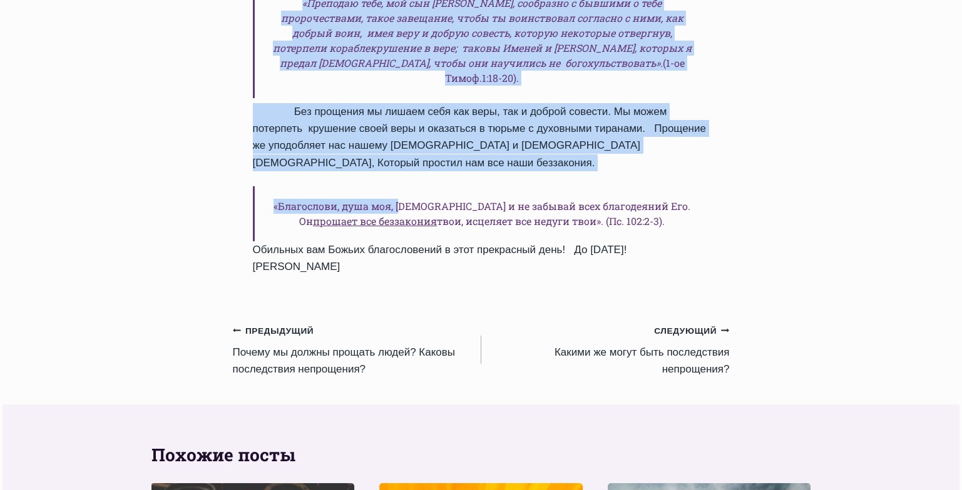
drag, startPoint x: 254, startPoint y: 96, endPoint x: 723, endPoint y: 166, distance: 473.8
copy div "Lor ipsumdol si ametco adip eli sedd, eiu t incidi utlabor Etdol Magnaa Enima M…"
click at [290, 322] on link "Предыдущий Предыдущий Почему мы должны прощать людей? Каковы последствия непрощ…" at bounding box center [357, 350] width 248 height 56
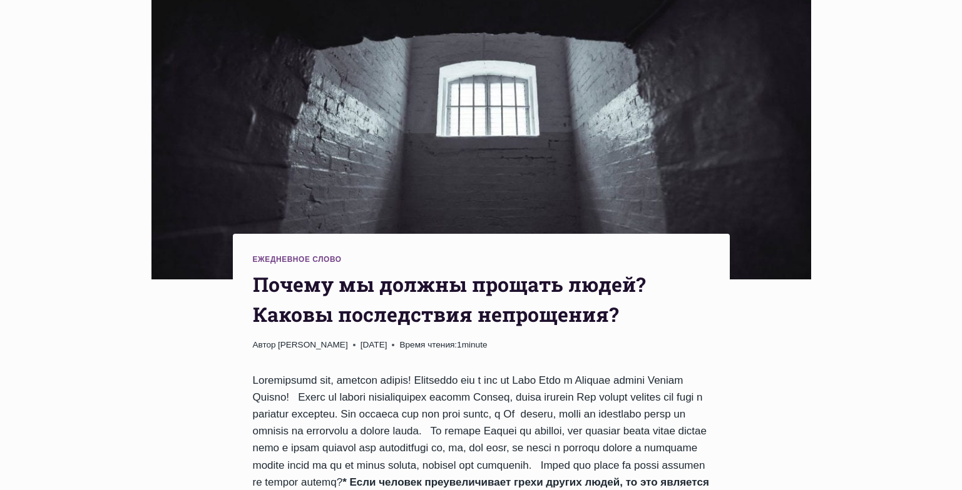
drag, startPoint x: 970, startPoint y: 76, endPoint x: 970, endPoint y: 122, distance: 45.7
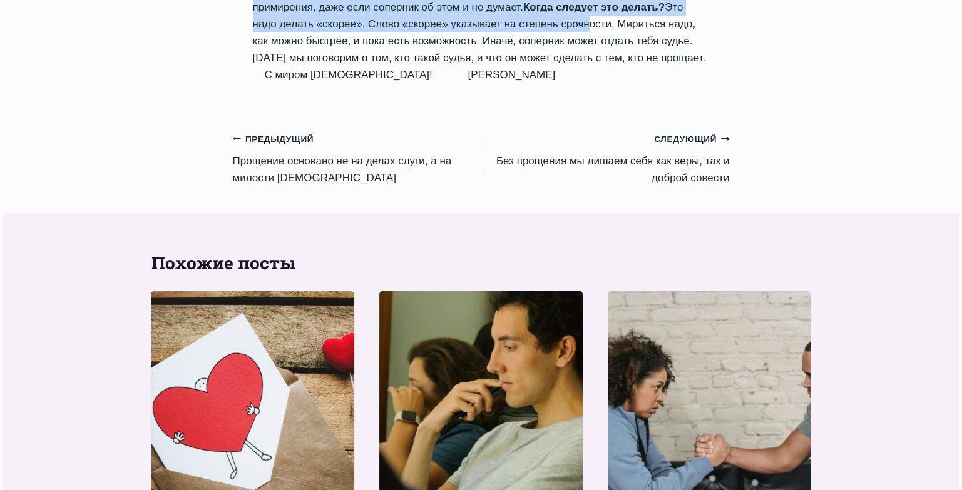
scroll to position [1498, 0]
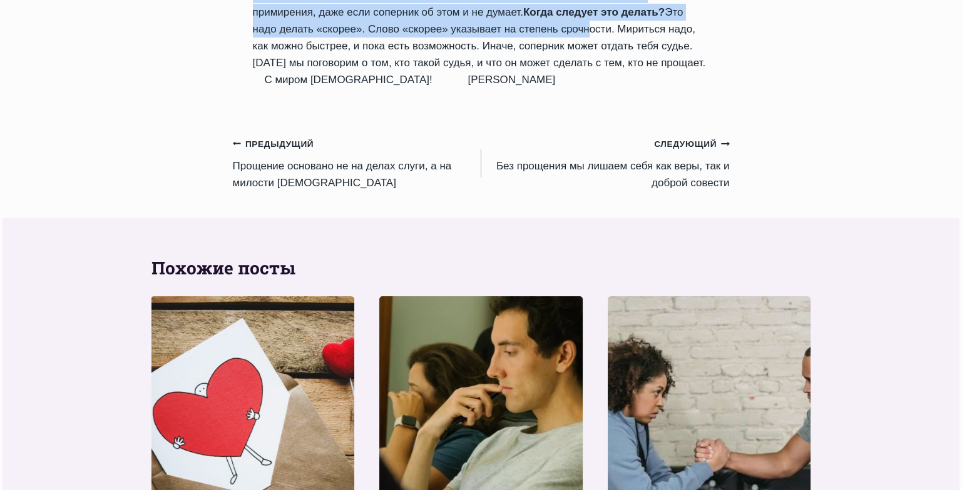
drag, startPoint x: 255, startPoint y: 233, endPoint x: 633, endPoint y: 69, distance: 411.9
copy div "Почему мы должны прощать людей? Каковы последствия непрощения? Автор Пастор Руф…"
click at [309, 154] on link "Предыдущий Предыдущий Прощение основано не на делах слуги, а на милости Бога" at bounding box center [357, 163] width 248 height 56
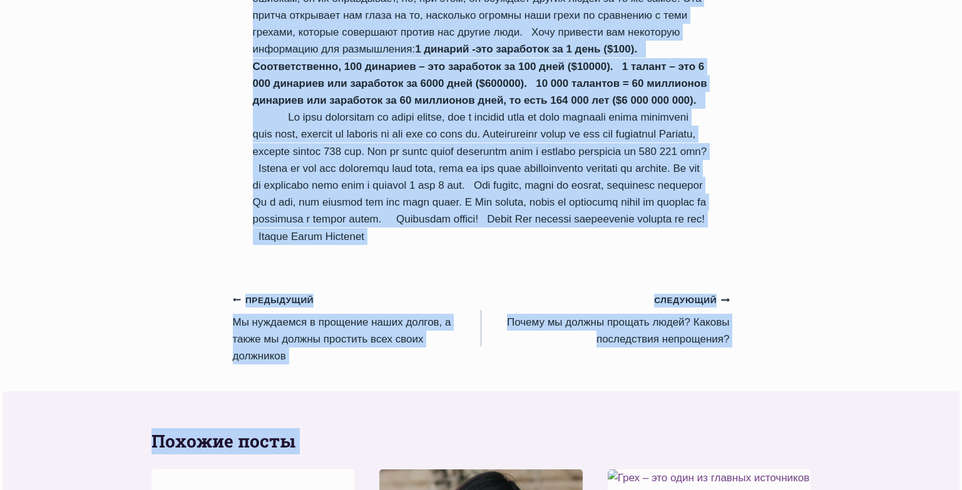
scroll to position [1341, 0]
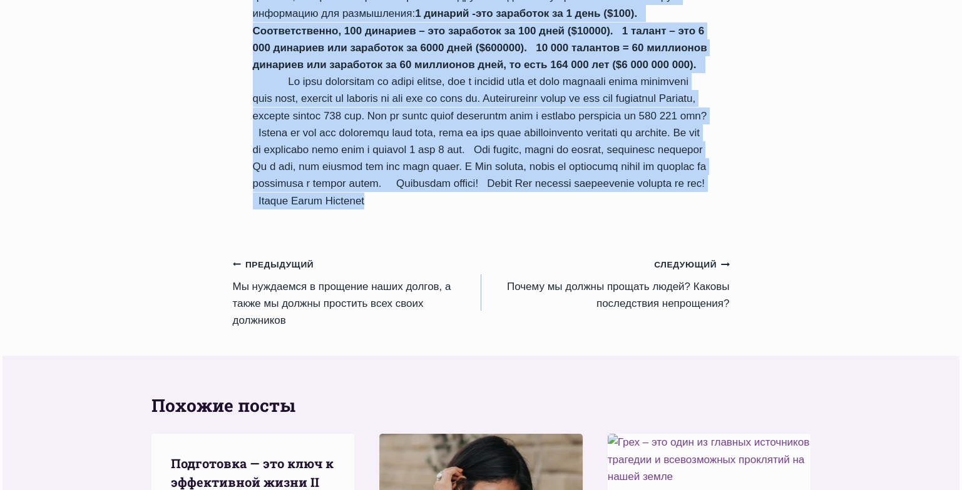
drag, startPoint x: 257, startPoint y: 98, endPoint x: 479, endPoint y: 217, distance: 252.2
copy div "Прощение основано не на делах слуги, а на милости Бога Автор Пастор Руфус Аджиб…"
click at [300, 281] on link "Предыдущий Предыдущий Мы нуждаемся в прощение наших долгов, а также мы должны п…" at bounding box center [357, 292] width 248 height 73
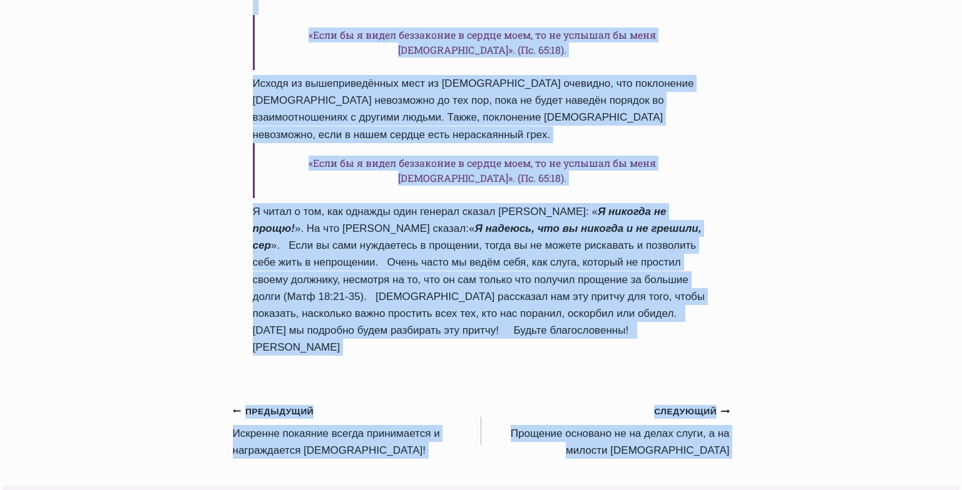
scroll to position [1567, 0]
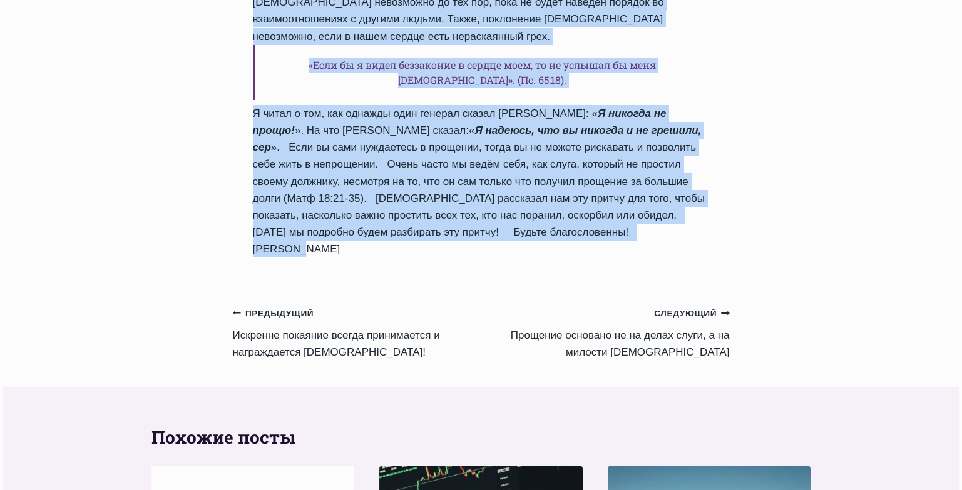
drag, startPoint x: 252, startPoint y: 473, endPoint x: 581, endPoint y: 193, distance: 431.4
copy div "Мы нуждаемся в прощение наших долгов, а также мы должны простить всех своих дол…"
click at [324, 305] on link "Предыдущий Предыдущий Искренне покаяние всегда принимается и награждается Богом!" at bounding box center [357, 333] width 248 height 56
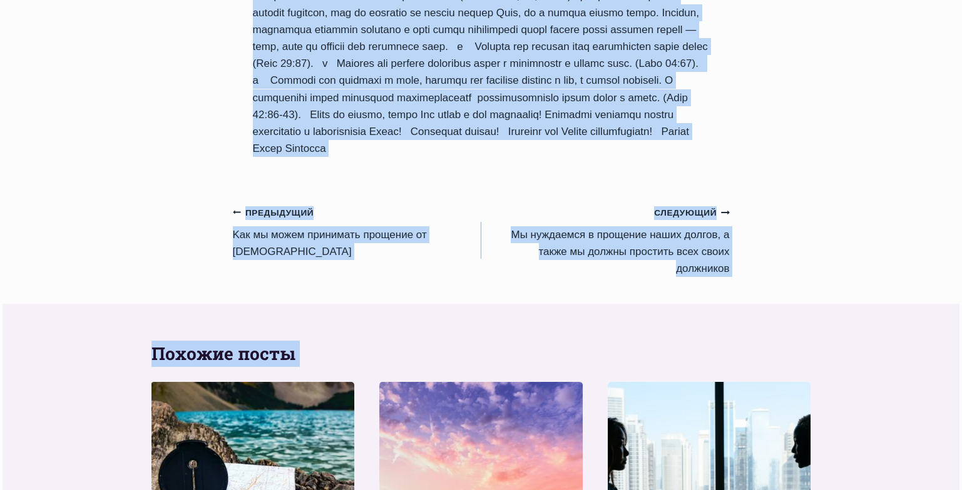
scroll to position [1808, 0]
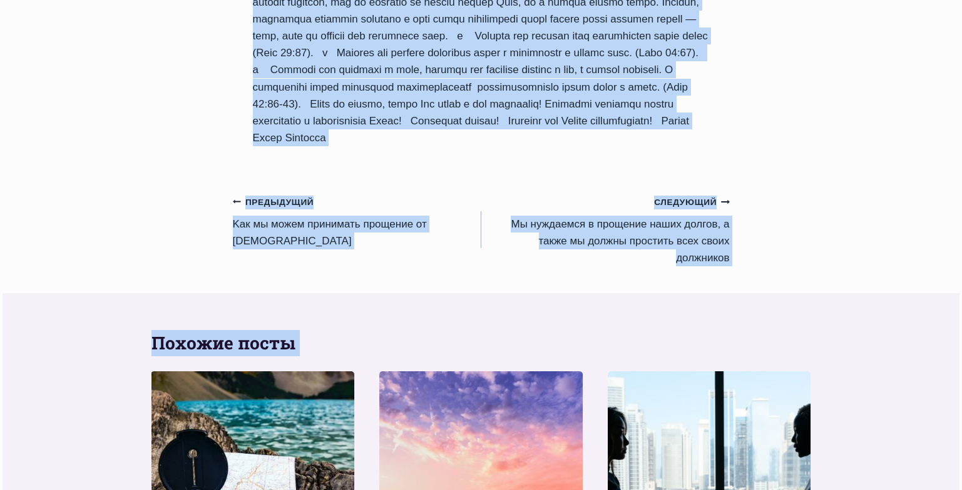
drag, startPoint x: 253, startPoint y: 206, endPoint x: 477, endPoint y: 130, distance: 236.6
copy div "Loremips dolorsit ametco adipiscinge s doeiusmodtem Incid! Utlab Etdolo Magna A…"
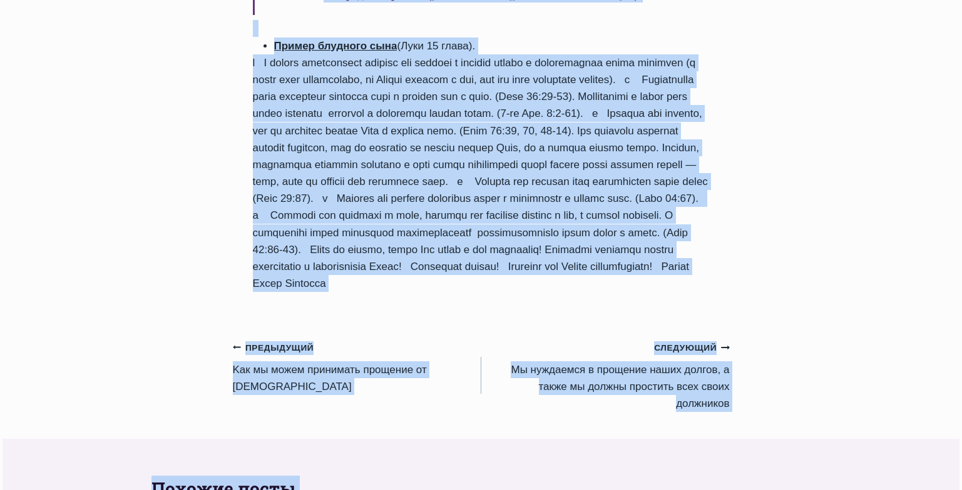
scroll to position [1659, 0]
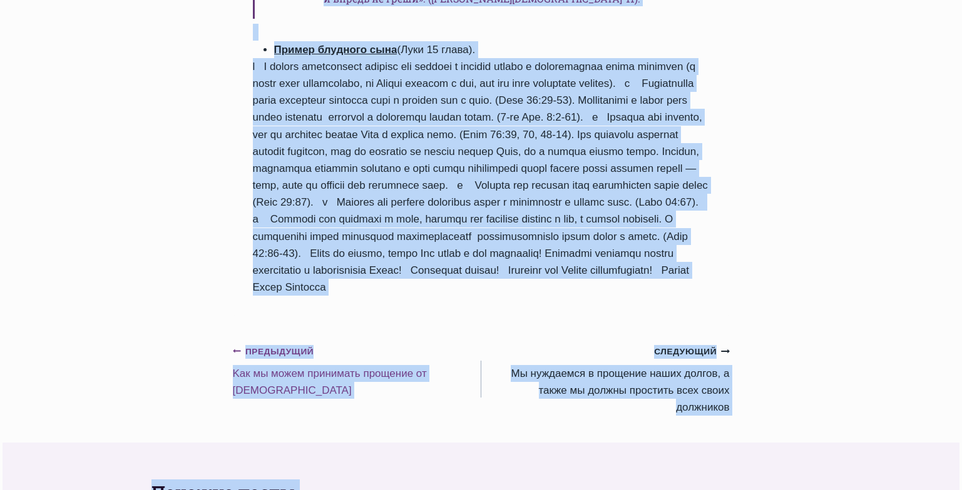
click at [366, 348] on link "Предыдущий Предыдущий Kак мы можем принимать прощение от Бога" at bounding box center [357, 371] width 248 height 56
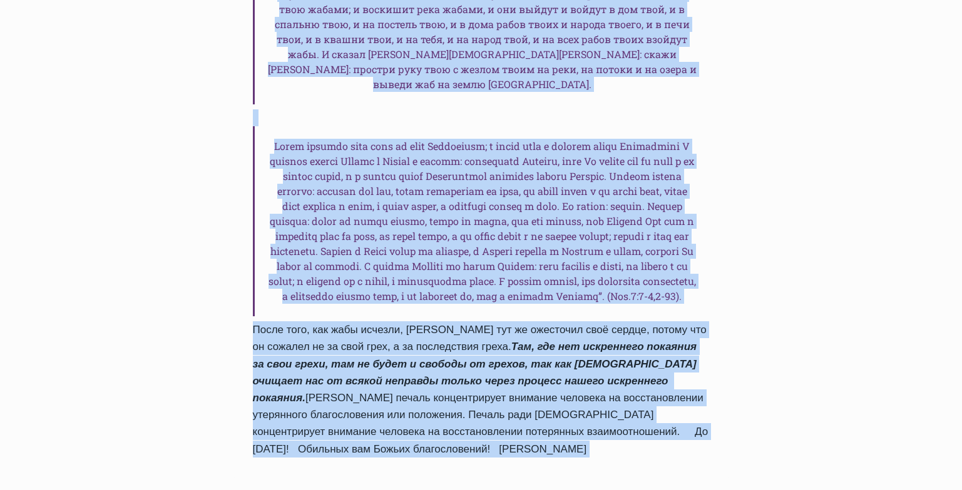
scroll to position [2046, 0]
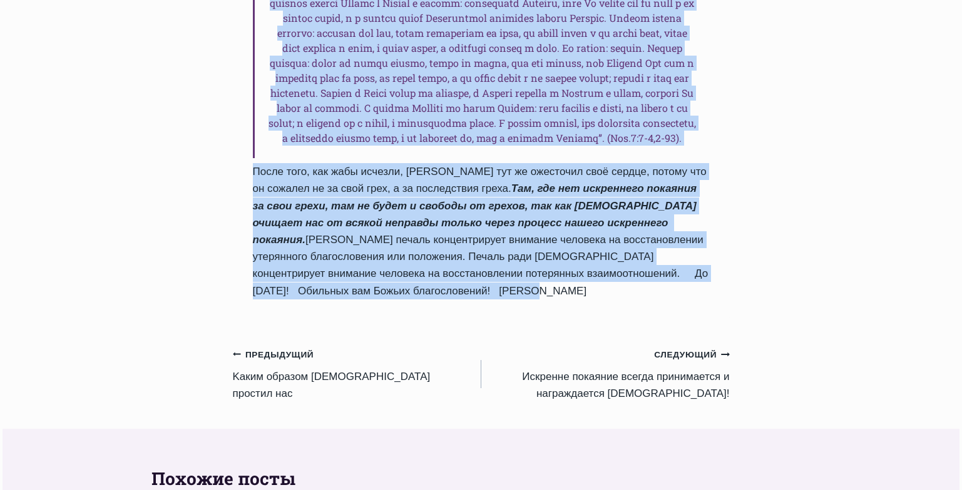
drag, startPoint x: 253, startPoint y: 193, endPoint x: 392, endPoint y: 170, distance: 140.7
copy div "Kак мы можем принимать прощение от Бога Автор Пастор Руфус Аджибойе 2025-Июль-2…"
click at [314, 346] on link "Предыдущий Предыдущий Kаким образом Бог простил нас" at bounding box center [357, 374] width 248 height 56
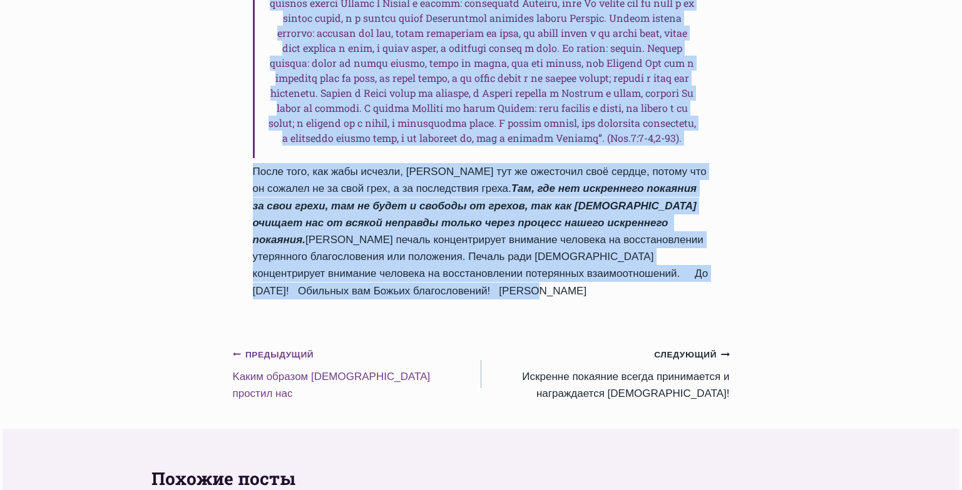
click at [307, 346] on link "Предыдущий Предыдущий Kаким образом Бог простил нас" at bounding box center [357, 374] width 248 height 56
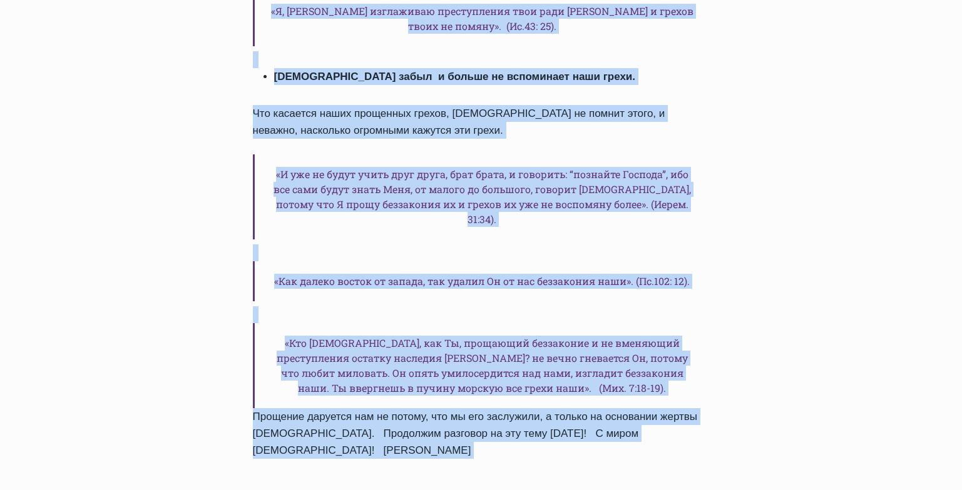
scroll to position [2081, 0]
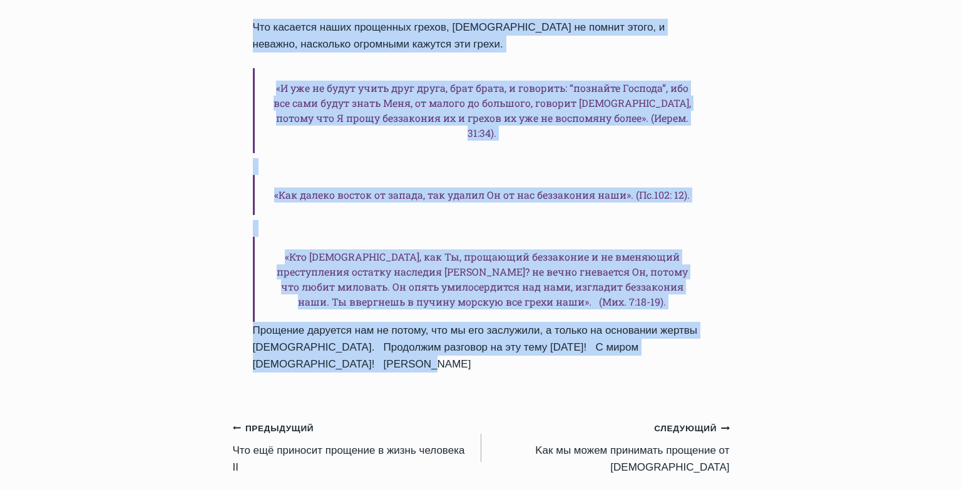
drag, startPoint x: 257, startPoint y: 58, endPoint x: 450, endPoint y: 173, distance: 225.3
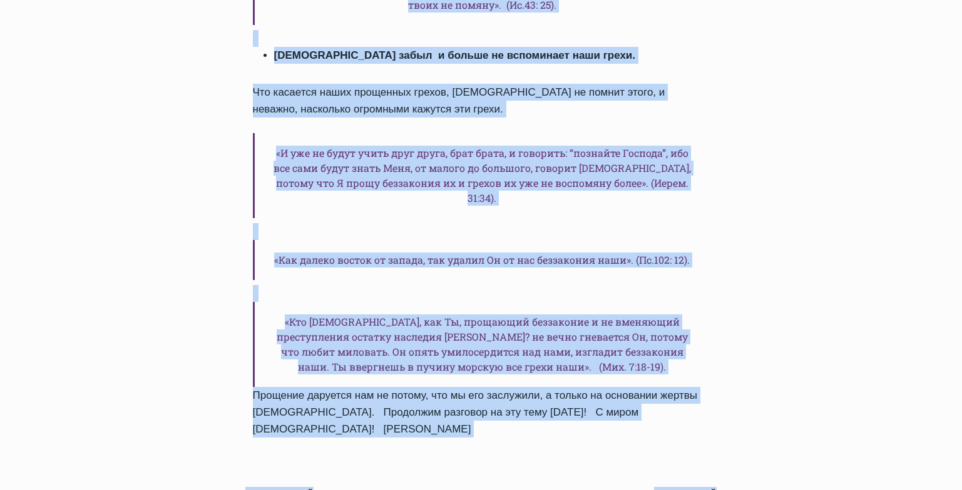
scroll to position [2023, 0]
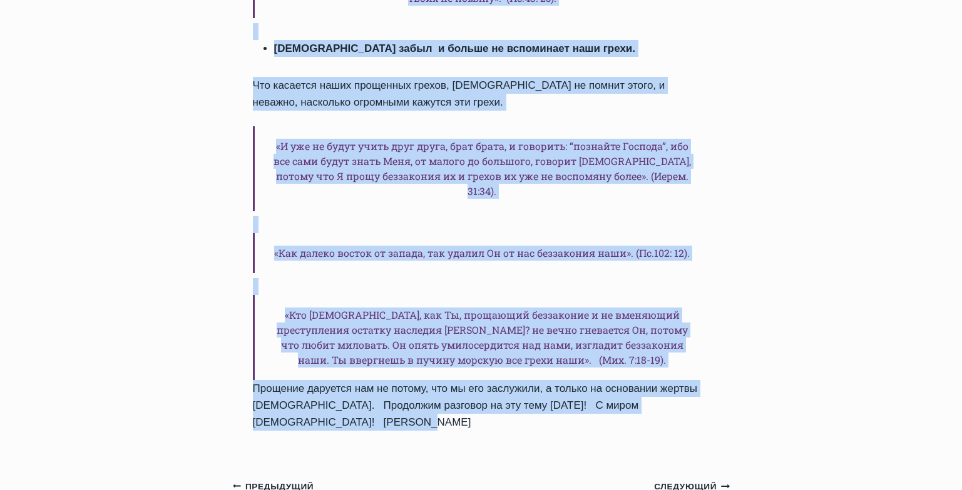
drag, startPoint x: 253, startPoint y: 182, endPoint x: 400, endPoint y: 219, distance: 151.0
copy div "Kаким образом Бог простил нас Автор Пастор Руфус Аджибойе 2025-Июль-25 2015-Июл…"
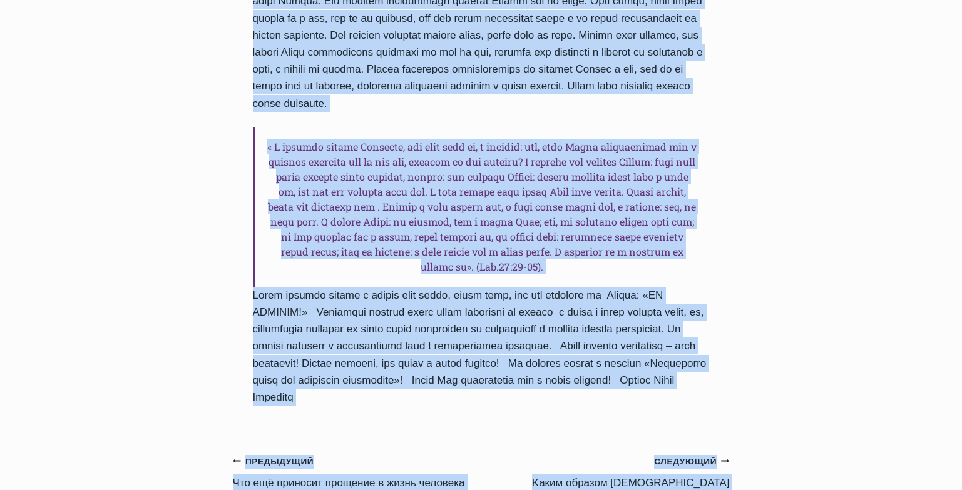
scroll to position [1595, 0]
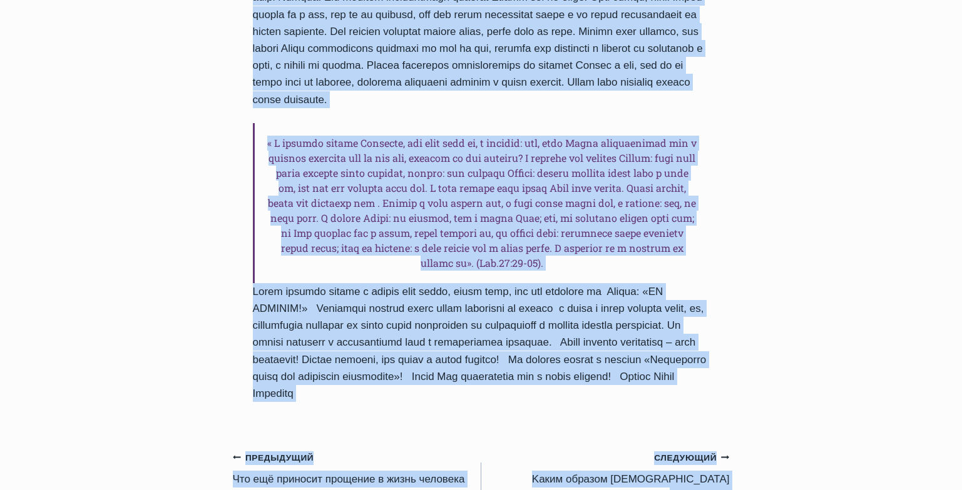
click at [306, 449] on link "Предыдущий Предыдущий Что ещё приносит прощение в жизнь человека" at bounding box center [357, 468] width 248 height 39
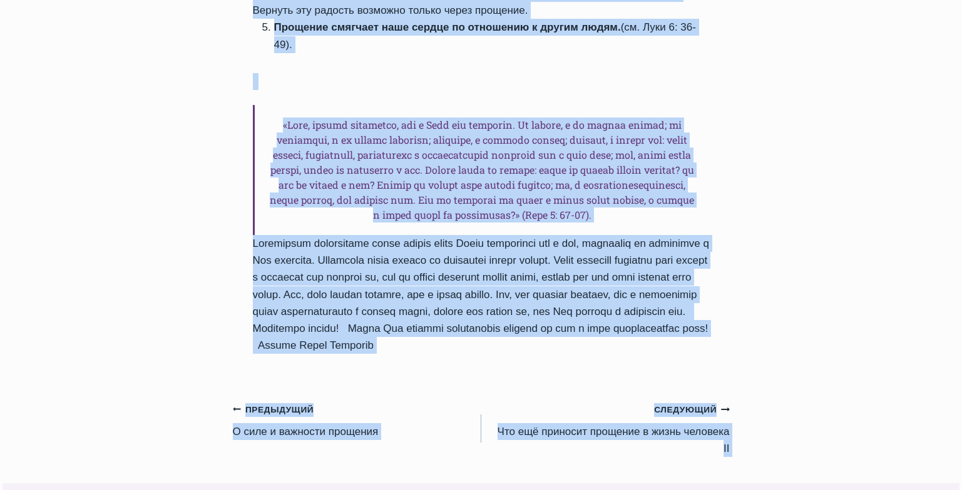
scroll to position [1460, 0]
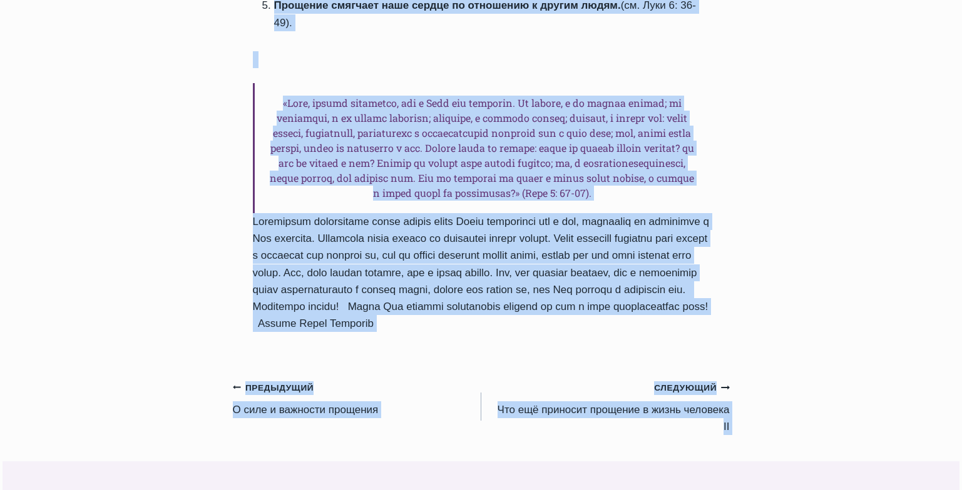
drag, startPoint x: 254, startPoint y: 228, endPoint x: 460, endPoint y: 265, distance: 209.6
copy div "Что ещё приносит прощение в жизнь человека Автор Пастор Руфус Аджибойе 2025-Июл…"
click at [288, 379] on link "Предыдущий Предыдущий O силе и важности прощения" at bounding box center [357, 398] width 248 height 39
click at [289, 379] on link "Предыдущий Предыдущий O силе и важности прощения" at bounding box center [357, 398] width 248 height 39
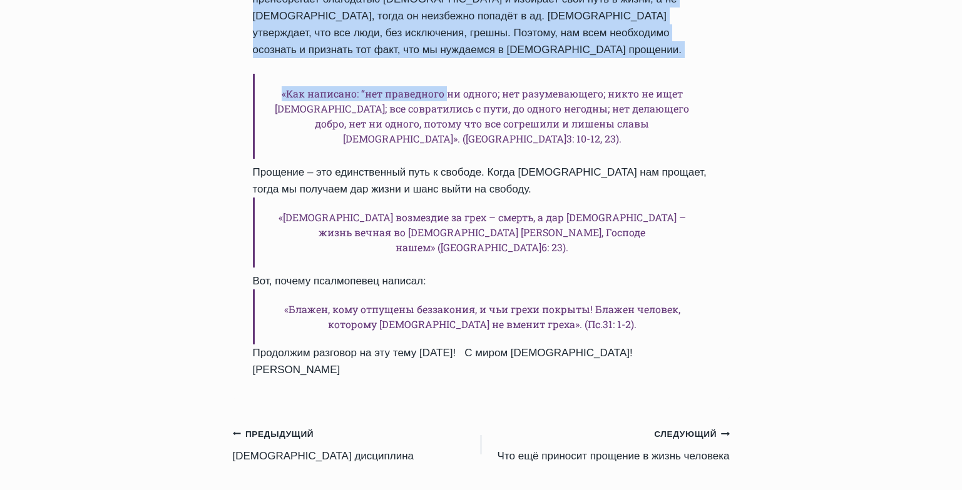
scroll to position [1592, 0]
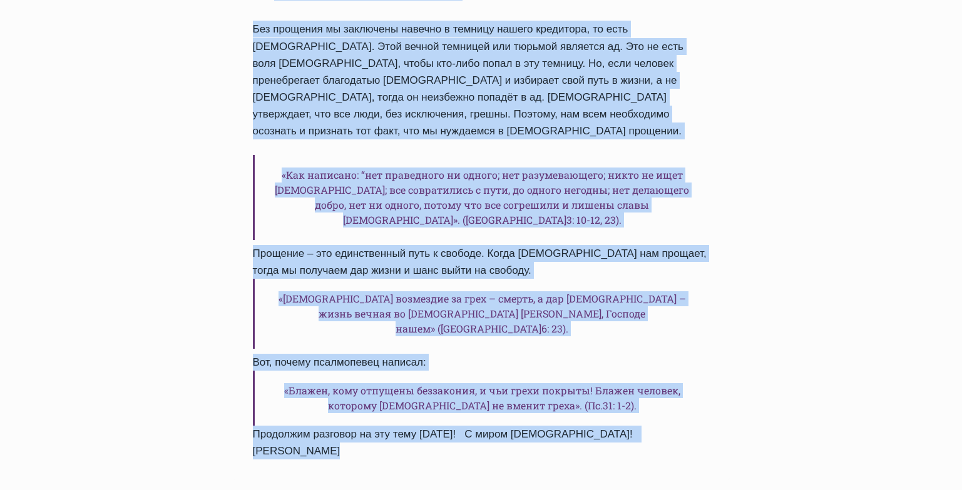
drag, startPoint x: 248, startPoint y: 213, endPoint x: 720, endPoint y: 350, distance: 491.2
copy div "O силе и важности прощения Автор Пастор Руфус Аджибойе 2025-Июль-22 2015-Июнь-3…"
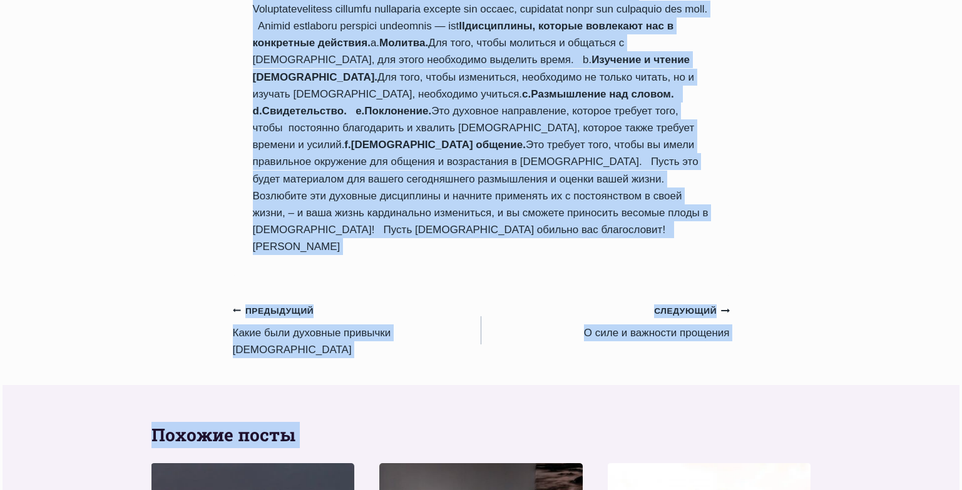
scroll to position [1231, 0]
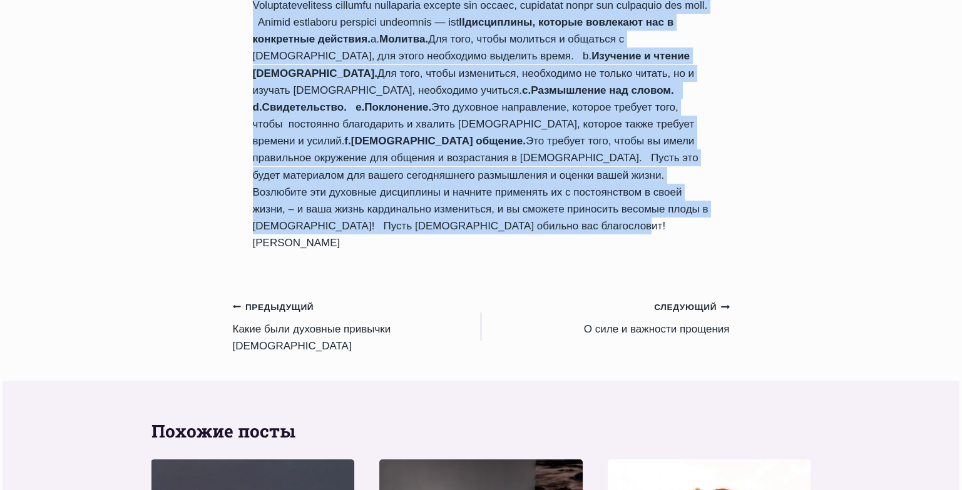
drag, startPoint x: 258, startPoint y: 196, endPoint x: 663, endPoint y: 215, distance: 405.2
copy div "Loremips dolorsitam Conse Adipis Elits Doeiusmo 0827-Temp-17 6941-Inci-96 Utlab…"
click at [295, 298] on link "Предыдущий Предыдущий Какие были духовные привычки [DEMOGRAPHIC_DATA]" at bounding box center [357, 326] width 248 height 56
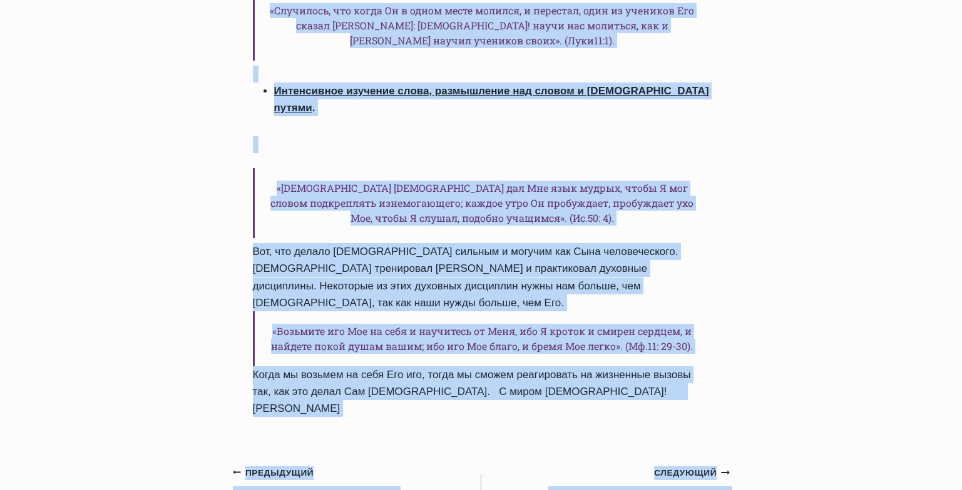
scroll to position [2043, 0]
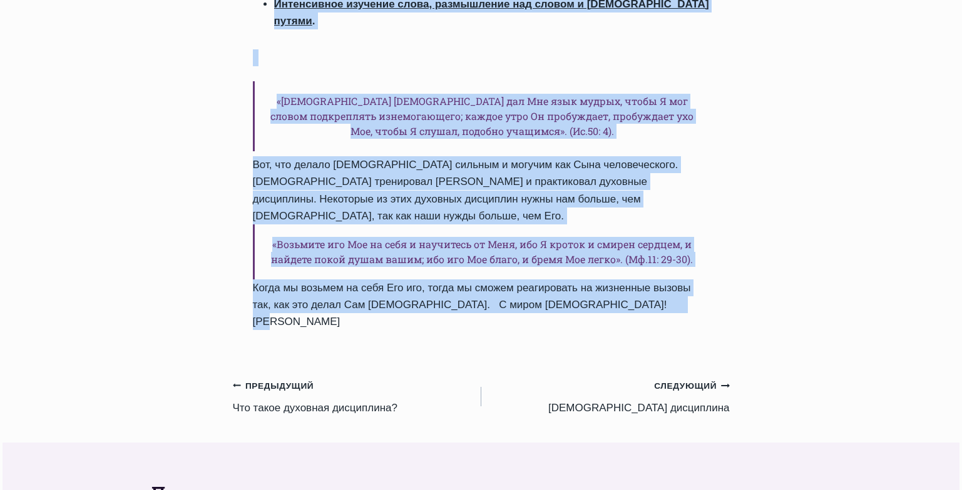
drag, startPoint x: 251, startPoint y: 198, endPoint x: 668, endPoint y: 208, distance: 416.8
copy div "Какие были духовные привычки Иисуса Автор Пастор Руфус Аджибойе 2025-Июль-20 20…"
click at [295, 377] on link "Предыдущий Предыдущий Что такое духовная дисциплина?" at bounding box center [357, 396] width 248 height 39
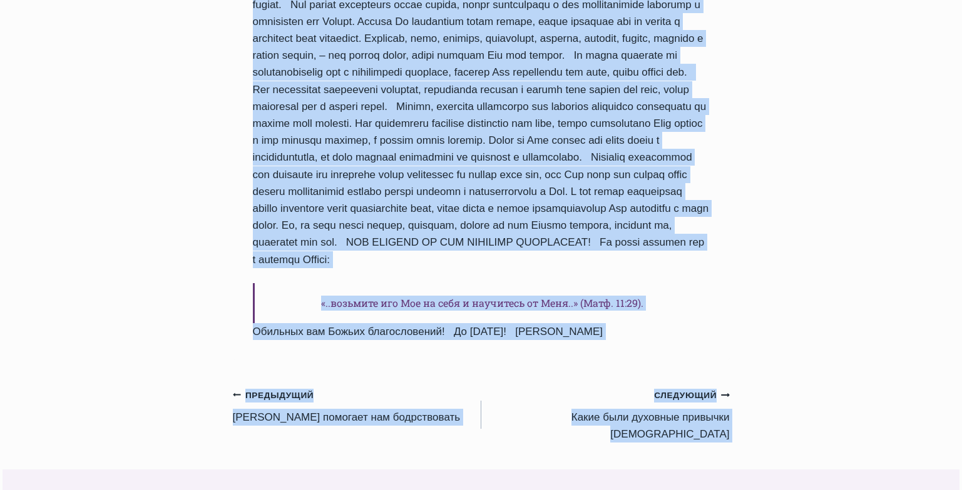
scroll to position [1341, 0]
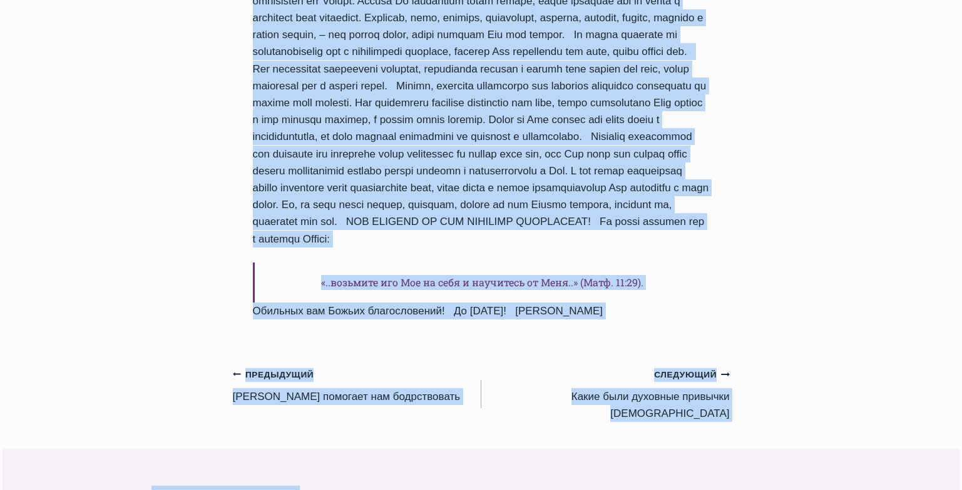
drag, startPoint x: 251, startPoint y: 257, endPoint x: 673, endPoint y: 210, distance: 424.3
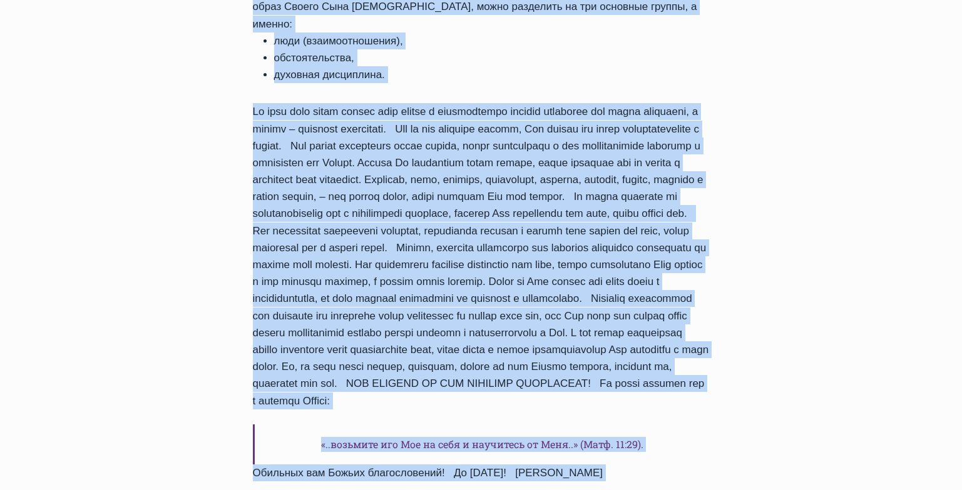
scroll to position [1184, 0]
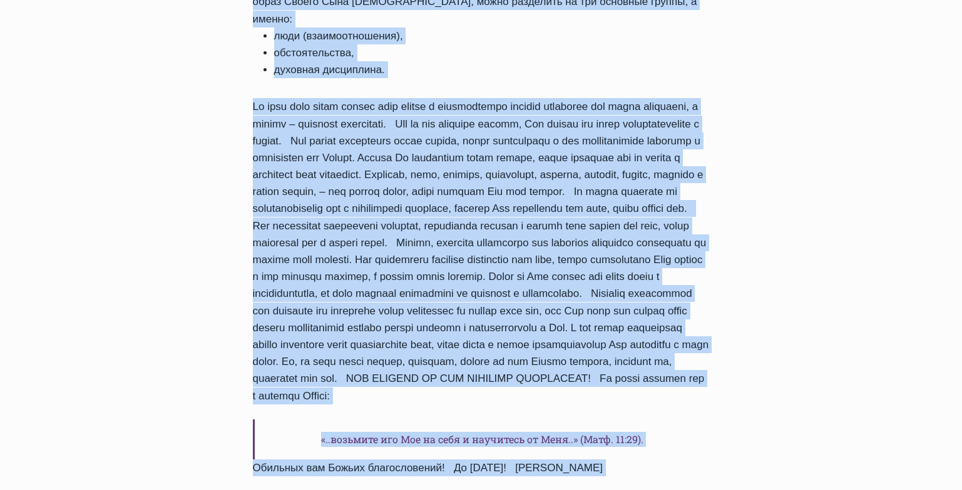
drag, startPoint x: 253, startPoint y: 95, endPoint x: 656, endPoint y: 383, distance: 495.6
copy div "Что такое духовная дисциплина? Автор Пастор Руфус Аджибойе 2025-Июль-19 2015-Ию…"
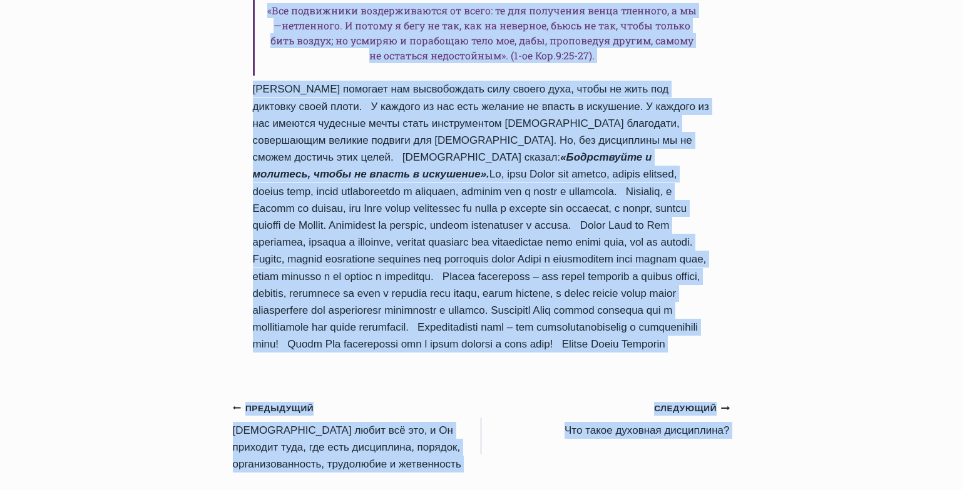
scroll to position [1094, 0]
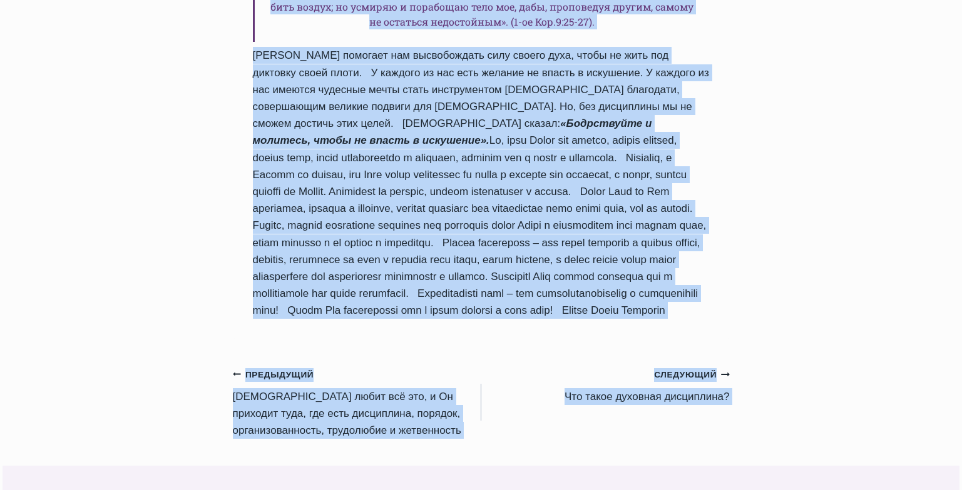
drag, startPoint x: 257, startPoint y: 190, endPoint x: 428, endPoint y: 238, distance: 178.1
copy div "Дисциплина помогает нам бодрствовать Автор Пастор Руфус Аджибойе 2025-Июль-18 2…"
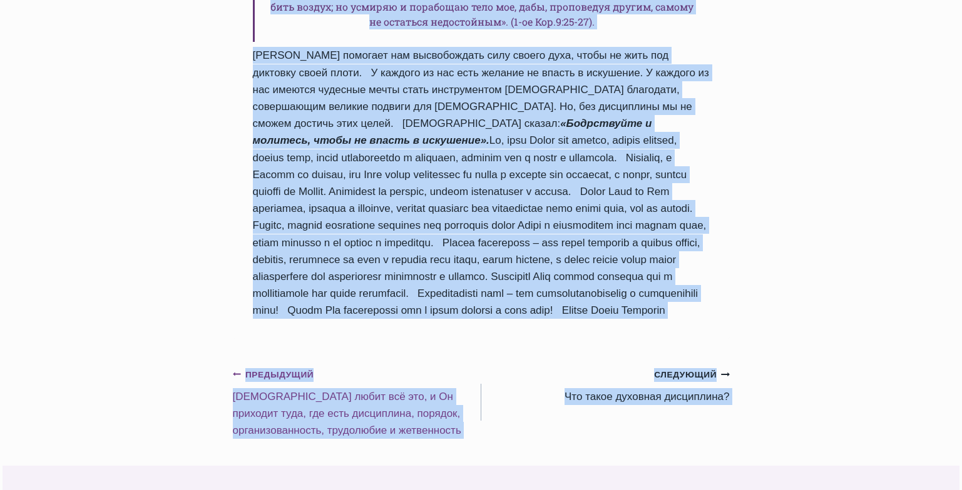
click at [263, 366] on link "Предыдущий Предыдущий Бог любит всё это, и Он приходит туда, где есть дисциплин…" at bounding box center [357, 402] width 248 height 73
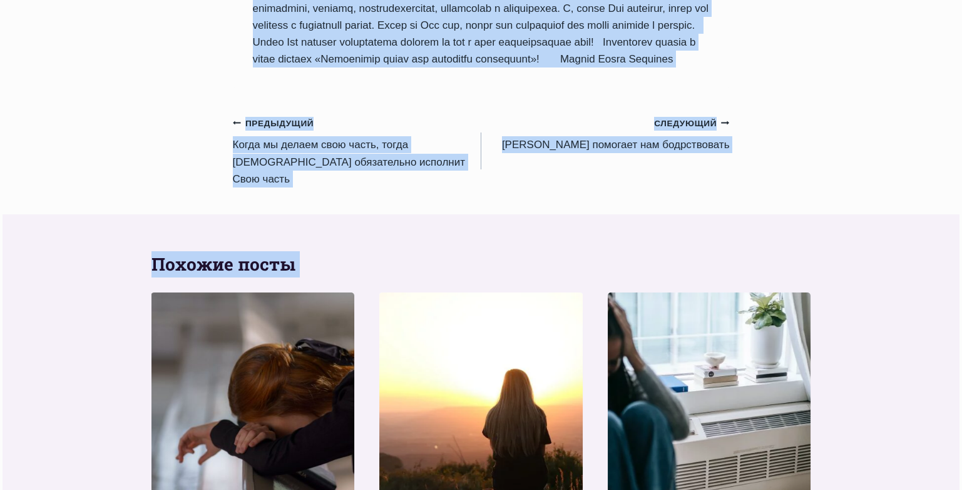
scroll to position [1556, 0]
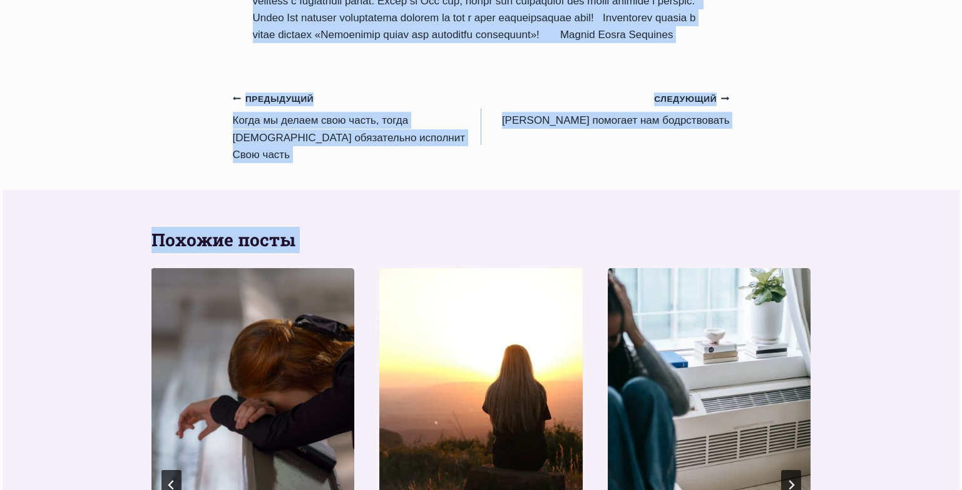
drag, startPoint x: 254, startPoint y: 278, endPoint x: 390, endPoint y: 66, distance: 252.2
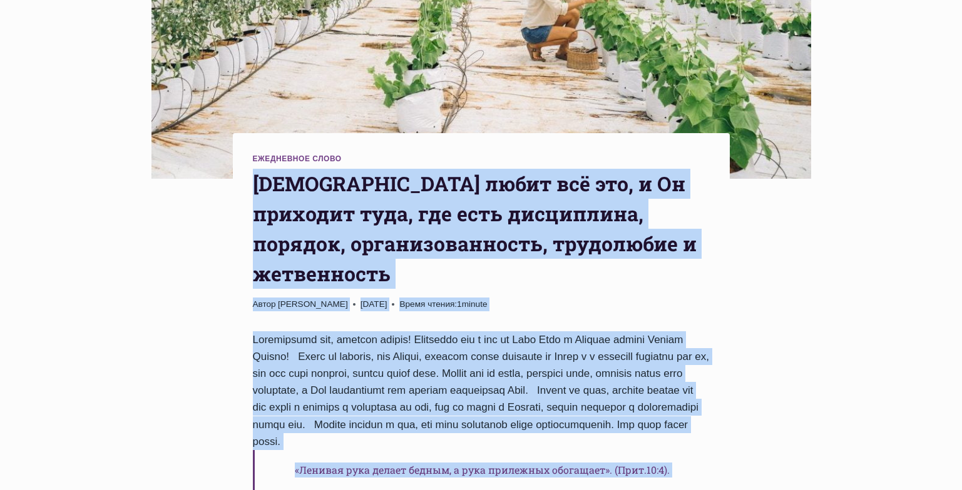
scroll to position [333, 0]
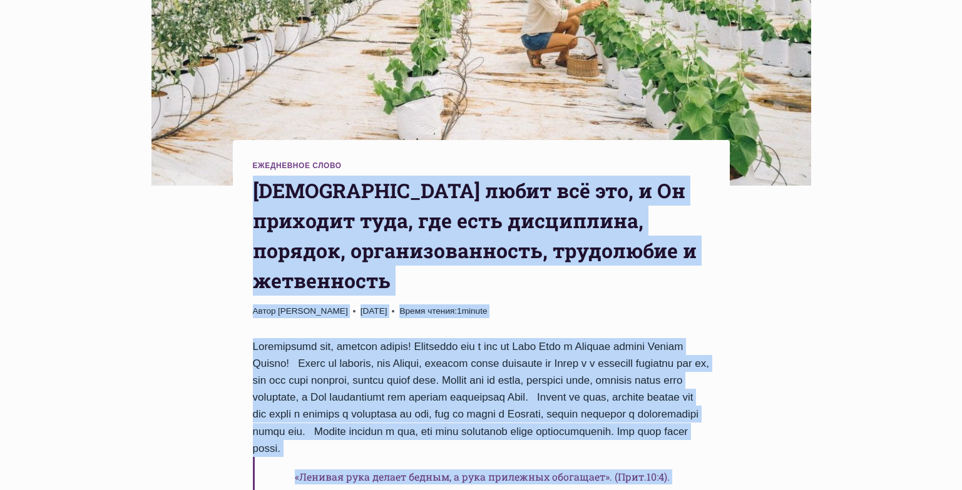
copy div "Бог любит всё это, и Он приходит туда, где есть дисциплина, порядок, организова…"
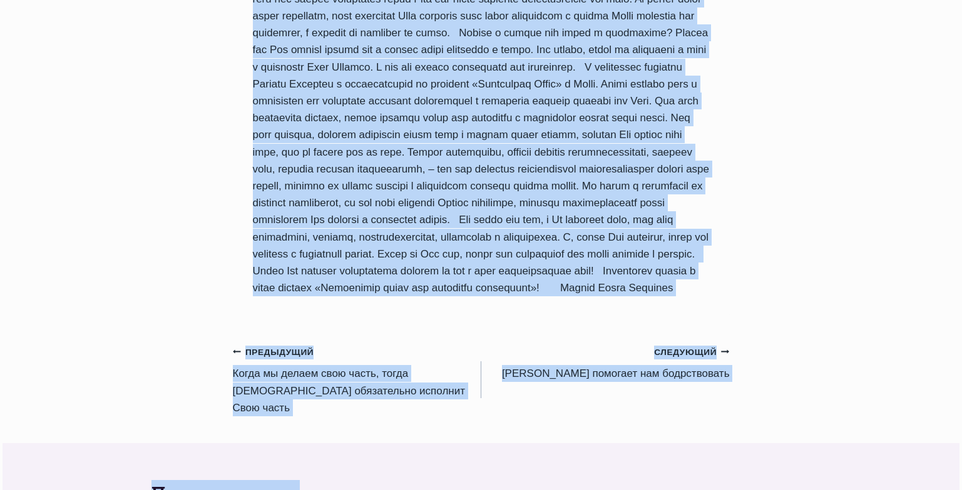
scroll to position [1306, 0]
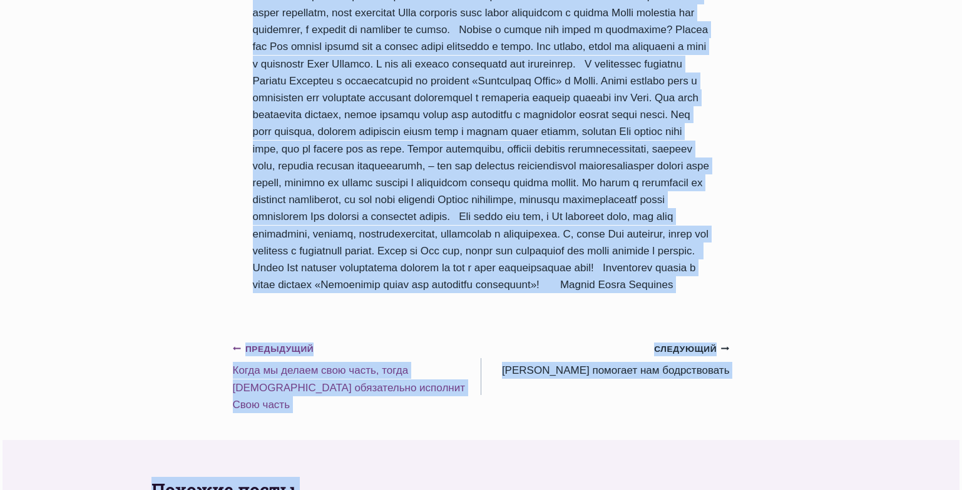
click at [300, 390] on link "Предыдущий Предыдущий Когда мы делаем свою часть, тогда Бог обязательно исполни…" at bounding box center [357, 376] width 248 height 73
click at [297, 389] on link "Предыдущий Предыдущий Когда мы делаем свою часть, тогда Бог обязательно исполни…" at bounding box center [357, 376] width 248 height 73
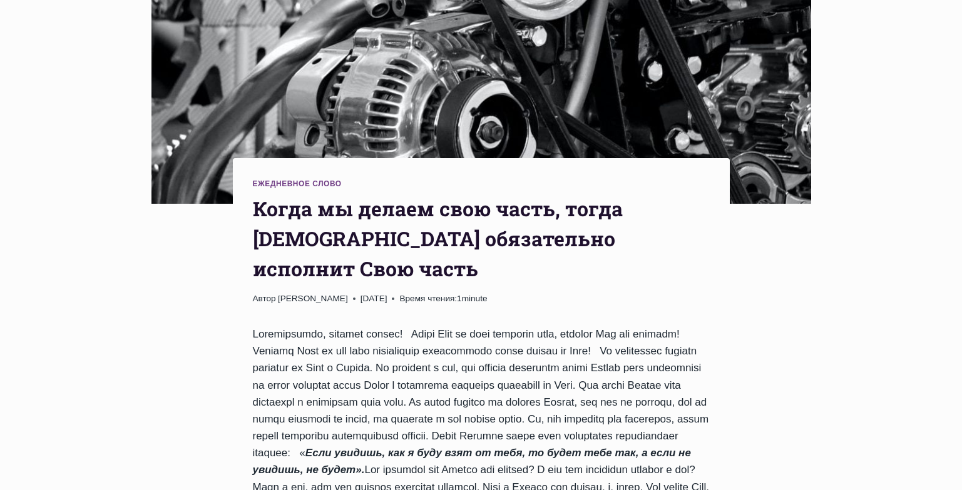
scroll to position [356, 0]
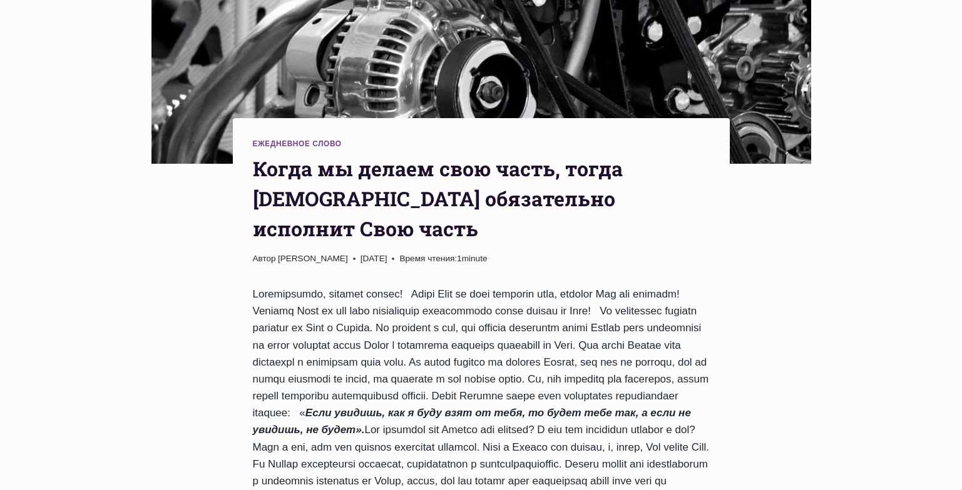
drag, startPoint x: 0, startPoint y: 0, endPoint x: 970, endPoint y: 126, distance: 978.5
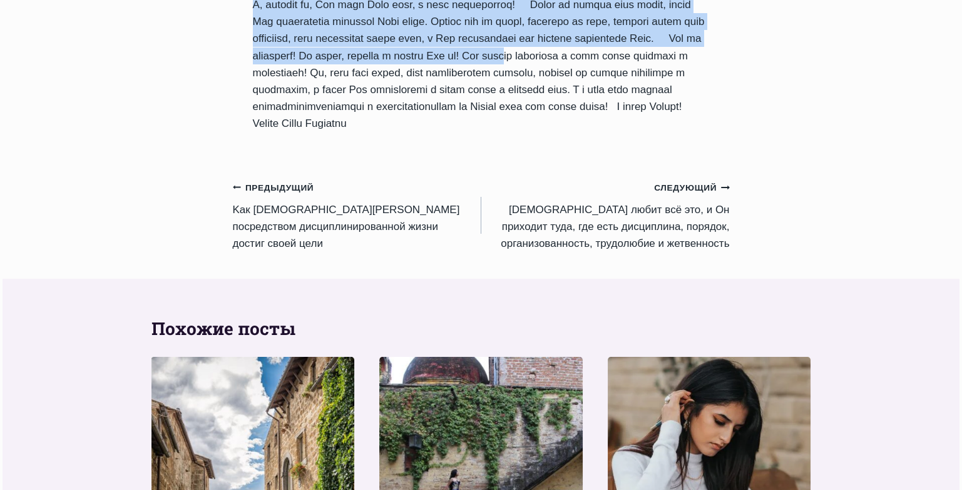
scroll to position [1430, 0]
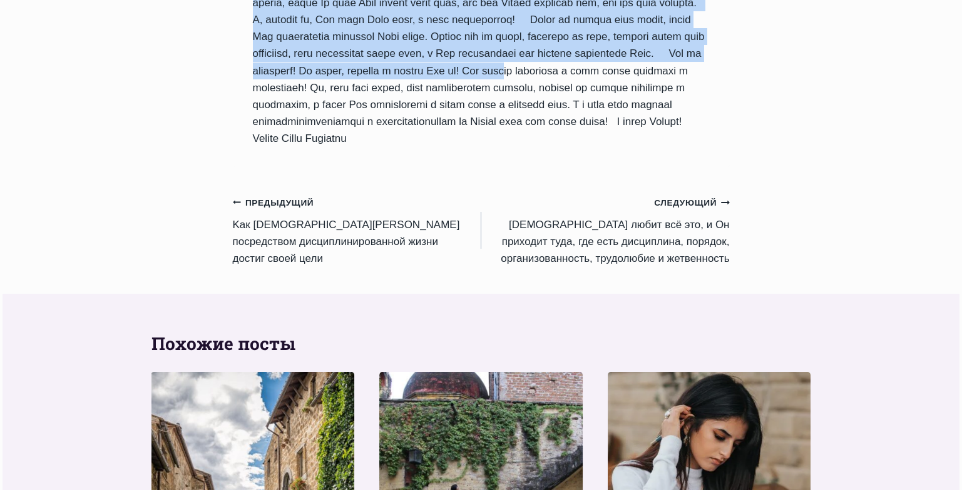
drag, startPoint x: 254, startPoint y: 112, endPoint x: 689, endPoint y: 96, distance: 435.1
copy div "Когда мы делаем свою часть, тогда Бог обязательно исполнит Свою часть Автор Пас…"
click at [278, 194] on link "Предыдущий Предыдущий Kак пророк Елисей посредством дисциплинированной жизни до…" at bounding box center [357, 230] width 248 height 73
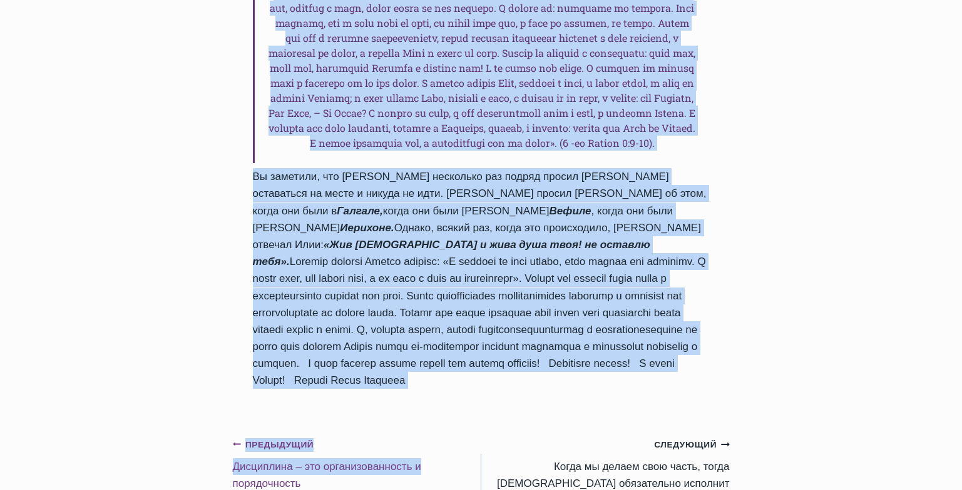
scroll to position [1390, 0]
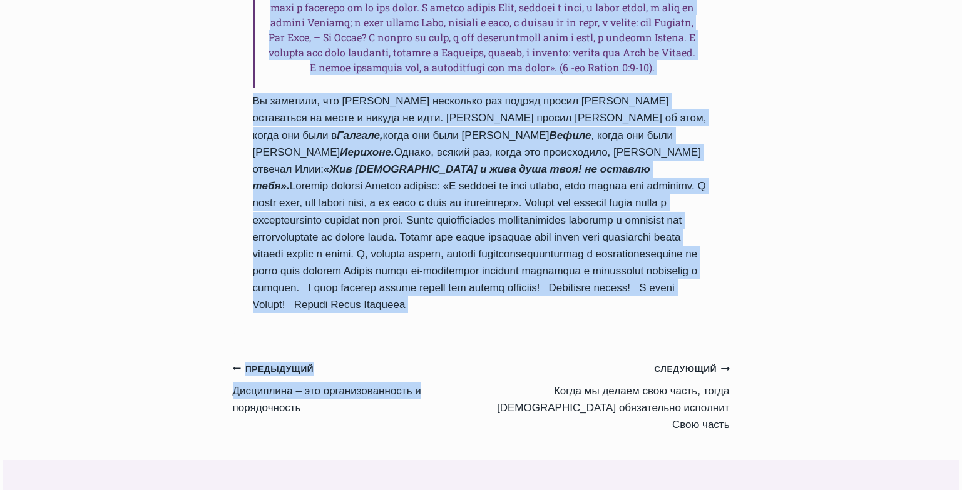
drag, startPoint x: 253, startPoint y: 208, endPoint x: 461, endPoint y: 336, distance: 244.1
copy div "Lor ipsumd Sitame consectetur adipiscingelitsedd eiusm tempor incid utla Etdol …"
click at [290, 403] on link "Предыдущий Предыдущий Дисциплина – это организованность и порядочность" at bounding box center [357, 388] width 248 height 56
click at [290, 402] on link "Предыдущий Предыдущий Дисциплина – это организованность и порядочность" at bounding box center [357, 388] width 248 height 56
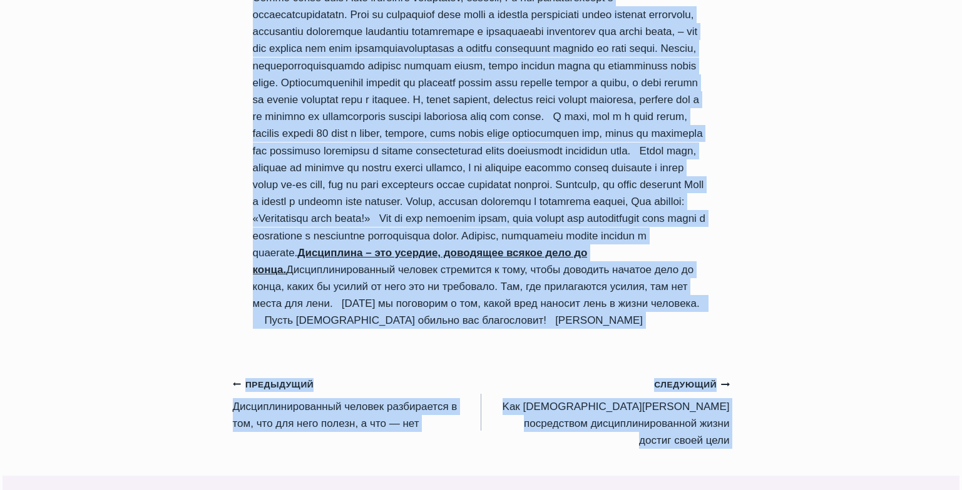
scroll to position [1082, 0]
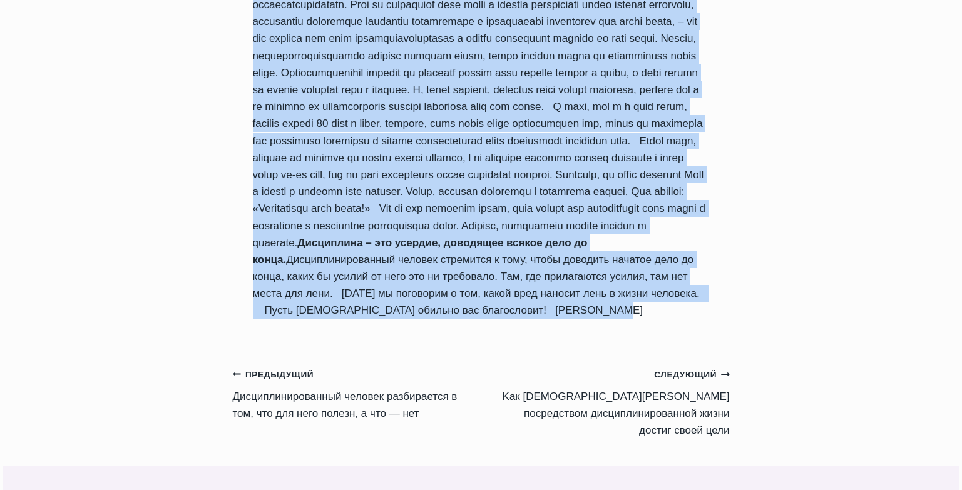
click at [308, 419] on link "Предыдущий Предыдущий Дисциплинированный человек разбирается в том, что для нег…" at bounding box center [357, 394] width 248 height 56
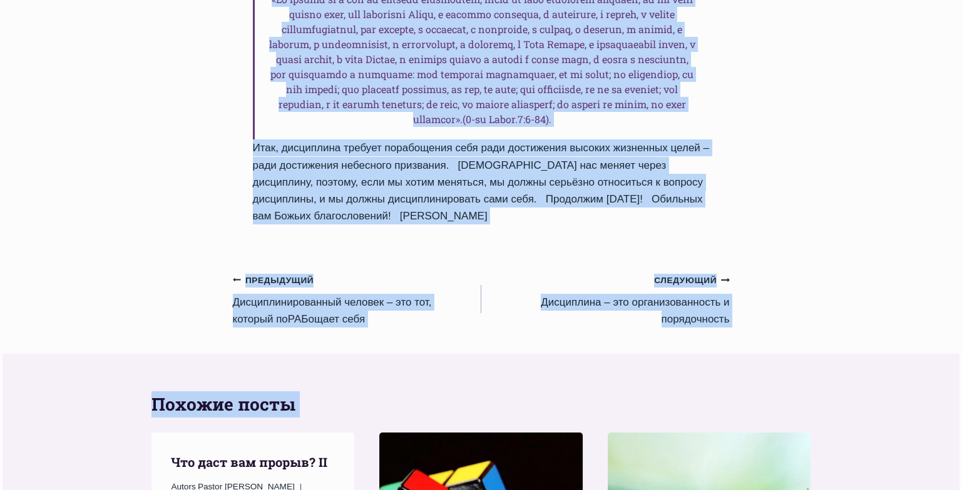
scroll to position [1736, 0]
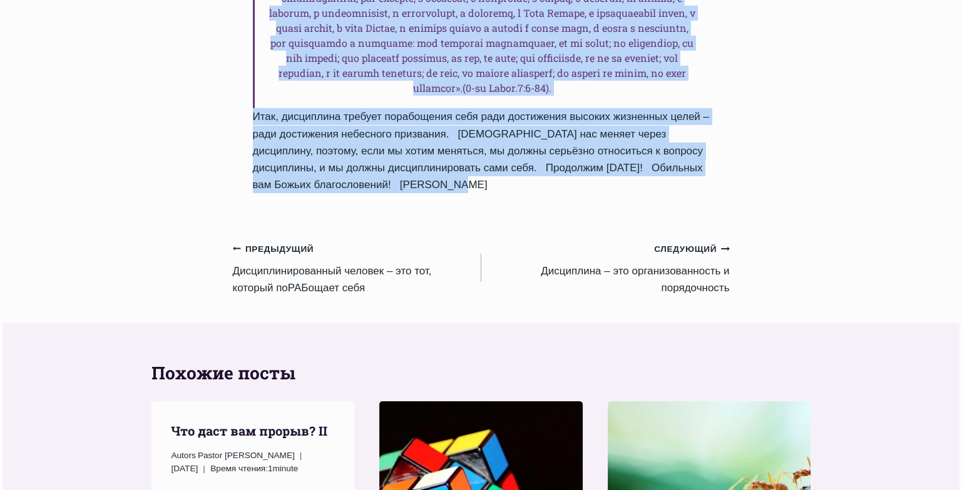
drag, startPoint x: 257, startPoint y: 247, endPoint x: 492, endPoint y: 168, distance: 247.7
copy div "Дисциплинированный человек разбирается в том, что для него полезн, а что — нет …"
click at [220, 423] on link "Что даст вам прорыв? II" at bounding box center [249, 431] width 156 height 16
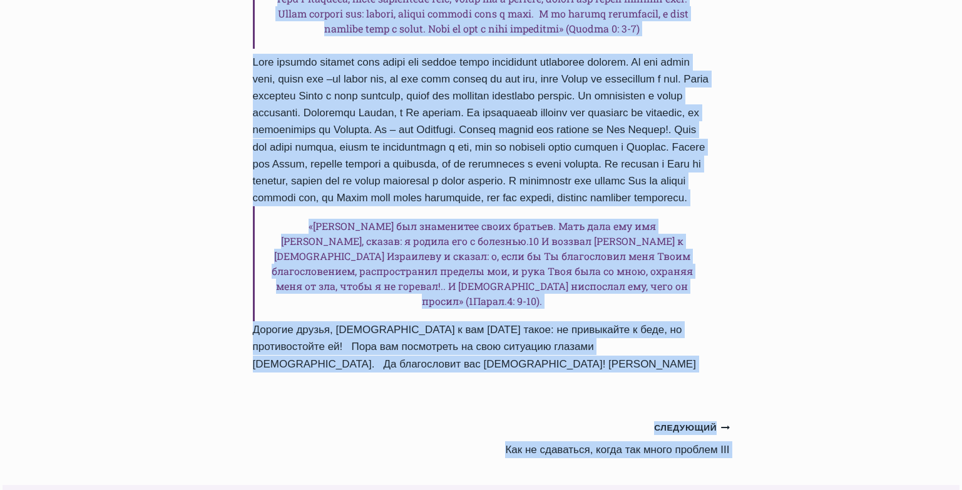
scroll to position [1226, 0]
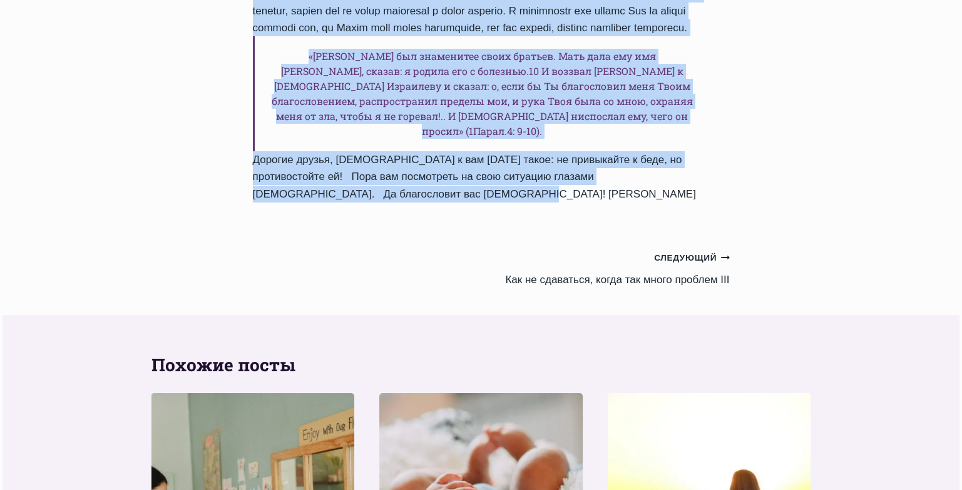
drag, startPoint x: 250, startPoint y: 145, endPoint x: 489, endPoint y: 232, distance: 254.3
copy div "Что даст вам прорыв? II Автор Pastor Rufus Ajiboye 1970-Январь-1 2016-Январь-18…"
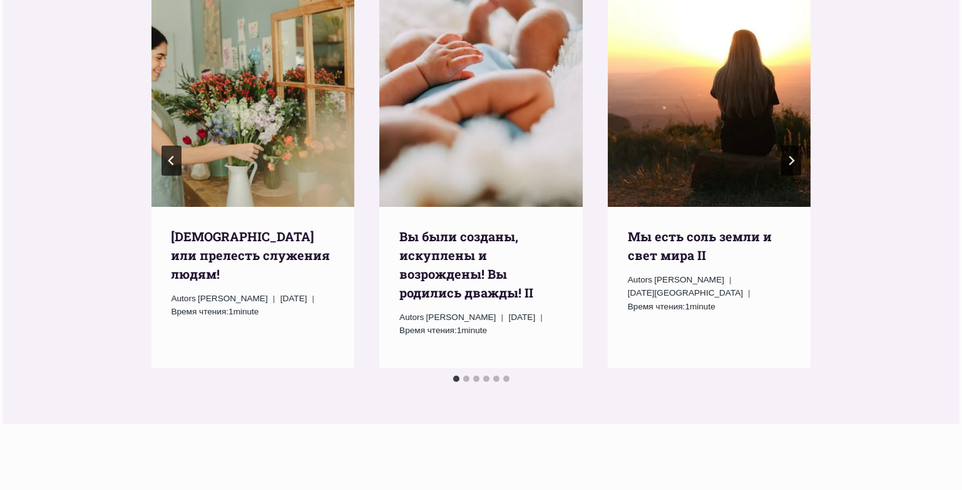
scroll to position [1647, 0]
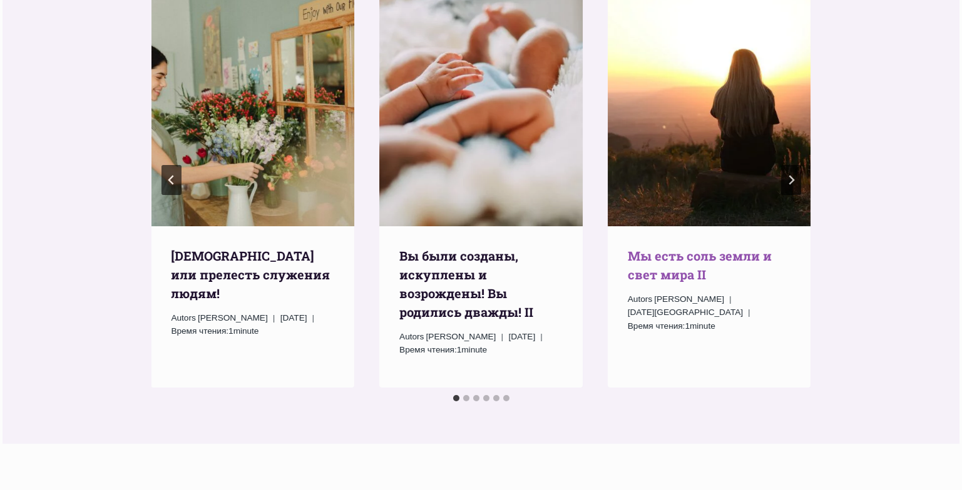
click at [673, 283] on link "Мы есть соль земли и свет мира II" at bounding box center [700, 265] width 144 height 35
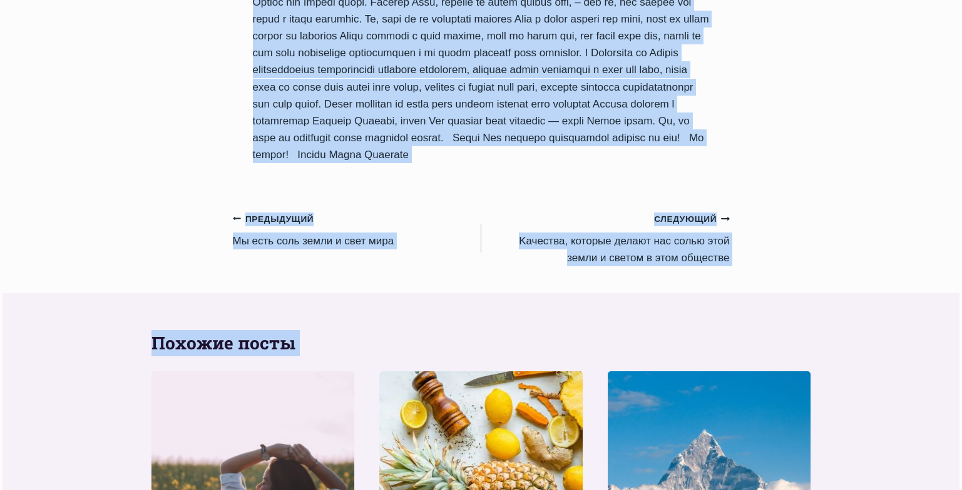
scroll to position [995, 0]
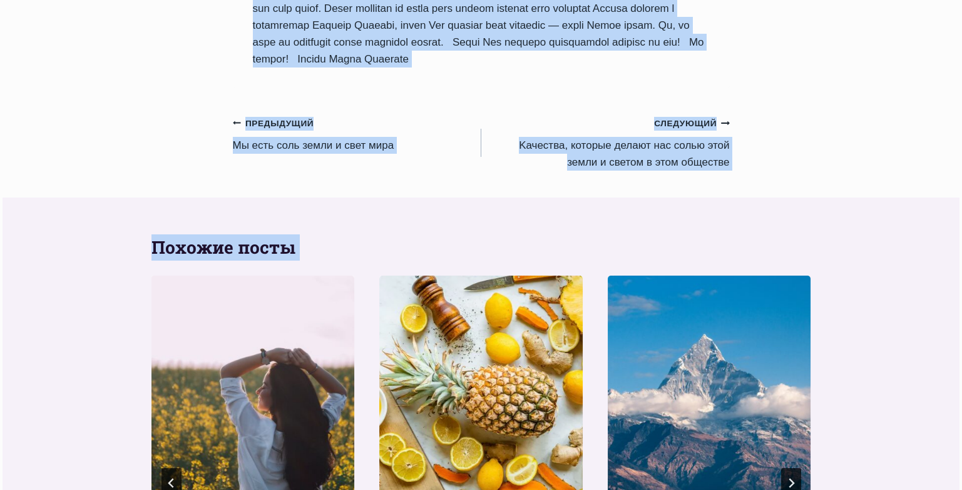
drag, startPoint x: 255, startPoint y: 200, endPoint x: 477, endPoint y: 76, distance: 254.3
copy div "Мы есть соль земли и свет мира II Автор Пастор Руфус Аджибойе 2024-Январь-15 20…"
click at [308, 146] on link "Предыдущий Предыдущий Мы есть соль земли и свет мира" at bounding box center [357, 133] width 248 height 39
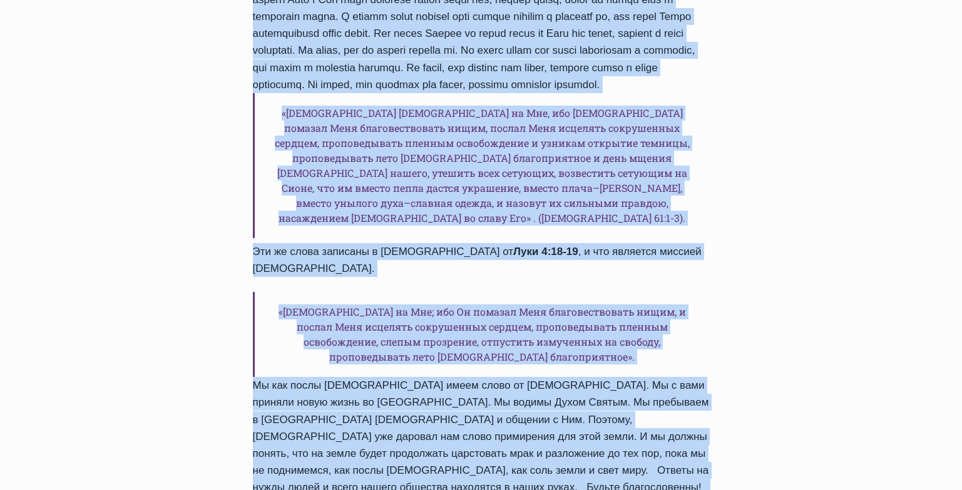
scroll to position [1400, 0]
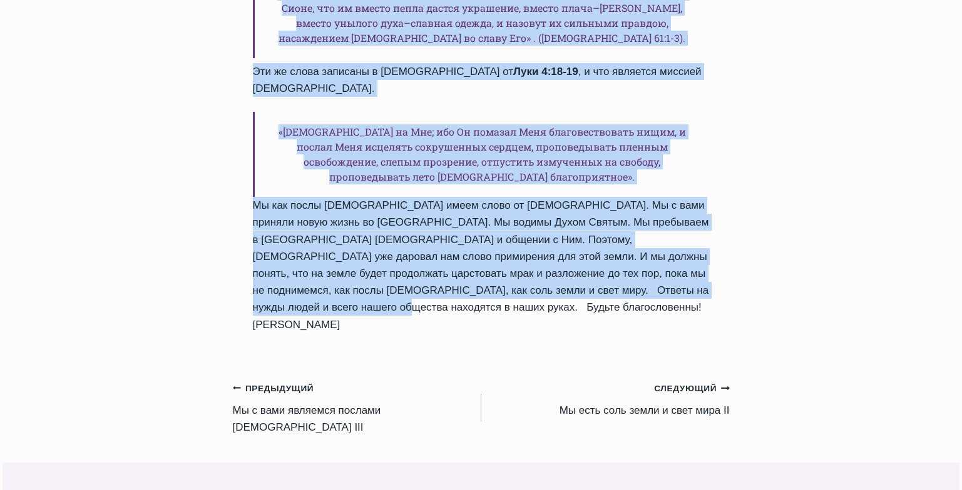
drag, startPoint x: 253, startPoint y: 193, endPoint x: 430, endPoint y: 226, distance: 179.4
copy div "Мы есть соль земли и свет мира Автор Пастор Руфус Аджибойе 2024-Январь-14 2015-…"
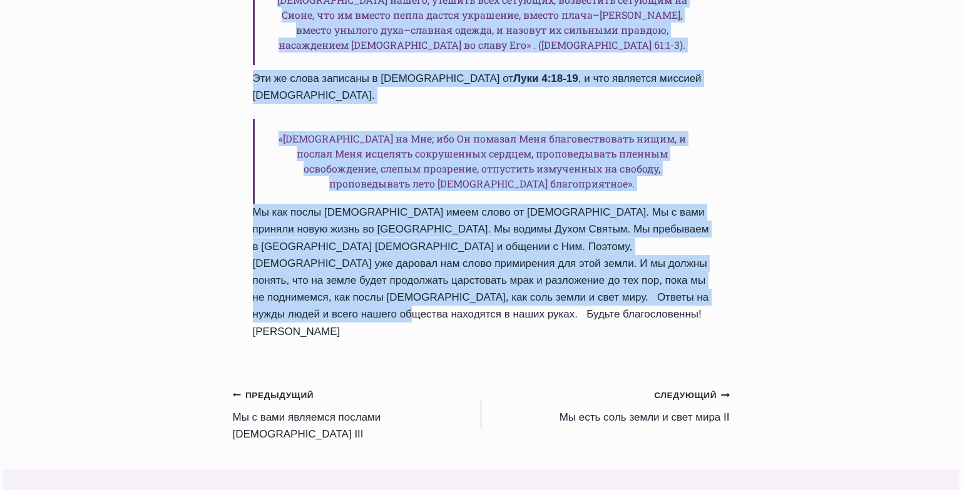
scroll to position [1383, 0]
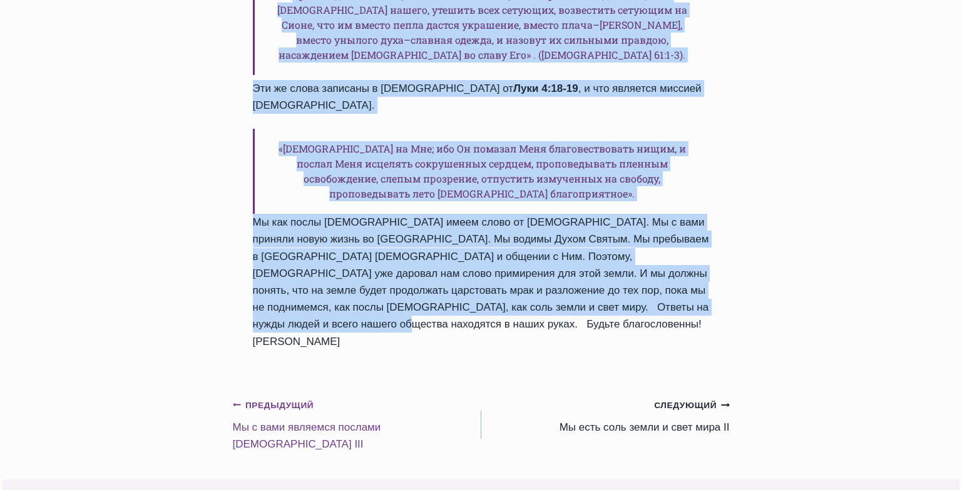
click at [365, 397] on link "Предыдущий Предыдущий Mы с вами являемся послами Бога III" at bounding box center [357, 425] width 248 height 56
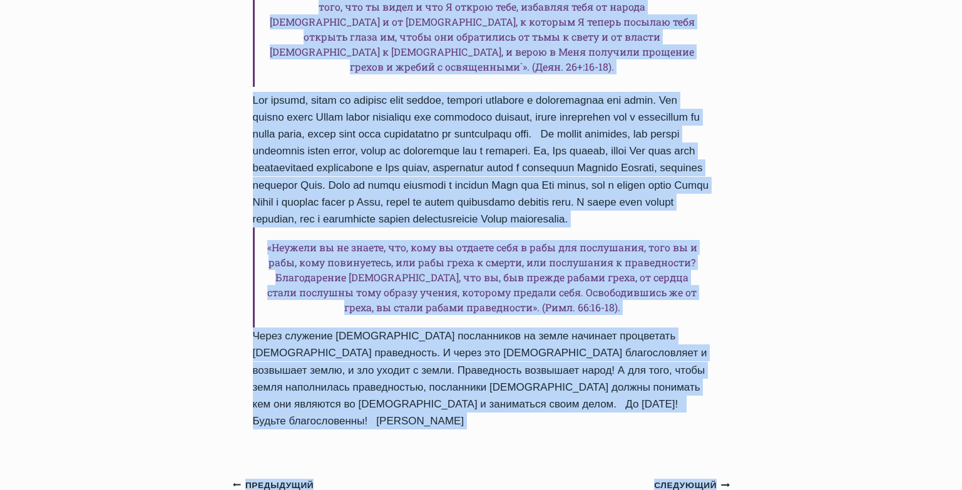
scroll to position [1217, 0]
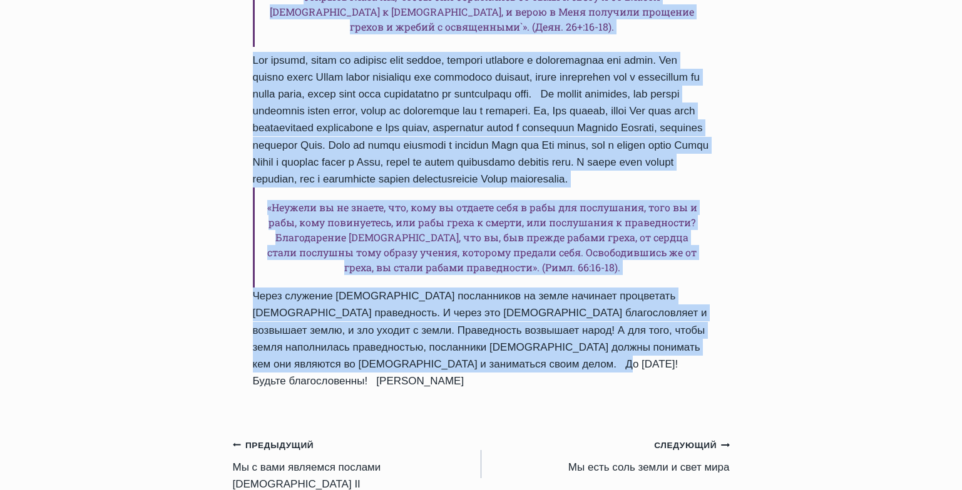
drag, startPoint x: 254, startPoint y: 198, endPoint x: 506, endPoint y: 231, distance: 253.7
copy div "Mы с вами являемся послами Бога III Автор Пастор Руфус Аджибойе 2024-Январь-13 …"
click at [364, 437] on link "Предыдущий Предыдущий Mы с вами являемся послами Бога II" at bounding box center [357, 465] width 248 height 56
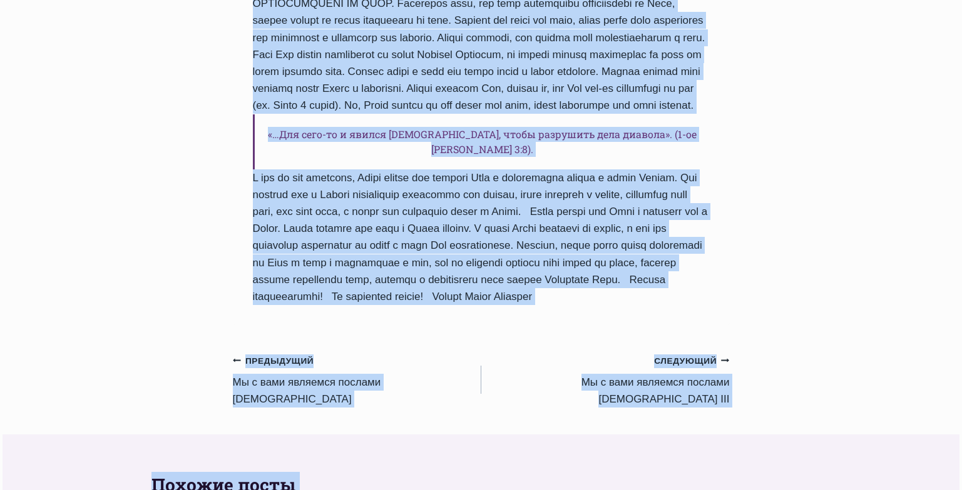
scroll to position [913, 0]
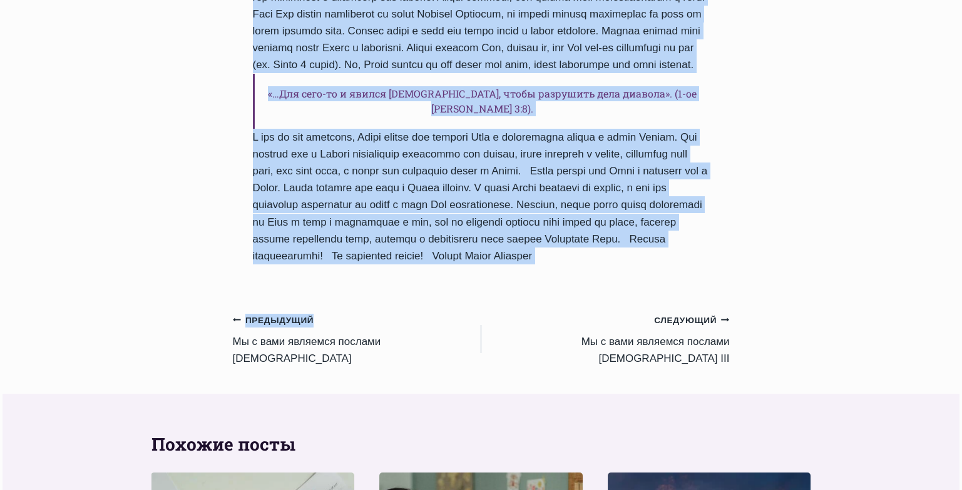
drag, startPoint x: 255, startPoint y: 171, endPoint x: 447, endPoint y: 290, distance: 225.0
click at [447, 290] on div "Ежедневное слово Mы с вами являемся послами Бога II Автор Пастор Руфус Аджибойе…" at bounding box center [481, 99] width 497 height 1727
copy div "Mы с вами являемся послами Бога II Автор Пастор Руфус Аджибойе 2024-Январь-12 2…"
click at [285, 332] on link "Предыдущий Предыдущий Mы с вами являемся послами Бога" at bounding box center [357, 340] width 248 height 56
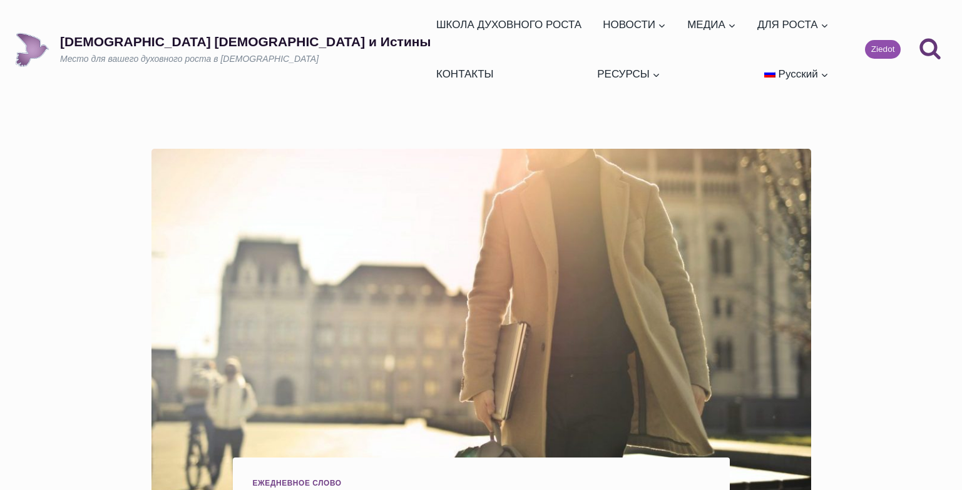
click at [788, 68] on span "Русский" at bounding box center [797, 74] width 39 height 12
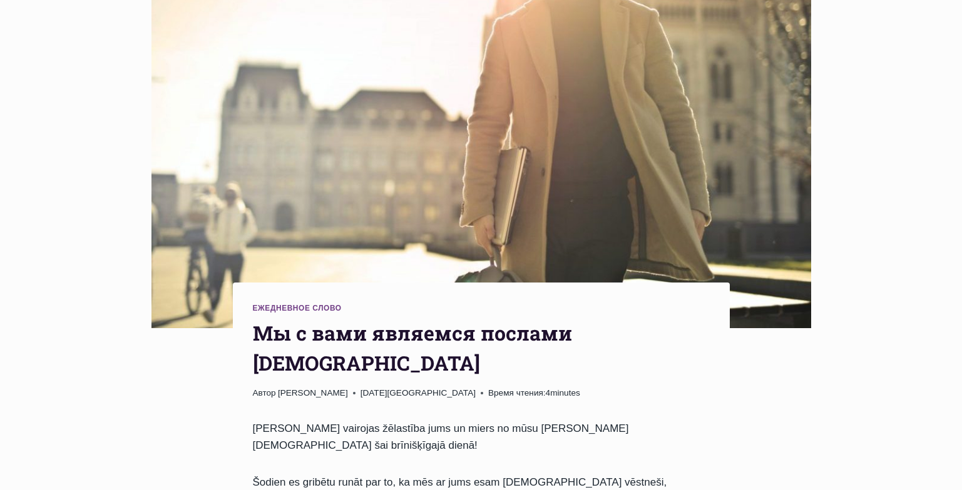
scroll to position [196, 0]
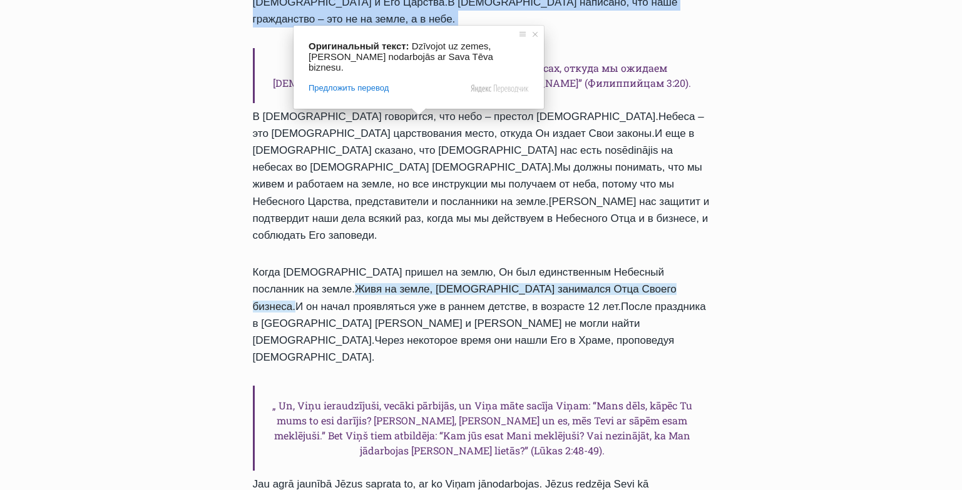
scroll to position [993, 0]
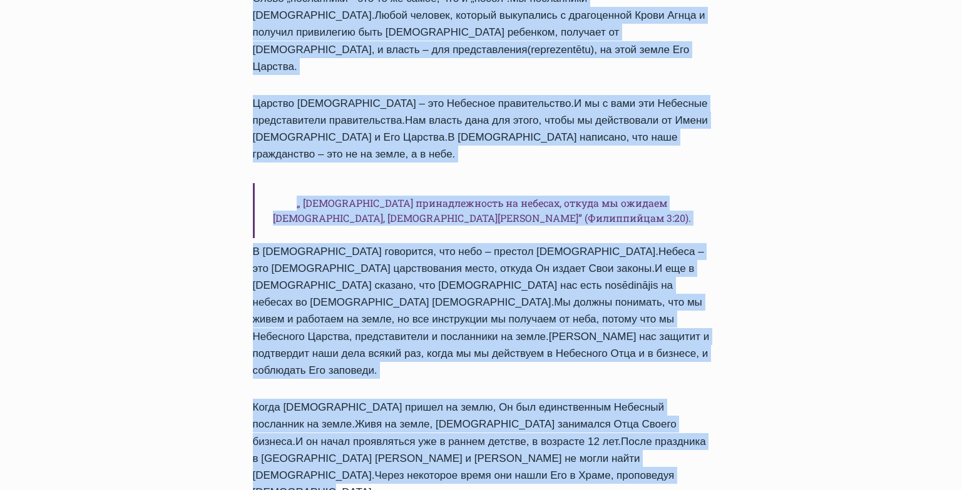
drag, startPoint x: 253, startPoint y: 268, endPoint x: 667, endPoint y: 302, distance: 414.9
click at [667, 302] on div "Ежедневное слово Mы с вами являемся послами Бога Автор Пастор Руфус Аджибойе 20…" at bounding box center [481, 230] width 497 height 1531
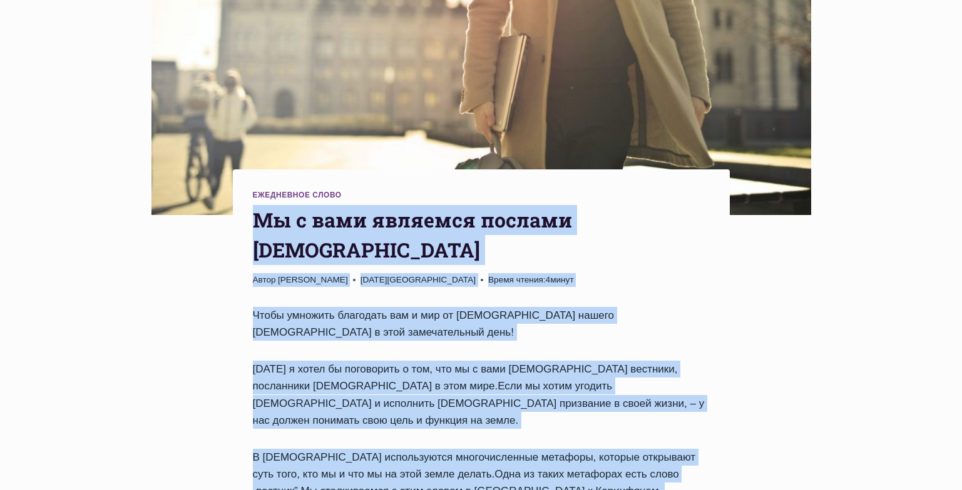
scroll to position [267, 0]
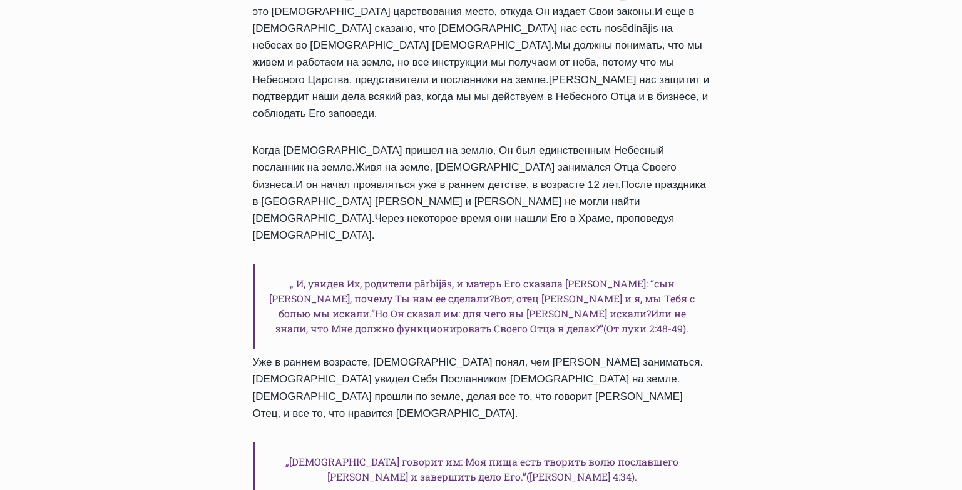
scroll to position [1334, 0]
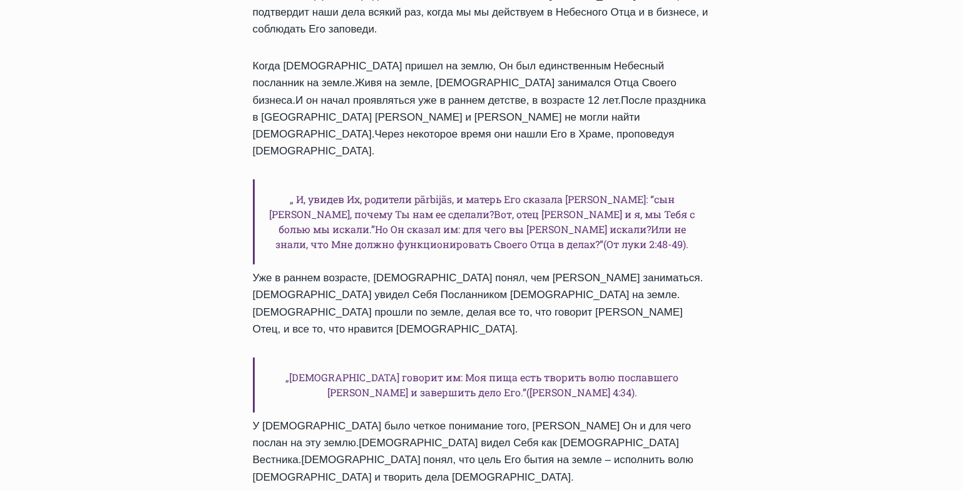
drag, startPoint x: 255, startPoint y: 239, endPoint x: 464, endPoint y: 413, distance: 271.4
copy div "Mы с вами являемся послами Бога Автор Пастор Руфус Аджибойе 2024-Январь-11 2024…"
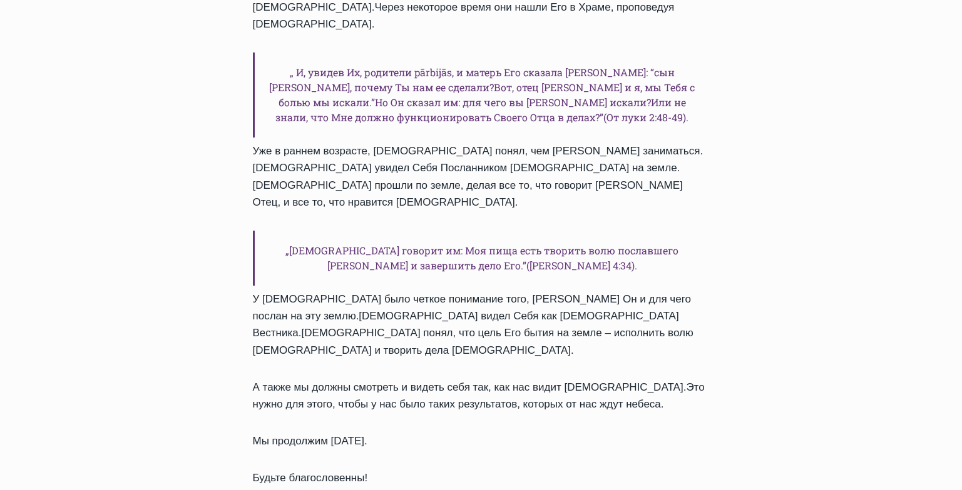
scroll to position [1483, 0]
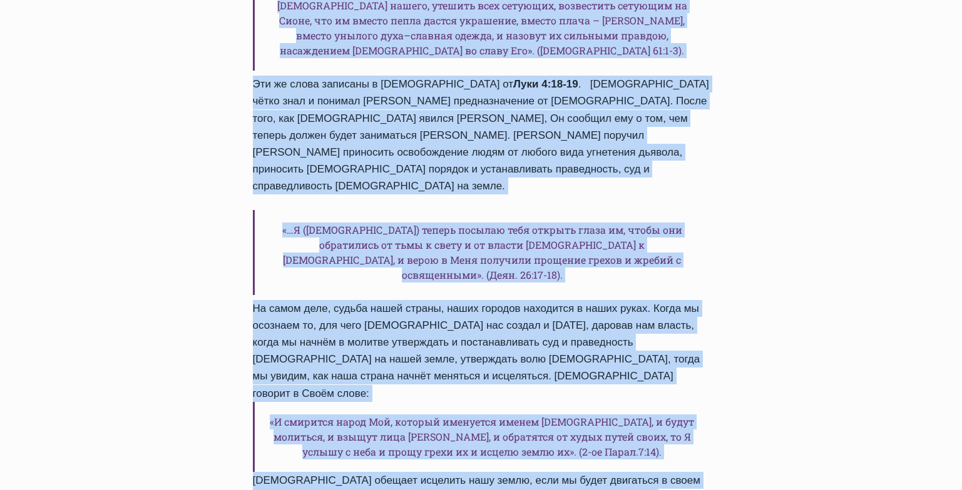
scroll to position [1379, 0]
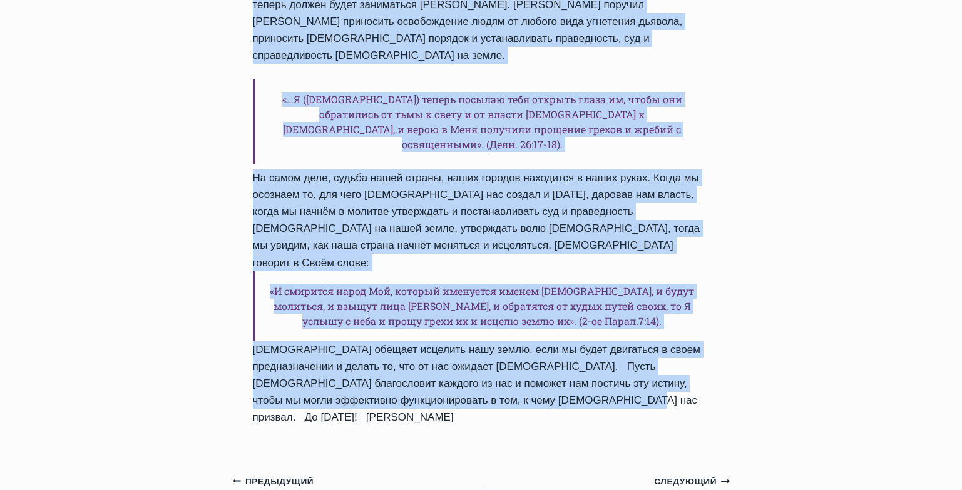
drag, startPoint x: 249, startPoint y: 194, endPoint x: 512, endPoint y: 250, distance: 268.6
copy div "Kаково намерение Бога для человека на этой земле II Автор Пастор Руфус Аджибойе…"
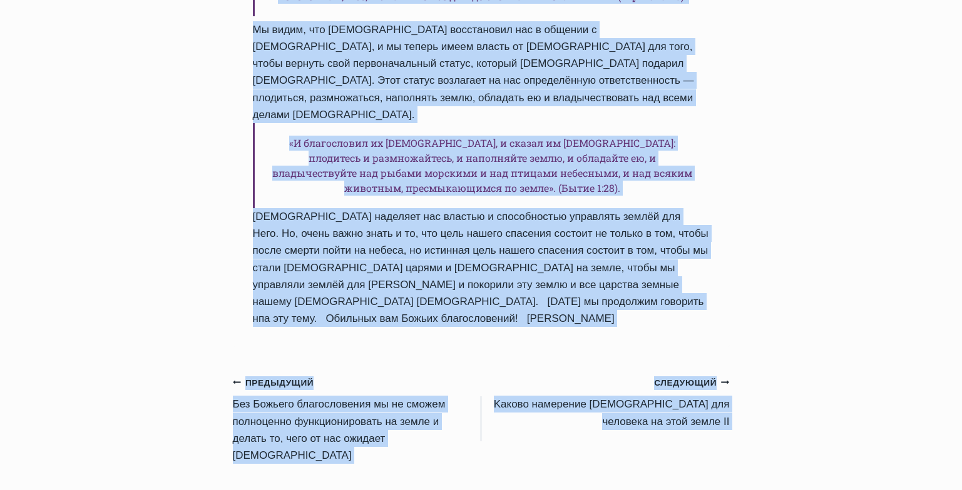
scroll to position [1413, 0]
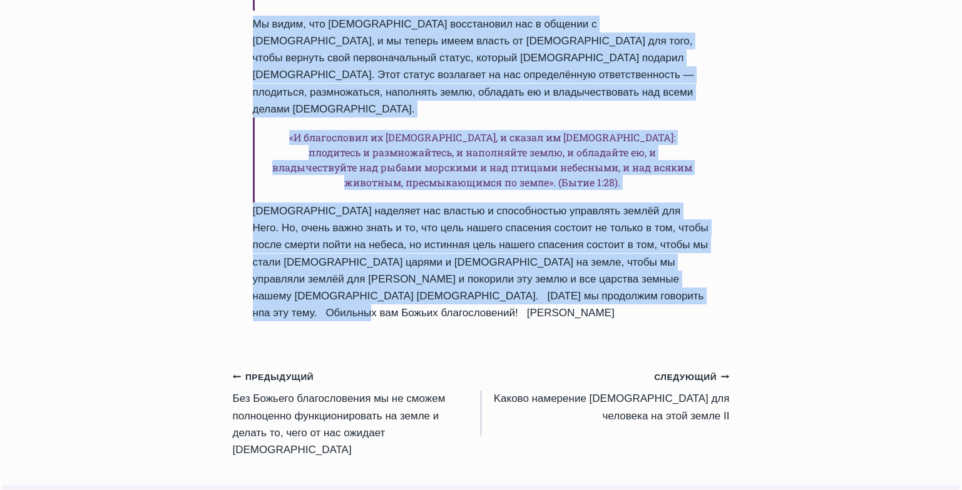
drag, startPoint x: 253, startPoint y: 183, endPoint x: 690, endPoint y: 169, distance: 437.5
copy div "Kаково намерение Бога для человека на этой земле Автор Пастор Руфус Аджибойе 20…"
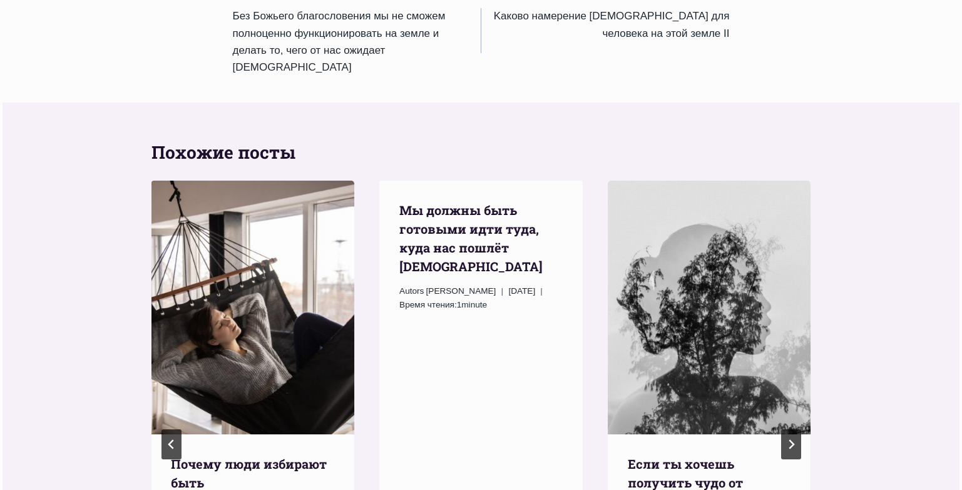
scroll to position [1781, 0]
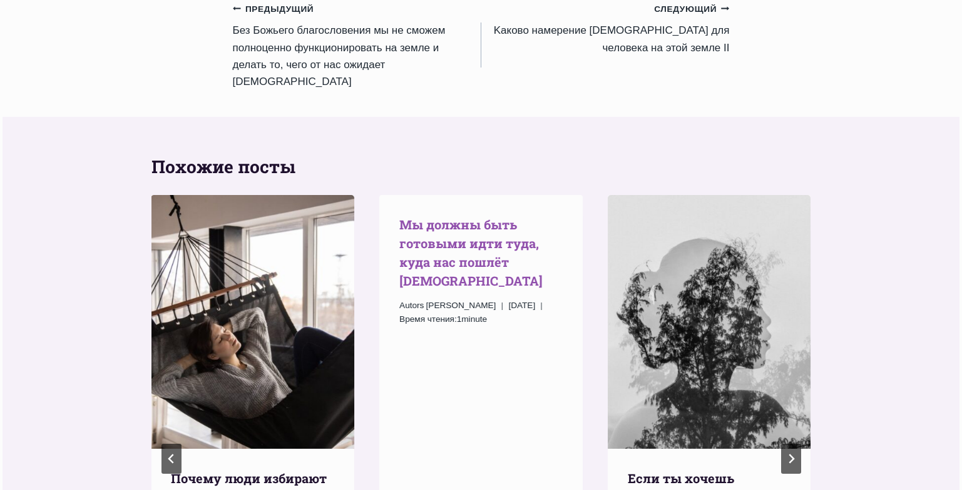
click at [450, 216] on link "Mы должны быть готовыми идти туда, куда нас пошлёт [DEMOGRAPHIC_DATA]" at bounding box center [470, 252] width 143 height 73
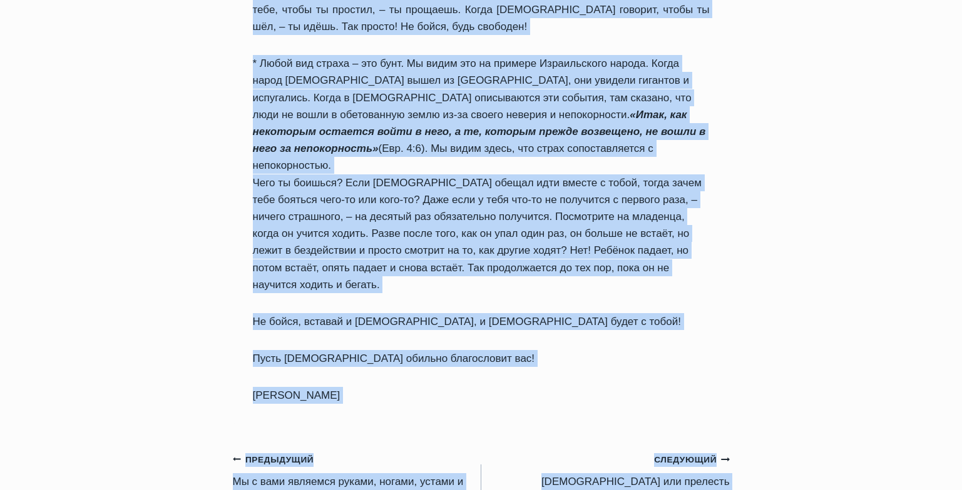
scroll to position [1325, 0]
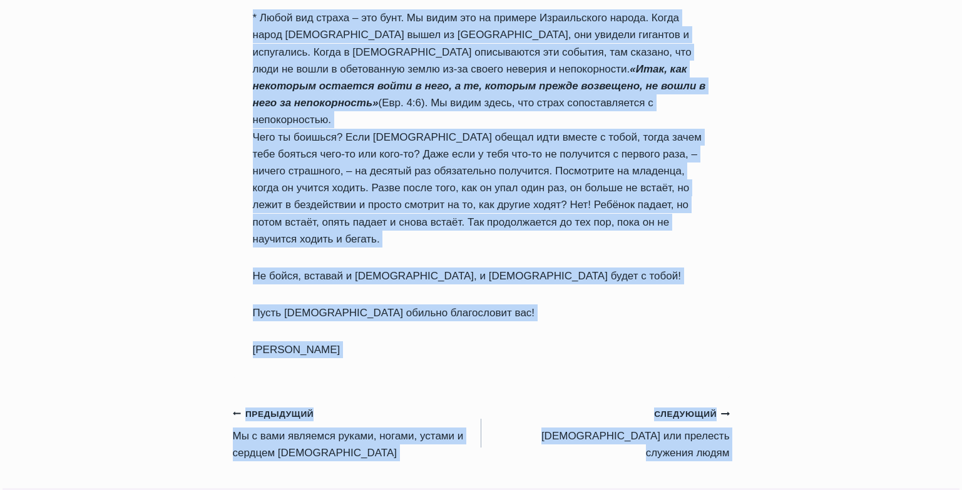
drag, startPoint x: 252, startPoint y: 150, endPoint x: 514, endPoint y: 193, distance: 266.3
copy div "Mы должны быть готовыми идти туда, куда нас пошлёт Бог Автор Пастор Руфус Аджиб…"
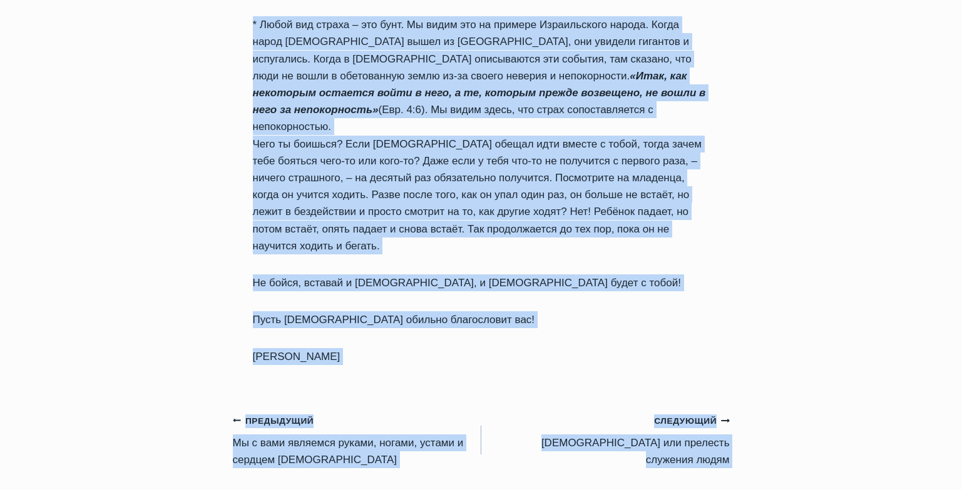
scroll to position [1298, 0]
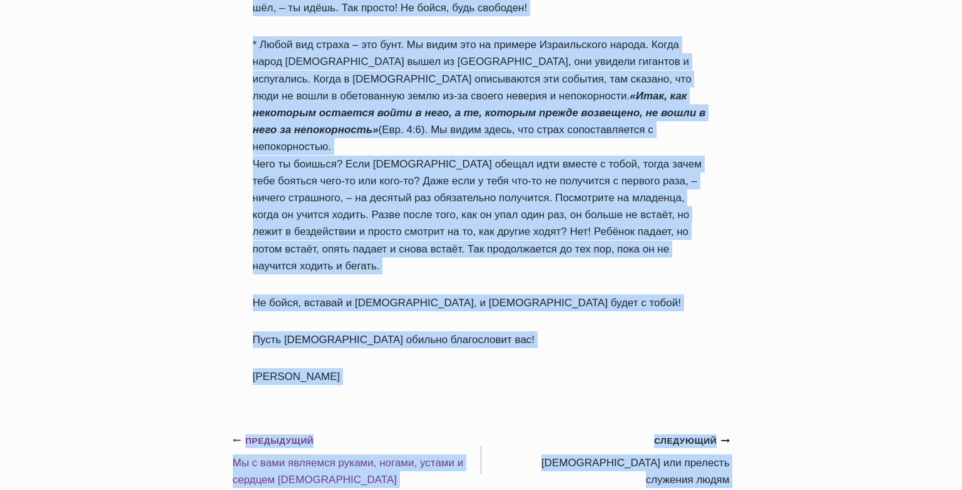
click at [348, 432] on link "Предыдущий Предыдущий Mы с вами являемся руками, ногами, устами и сердцем Бога" at bounding box center [357, 460] width 248 height 56
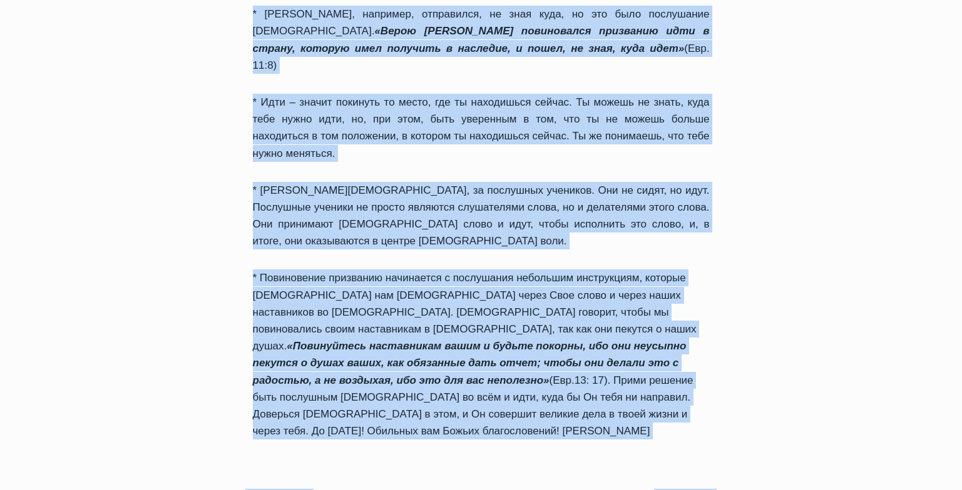
scroll to position [862, 0]
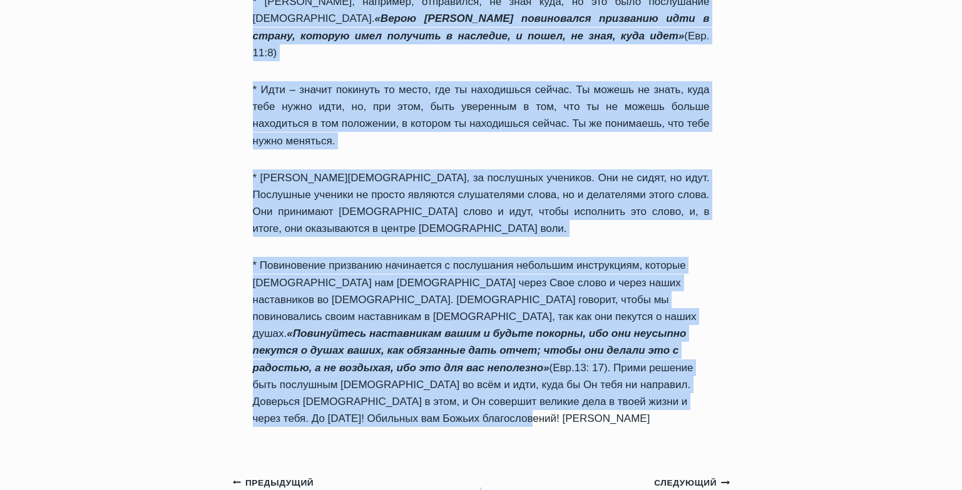
drag, startPoint x: 255, startPoint y: 148, endPoint x: 519, endPoint y: 292, distance: 301.2
copy div "Lo i dolo sitametc adipis, elitse, doeius t incidid Utla Etdol Magnaa Enima Min…"
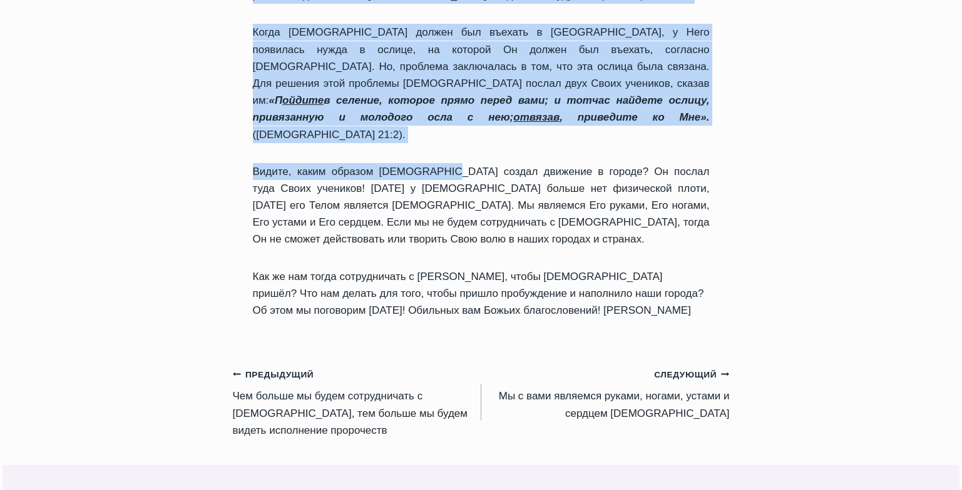
scroll to position [764, 0]
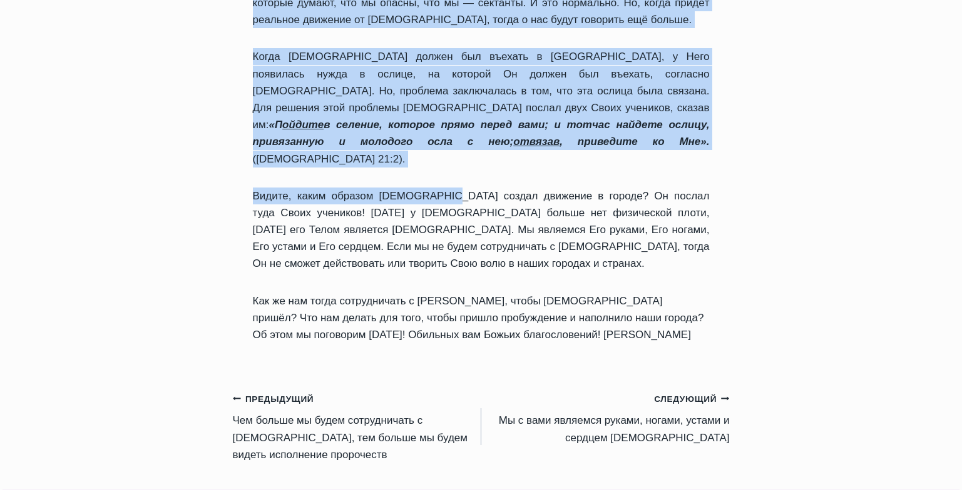
click at [280, 390] on link "Предыдущий Предыдущий Чем больше мы будем сотрудничать с Богом, тем больше мы б…" at bounding box center [357, 426] width 248 height 73
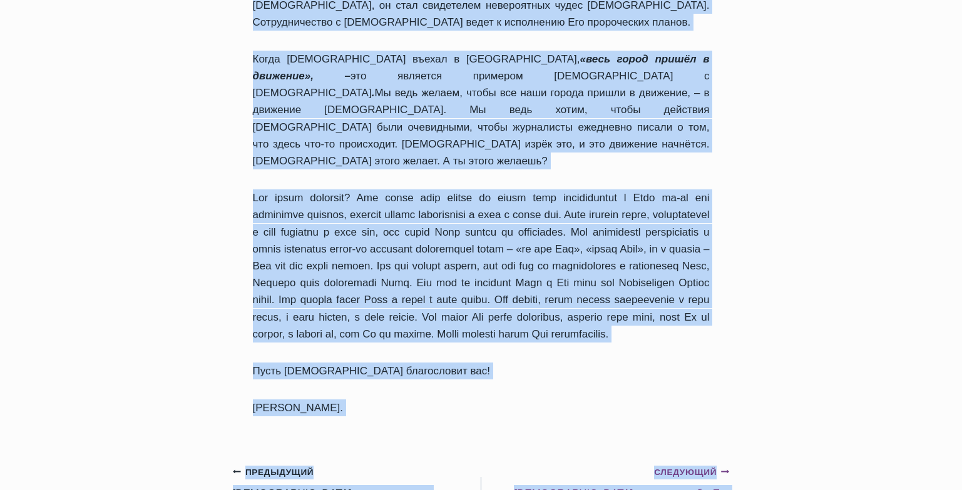
scroll to position [958, 0]
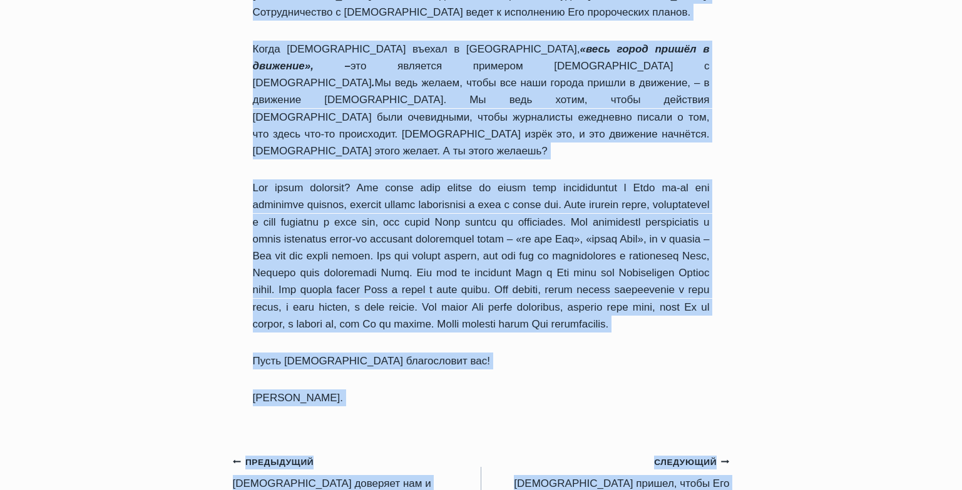
drag, startPoint x: 251, startPoint y: 149, endPoint x: 516, endPoint y: 265, distance: 289.1
click at [516, 390] on p "Пастор Руфус Аджибойе." at bounding box center [481, 398] width 457 height 17
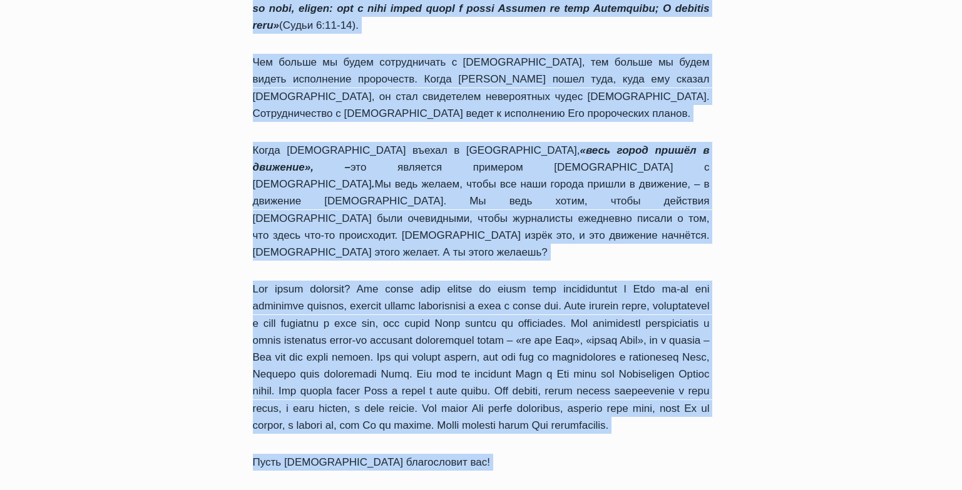
scroll to position [888, 0]
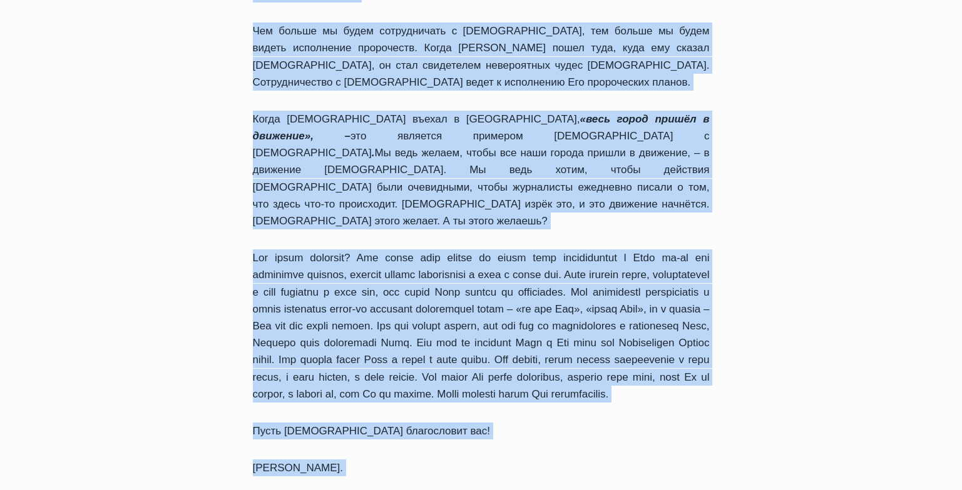
drag, startPoint x: 253, startPoint y: 82, endPoint x: 416, endPoint y: 342, distance: 306.4
copy div "Чем больше мы будем сотрудничать с Богом, тем больше мы будем видеть исполнение…"
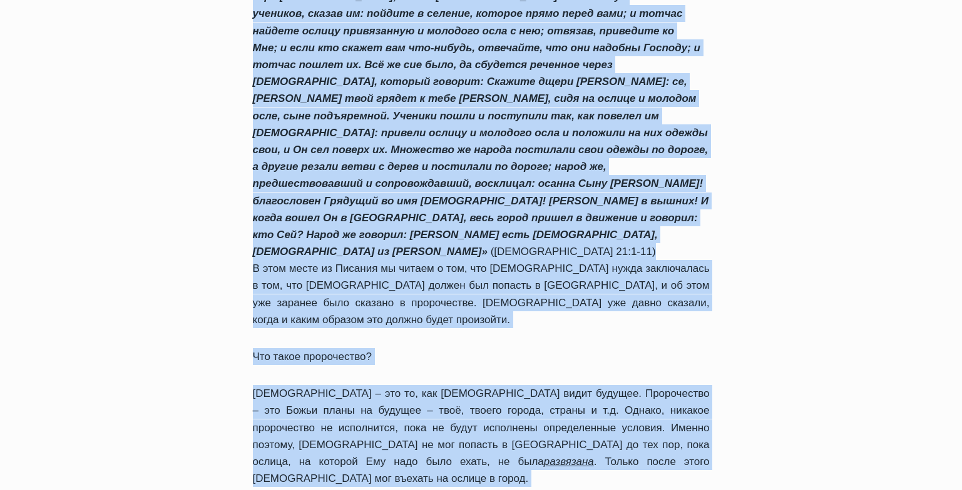
scroll to position [657, 0]
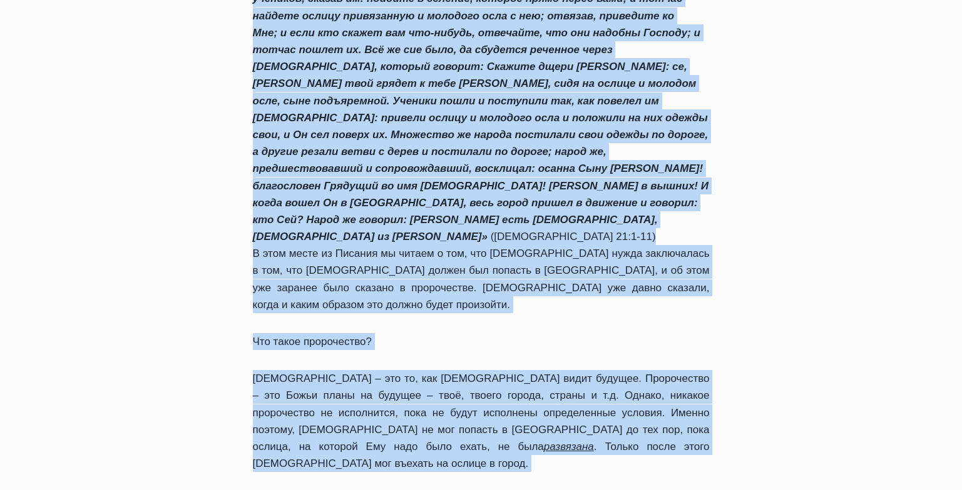
drag, startPoint x: 0, startPoint y: 0, endPoint x: 524, endPoint y: 428, distance: 676.3
click at [524, 428] on div "Ежедневное слово Бог доверяет нам и полагается на нас Автор Пастор Руфус Аджибо…" at bounding box center [481, 87] width 497 height 1191
copy div "Бог доверяет нам и полагается на нас Автор Пастор Руфус Аджибойе 2012-Декабрь-2…"
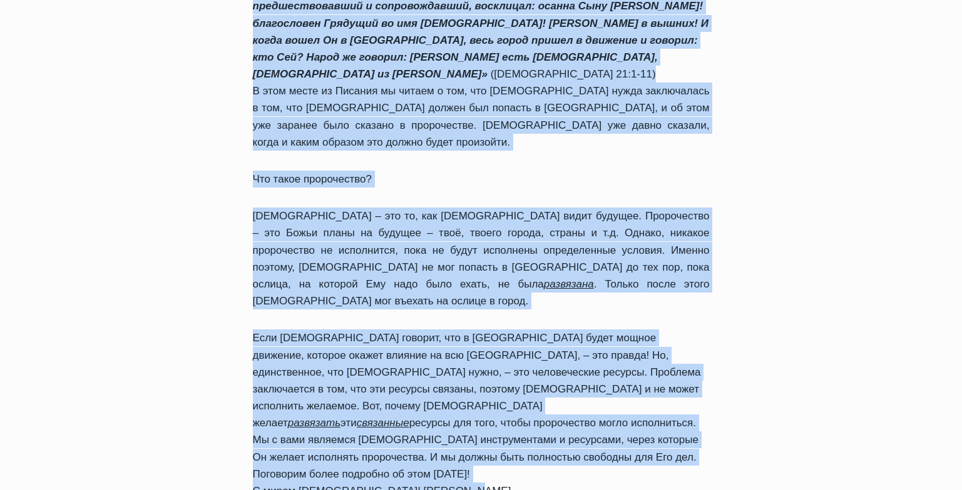
scroll to position [823, 0]
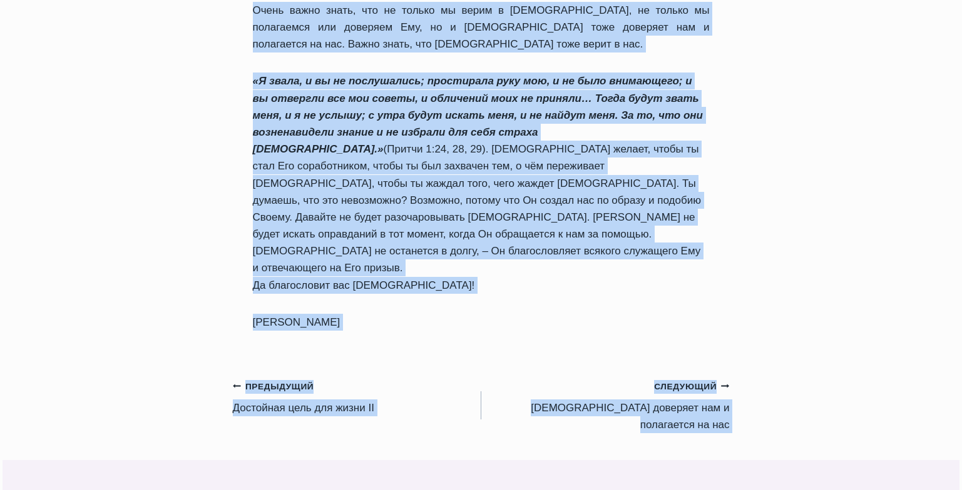
scroll to position [1057, 0]
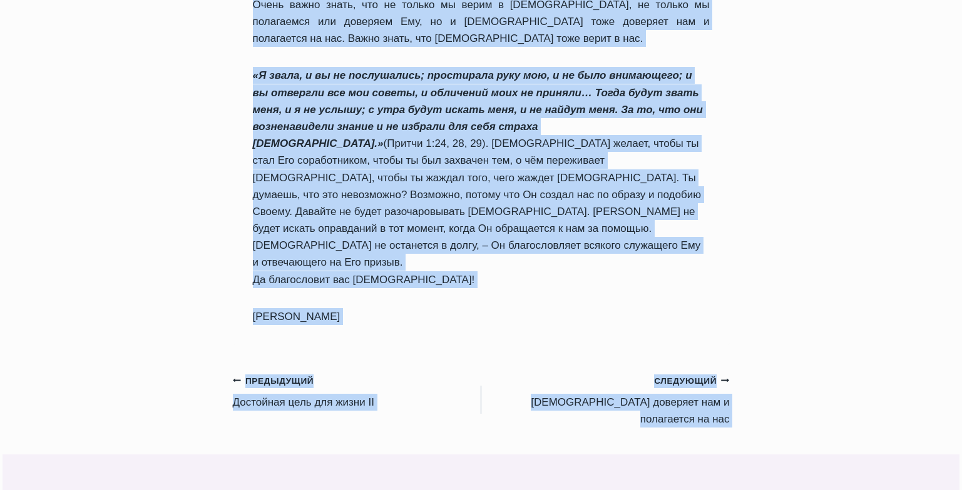
click at [327, 372] on link "Предыдущий Предыдущий Достойная цель для жизни II" at bounding box center [357, 391] width 248 height 39
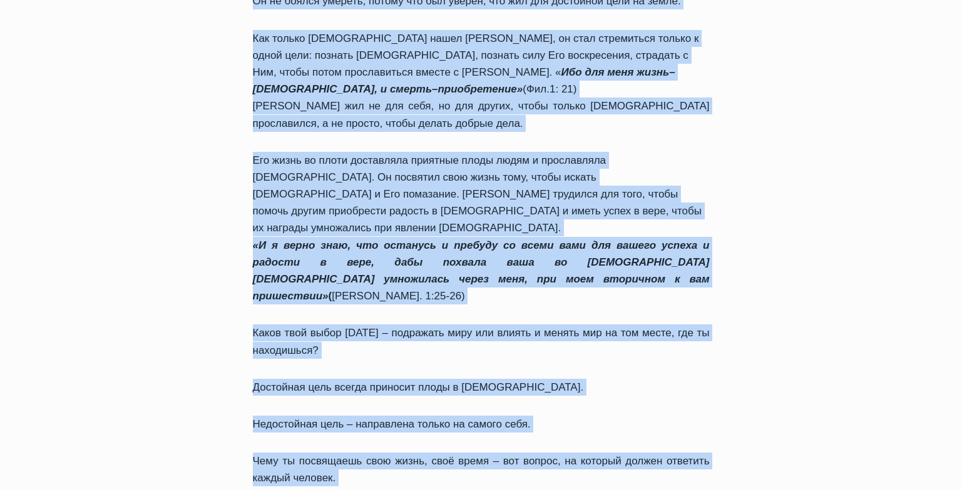
scroll to position [1233, 0]
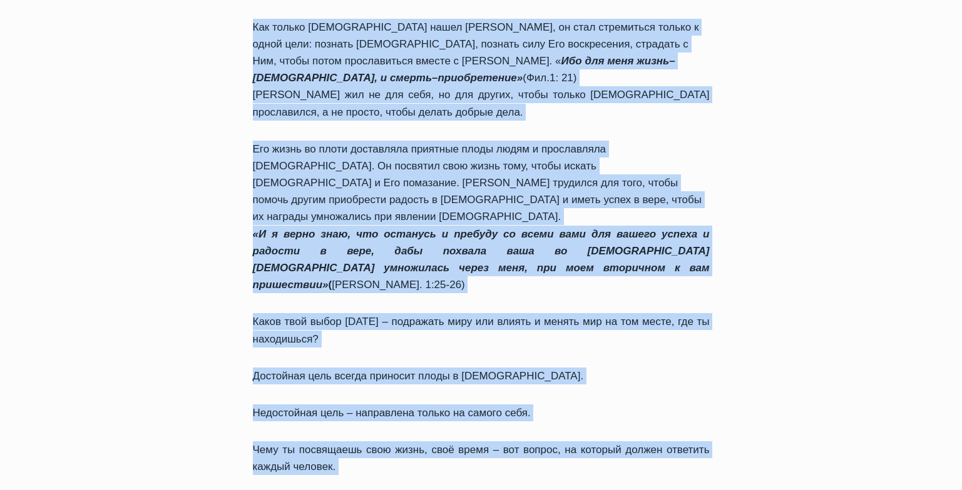
drag, startPoint x: 255, startPoint y: 151, endPoint x: 532, endPoint y: 339, distance: 334.2
copy div "Loremipsu dolo sit ametc AD Elits Doeius Tempo Incididu 4584-Utlabor-32 1502-Et…"
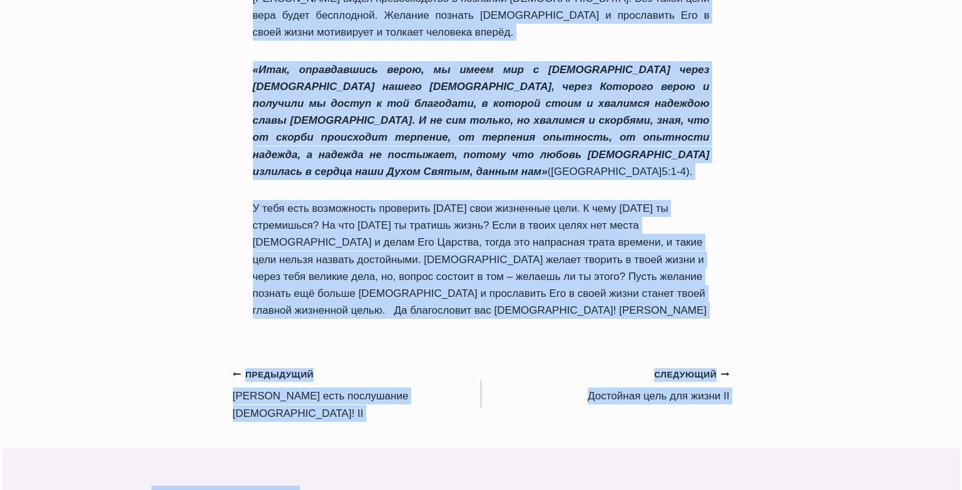
scroll to position [1090, 0]
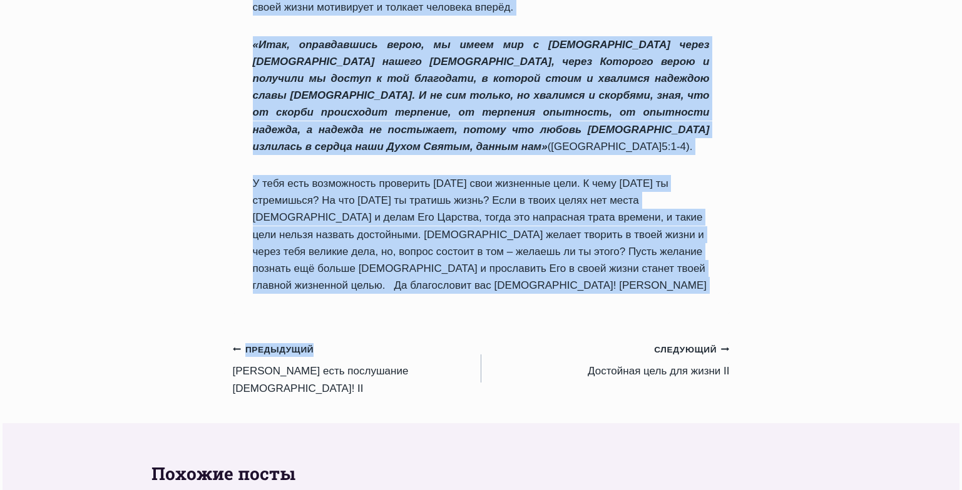
drag, startPoint x: 253, startPoint y: 154, endPoint x: 467, endPoint y: 246, distance: 232.6
click at [467, 246] on div "Ежедневное слово Достойная цель для жизни Автор Пастор Руфус Аджибойе 2012-Дека…" at bounding box center [481, 34] width 497 height 1953
copy div "Достойная цель для жизни Автор Пастор Руфус Аджибойе 2012-Декабрь-21 2012-Декаб…"
click at [298, 341] on link "Предыдущий Предыдущий Вера есть послушание Господу! II" at bounding box center [357, 369] width 248 height 56
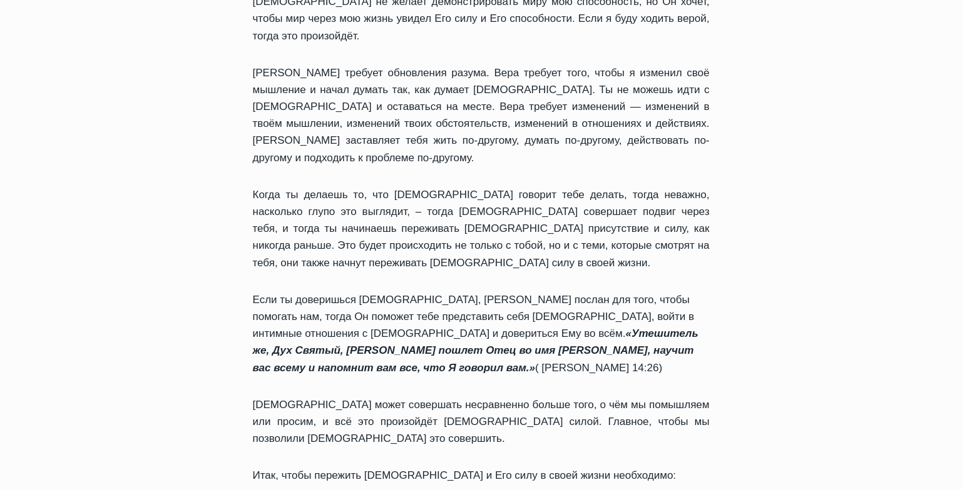
scroll to position [890, 0]
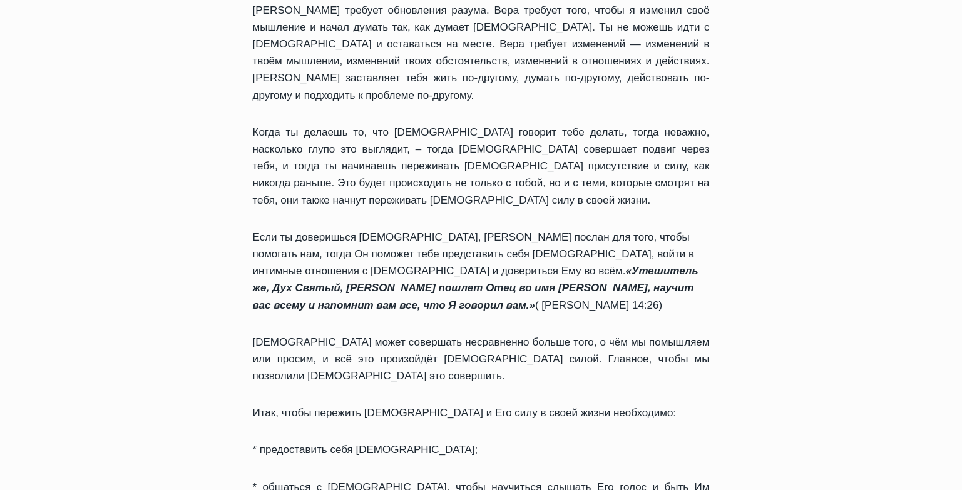
drag, startPoint x: 253, startPoint y: 149, endPoint x: 512, endPoint y: 410, distance: 368.1
copy div "Вера есть послушание Господу! II Автор Пастор Руфус Аджибойе 2012-Декабрь-20 20…"
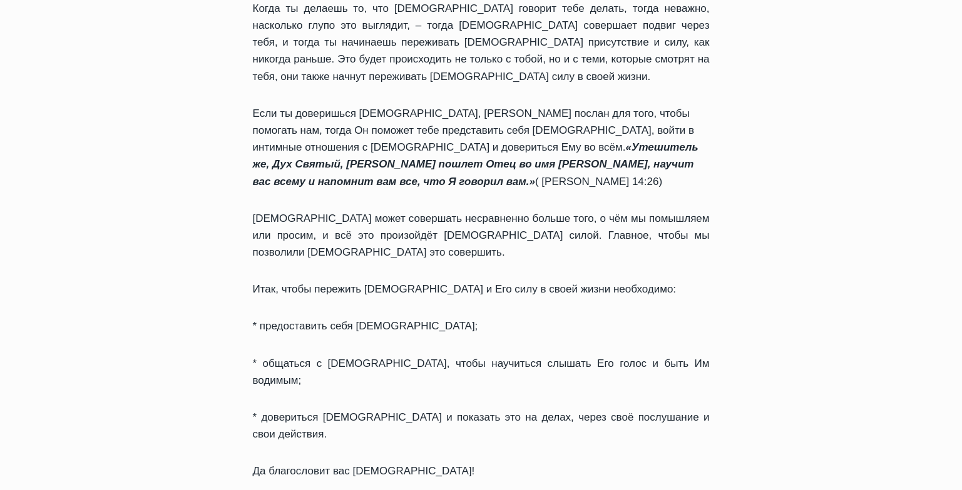
scroll to position [1010, 0]
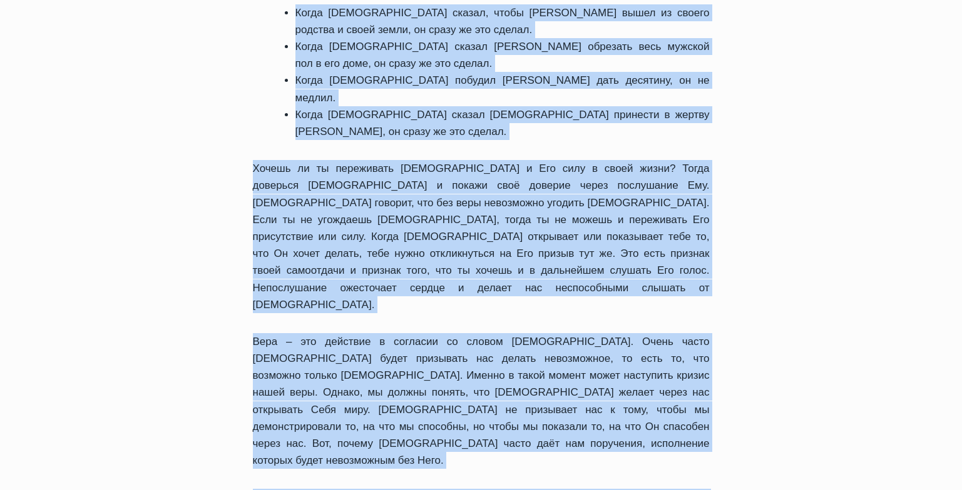
scroll to position [1007, 0]
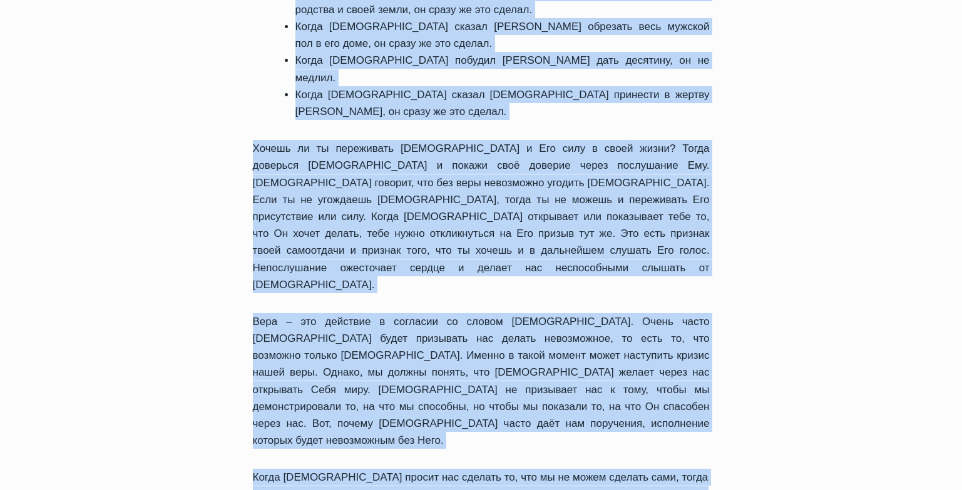
drag, startPoint x: 256, startPoint y: 148, endPoint x: 447, endPoint y: 413, distance: 326.3
copy div "Вера есть послушание Господу! Автор Пастор Руфус Аджибойе 2012-Декабрь-19 2012-…"
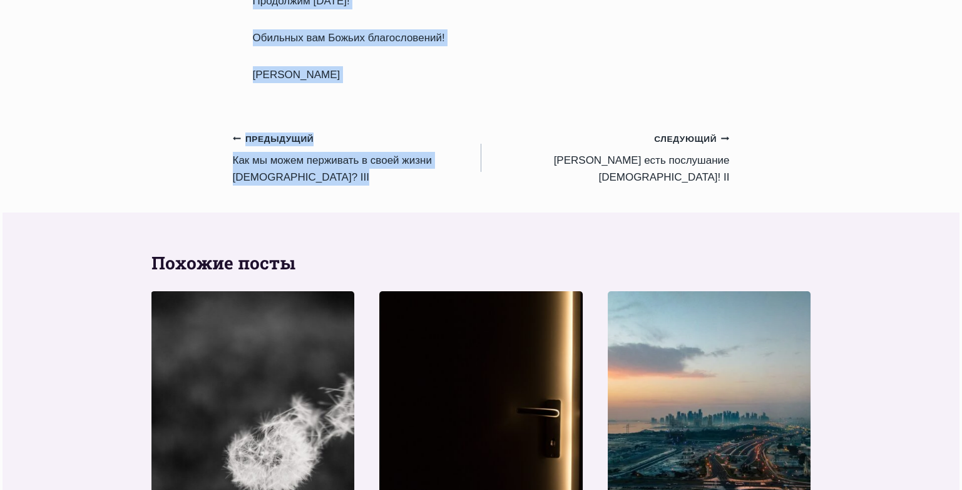
scroll to position [1613, 0]
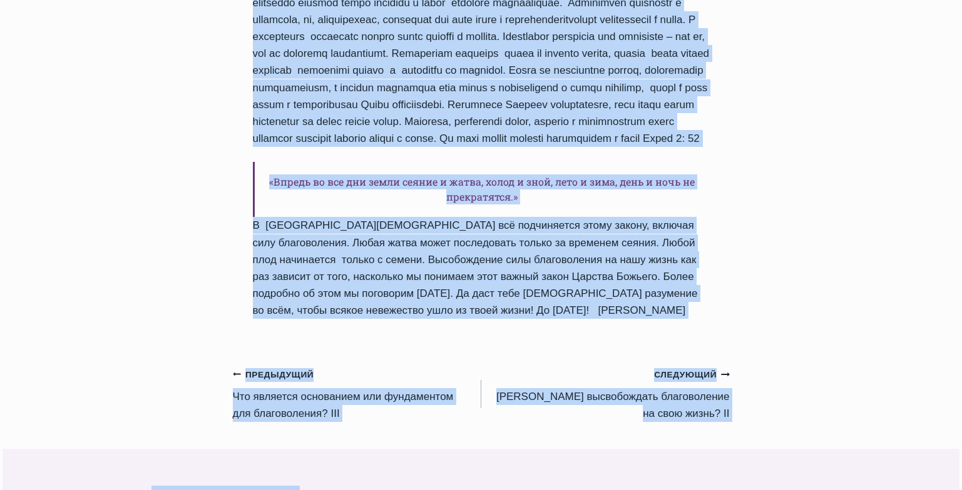
scroll to position [906, 0]
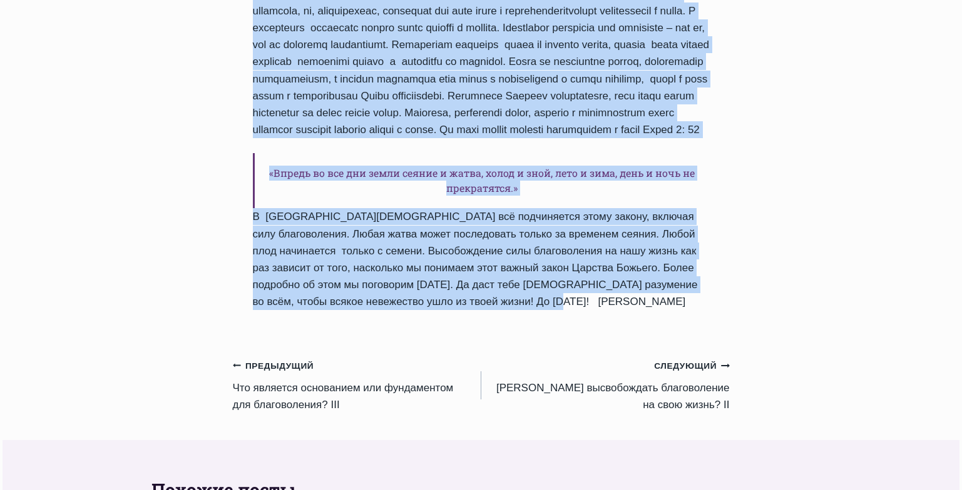
drag, startPoint x: 252, startPoint y: 156, endPoint x: 532, endPoint y: 266, distance: 300.6
copy div "Lor ipsumdolorsi ametconsecte ad elit seddo? Eiusm Tempor Incid Utlabore 7997-E…"
click at [288, 357] on link "Предыдущий Предыдущий Что является основанием или фундаментом для благоволения?…" at bounding box center [357, 385] width 248 height 56
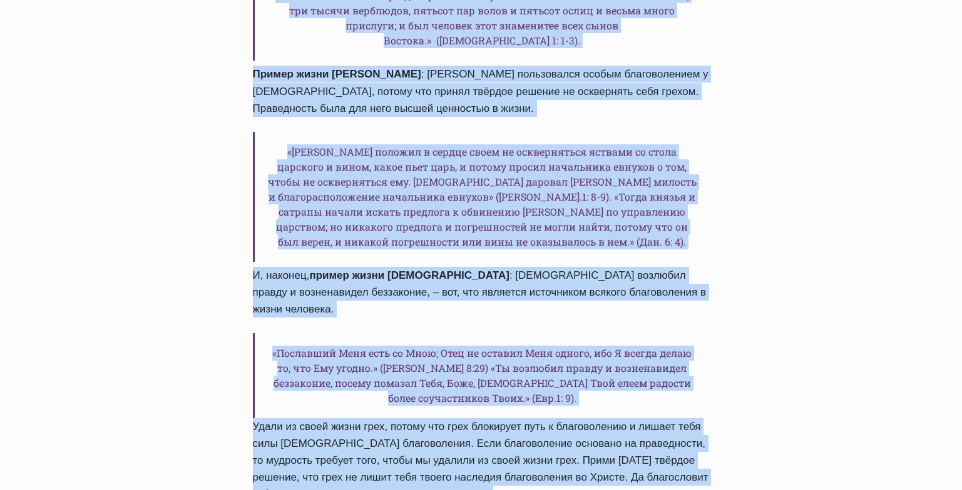
scroll to position [1587, 0]
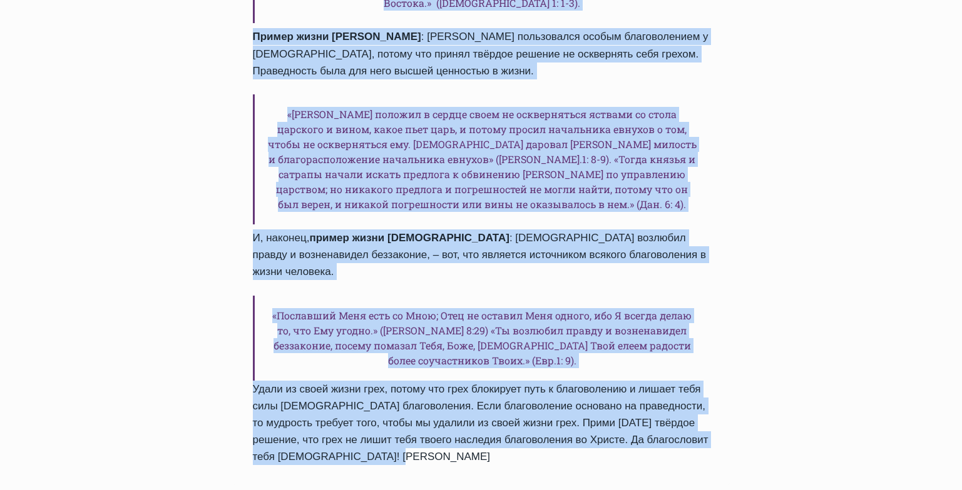
drag, startPoint x: 255, startPoint y: 176, endPoint x: 500, endPoint y: 286, distance: 268.0
copy div "Lor ipsumdol sitametcon adi elitseddoei tem incididuntut? LAB Etdol Magnaa Enim…"
